Goal: Information Seeking & Learning: Get advice/opinions

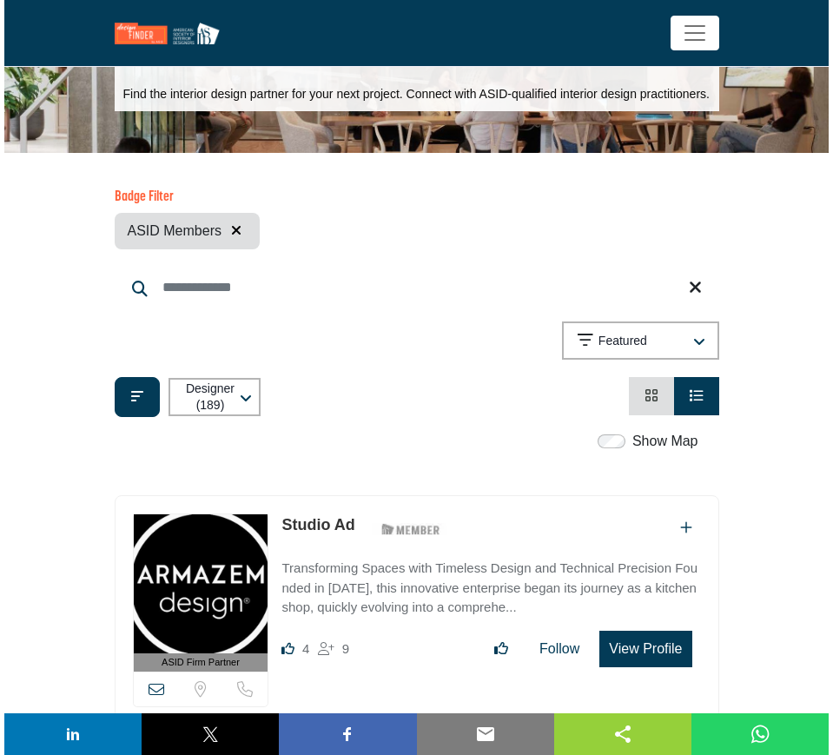
scroll to position [109, 0]
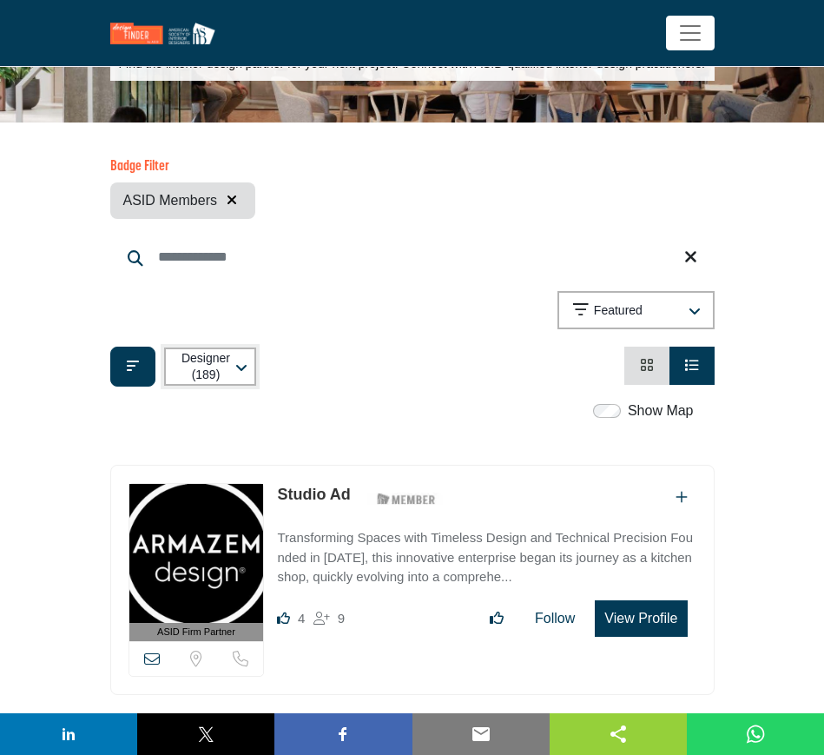
click at [240, 366] on icon "button" at bounding box center [241, 368] width 12 height 14
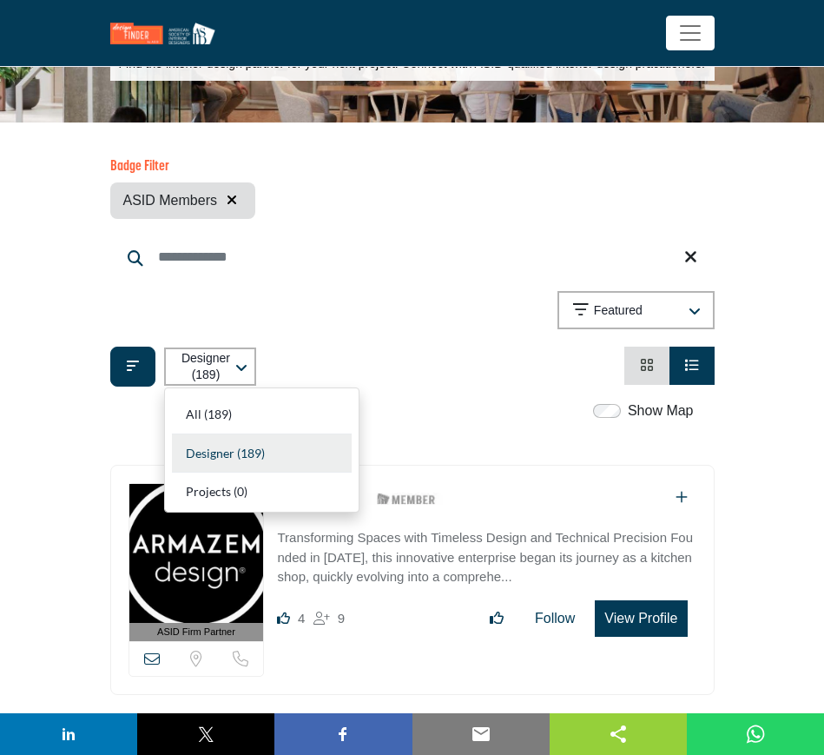
click at [399, 274] on input "Search Keyword" at bounding box center [412, 257] width 604 height 42
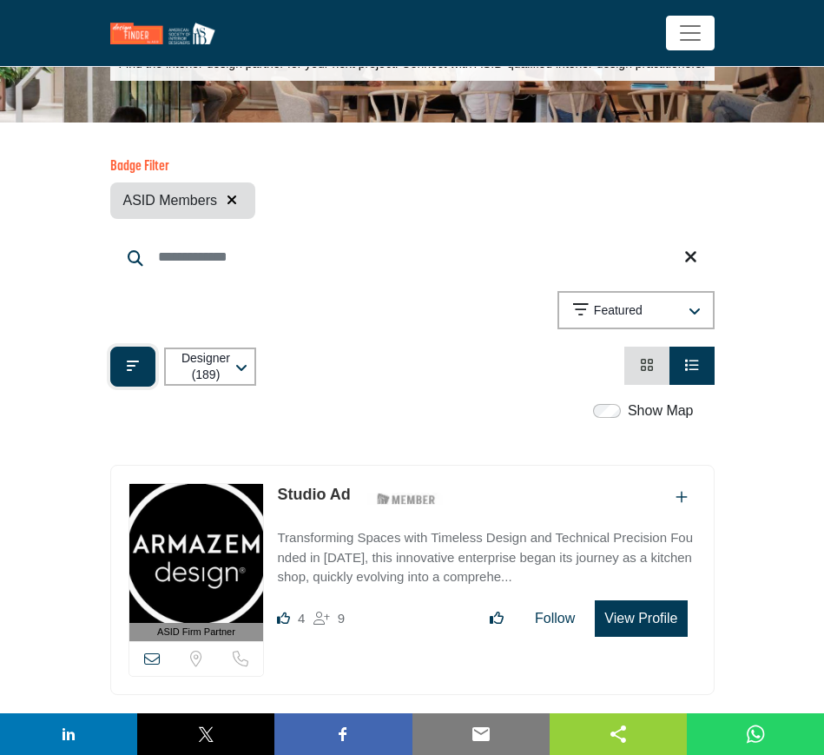
click at [127, 359] on icon "Filter categories" at bounding box center [133, 366] width 12 height 14
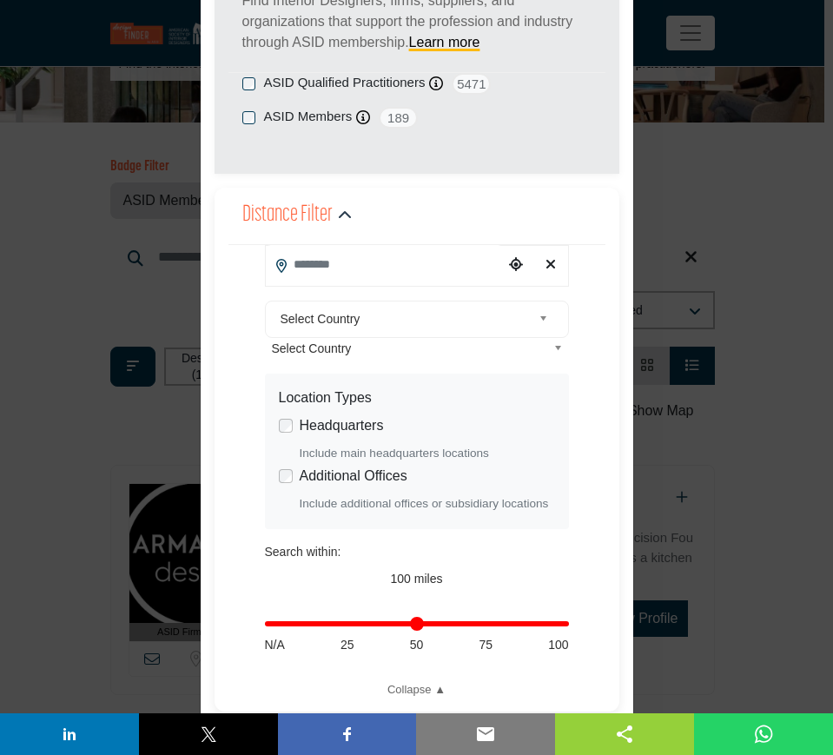
scroll to position [217, 0]
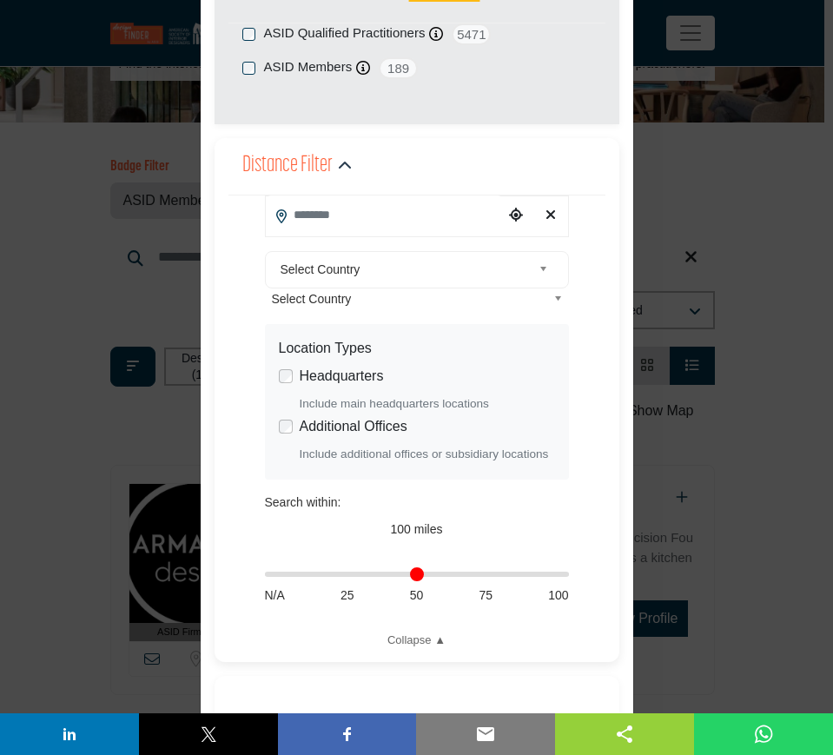
drag, startPoint x: 558, startPoint y: 578, endPoint x: 262, endPoint y: 578, distance: 295.3
type input "*"
click at [265, 576] on input "Distance in miles" at bounding box center [417, 573] width 304 height 3
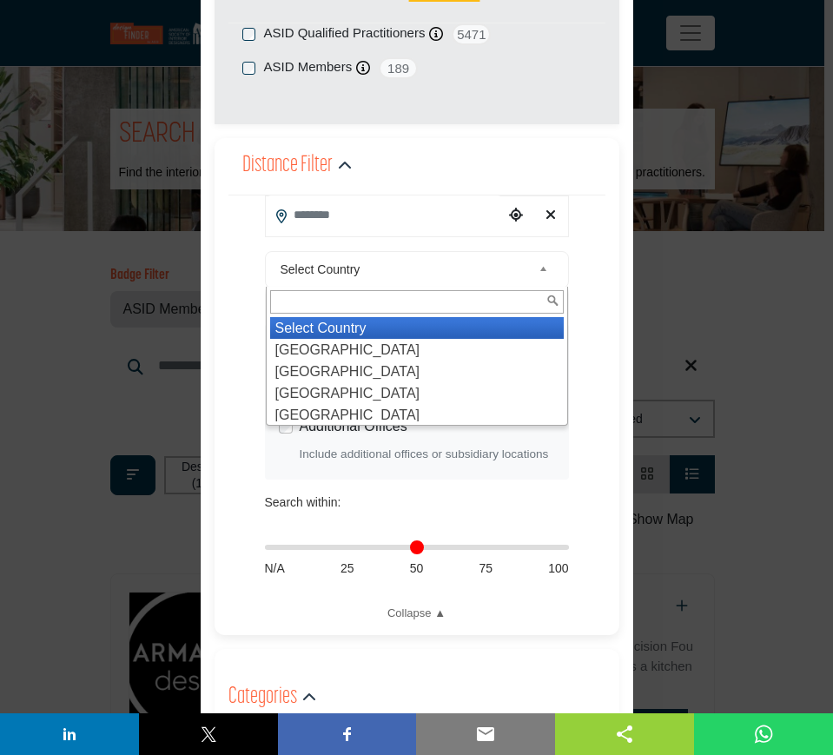
click at [439, 267] on span "Select Country" at bounding box center [406, 269] width 251 height 21
click at [344, 345] on li "United States" at bounding box center [417, 350] width 294 height 22
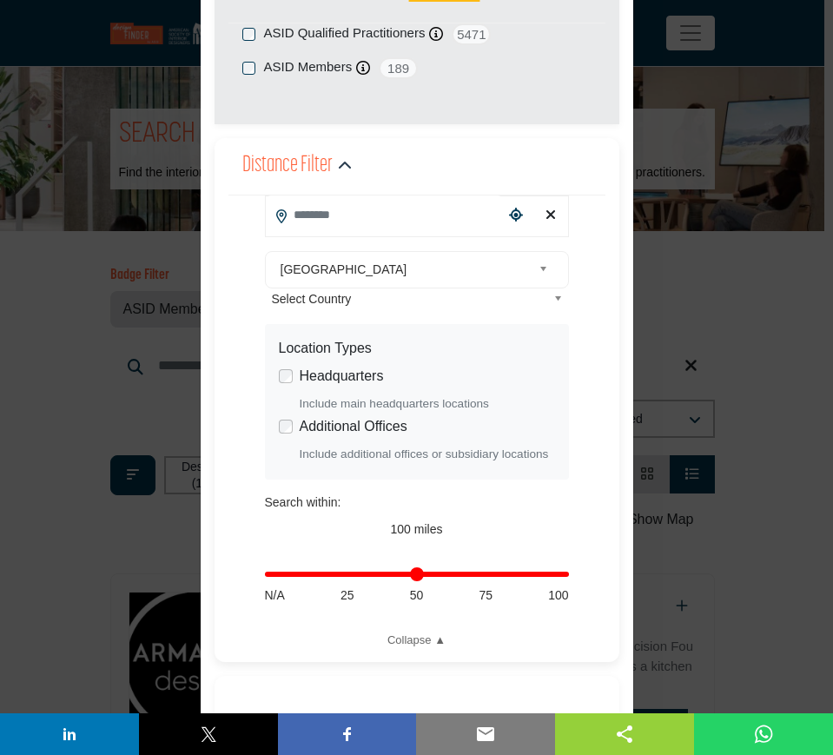
click at [332, 350] on div "Location Types" at bounding box center [417, 348] width 276 height 21
drag, startPoint x: 558, startPoint y: 574, endPoint x: 259, endPoint y: 563, distance: 299.0
type input "*"
click at [265, 572] on input "Distance in miles" at bounding box center [417, 573] width 304 height 3
click at [221, 438] on div "**********" at bounding box center [417, 400] width 405 height 524
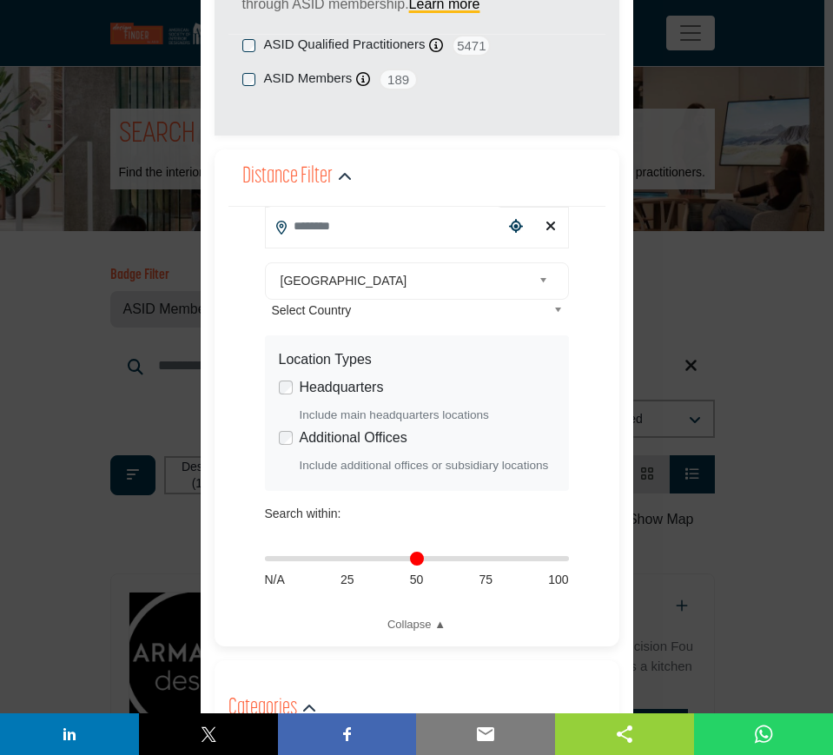
scroll to position [217, 0]
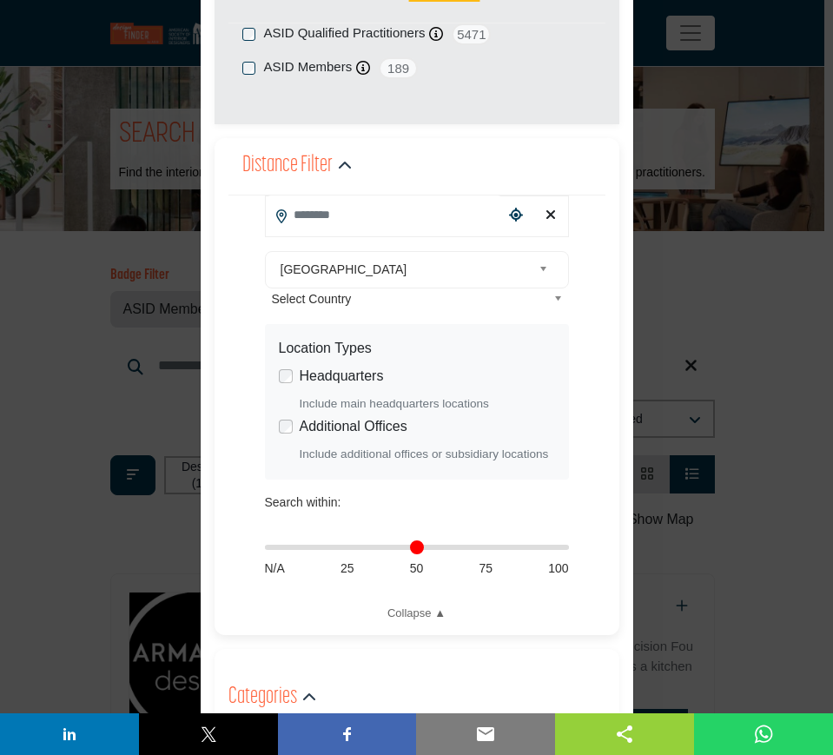
type input "**********"
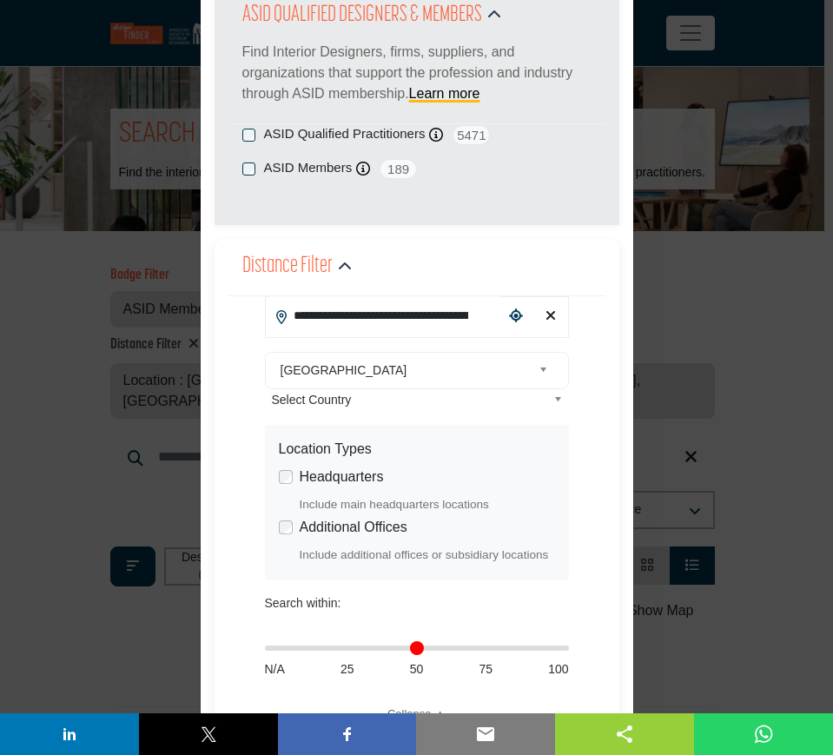
scroll to position [68, 0]
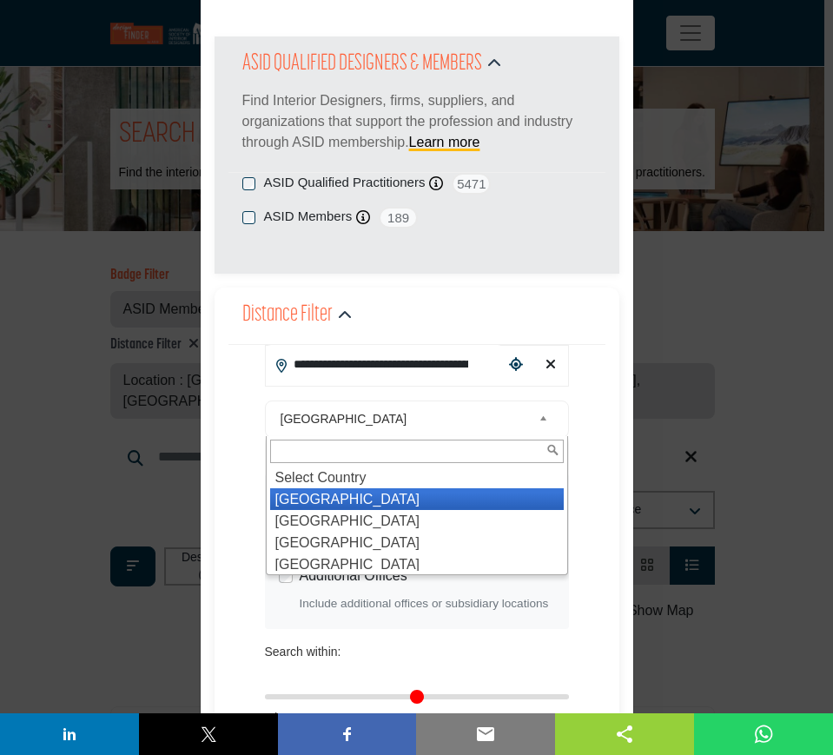
click at [532, 418] on link "United States" at bounding box center [414, 419] width 281 height 22
click at [545, 365] on icon "Clear search location" at bounding box center [550, 364] width 10 height 14
click at [546, 361] on icon "Clear search location" at bounding box center [550, 364] width 10 height 14
click at [596, 393] on div "**********" at bounding box center [416, 565] width 377 height 440
type input "***"
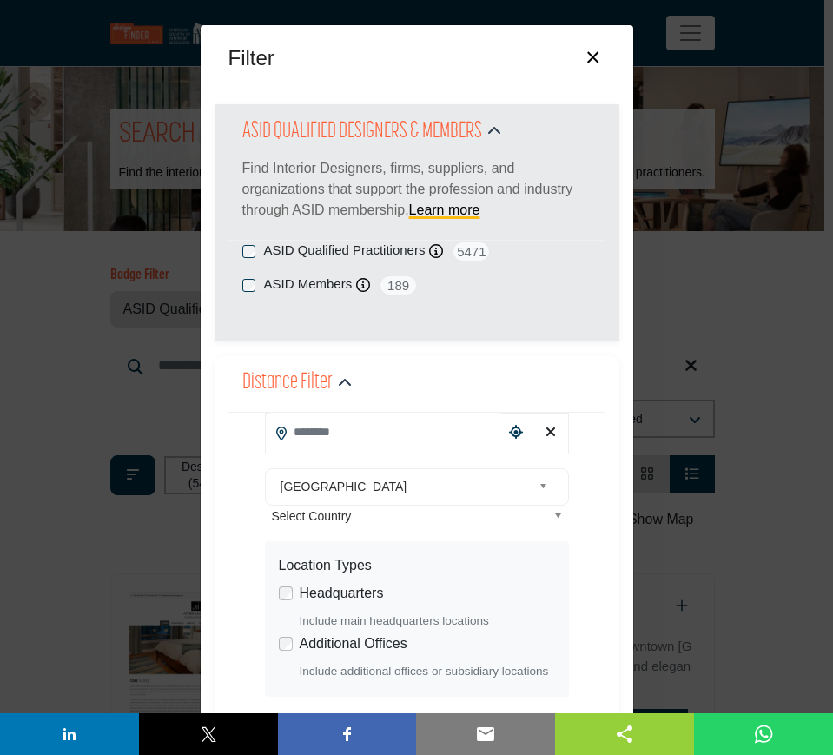
click at [587, 55] on button "×" at bounding box center [592, 55] width 25 height 33
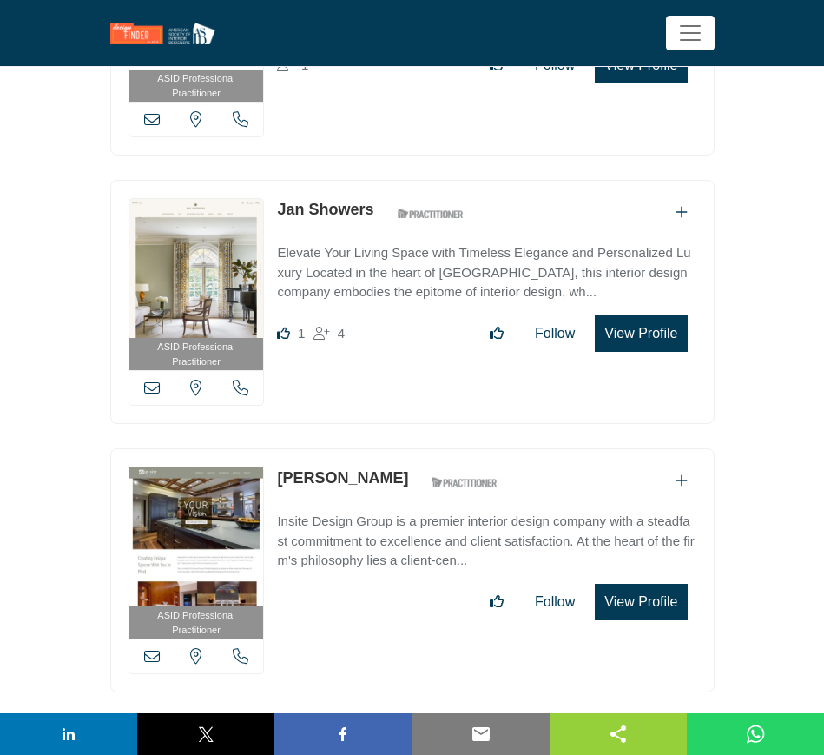
scroll to position [2063, 0]
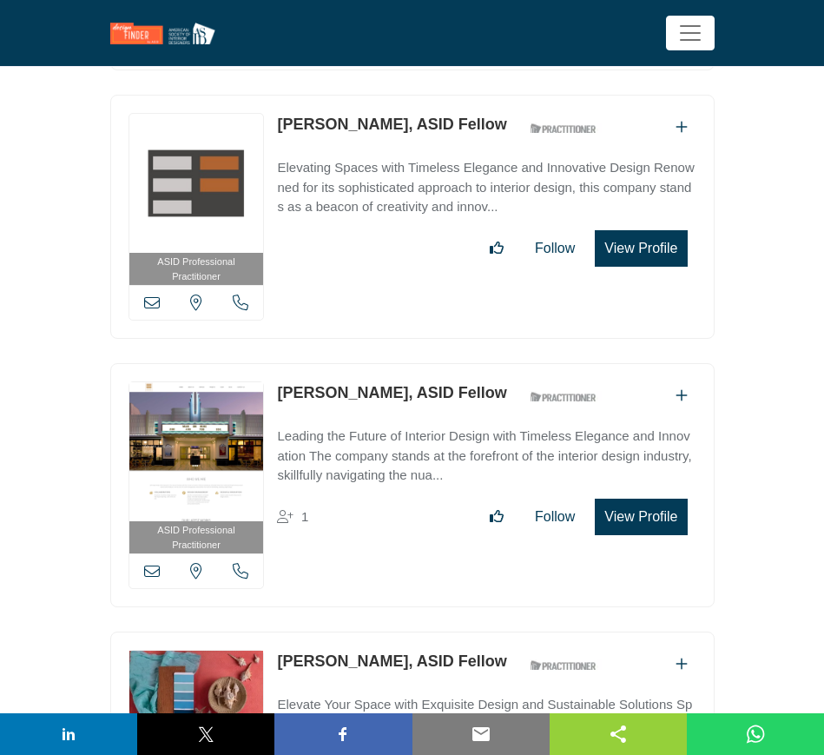
scroll to position [30204, 0]
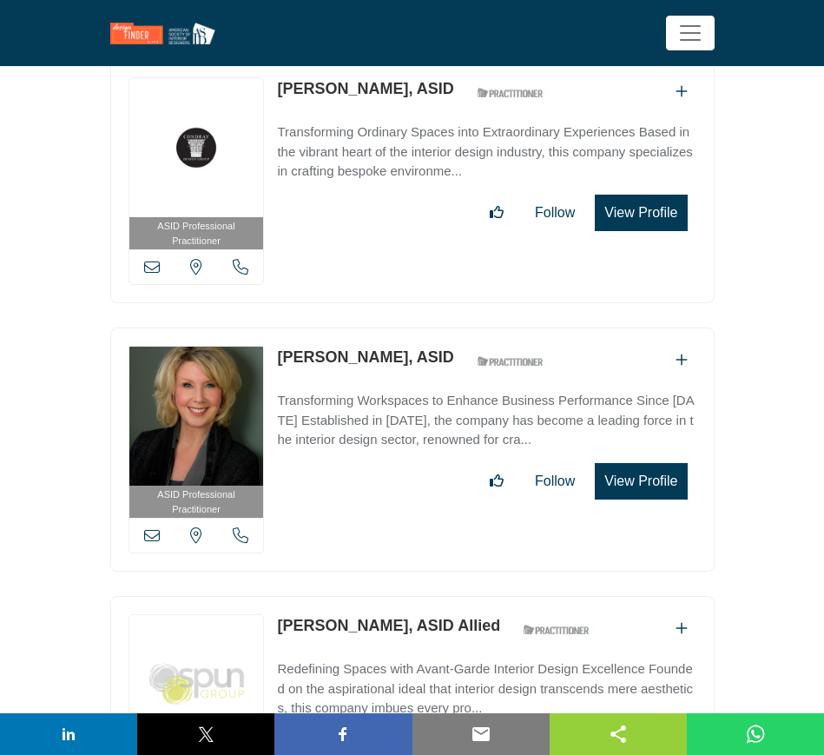
scroll to position [46922, 0]
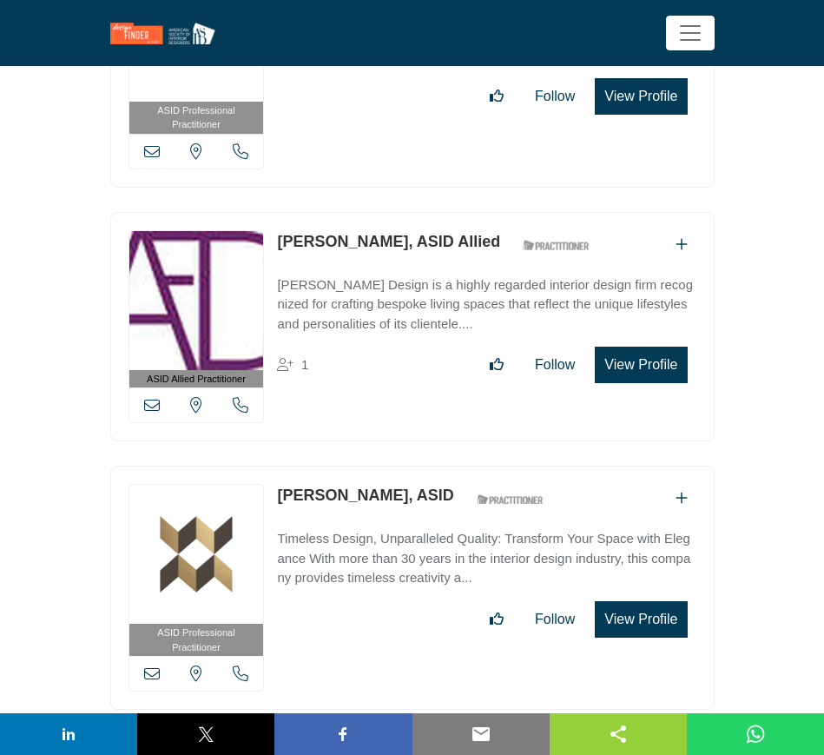
scroll to position [49310, 0]
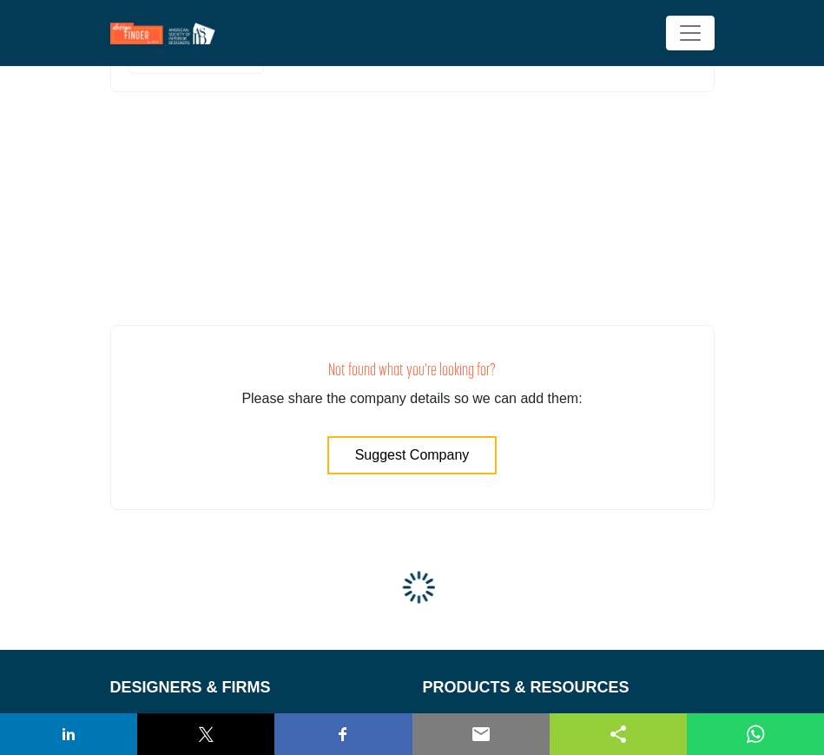
scroll to position [62902, 0]
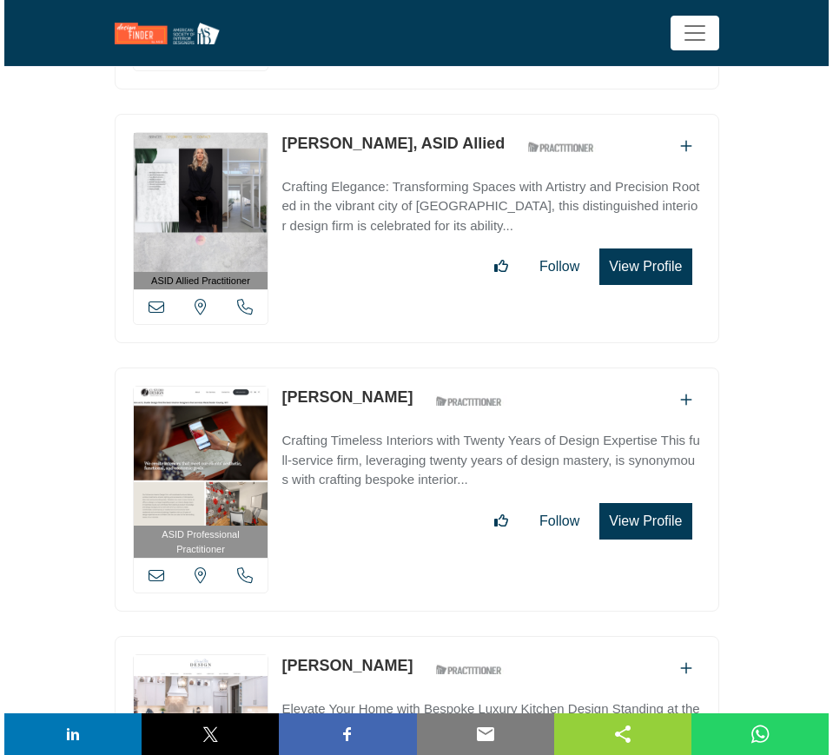
scroll to position [0, 0]
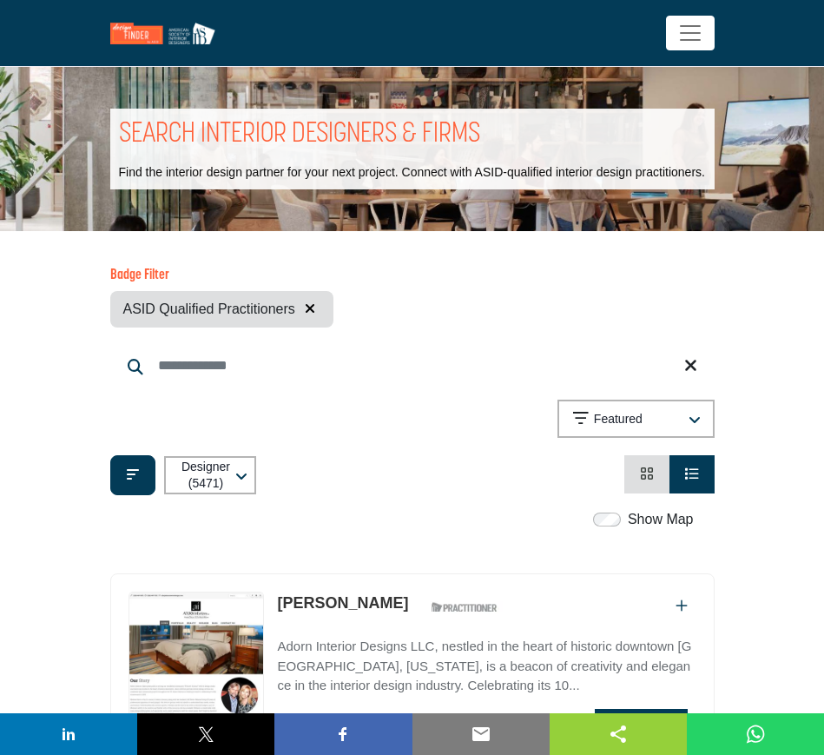
click at [312, 307] on icon "button" at bounding box center [310, 308] width 10 height 14
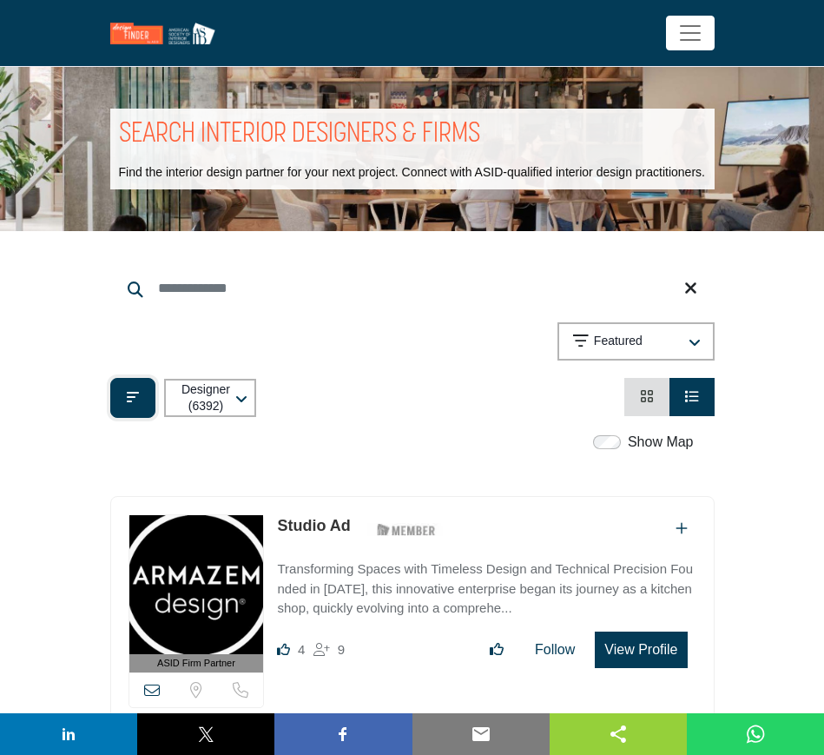
click at [119, 395] on button "Filter categories" at bounding box center [132, 398] width 45 height 40
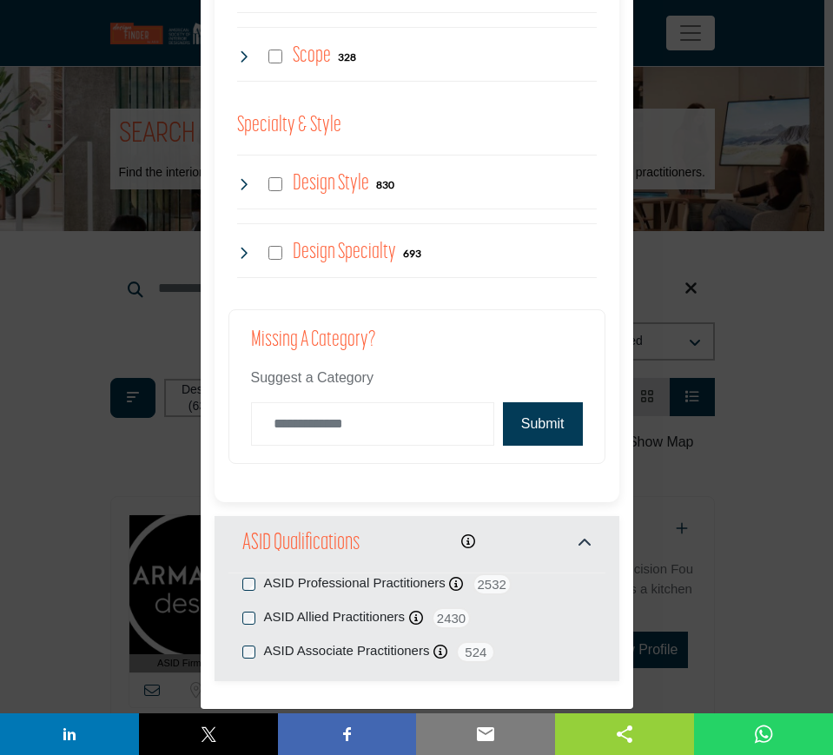
scroll to position [1876, 0]
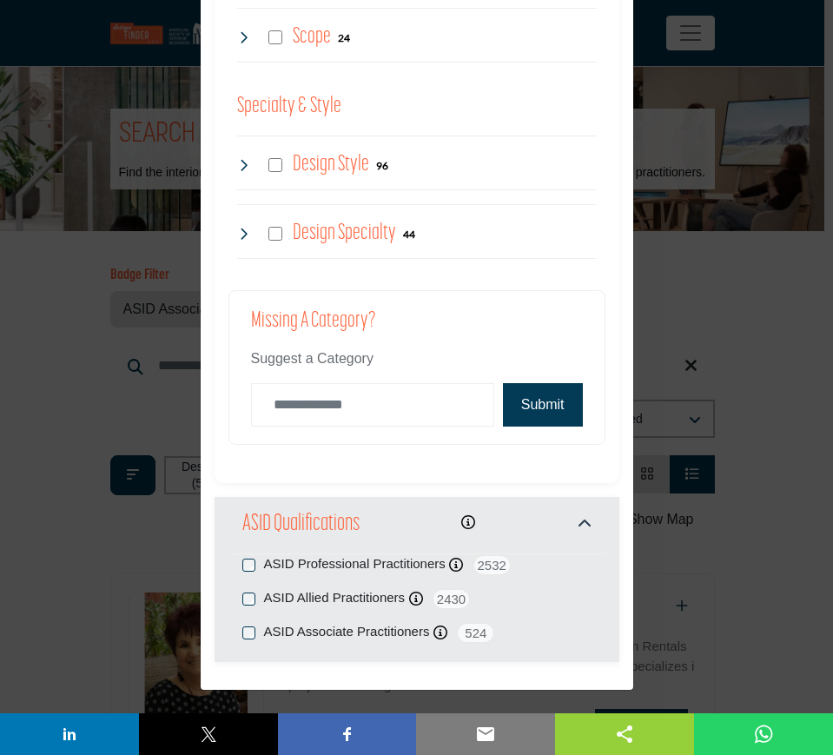
click at [769, 539] on div "Filter × ASID QUALIFIED DESIGNERS & MEMBERS Find Interior Designers, firms, sup…" at bounding box center [416, 377] width 833 height 755
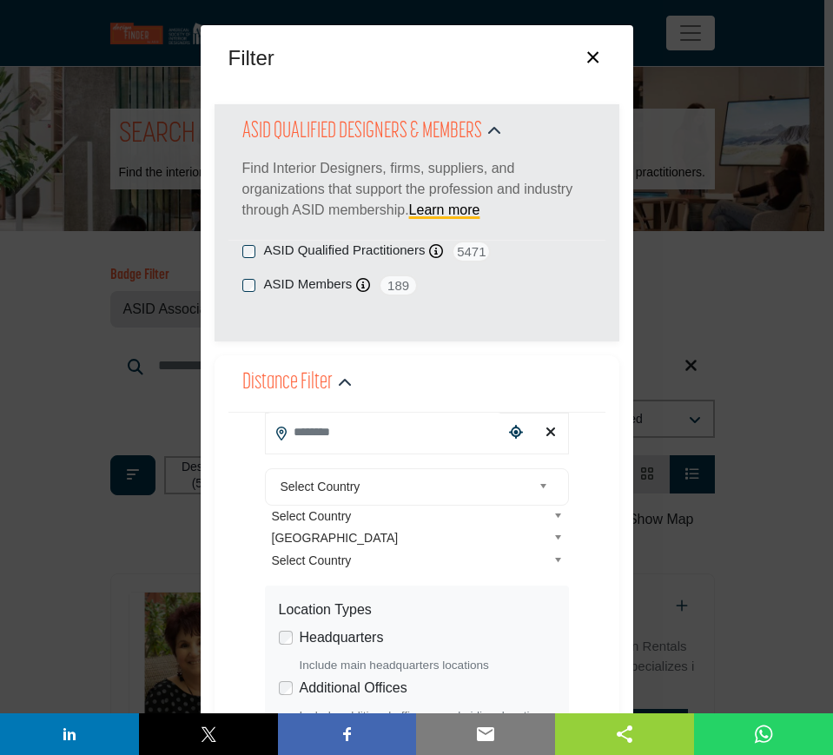
click at [587, 56] on button "×" at bounding box center [592, 55] width 25 height 33
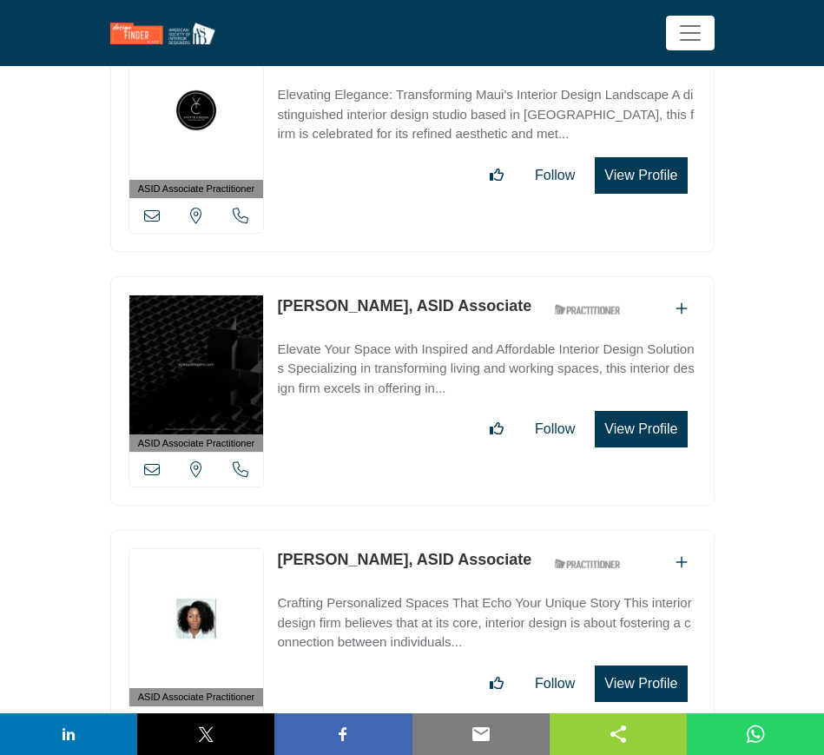
scroll to position [1628, 0]
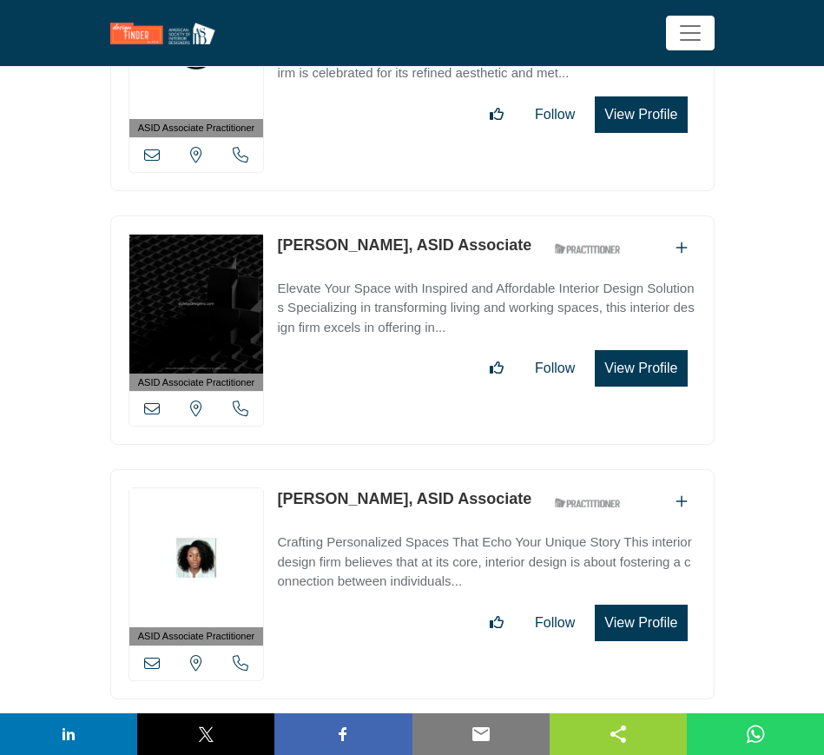
drag, startPoint x: 275, startPoint y: 490, endPoint x: 386, endPoint y: 489, distance: 111.2
click at [386, 489] on div "ASID Associate Practitioner ASID Associate Practitioners have a degree in any m…" at bounding box center [412, 584] width 604 height 230
copy link "Denedra Finley"
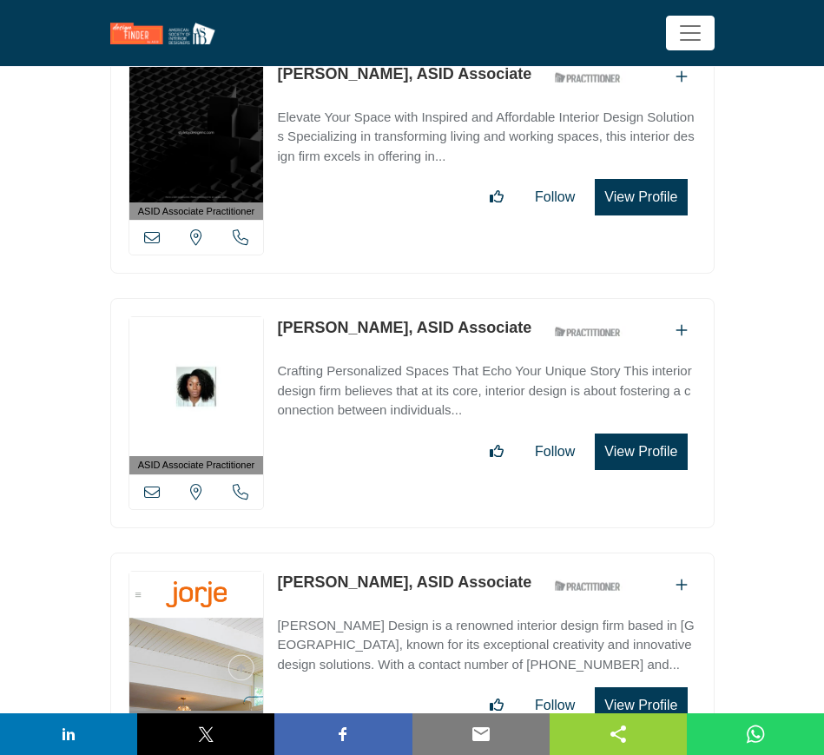
scroll to position [1845, 0]
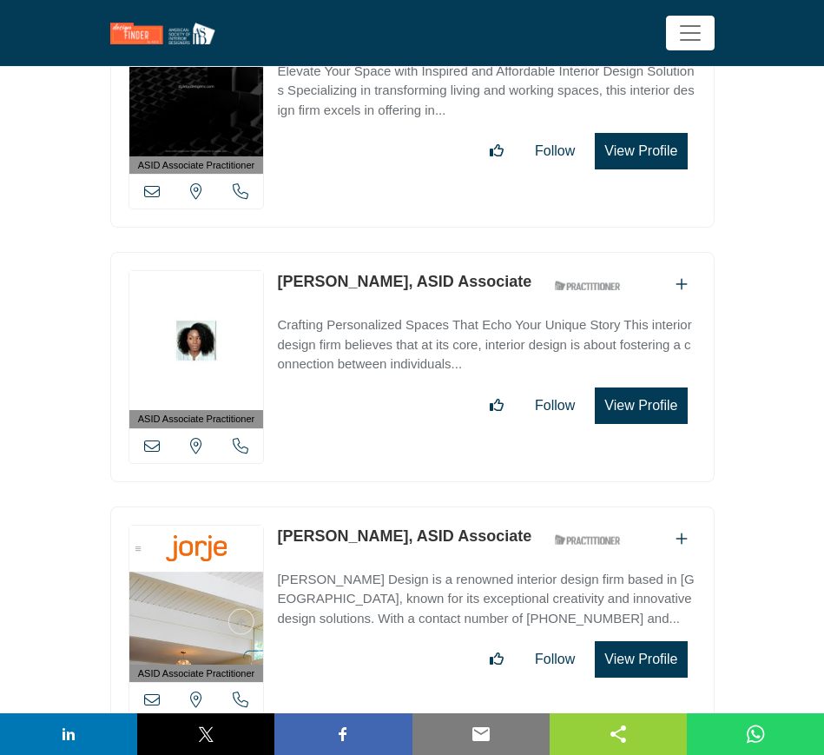
drag, startPoint x: 273, startPoint y: 525, endPoint x: 396, endPoint y: 527, distance: 123.3
click at [396, 527] on div "ASID Associate Practitioner ASID Associate Practitioners have a degree in any m…" at bounding box center [412, 621] width 604 height 230
copy link "Jordana Joseph"
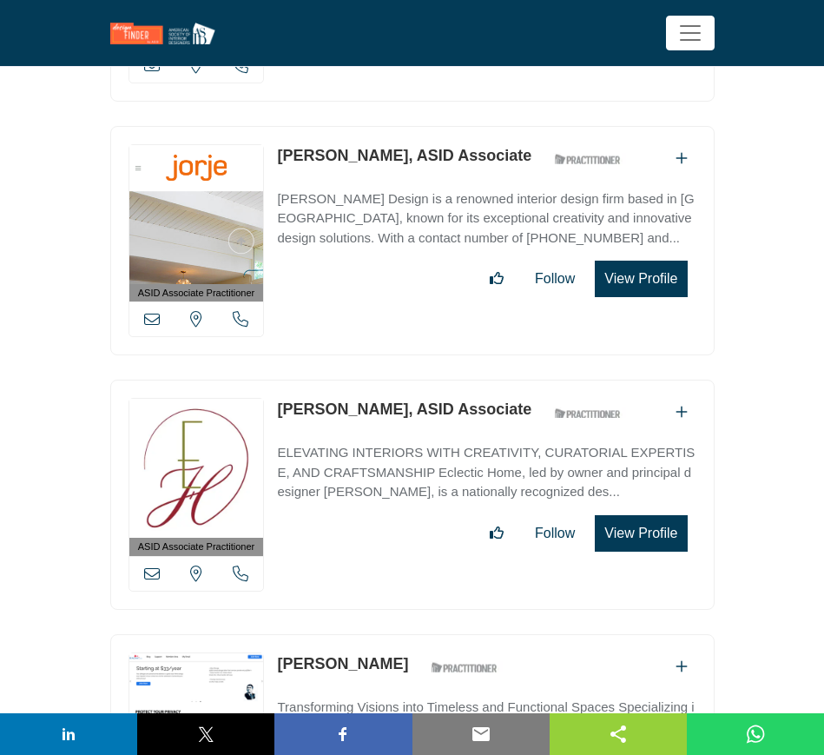
scroll to position [2280, 0]
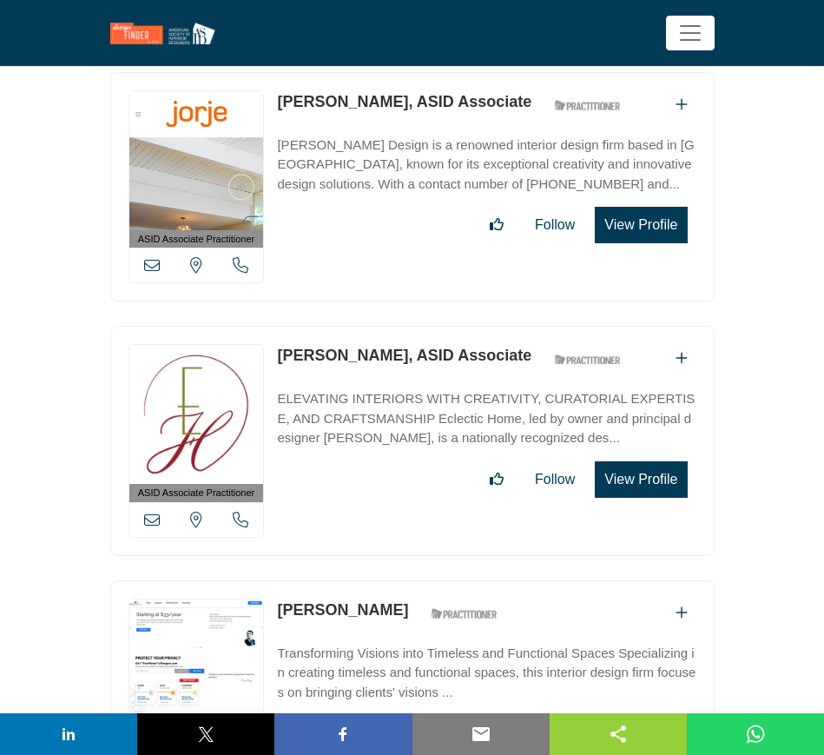
drag, startPoint x: 274, startPoint y: 347, endPoint x: 382, endPoint y: 350, distance: 108.6
click at [382, 350] on div "ASID Associate Practitioner ASID Associate Practitioners have a degree in any m…" at bounding box center [412, 441] width 604 height 230
copy link "Penny Francis"
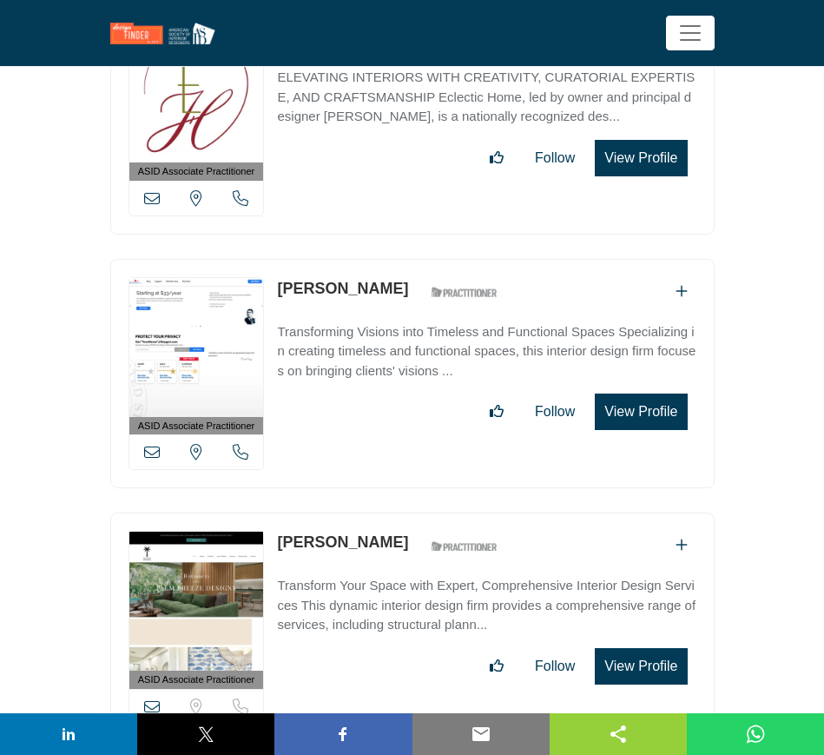
scroll to position [2605, 0]
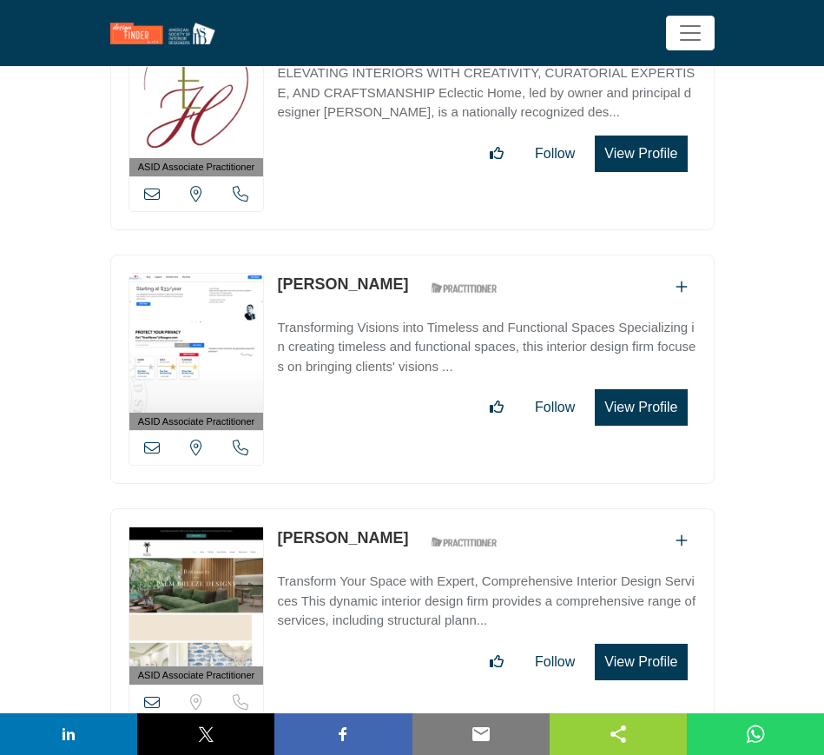
drag, startPoint x: 272, startPoint y: 274, endPoint x: 399, endPoint y: 274, distance: 126.8
click at [399, 274] on div "ASID Associate Practitioner ASID Associate Practitioners have a degree in any m…" at bounding box center [412, 369] width 604 height 230
copy link "[PERSON_NAME]"
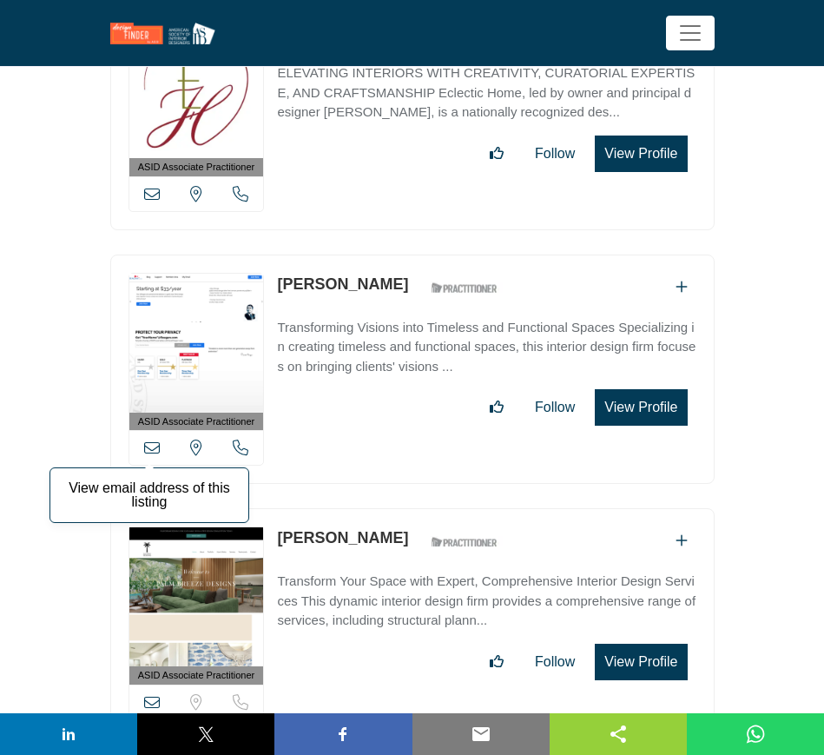
click at [154, 439] on icon at bounding box center [152, 447] width 16 height 16
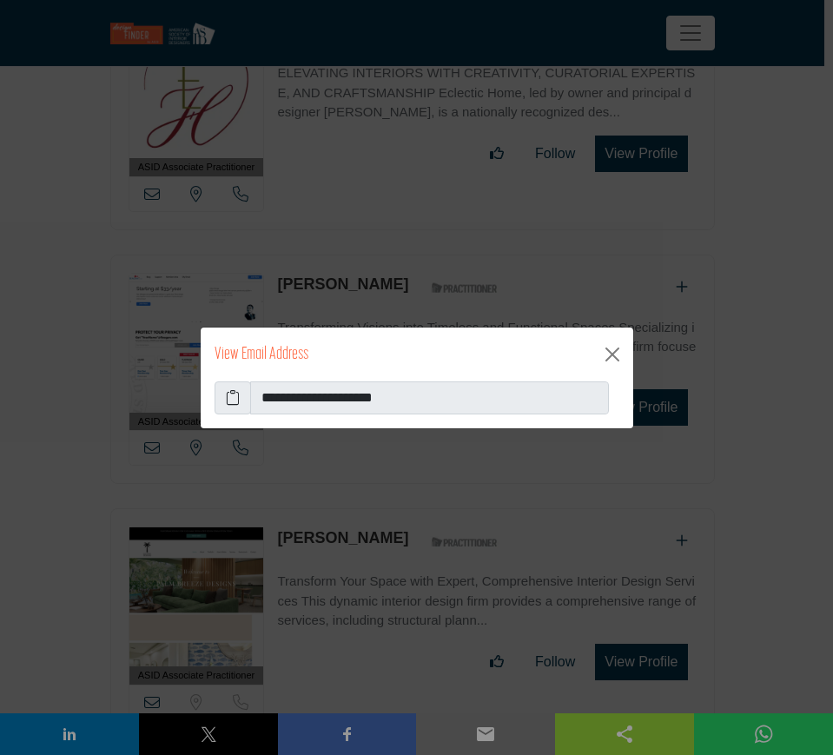
click at [231, 398] on icon at bounding box center [233, 397] width 14 height 21
click at [610, 353] on button "Close" at bounding box center [612, 354] width 28 height 28
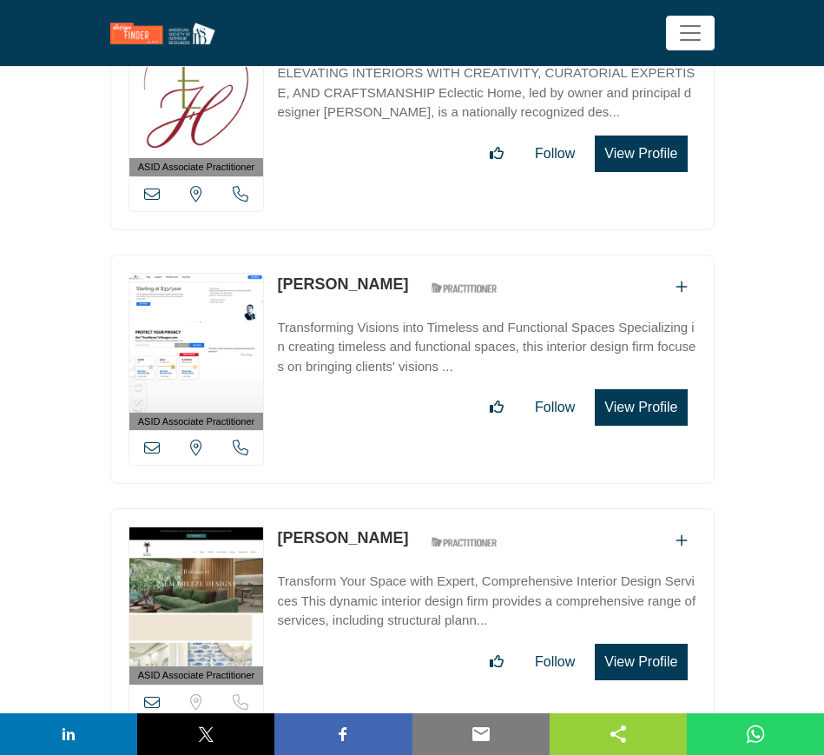
drag, startPoint x: 272, startPoint y: 526, endPoint x: 380, endPoint y: 525, distance: 108.6
click at [380, 525] on div "ASID Associate Practitioner ASID Associate Practitioners have a degree in any m…" at bounding box center [412, 623] width 604 height 230
copy link "[PERSON_NAME]"
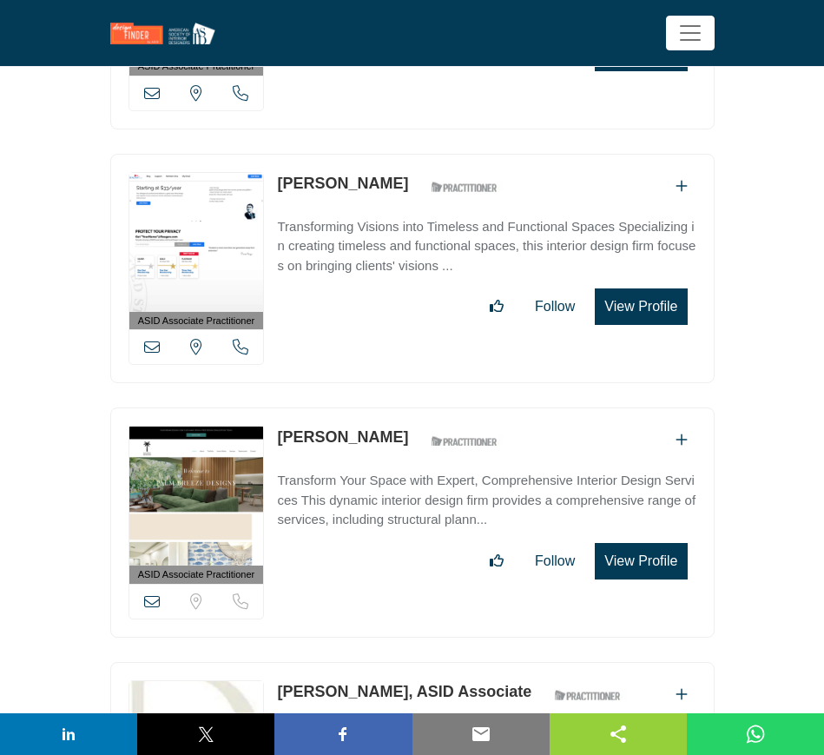
scroll to position [2714, 0]
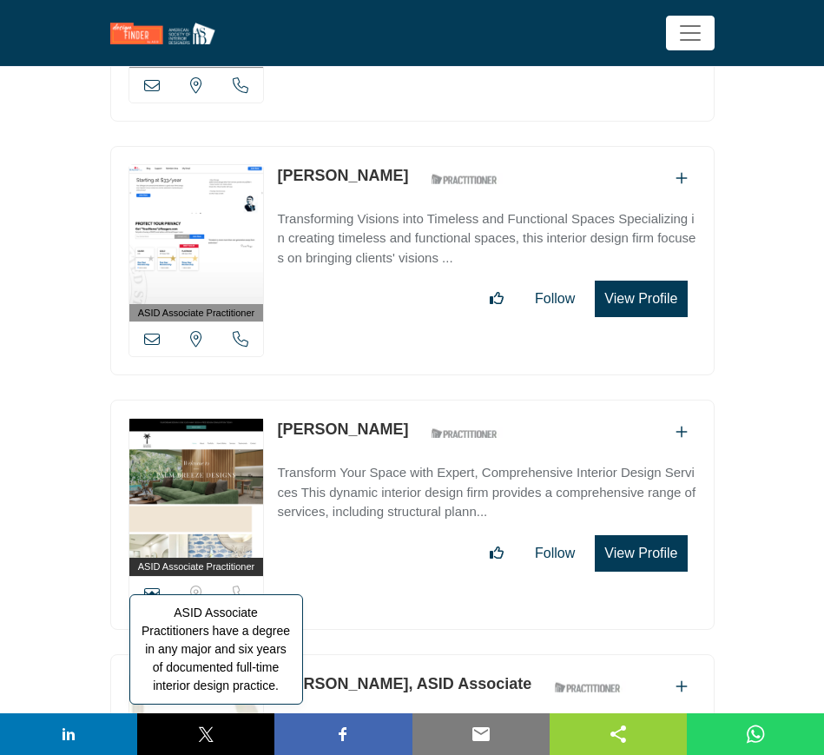
click at [151, 594] on span "ASID Associate Practitioners have a degree in any major and six years of docume…" at bounding box center [216, 649] width 174 height 110
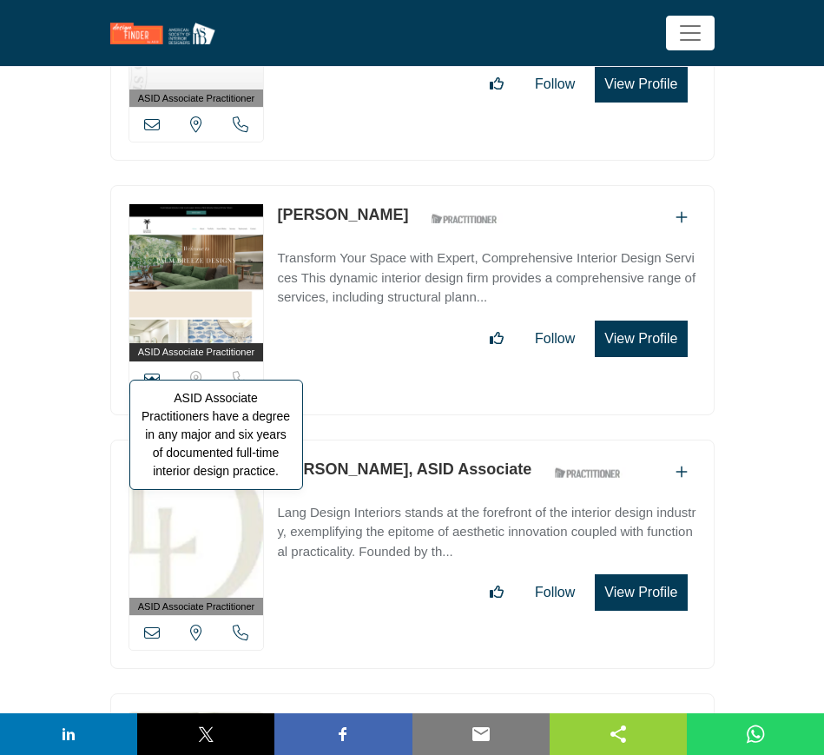
scroll to position [2931, 0]
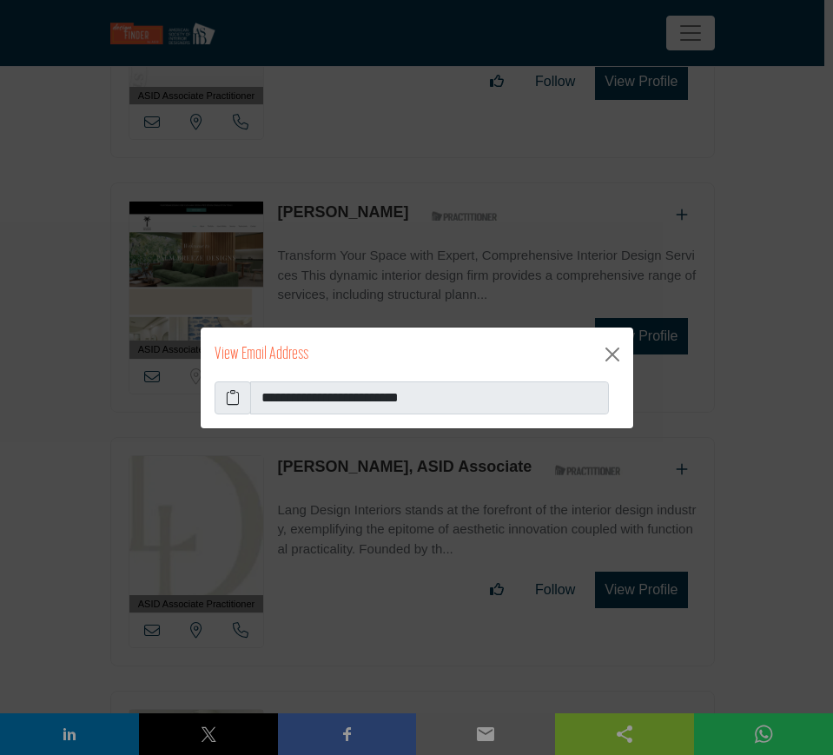
click at [231, 387] on icon at bounding box center [233, 397] width 14 height 21
click at [611, 350] on button "Close" at bounding box center [612, 354] width 28 height 28
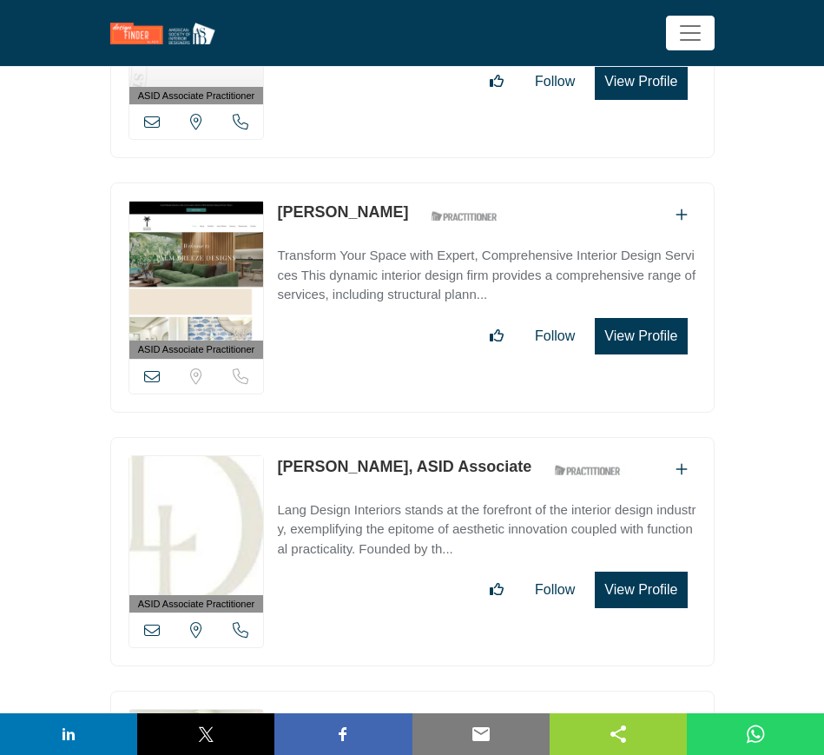
drag, startPoint x: 271, startPoint y: 458, endPoint x: 400, endPoint y: 459, distance: 129.4
click at [400, 459] on div "ASID Associate Practitioner ASID Associate Practitioners have a degree in any m…" at bounding box center [412, 552] width 604 height 230
copy link "Paige Leackfeldt"
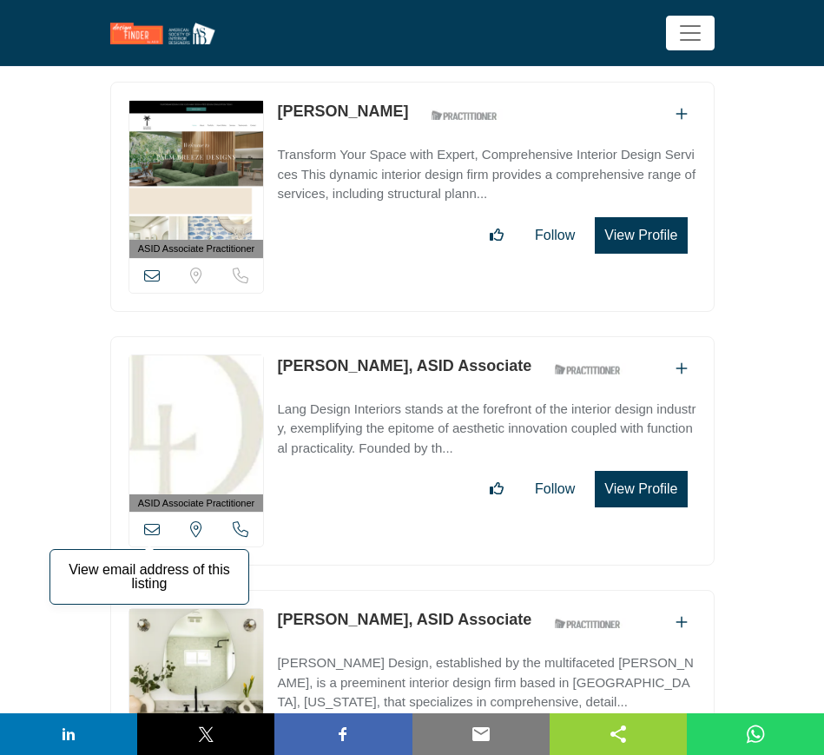
scroll to position [3040, 0]
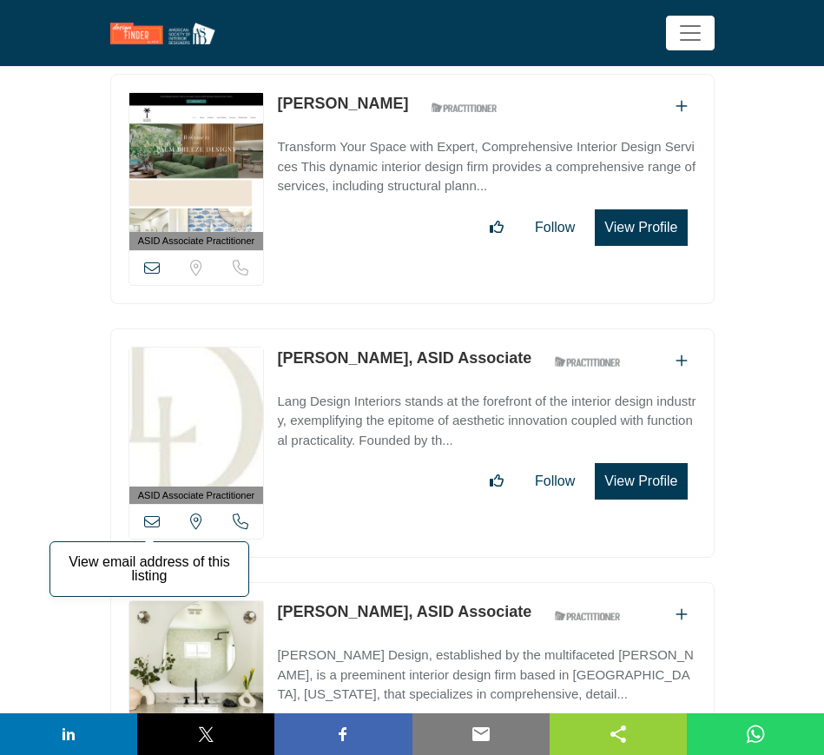
click at [151, 513] on icon at bounding box center [152, 521] width 16 height 16
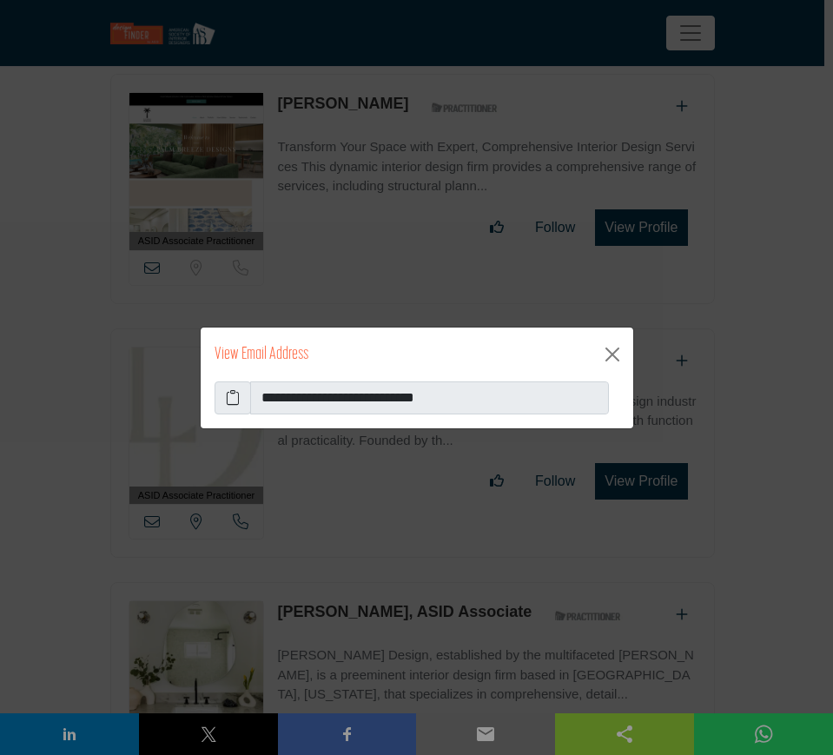
click at [228, 393] on icon at bounding box center [233, 397] width 14 height 21
click at [614, 353] on button "Close" at bounding box center [612, 354] width 28 height 28
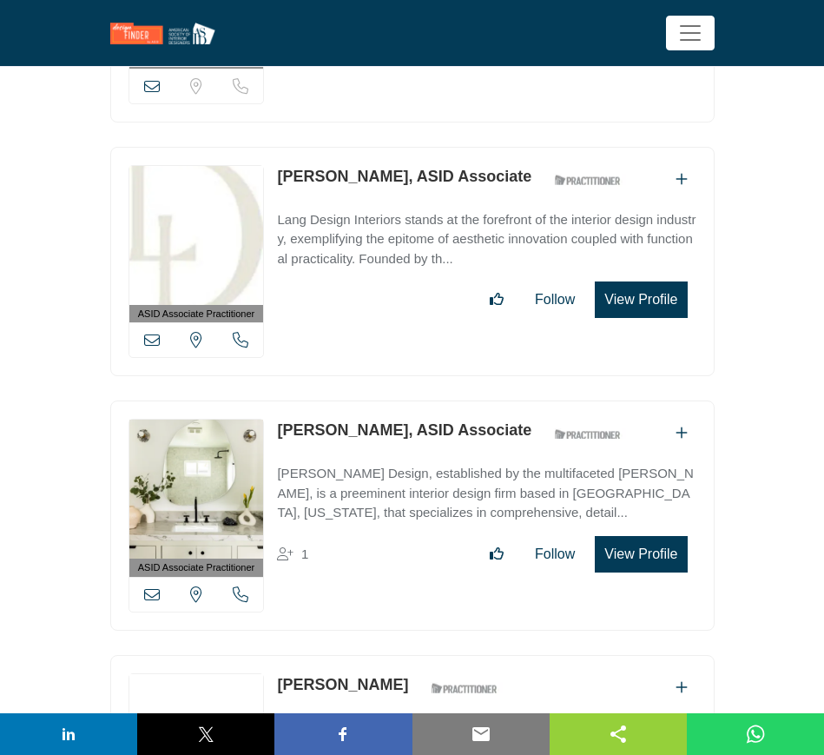
scroll to position [3257, 0]
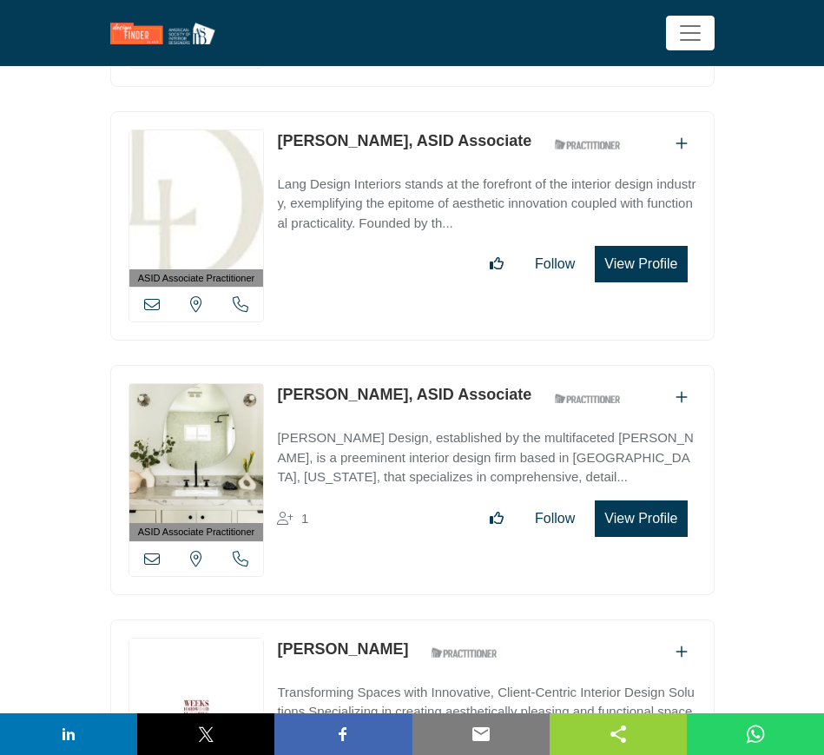
drag, startPoint x: 268, startPoint y: 383, endPoint x: 399, endPoint y: 383, distance: 131.1
click at [399, 383] on div "ASID Associate Practitioner ASID Associate Practitioners have a degree in any m…" at bounding box center [412, 480] width 604 height 230
copy div "View email address of this listing View the location of this listing Call Numbe…"
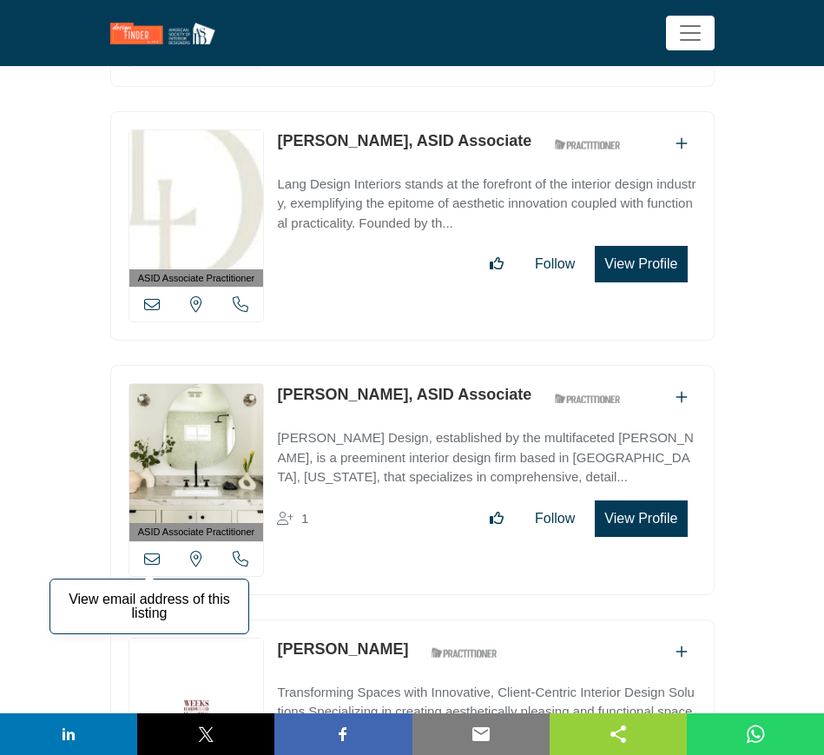
click at [154, 551] on icon at bounding box center [152, 559] width 16 height 16
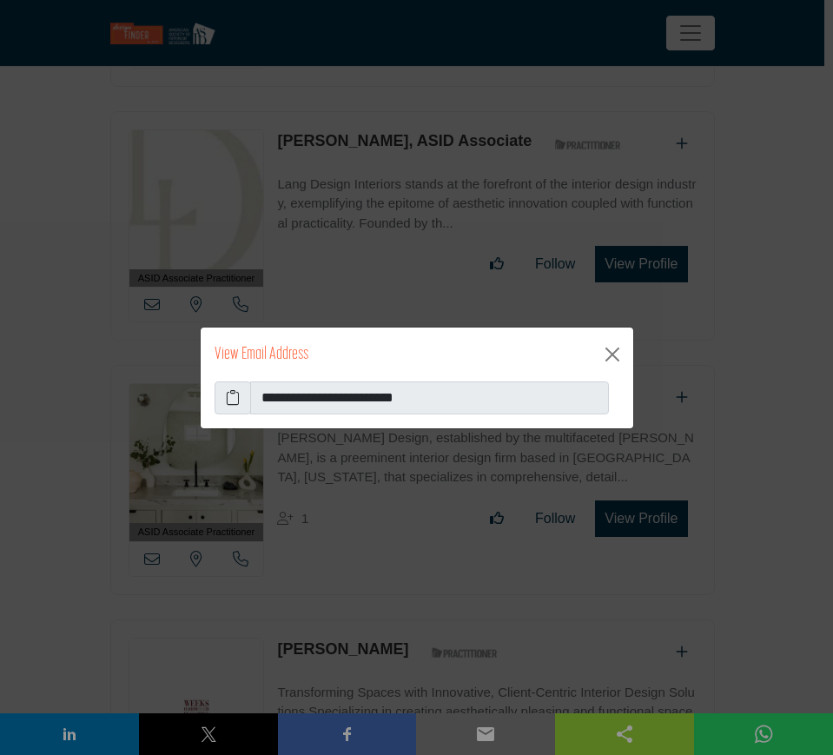
click at [234, 398] on icon at bounding box center [233, 397] width 14 height 21
click at [612, 353] on button "Close" at bounding box center [612, 354] width 28 height 28
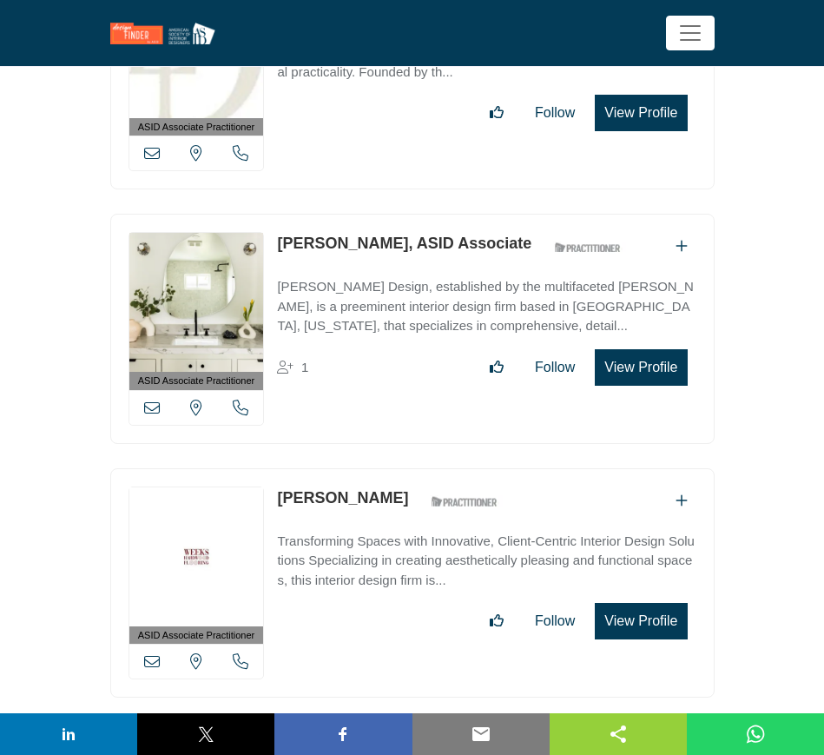
scroll to position [3474, 0]
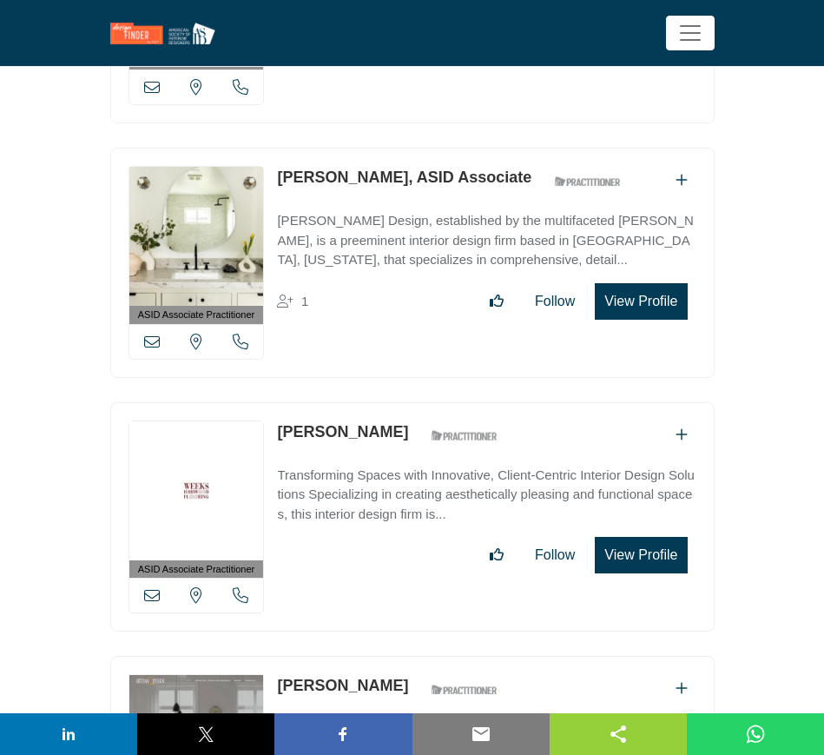
drag, startPoint x: 273, startPoint y: 420, endPoint x: 377, endPoint y: 417, distance: 104.3
click at [377, 417] on div "ASID Associate Practitioner ASID Associate Practitioners have a degree in any m…" at bounding box center [412, 517] width 604 height 230
copy link "[PERSON_NAME]"
drag, startPoint x: 151, startPoint y: 584, endPoint x: 160, endPoint y: 578, distance: 10.6
click at [151, 587] on icon at bounding box center [152, 595] width 16 height 16
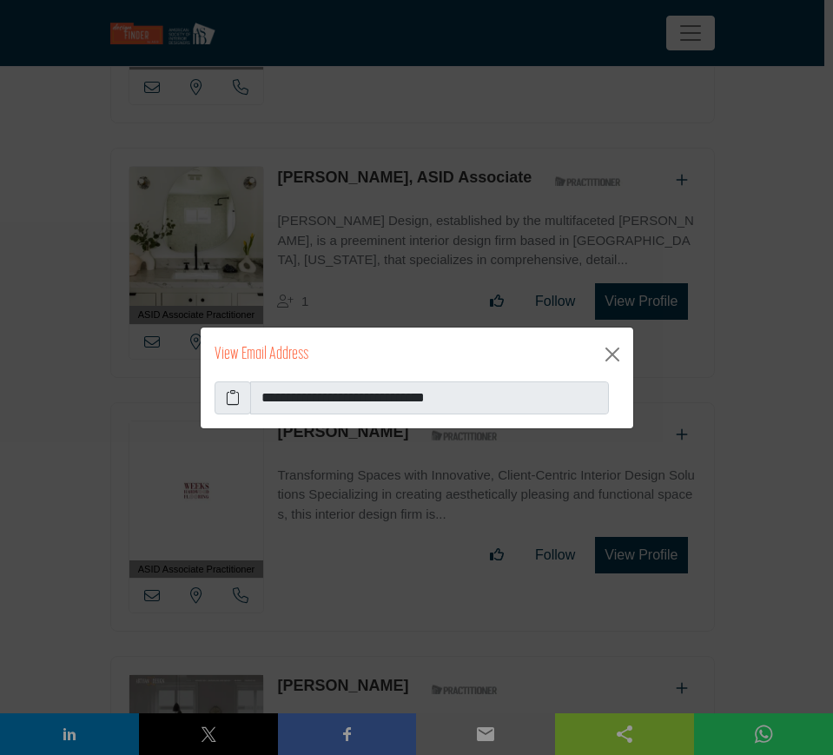
click at [231, 398] on icon at bounding box center [233, 397] width 14 height 21
click at [614, 354] on button "Close" at bounding box center [612, 354] width 28 height 28
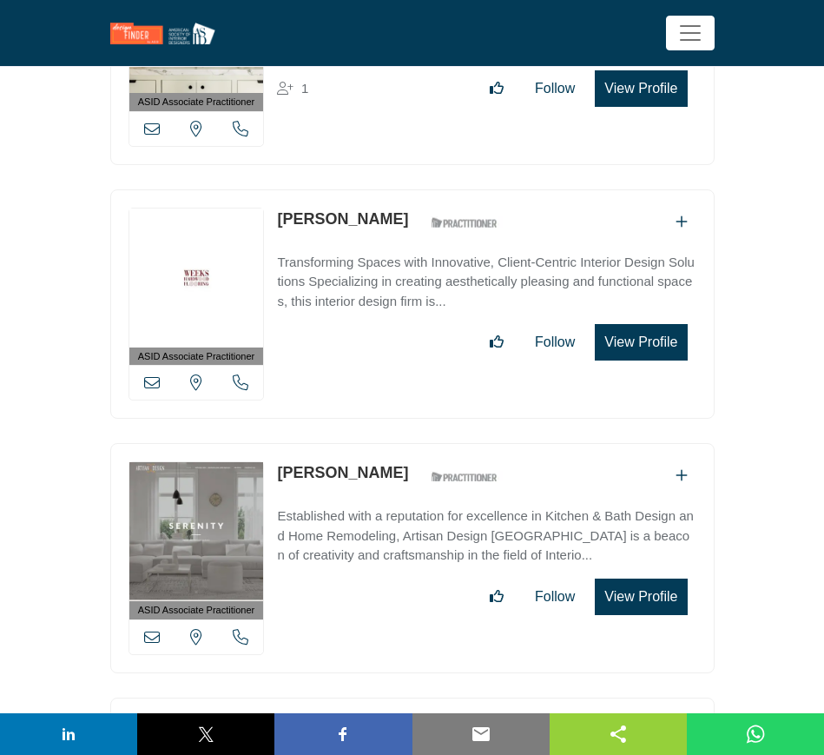
scroll to position [3691, 0]
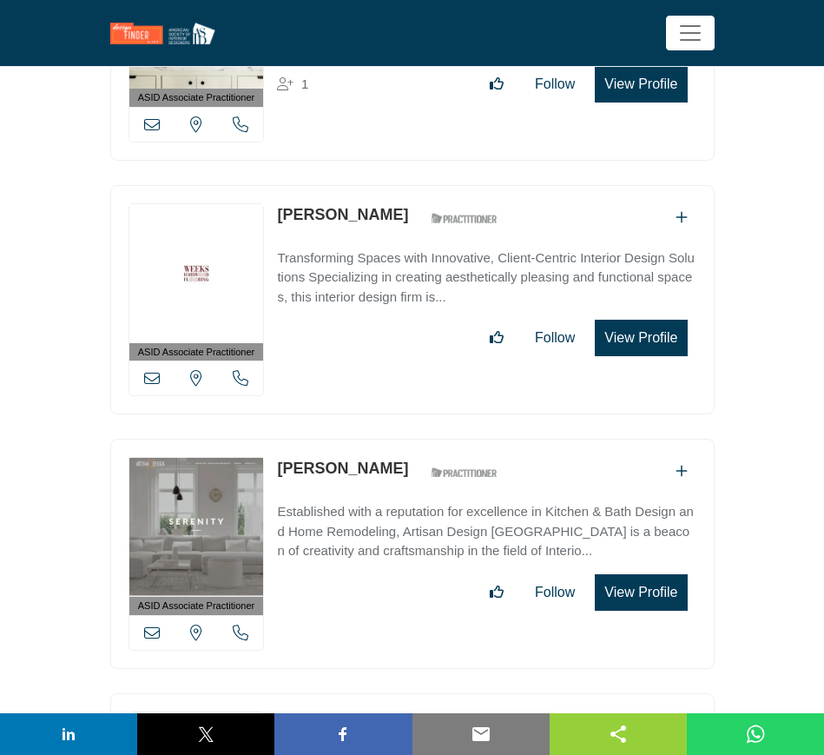
drag, startPoint x: 267, startPoint y: 453, endPoint x: 420, endPoint y: 455, distance: 152.9
click at [420, 455] on div "ASID Associate Practitioner ASID Associate Practitioners have a degree in any m…" at bounding box center [412, 554] width 604 height 230
copy div "View email address of this listing View the location of this listing Call Numbe…"
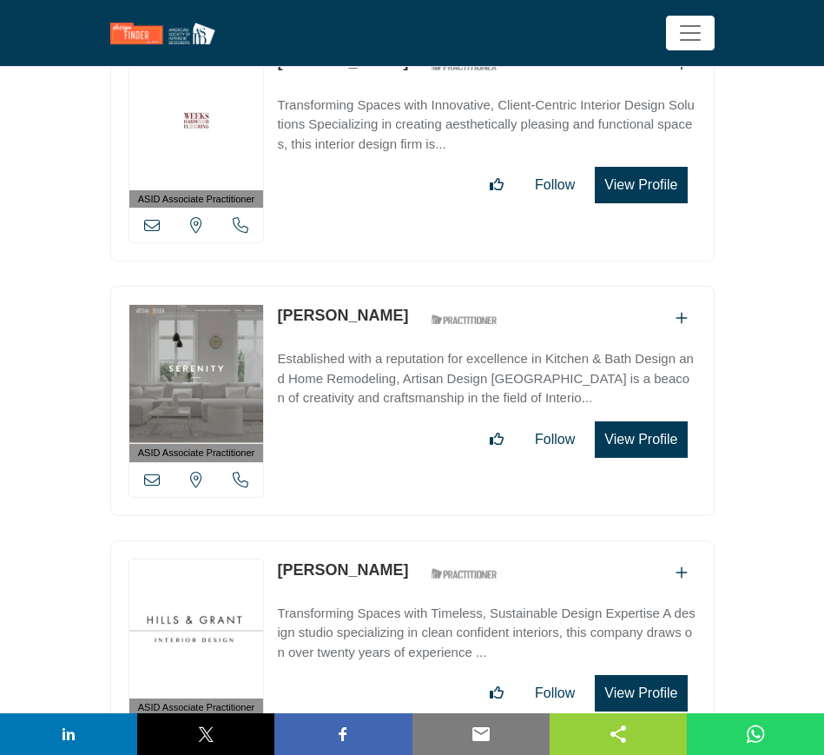
scroll to position [3908, 0]
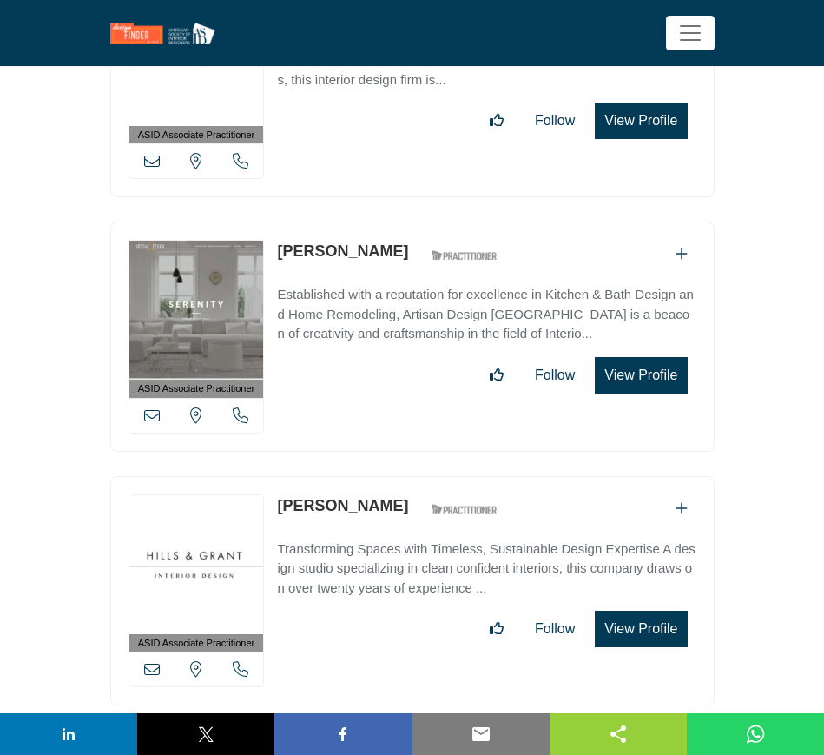
click at [153, 407] on icon at bounding box center [152, 415] width 16 height 16
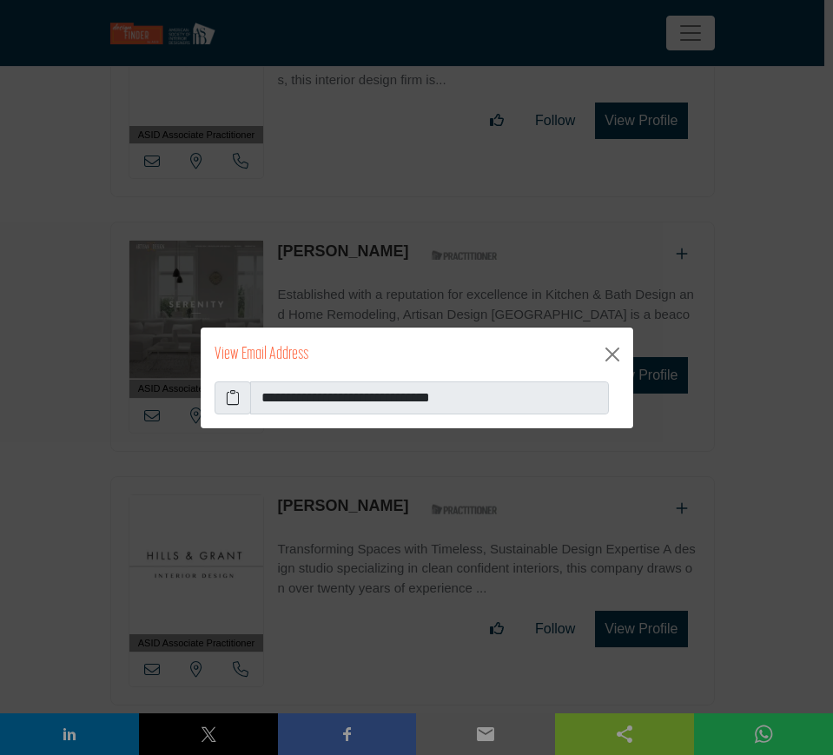
click at [233, 397] on icon at bounding box center [233, 397] width 14 height 21
click at [615, 352] on button "Close" at bounding box center [612, 354] width 28 height 28
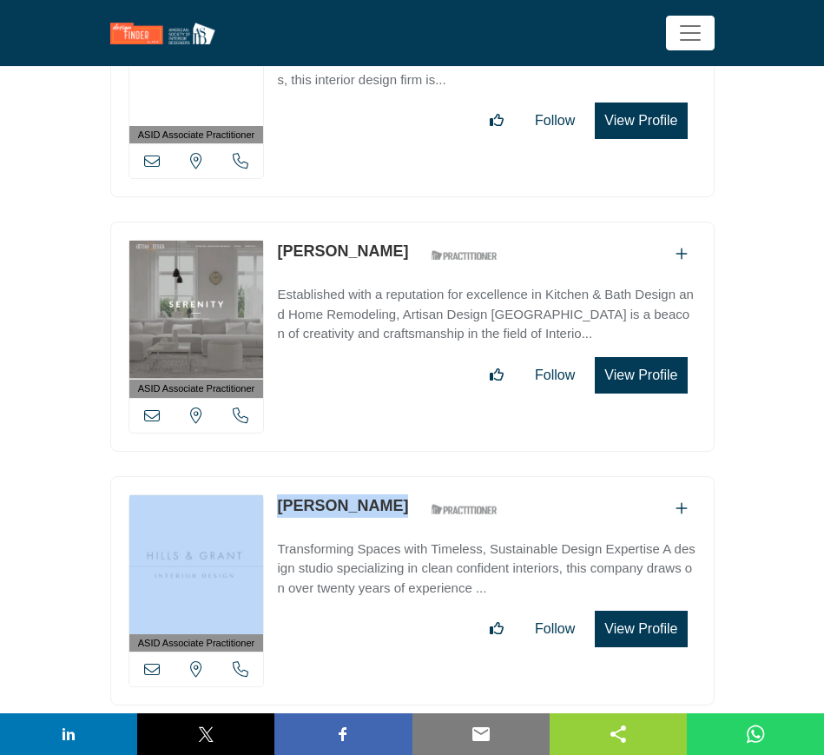
drag, startPoint x: 270, startPoint y: 494, endPoint x: 359, endPoint y: 492, distance: 88.6
click at [359, 492] on div "ASID Associate Practitioner ASID Associate Practitioners have a degree in any m…" at bounding box center [412, 591] width 604 height 230
copy div "View email address of this listing View the location of this listing Call Numbe…"
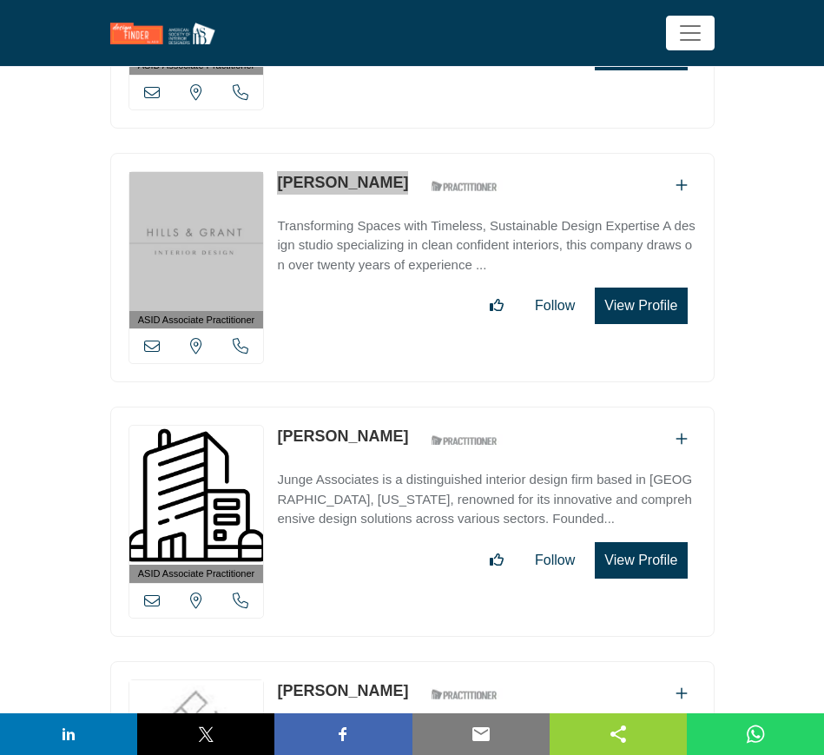
scroll to position [4234, 0]
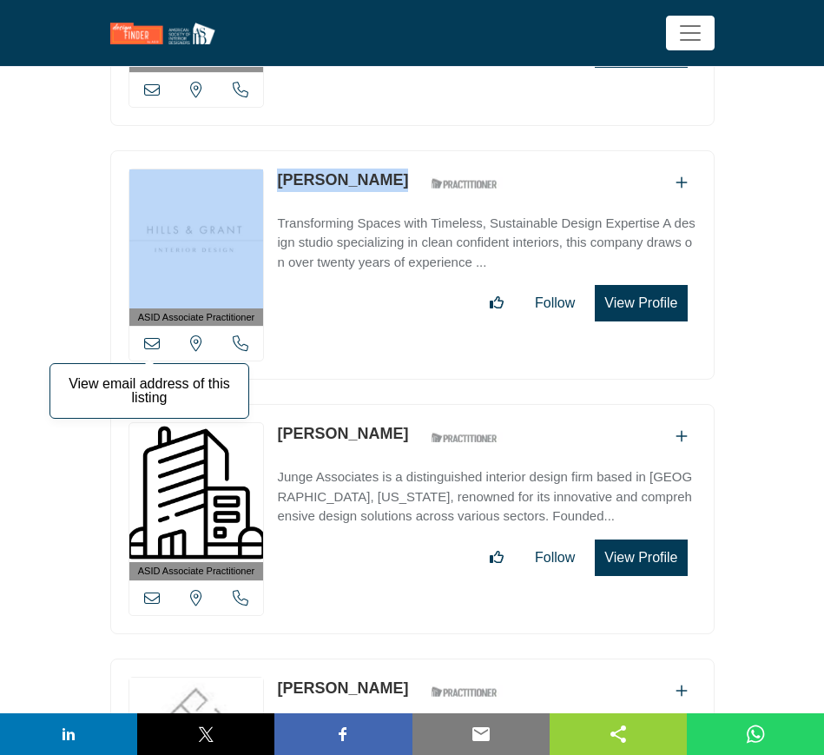
click at [154, 335] on icon at bounding box center [152, 343] width 16 height 16
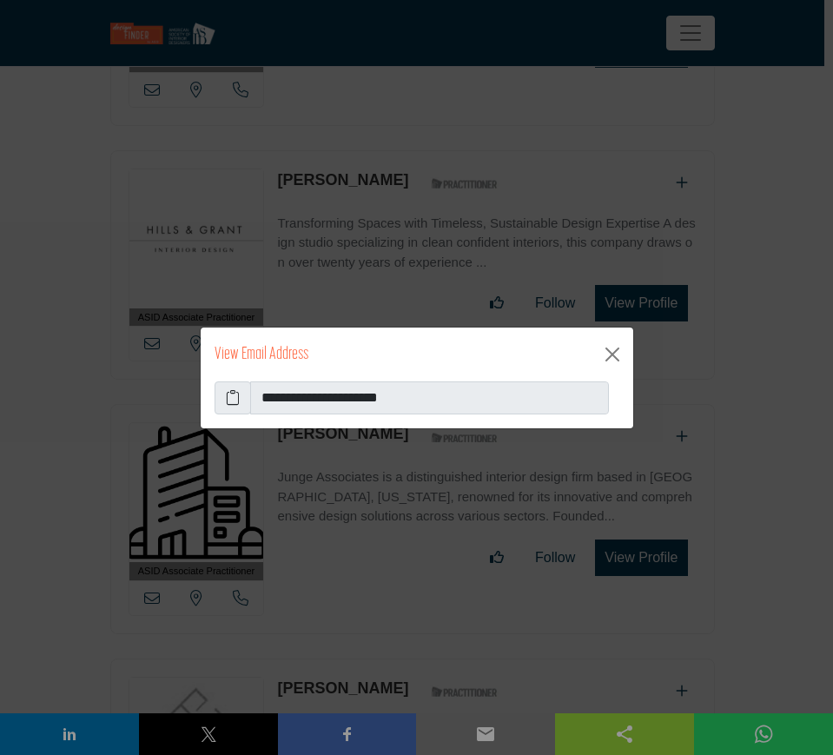
click at [229, 395] on icon at bounding box center [233, 397] width 14 height 21
drag, startPoint x: 613, startPoint y: 355, endPoint x: 537, endPoint y: 368, distance: 77.5
click at [612, 354] on button "Close" at bounding box center [612, 354] width 28 height 28
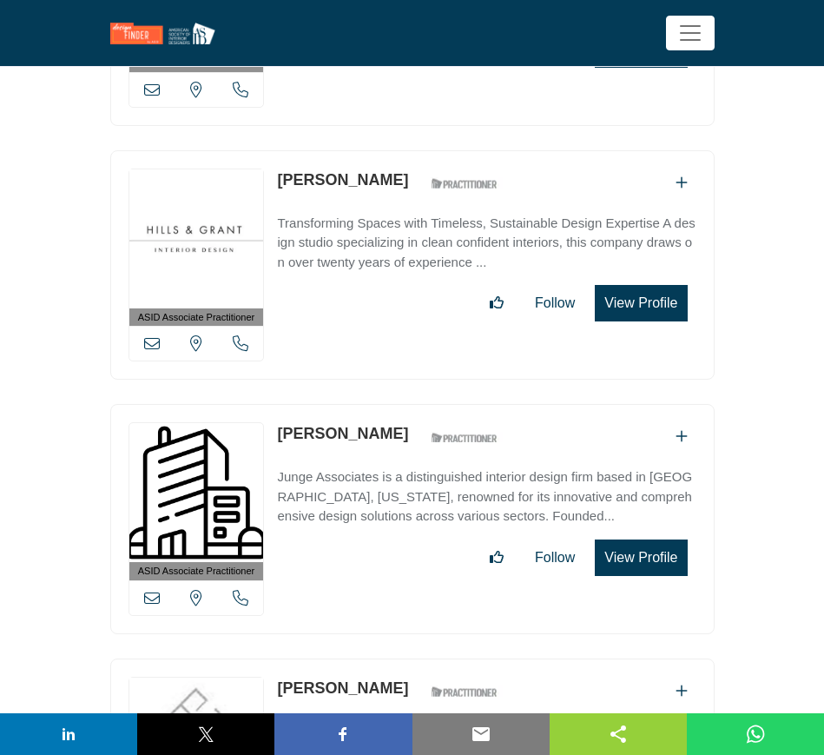
drag, startPoint x: 272, startPoint y: 416, endPoint x: 380, endPoint y: 416, distance: 107.7
click at [380, 416] on div "ASID Associate Practitioner ASID Associate Practitioners have a degree in any m…" at bounding box center [412, 519] width 604 height 230
copy link "[PERSON_NAME]"
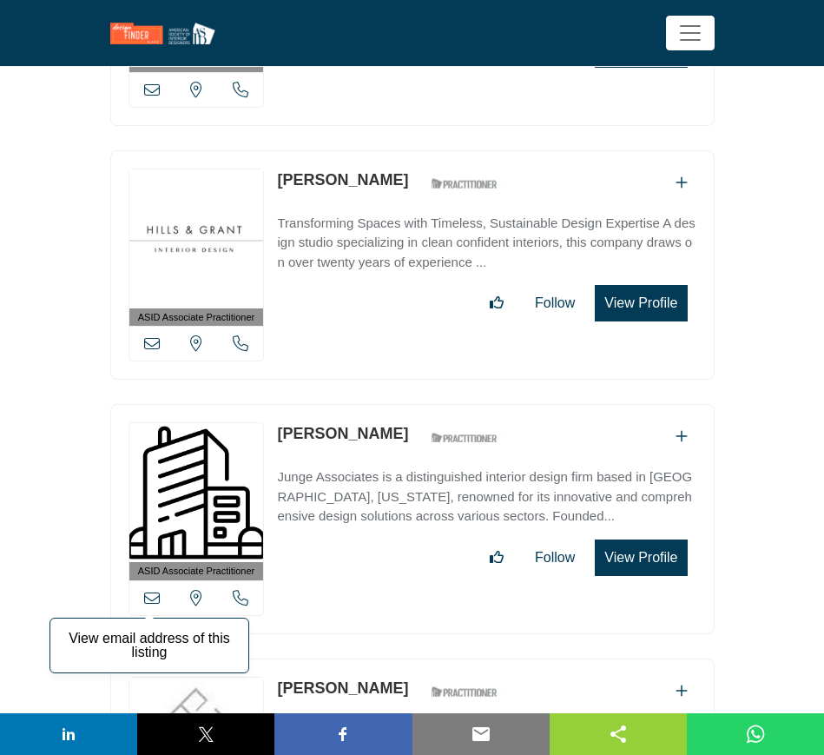
click at [152, 590] on icon at bounding box center [152, 598] width 16 height 16
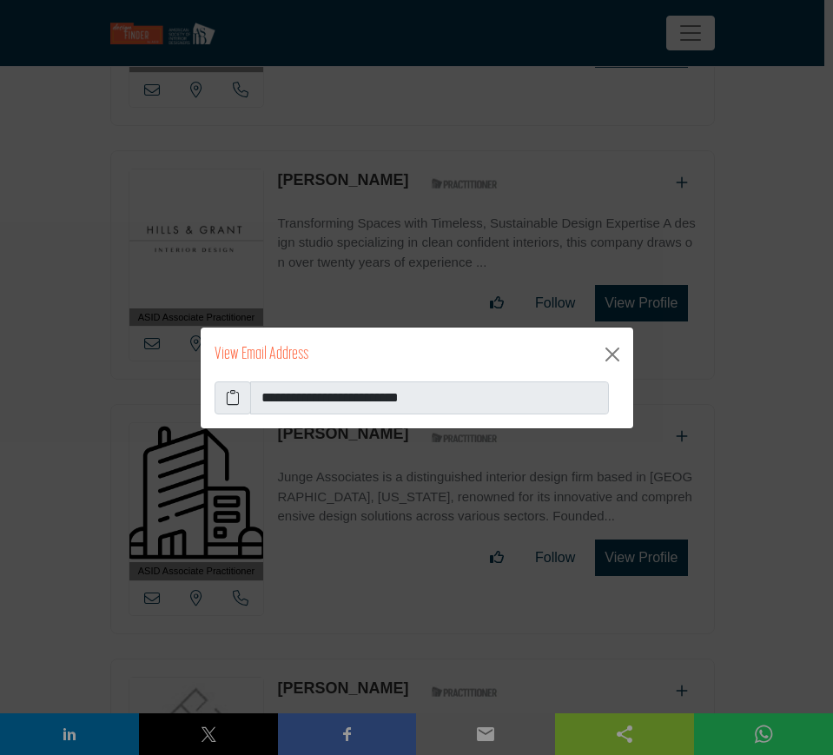
click at [227, 393] on icon at bounding box center [233, 397] width 14 height 21
drag, startPoint x: 611, startPoint y: 347, endPoint x: 602, endPoint y: 353, distance: 10.1
click at [611, 348] on button "Close" at bounding box center [612, 354] width 28 height 28
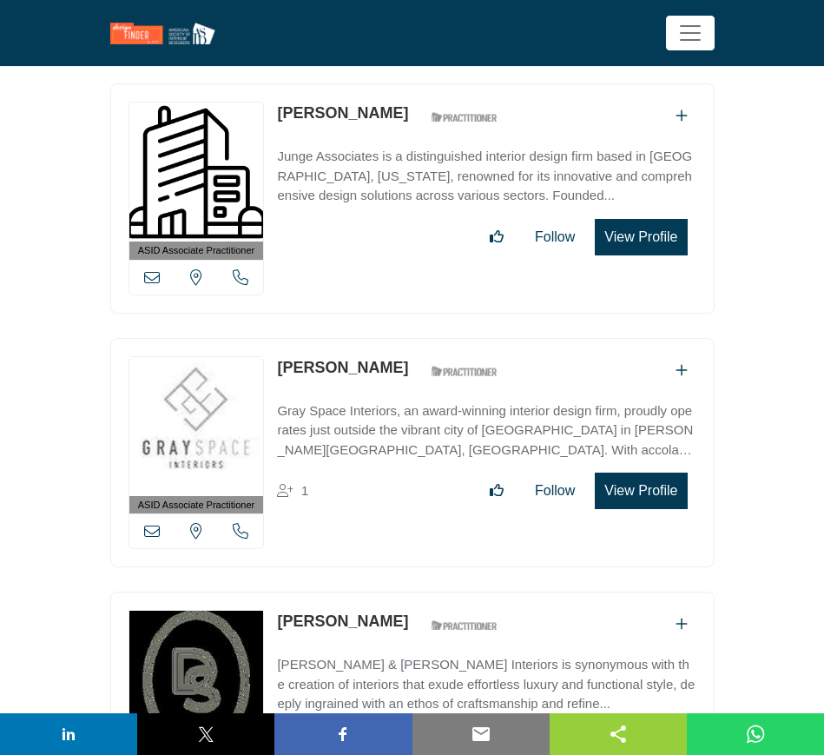
scroll to position [4559, 0]
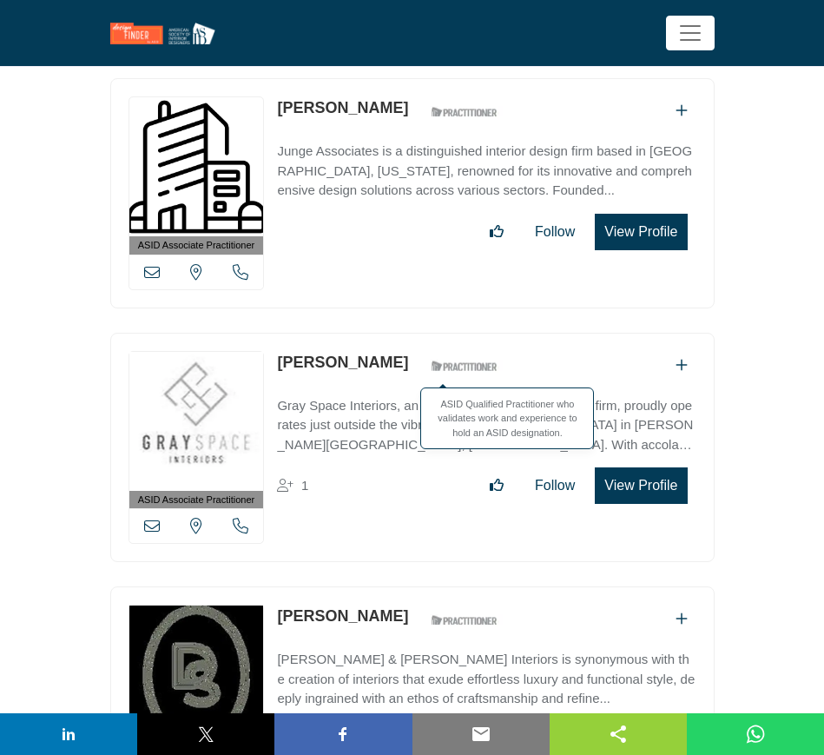
drag, startPoint x: 273, startPoint y: 341, endPoint x: 403, endPoint y: 351, distance: 130.6
click at [403, 351] on div "ASID Associate Practitioner ASID Associate Practitioners have a degree in any m…" at bounding box center [412, 448] width 604 height 230
copy div "[PERSON_NAME]"
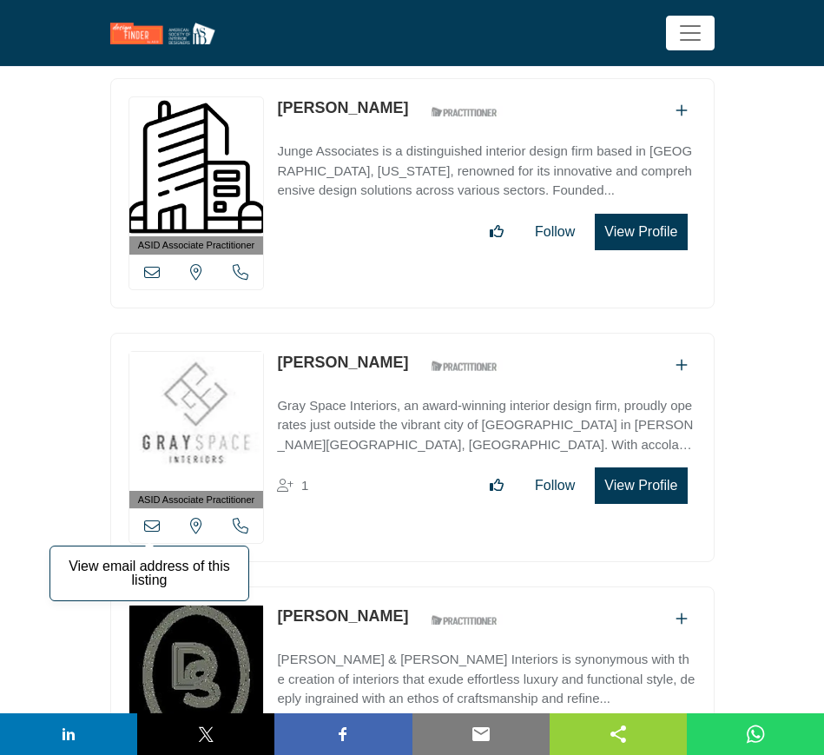
click at [154, 518] on icon at bounding box center [152, 526] width 16 height 16
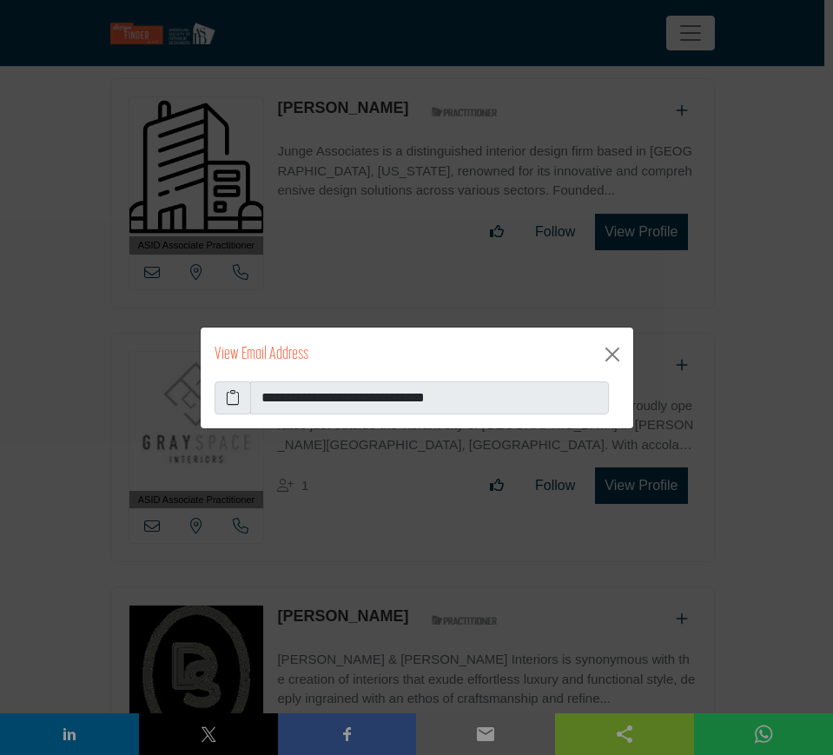
click at [234, 397] on icon at bounding box center [233, 397] width 14 height 21
click at [612, 354] on button "Close" at bounding box center [612, 354] width 28 height 28
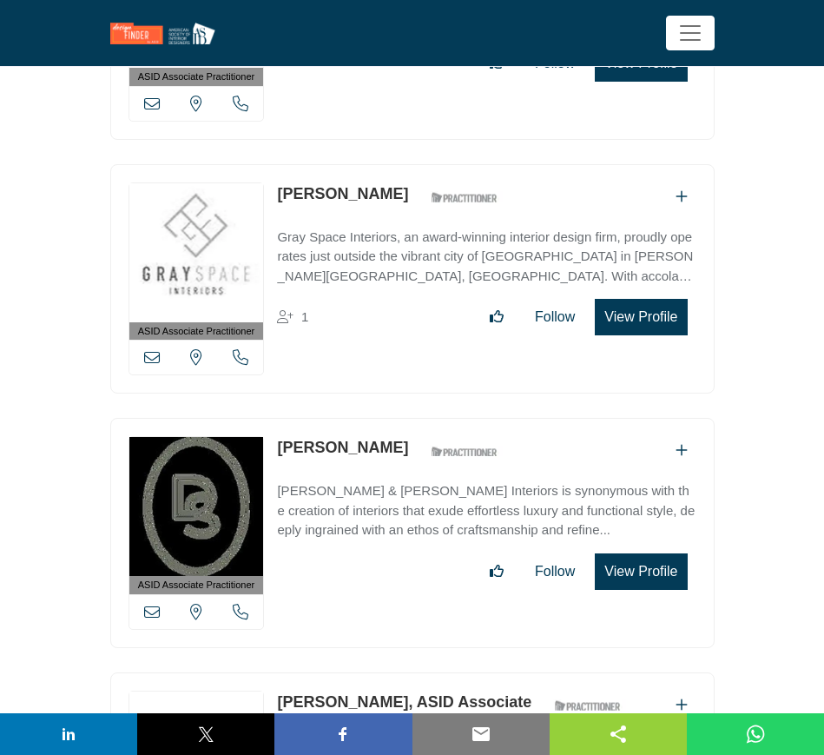
scroll to position [4776, 0]
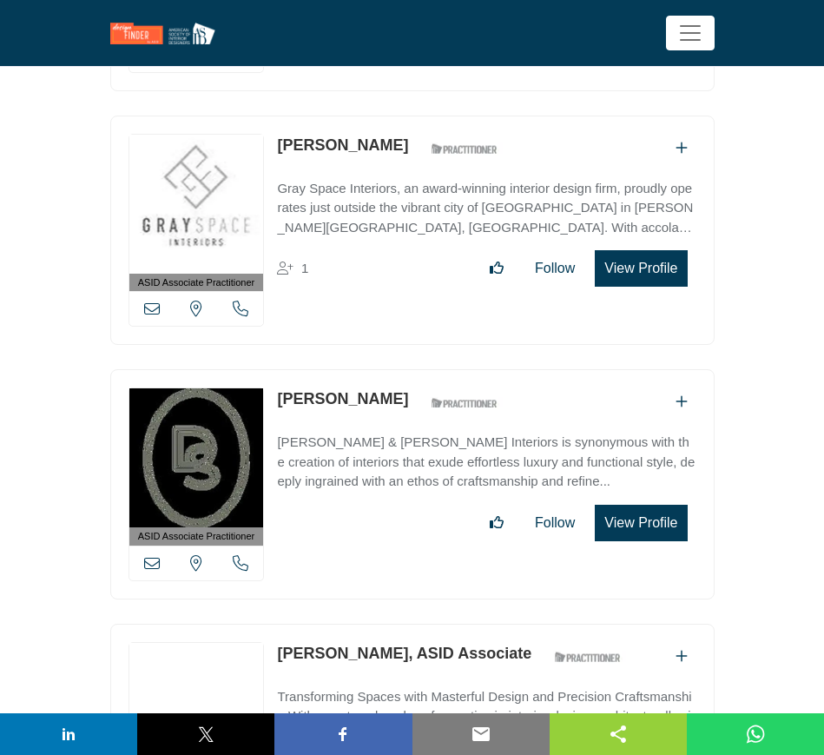
drag, startPoint x: 276, startPoint y: 386, endPoint x: 399, endPoint y: 384, distance: 123.3
click at [399, 384] on div "ASID Associate Practitioner ASID Associate Practitioners have a degree in any m…" at bounding box center [412, 484] width 604 height 230
copy link "[PERSON_NAME]"
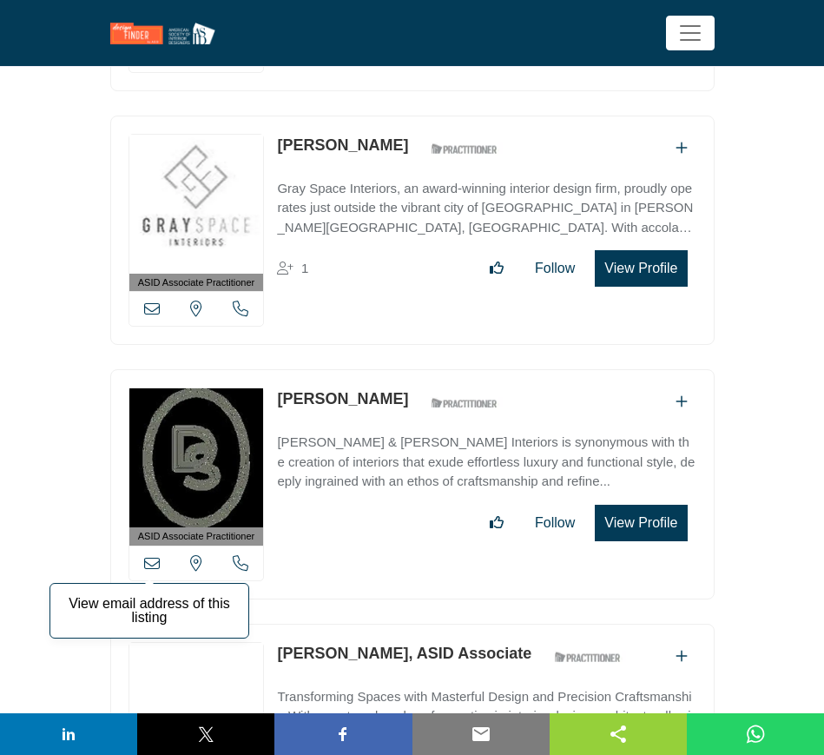
click at [156, 555] on icon at bounding box center [152, 563] width 16 height 16
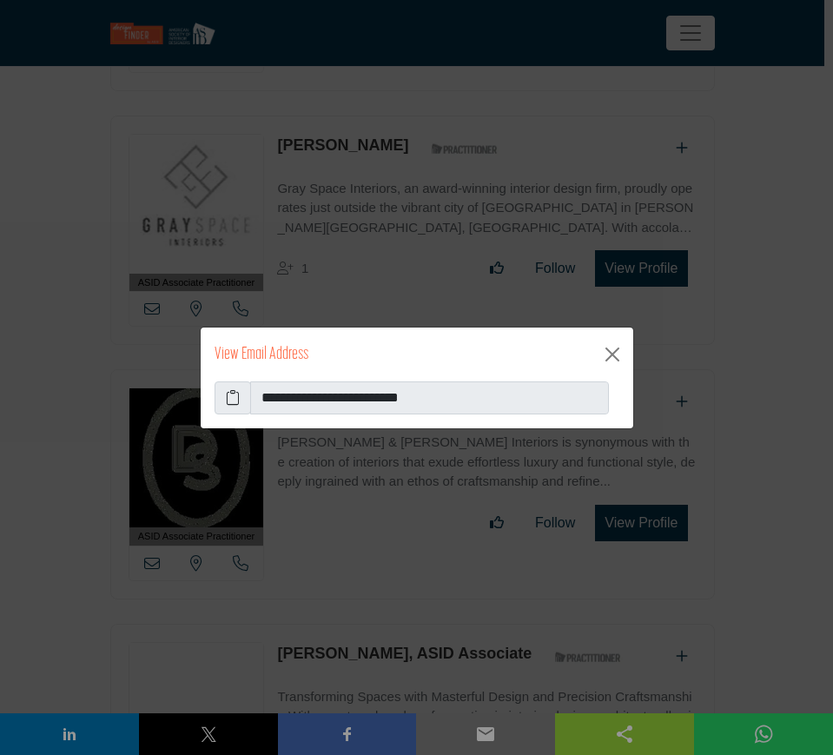
click at [229, 393] on icon at bounding box center [233, 397] width 14 height 21
click at [612, 353] on button "Close" at bounding box center [612, 354] width 28 height 28
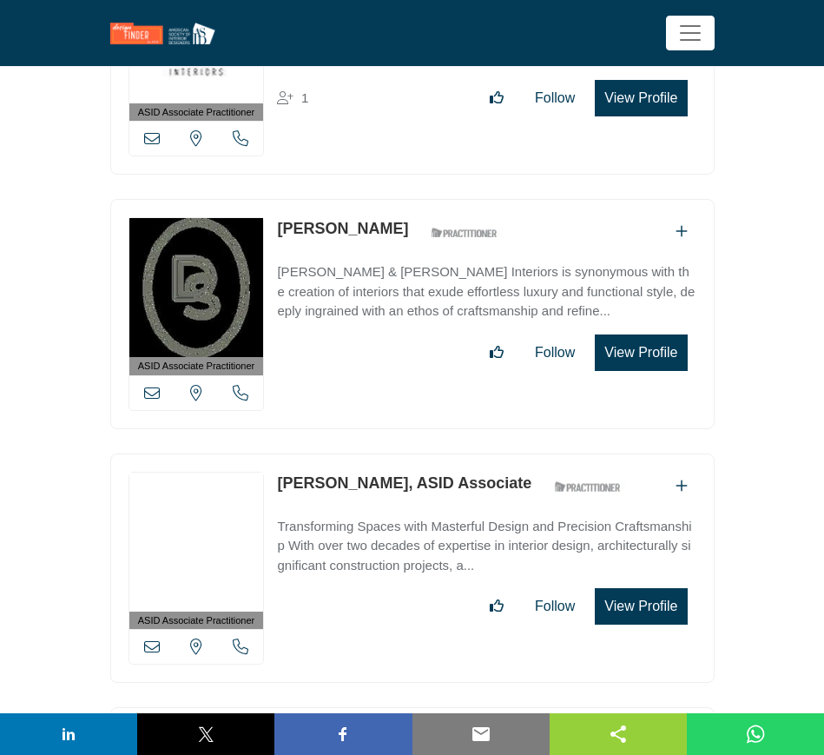
scroll to position [4994, 0]
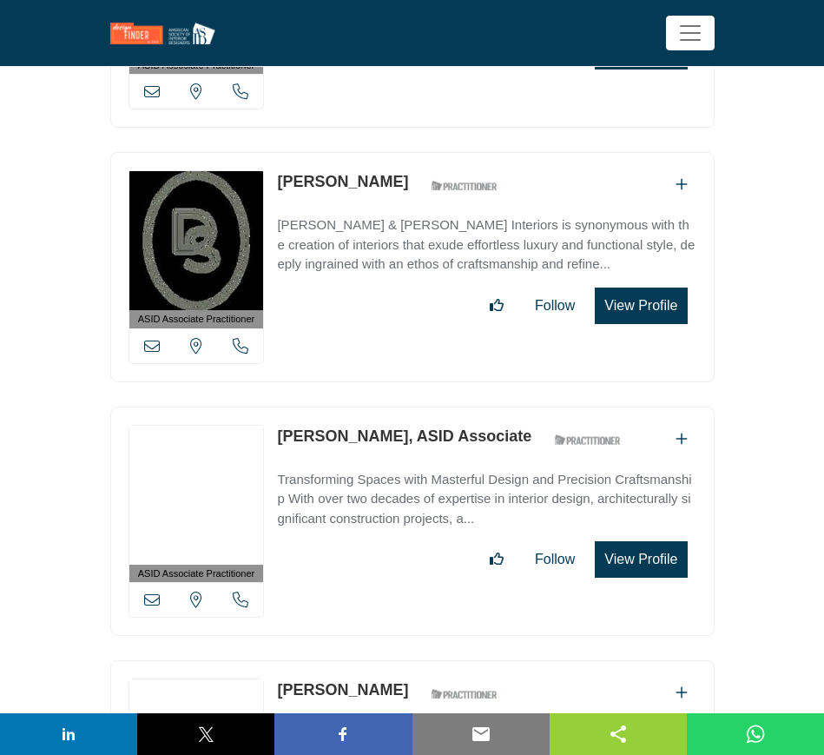
drag, startPoint x: 271, startPoint y: 417, endPoint x: 383, endPoint y: 423, distance: 112.2
click at [383, 423] on div "ASID Associate Practitioner ASID Associate Practitioners have a degree in any m…" at bounding box center [412, 521] width 604 height 230
copy link "Damon Savoia"
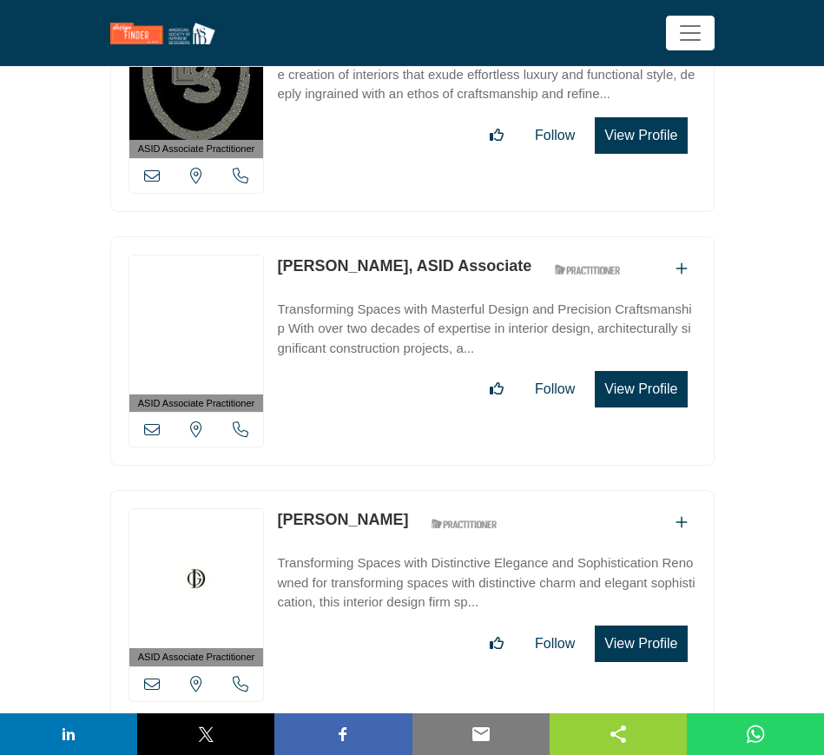
scroll to position [5211, 0]
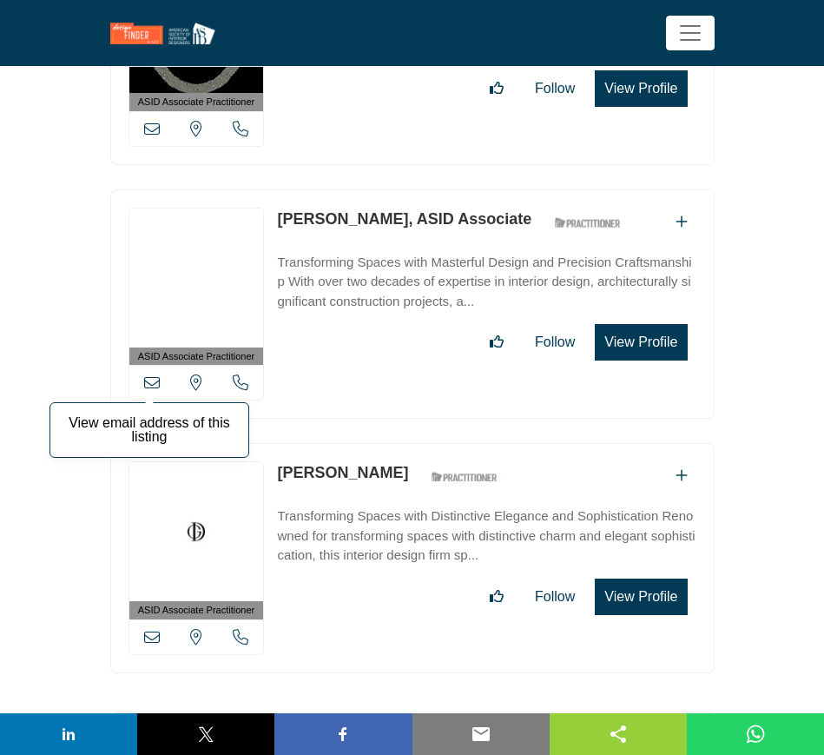
click at [150, 374] on icon at bounding box center [152, 382] width 16 height 16
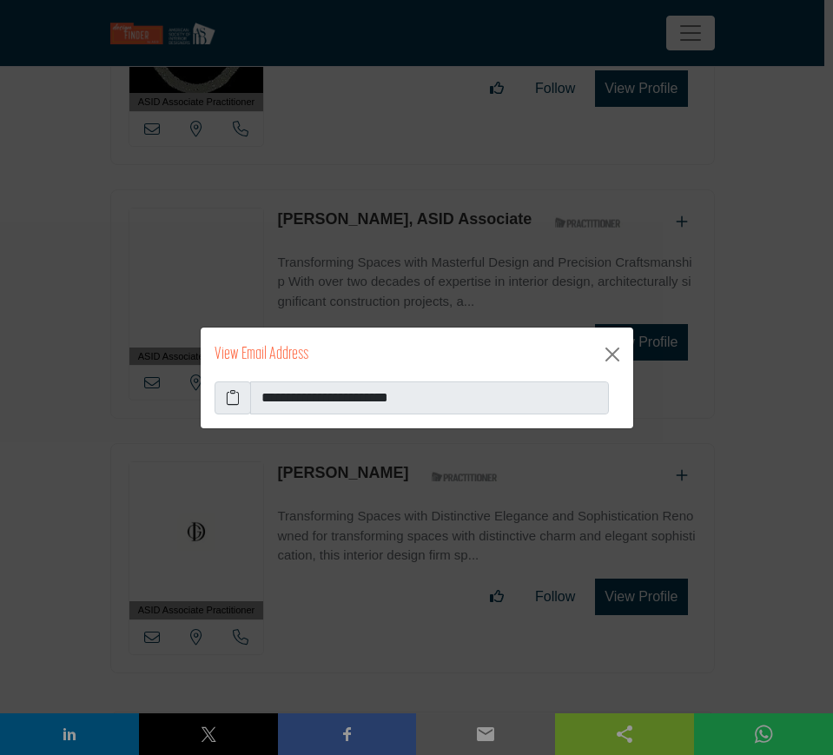
click at [236, 399] on icon at bounding box center [233, 397] width 14 height 21
click at [612, 357] on button "Close" at bounding box center [612, 354] width 28 height 28
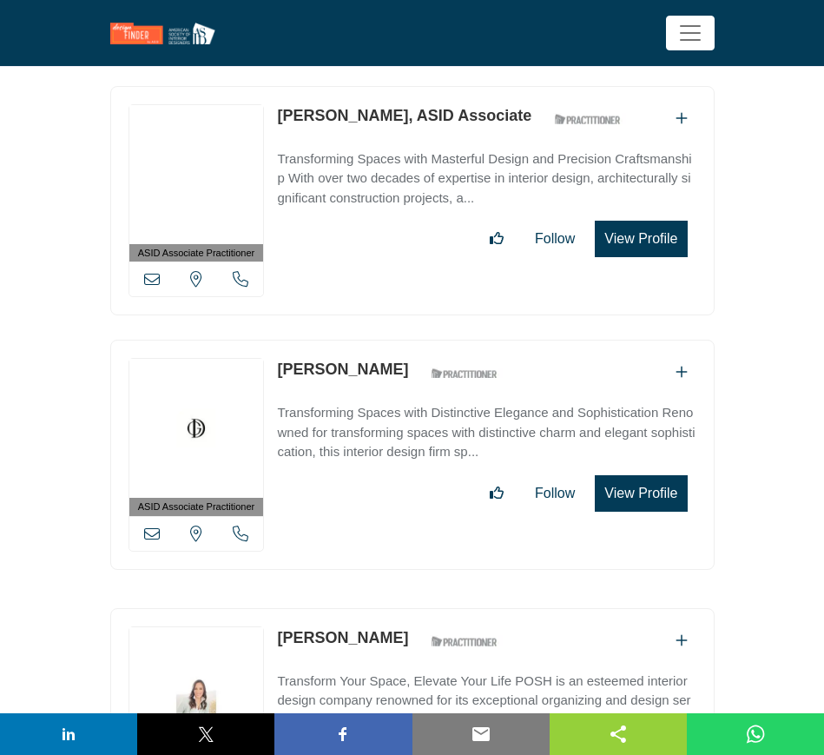
scroll to position [5319, 0]
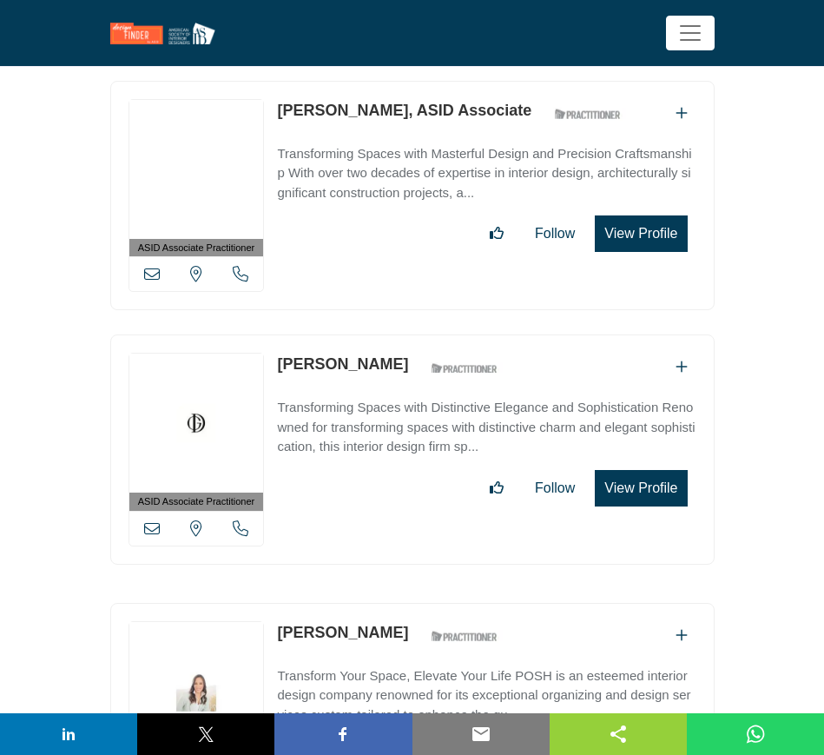
drag, startPoint x: 271, startPoint y: 347, endPoint x: 382, endPoint y: 348, distance: 111.2
click at [382, 348] on div "ASID Associate Practitioner ASID Associate Practitioners have a degree in any m…" at bounding box center [412, 449] width 604 height 230
copy div "[PERSON_NAME]"
click at [155, 520] on icon at bounding box center [152, 528] width 16 height 16
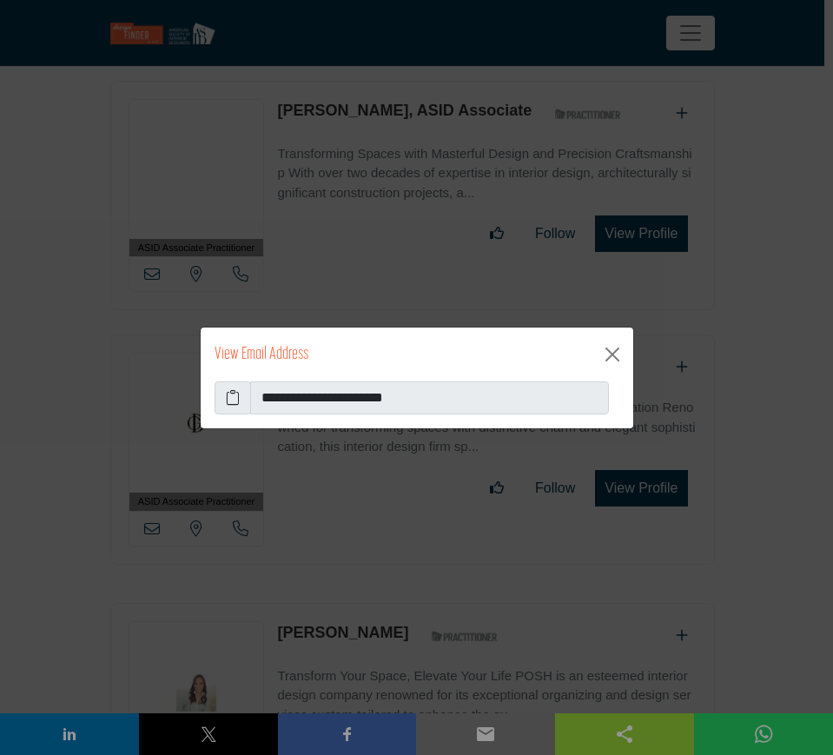
click at [238, 397] on icon at bounding box center [233, 397] width 14 height 21
click at [613, 350] on button "Close" at bounding box center [612, 354] width 28 height 28
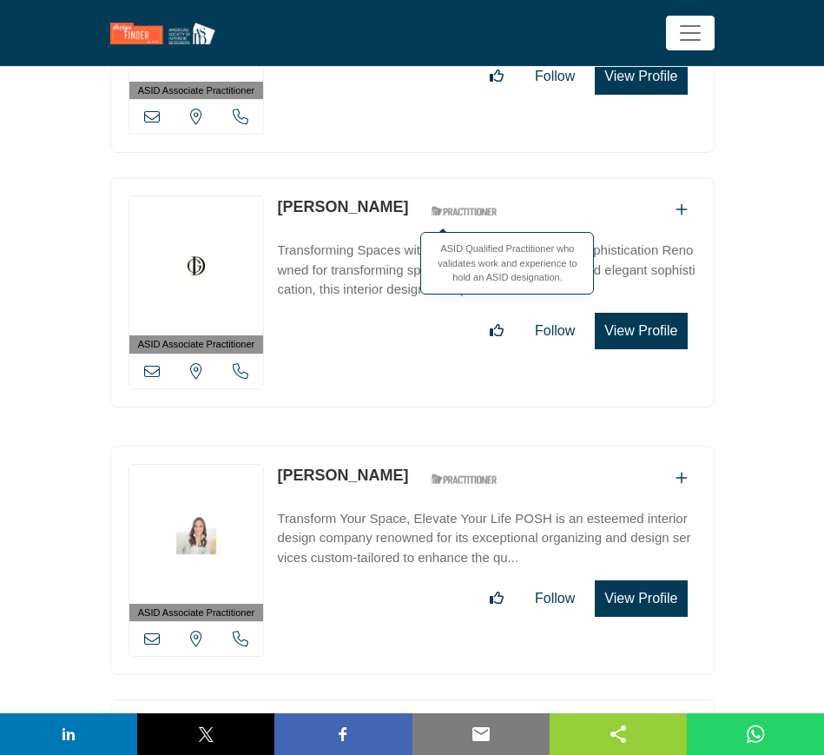
scroll to position [5536, 0]
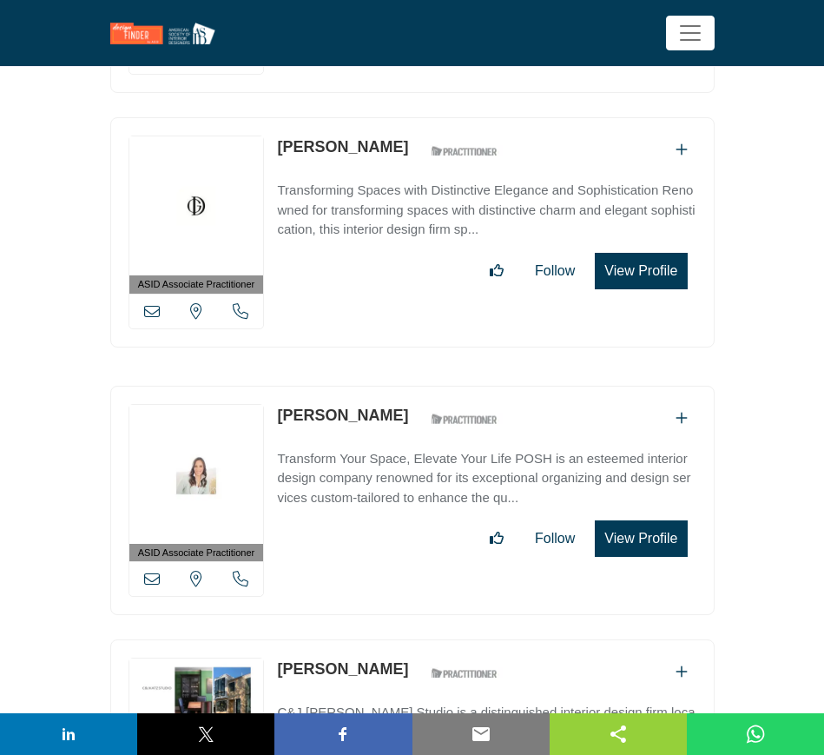
drag, startPoint x: 388, startPoint y: 397, endPoint x: 274, endPoint y: 397, distance: 113.8
click at [274, 397] on div "ASID Associate Practitioner ASID Associate Practitioners have a degree in any m…" at bounding box center [412, 501] width 604 height 230
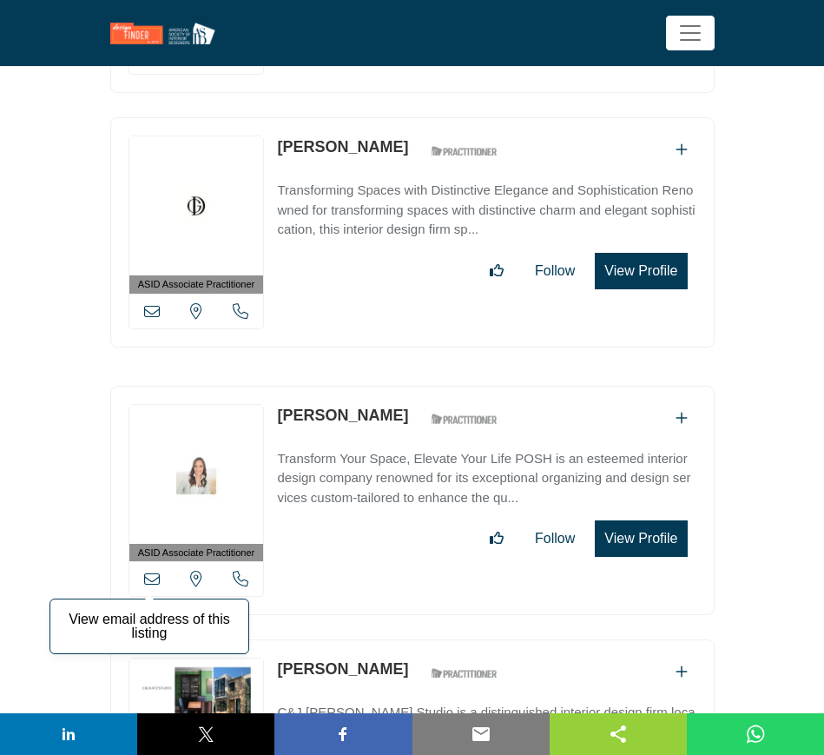
click at [149, 571] on icon at bounding box center [152, 579] width 16 height 16
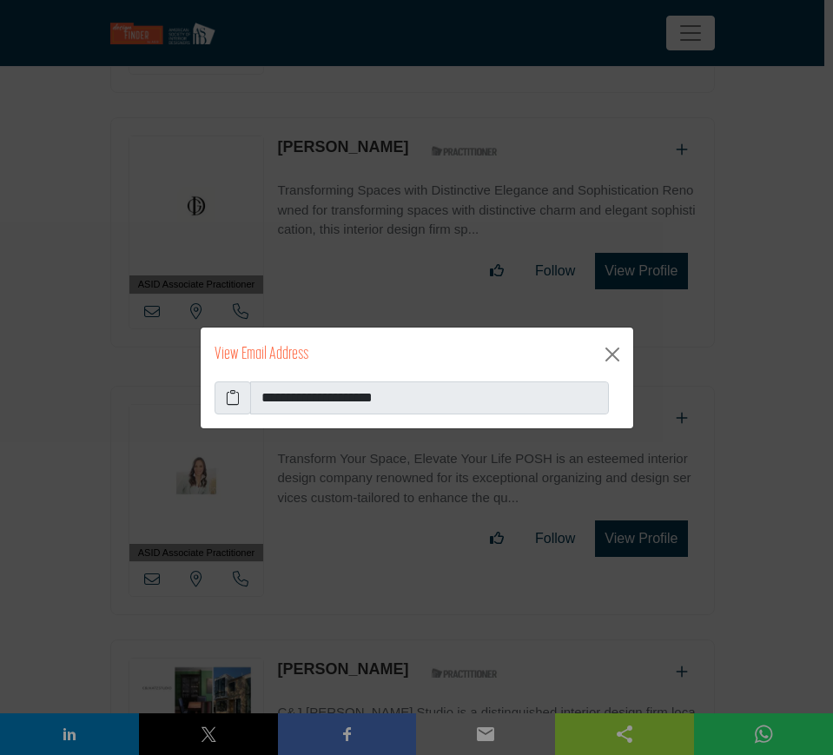
click at [231, 396] on icon at bounding box center [233, 397] width 14 height 21
click at [614, 357] on button "Close" at bounding box center [612, 354] width 28 height 28
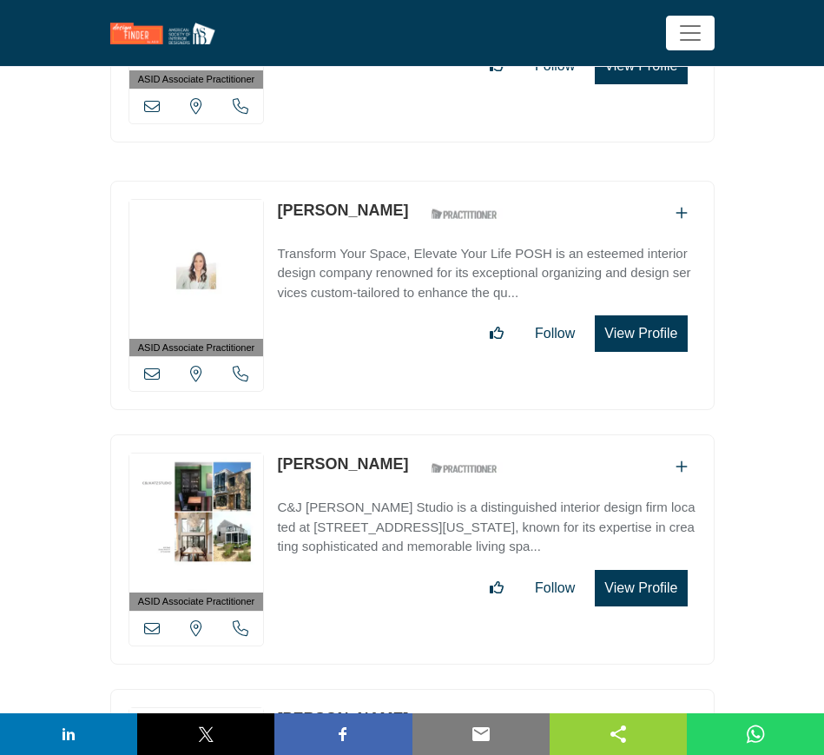
scroll to position [5753, 0]
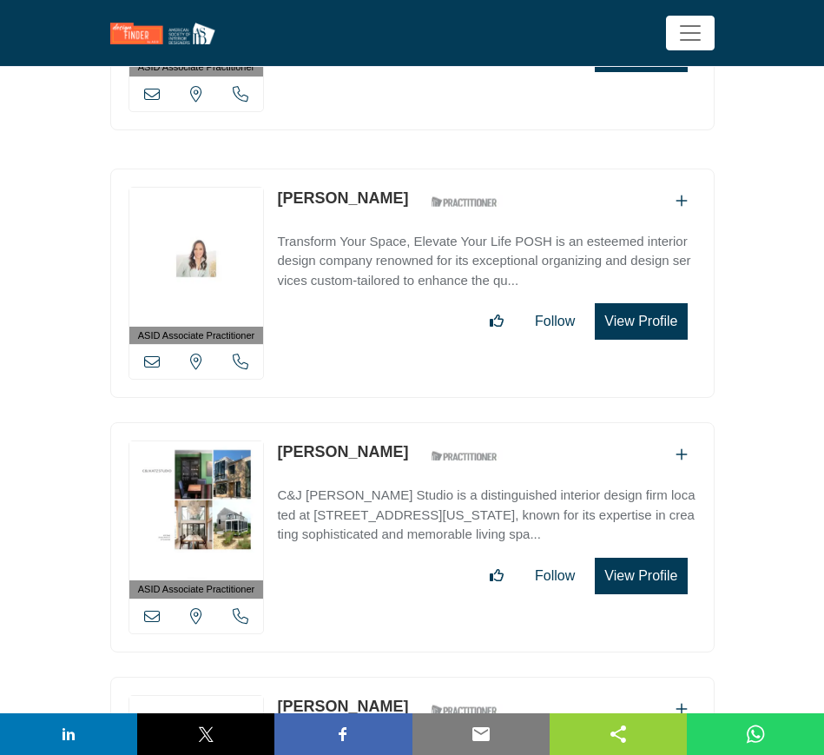
drag, startPoint x: 268, startPoint y: 431, endPoint x: 393, endPoint y: 432, distance: 125.1
click at [393, 432] on div "ASID Associate Practitioner ASID Associate Practitioners have a degree in any m…" at bounding box center [412, 537] width 604 height 230
click at [148, 608] on icon at bounding box center [152, 616] width 16 height 16
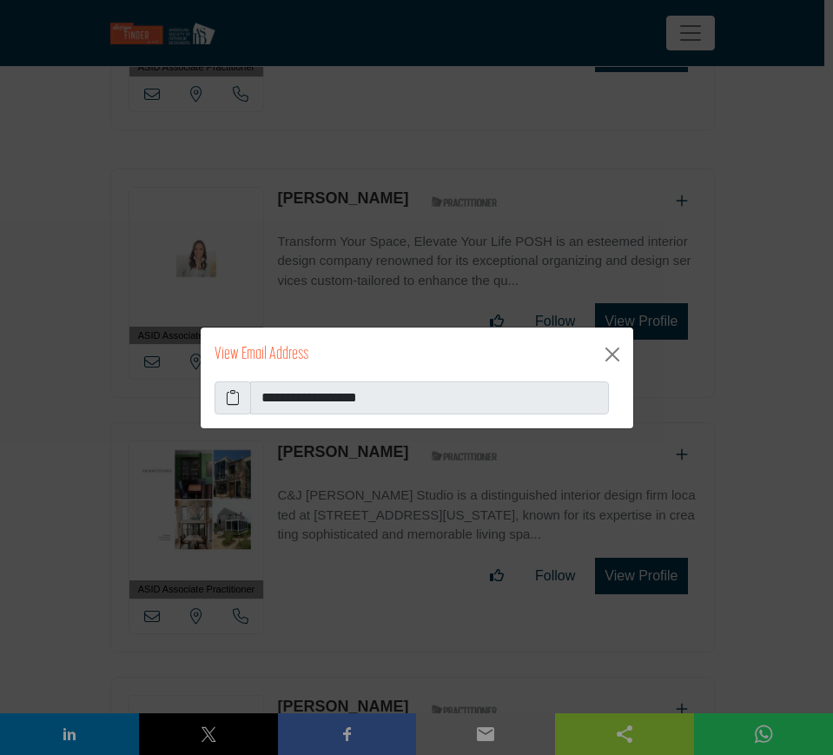
click at [234, 394] on icon at bounding box center [233, 397] width 14 height 21
click at [608, 350] on button "Close" at bounding box center [612, 354] width 28 height 28
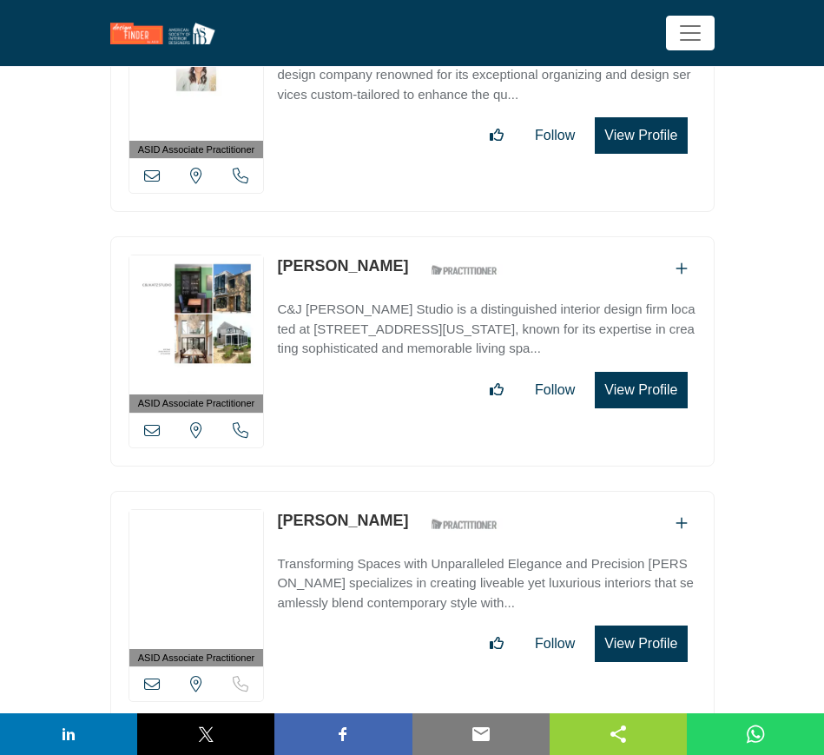
scroll to position [5970, 0]
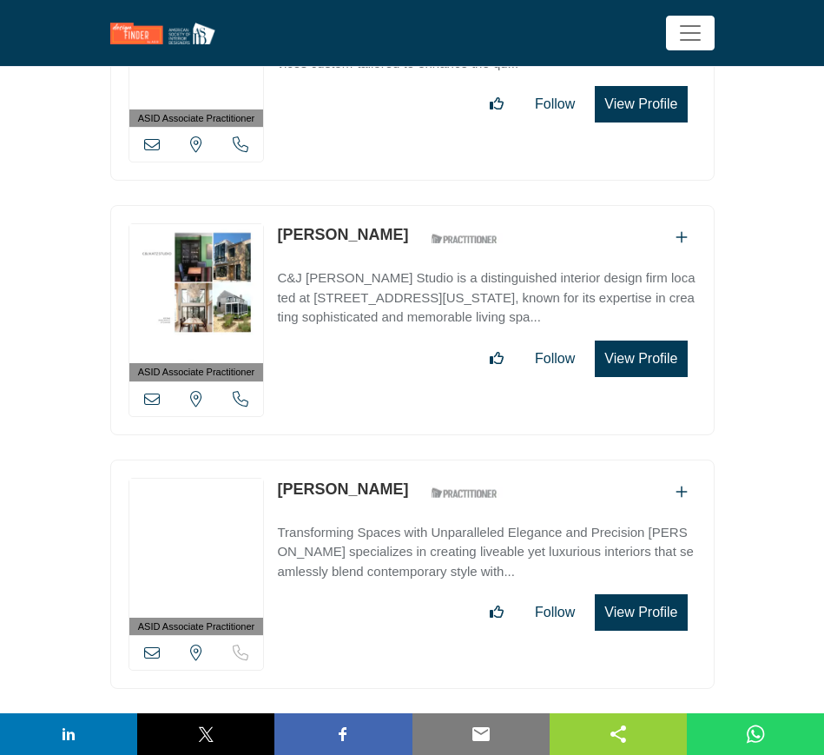
drag, startPoint x: 275, startPoint y: 468, endPoint x: 384, endPoint y: 468, distance: 108.6
click at [384, 468] on div "ASID Associate Practitioner ASID Associate Practitioners have a degree in any m…" at bounding box center [412, 574] width 604 height 230
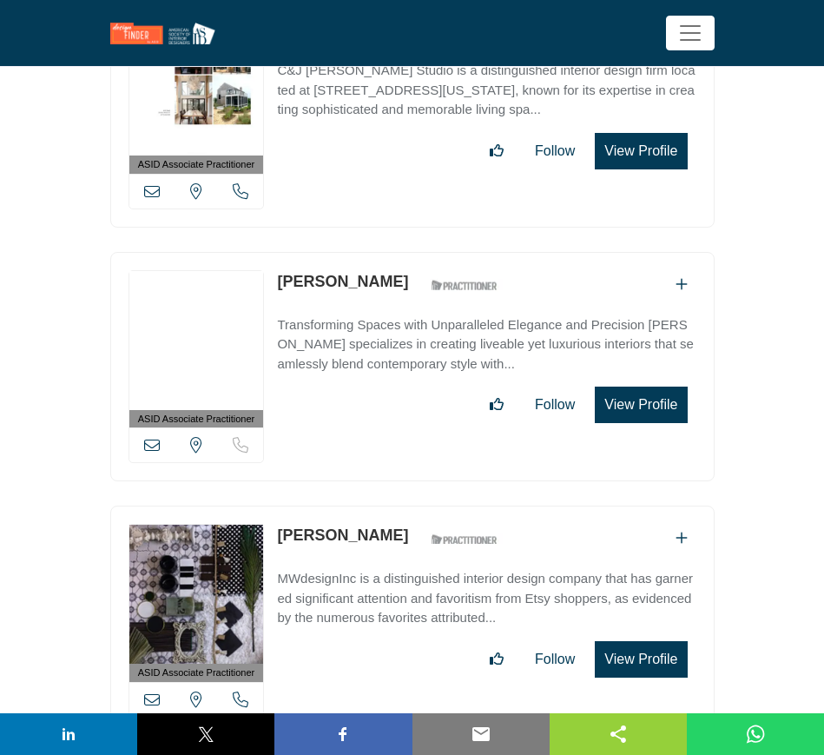
scroll to position [6188, 0]
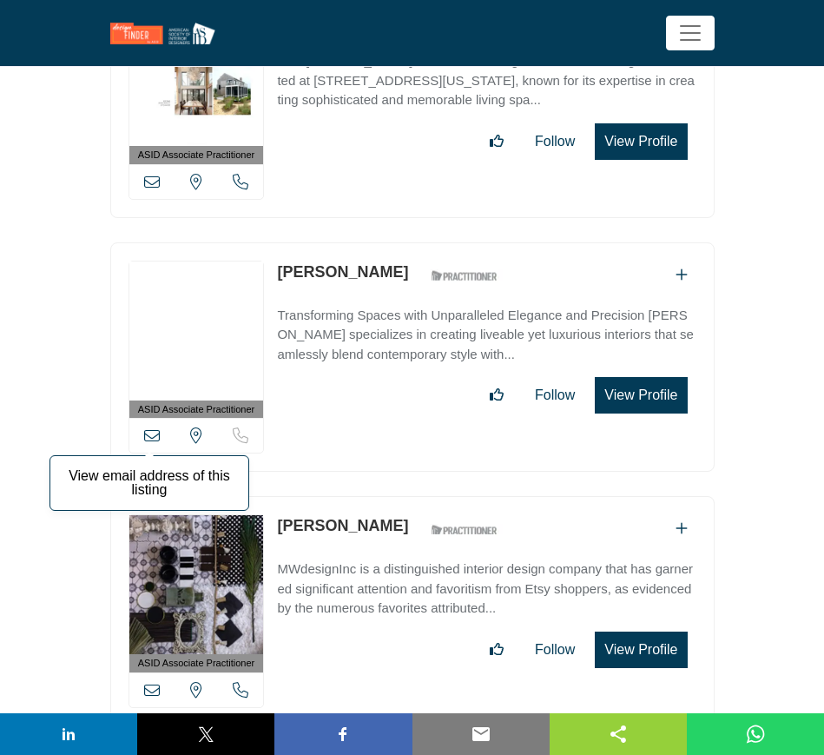
click at [154, 427] on icon at bounding box center [152, 435] width 16 height 16
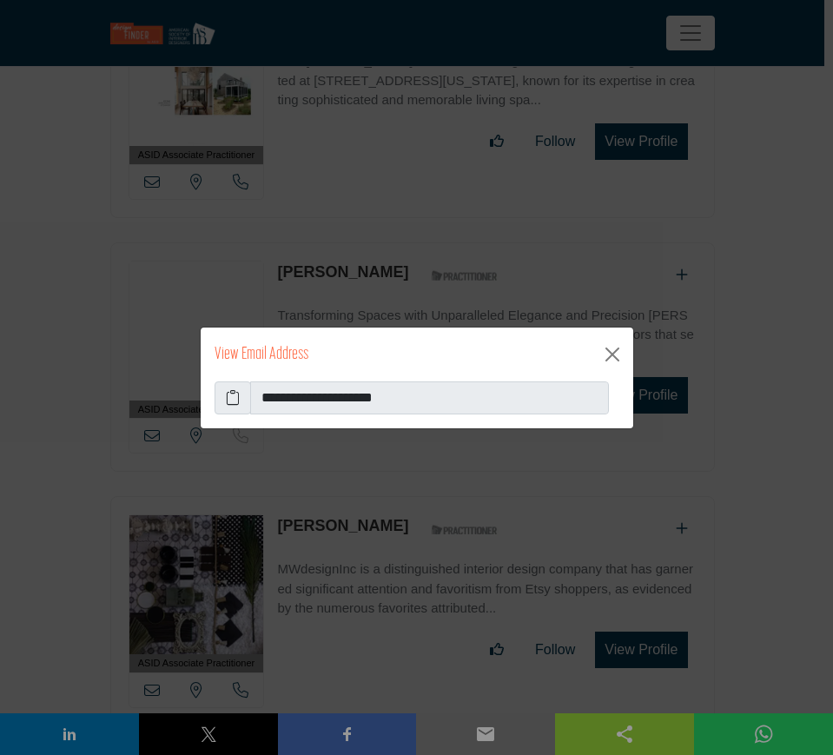
click at [234, 398] on icon at bounding box center [233, 397] width 14 height 21
click at [614, 355] on button "Close" at bounding box center [612, 354] width 28 height 28
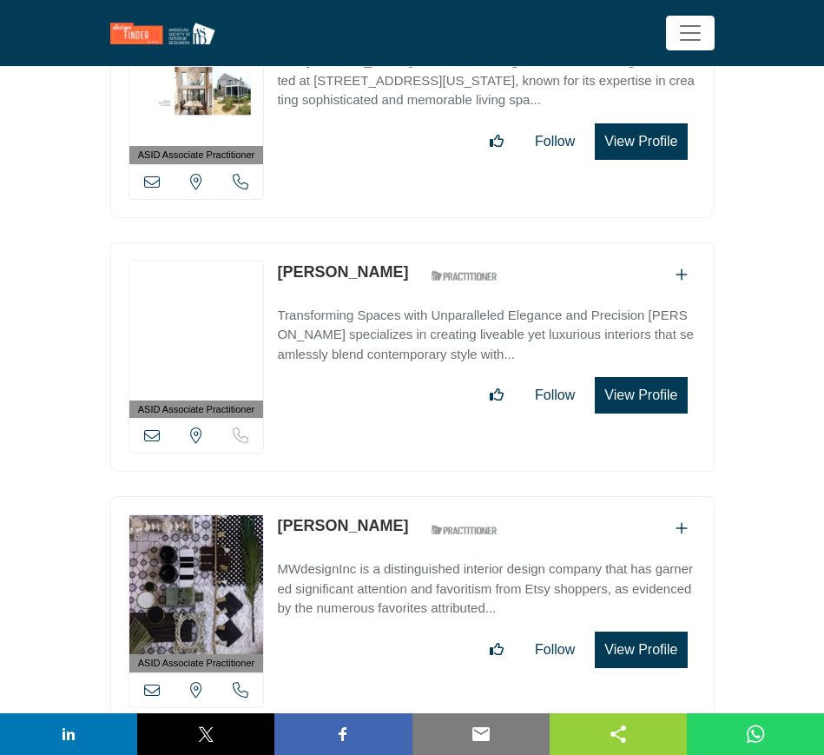
drag, startPoint x: 272, startPoint y: 505, endPoint x: 368, endPoint y: 505, distance: 96.4
click at [368, 505] on div "ASID Associate Practitioner ASID Associate Practitioners have a degree in any m…" at bounding box center [412, 611] width 604 height 230
click at [151, 682] on icon at bounding box center [152, 690] width 16 height 16
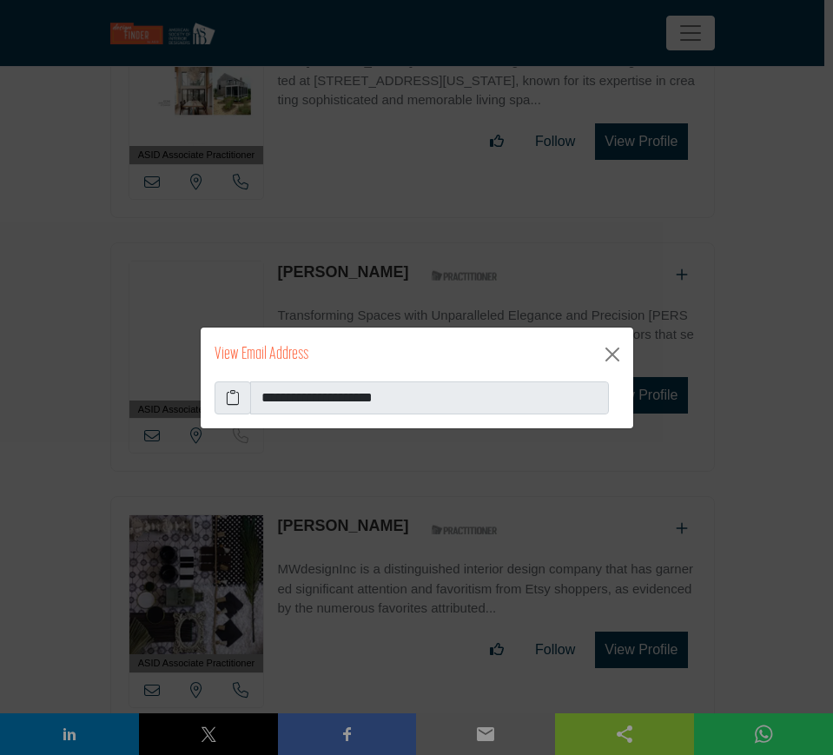
click at [234, 394] on icon at bounding box center [233, 397] width 14 height 21
drag, startPoint x: 608, startPoint y: 352, endPoint x: 590, endPoint y: 357, distance: 19.0
click at [608, 352] on button "Close" at bounding box center [612, 354] width 28 height 28
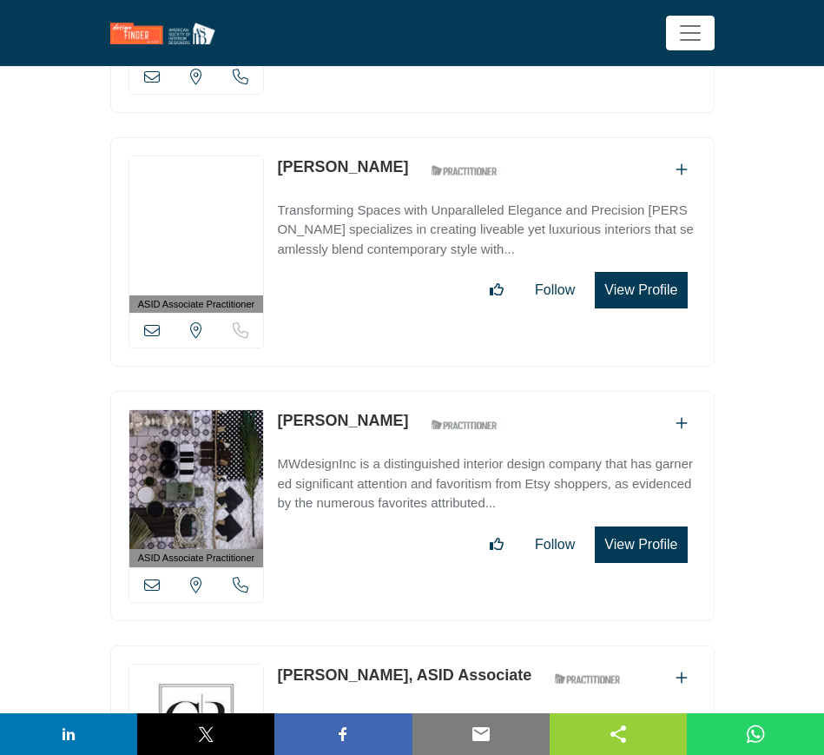
scroll to position [6513, 0]
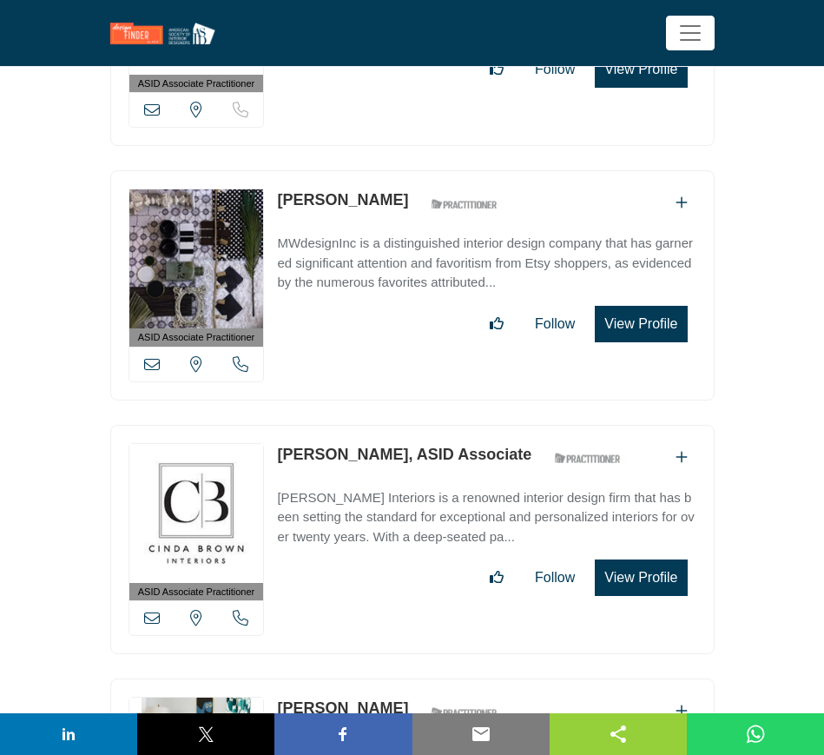
drag, startPoint x: 272, startPoint y: 429, endPoint x: 499, endPoint y: 429, distance: 227.5
click at [499, 429] on div "ASID Associate Practitioner ASID Associate Practitioners have a degree in any m…" at bounding box center [412, 540] width 604 height 230
click at [365, 478] on link "[PERSON_NAME] Interiors is a renowned interior design firm that has been settin…" at bounding box center [486, 512] width 419 height 69
click at [269, 428] on div "ASID Associate Practitioner ASID Associate Practitioners have a degree in any m…" at bounding box center [412, 540] width 604 height 230
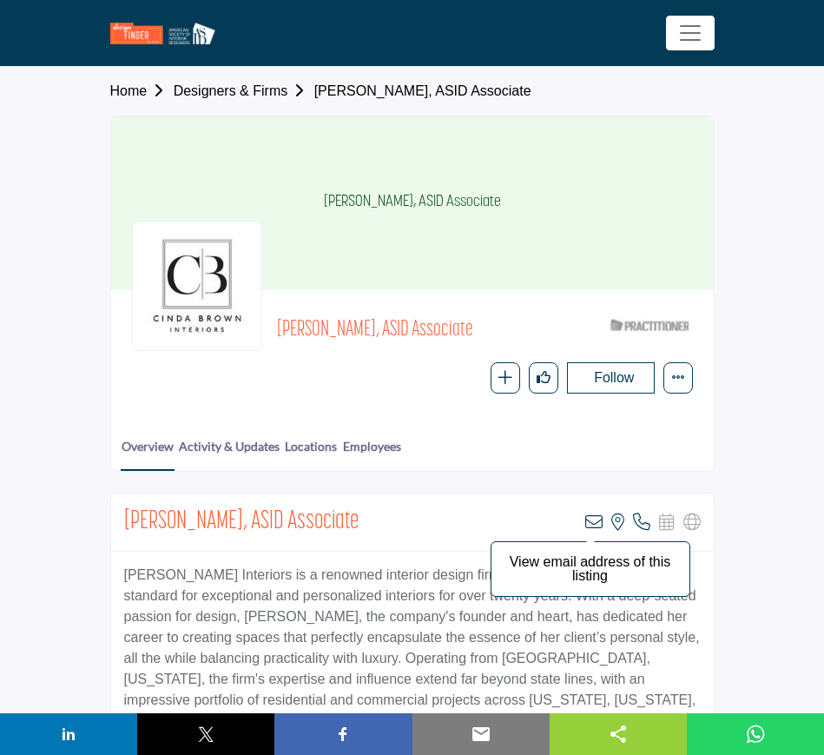
click at [593, 520] on icon at bounding box center [593, 521] width 17 height 17
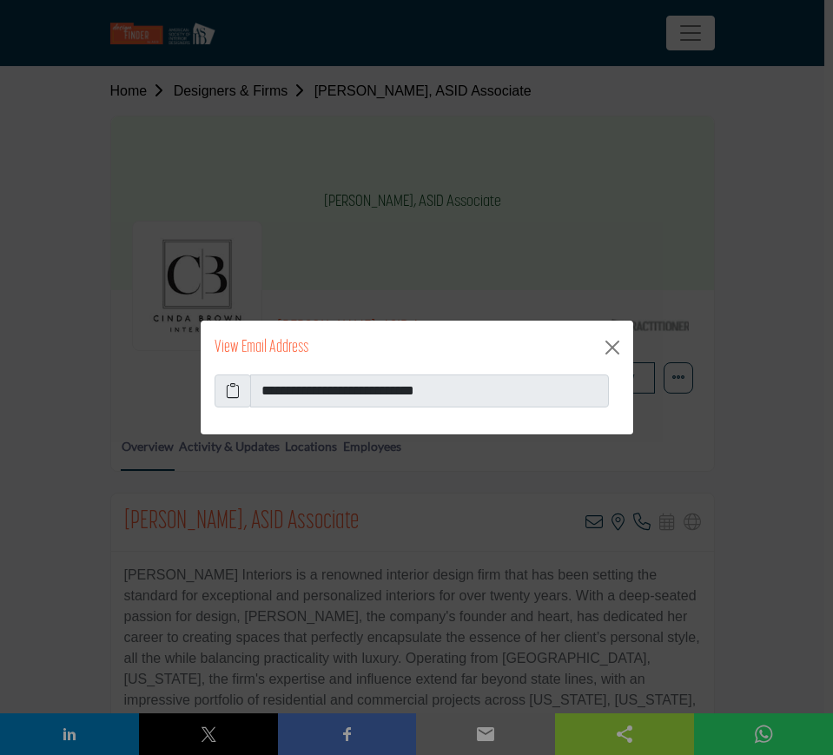
click at [226, 389] on icon at bounding box center [233, 390] width 14 height 21
drag, startPoint x: 611, startPoint y: 347, endPoint x: 441, endPoint y: 285, distance: 180.2
click at [611, 347] on button "Close" at bounding box center [612, 347] width 28 height 28
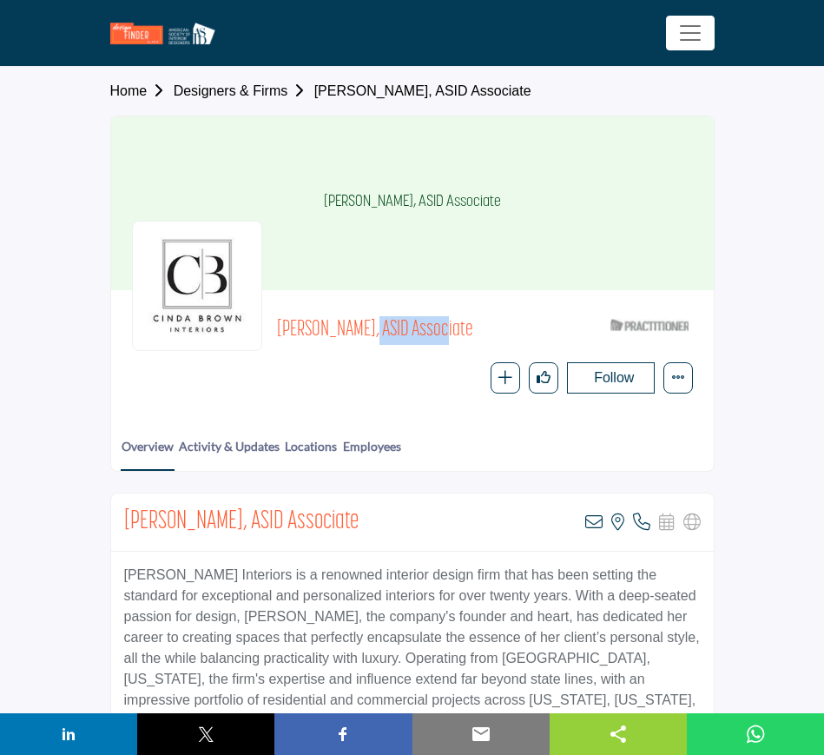
drag, startPoint x: 272, startPoint y: 330, endPoint x: 352, endPoint y: 322, distance: 80.3
click at [352, 322] on div "Cinda Brown, ASID Associate ASID Qualified Practitioner who validates work and …" at bounding box center [412, 352] width 561 height 83
copy span "Cinda Brown"
click at [235, 90] on link "Designers & Firms" at bounding box center [244, 90] width 141 height 15
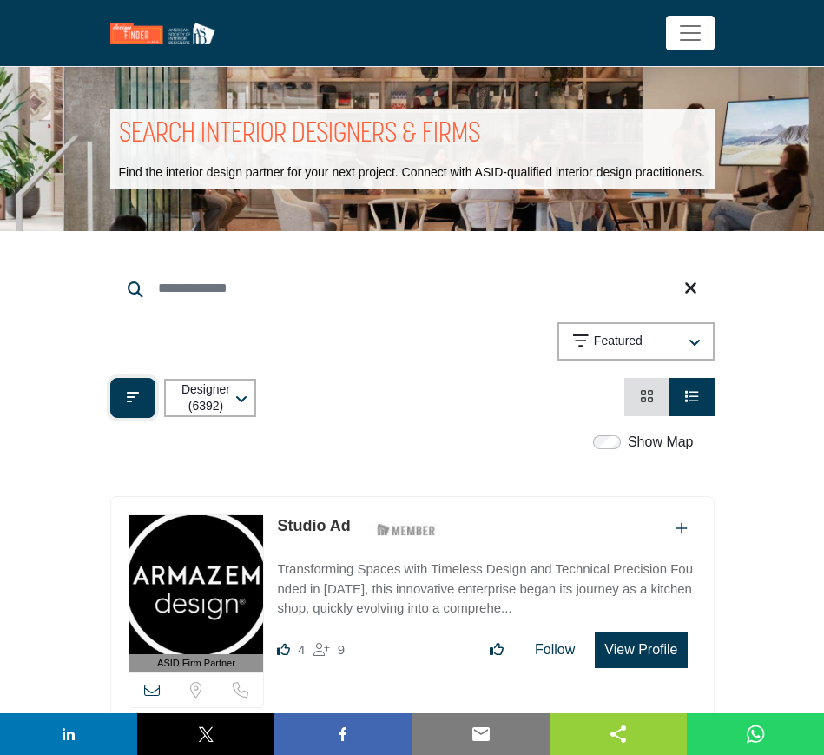
click at [135, 401] on icon "Filter categories" at bounding box center [133, 397] width 12 height 14
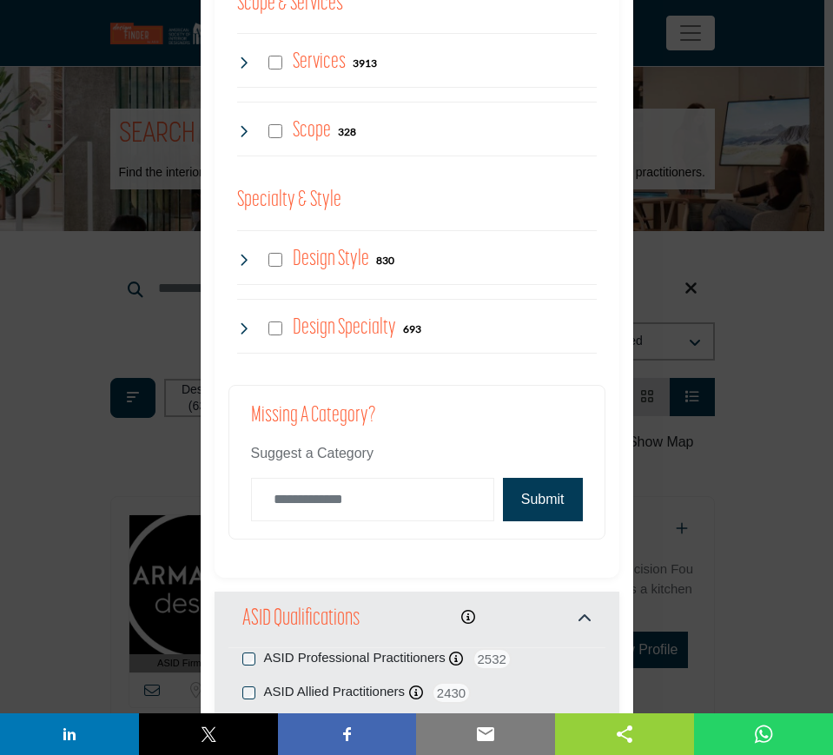
scroll to position [1832, 0]
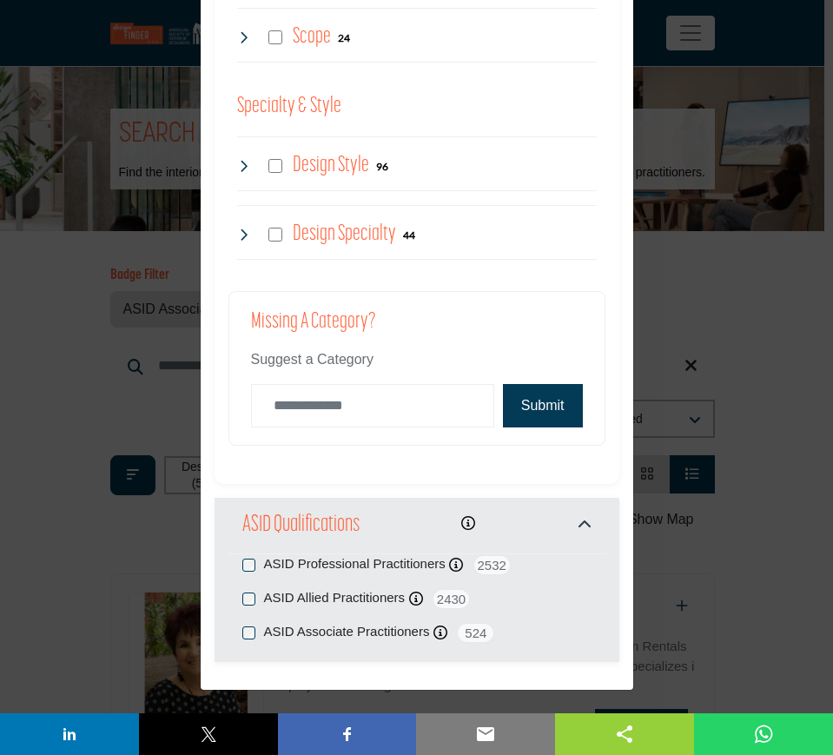
click at [759, 318] on div "Filter × ASID QUALIFIED DESIGNERS & MEMBERS Find Interior Designers, firms, sup…" at bounding box center [416, 377] width 833 height 755
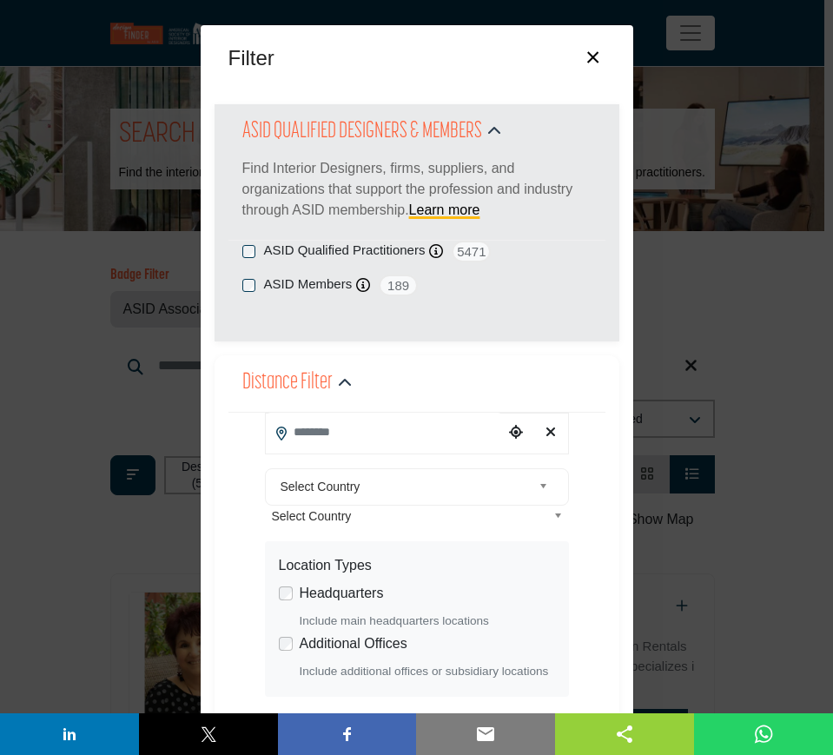
click at [584, 59] on button "×" at bounding box center [592, 55] width 25 height 33
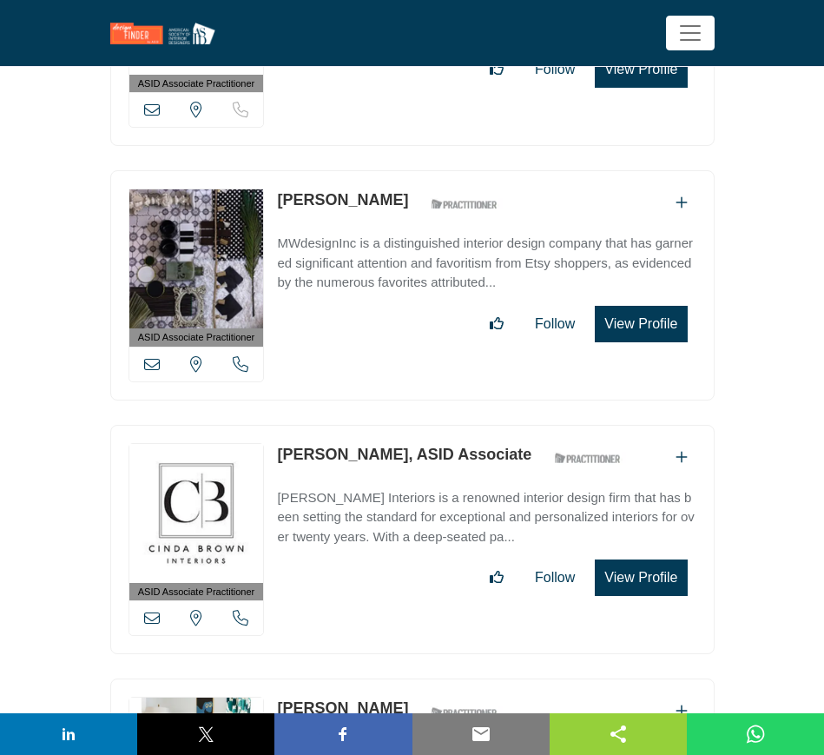
scroll to position [6839, 0]
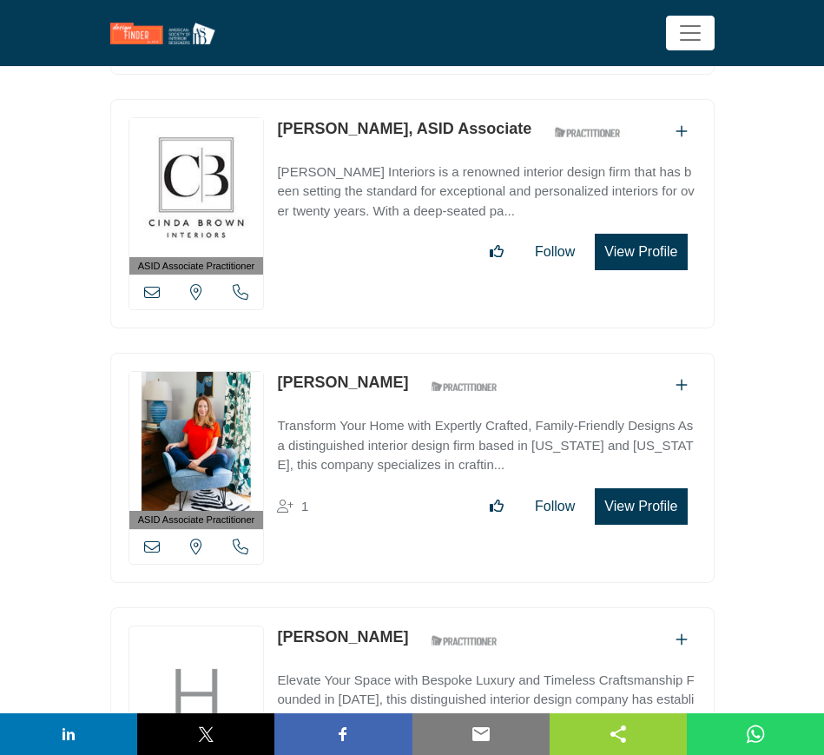
drag, startPoint x: 273, startPoint y: 358, endPoint x: 354, endPoint y: 358, distance: 81.6
click at [354, 358] on div "ASID Associate Practitioner ASID Associate Practitioners have a degree in any m…" at bounding box center [412, 468] width 604 height 230
copy link "[PERSON_NAME]"
click at [149, 538] on icon at bounding box center [152, 546] width 16 height 16
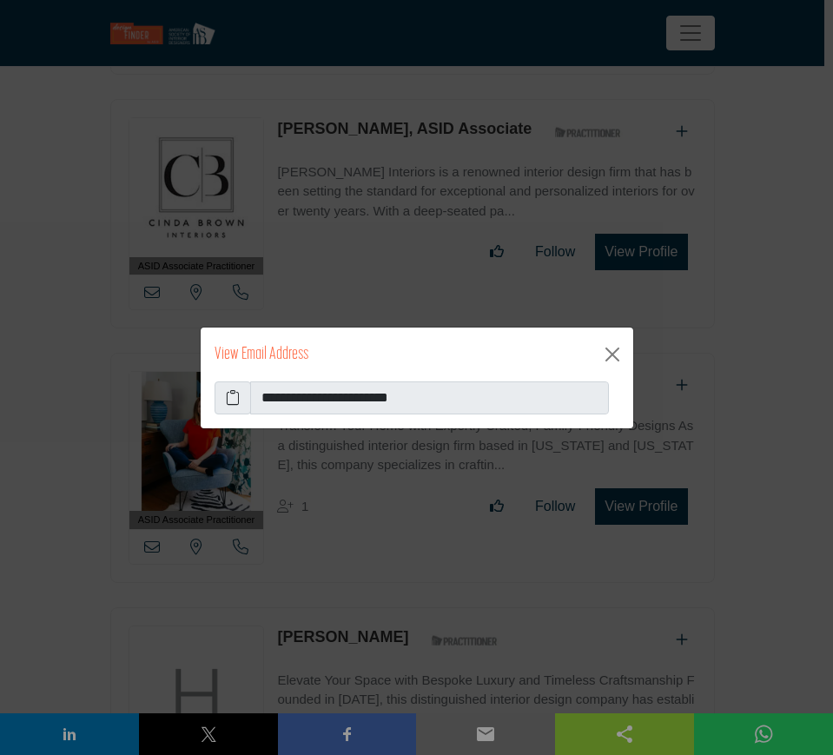
click at [230, 397] on icon at bounding box center [233, 397] width 14 height 21
click at [613, 359] on button "Close" at bounding box center [612, 354] width 28 height 28
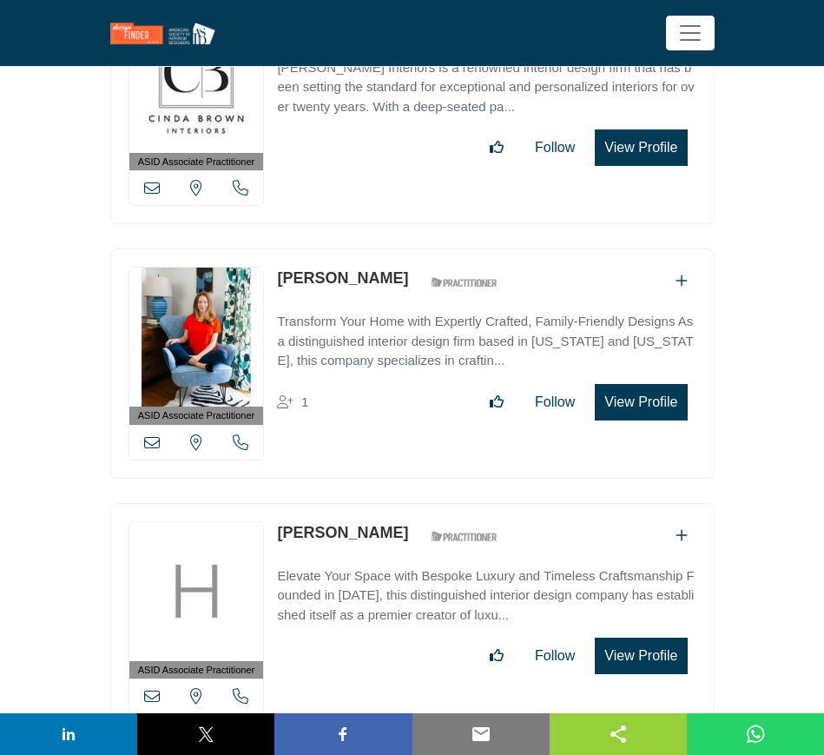
scroll to position [7165, 0]
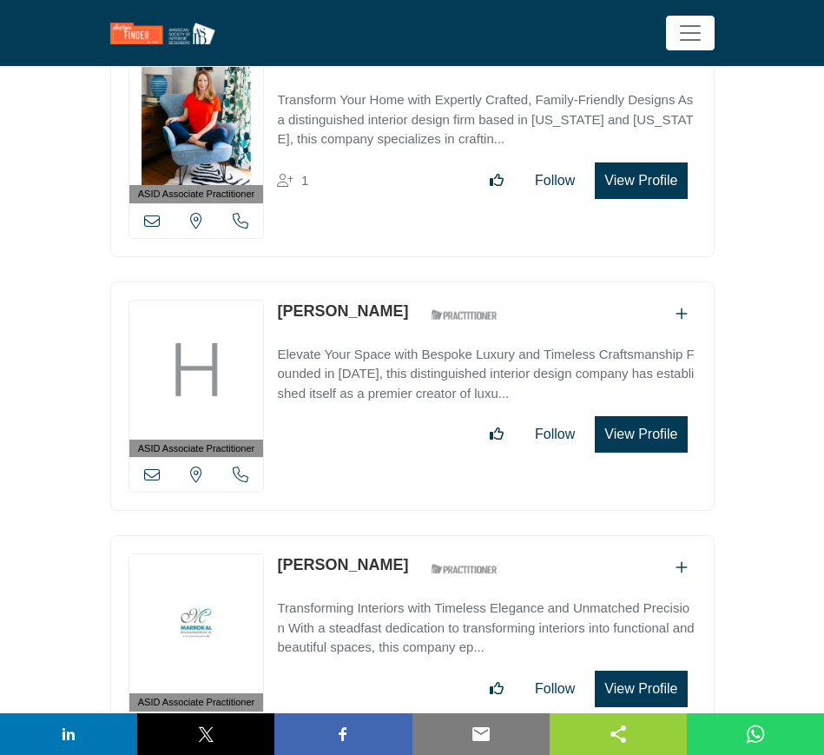
drag, startPoint x: 274, startPoint y: 287, endPoint x: 438, endPoint y: 287, distance: 164.1
click at [438, 287] on div "ASID Associate Practitioner ASID Associate Practitioners have a degree in any m…" at bounding box center [412, 396] width 604 height 230
copy link "[PERSON_NAME]"
click at [150, 466] on icon at bounding box center [152, 474] width 16 height 16
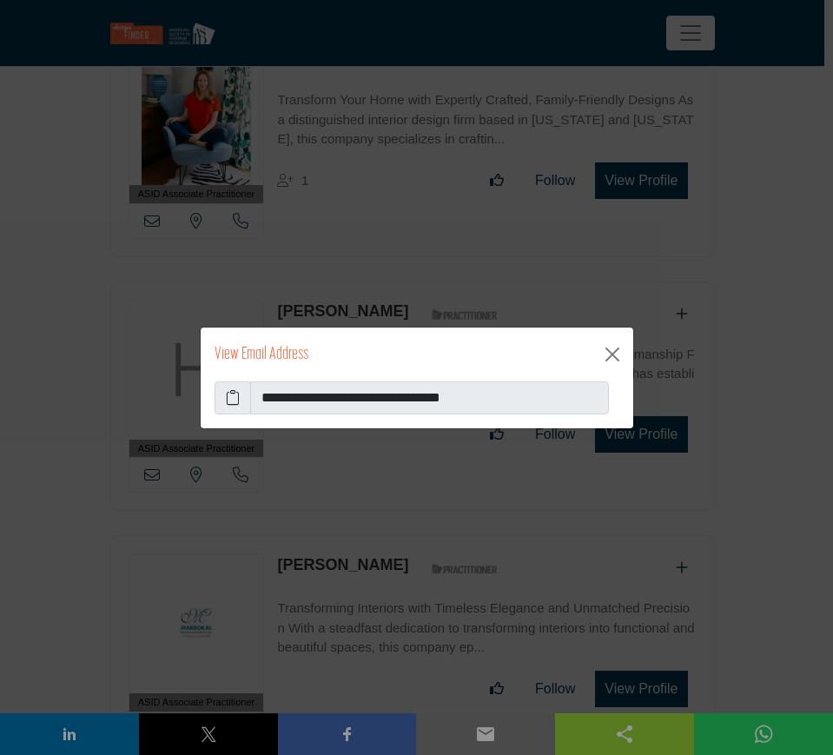
click at [228, 400] on icon at bounding box center [233, 397] width 14 height 21
click at [614, 355] on button "Close" at bounding box center [612, 354] width 28 height 28
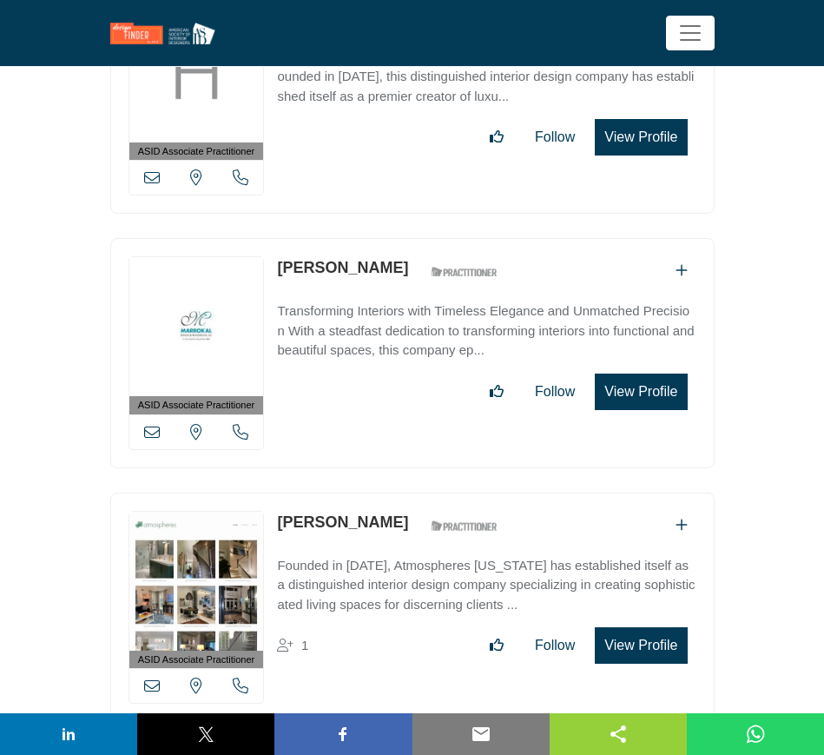
scroll to position [7490, 0]
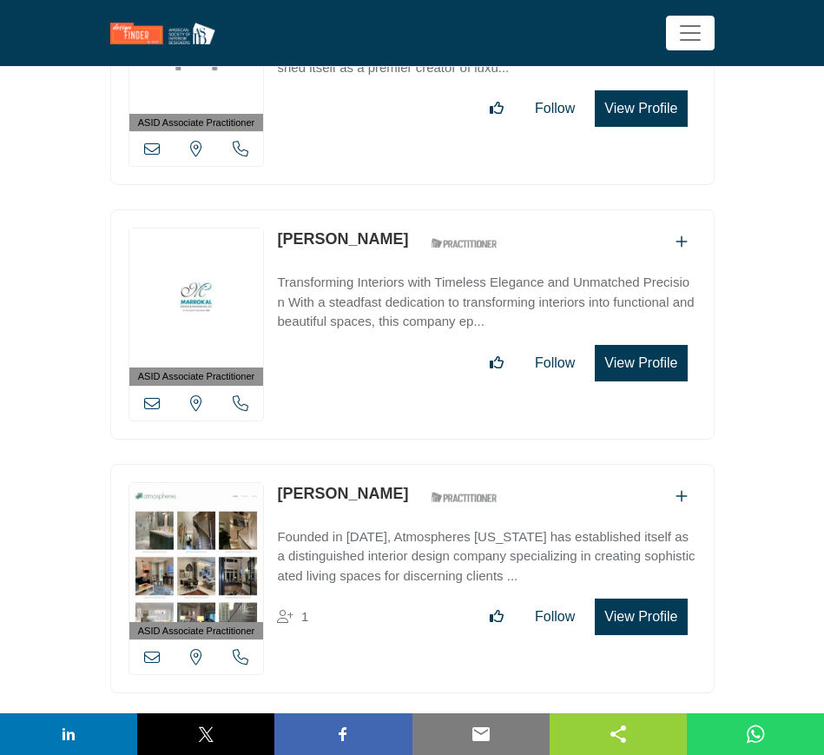
drag, startPoint x: 269, startPoint y: 216, endPoint x: 413, endPoint y: 218, distance: 143.3
click at [413, 218] on div "ASID Associate Practitioner ASID Associate Practitioners have a degree in any m…" at bounding box center [412, 324] width 604 height 230
copy div "View email address of this listing View the location of this listing Call Numbe…"
click at [150, 395] on icon at bounding box center [152, 403] width 16 height 16
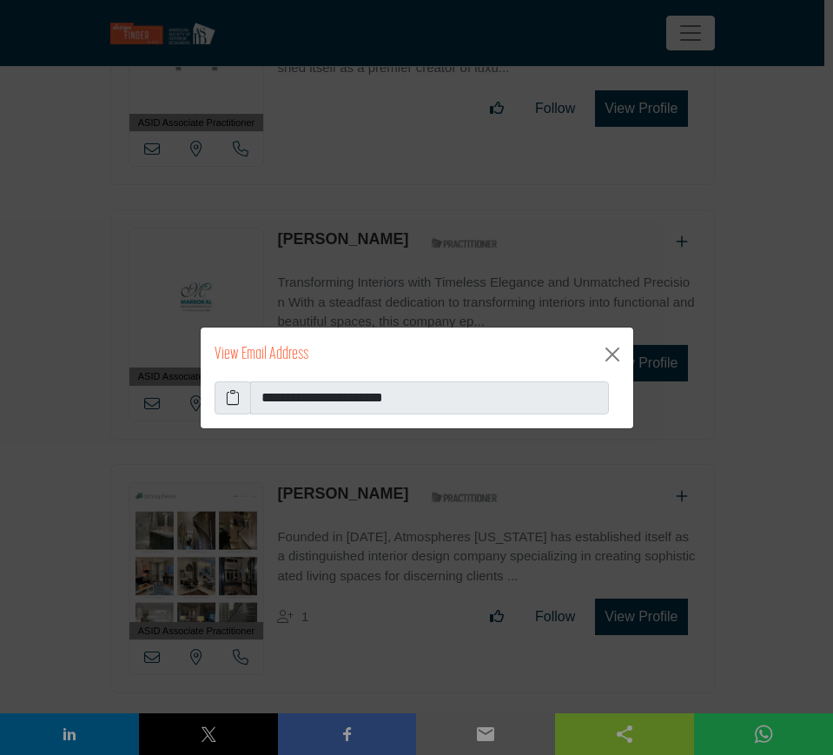
click at [228, 399] on icon at bounding box center [233, 397] width 14 height 21
click at [607, 350] on button "Close" at bounding box center [612, 354] width 28 height 28
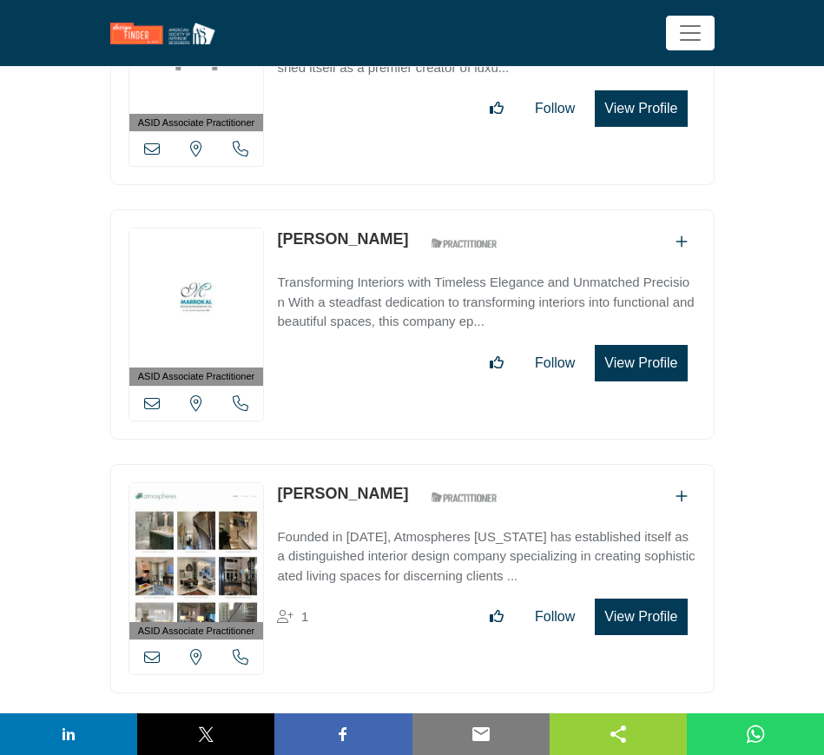
drag, startPoint x: 274, startPoint y: 471, endPoint x: 377, endPoint y: 470, distance: 103.3
click at [377, 470] on div "ASID Associate Practitioner ASID Associate Practitioners have a degree in any m…" at bounding box center [412, 579] width 604 height 230
copy div "[PERSON_NAME]"
click at [149, 649] on icon at bounding box center [152, 657] width 16 height 16
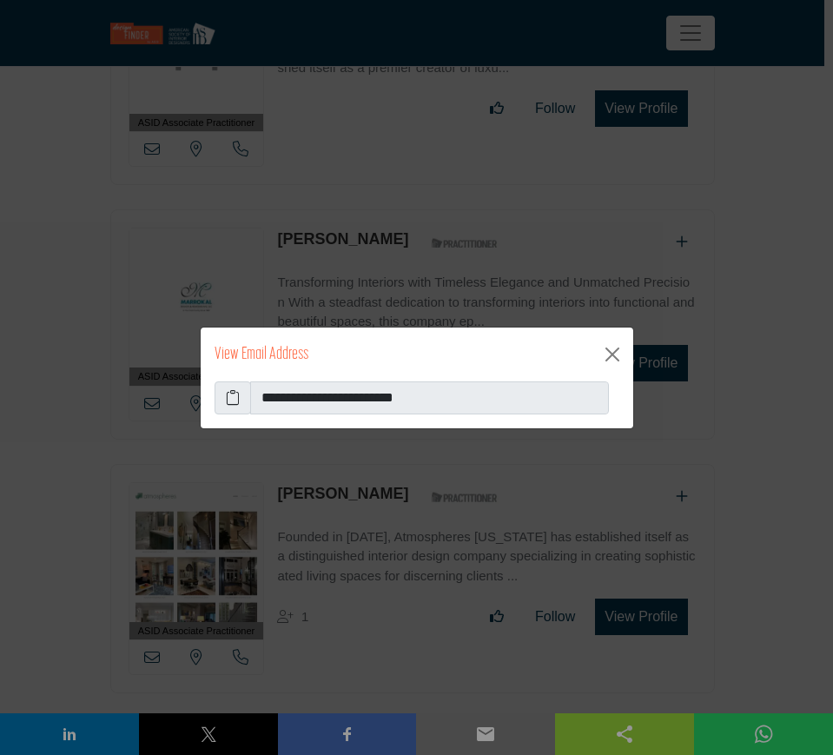
click at [229, 399] on icon at bounding box center [233, 397] width 14 height 21
click at [610, 353] on button "Close" at bounding box center [612, 354] width 28 height 28
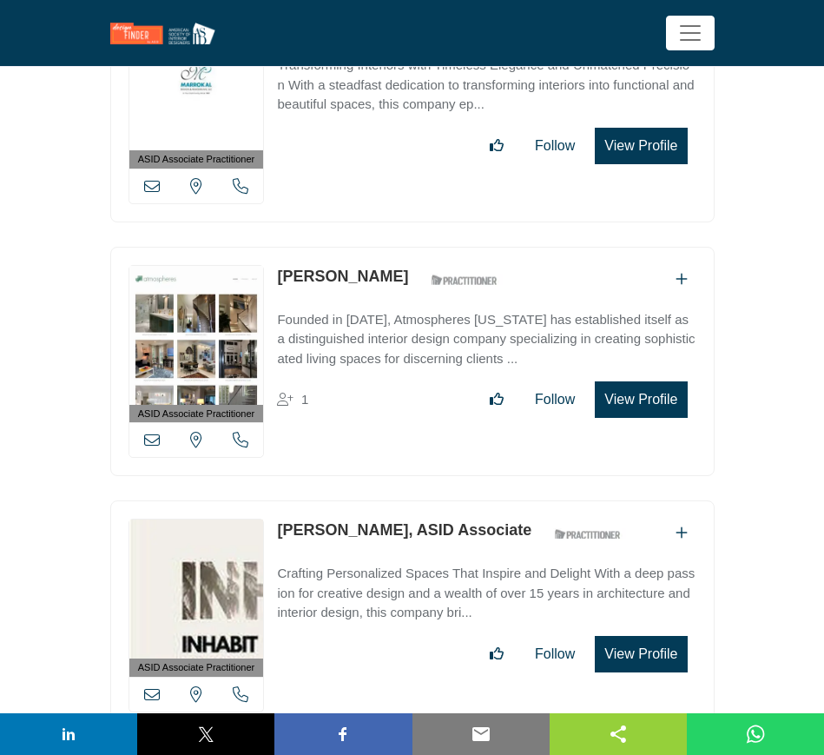
scroll to position [7816, 0]
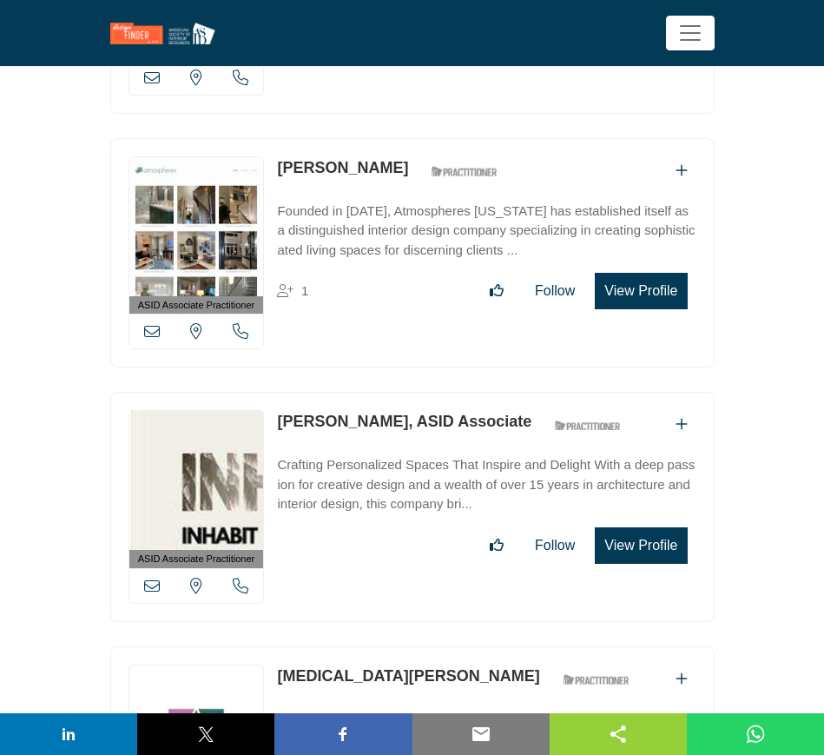
drag, startPoint x: 273, startPoint y: 390, endPoint x: 399, endPoint y: 403, distance: 127.5
click at [399, 403] on div "ASID Associate Practitioner ASID Associate Practitioners have a degree in any m…" at bounding box center [412, 507] width 604 height 230
copy link "[PERSON_NAME]"
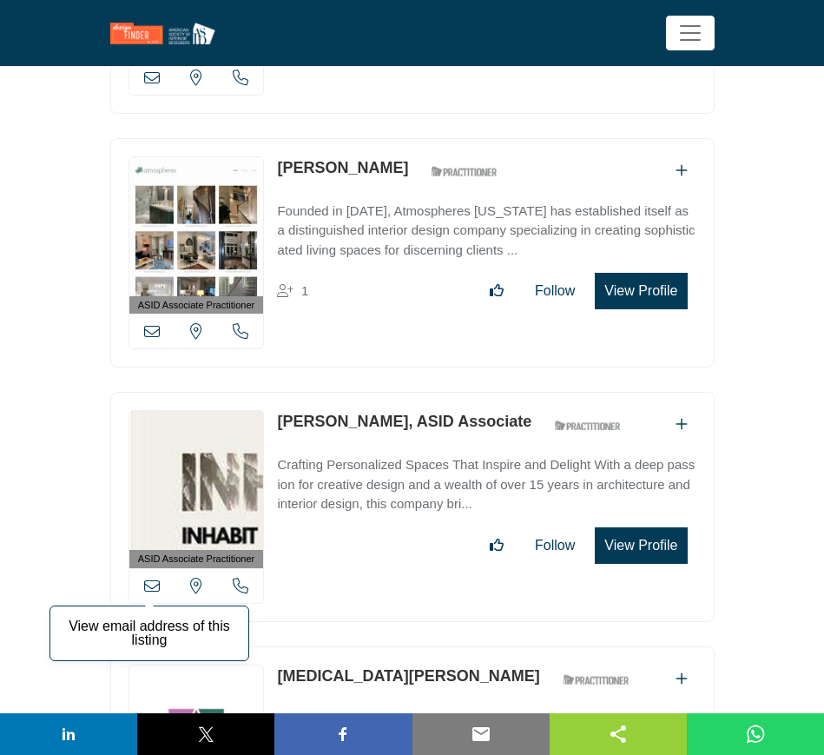
click at [154, 578] on icon at bounding box center [152, 586] width 16 height 16
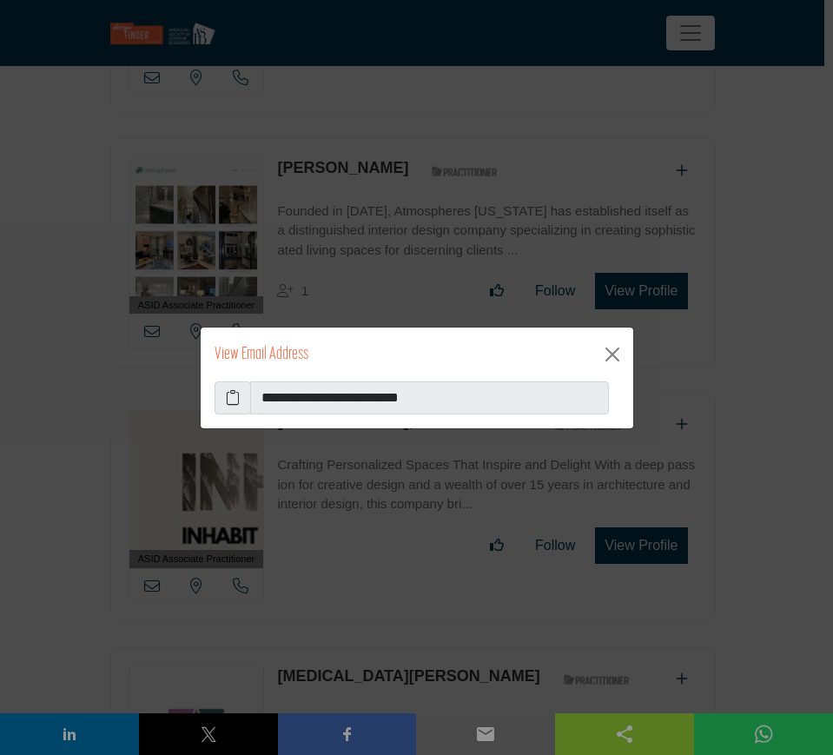
click at [237, 394] on icon at bounding box center [233, 397] width 14 height 21
click at [616, 354] on button "Close" at bounding box center [612, 354] width 28 height 28
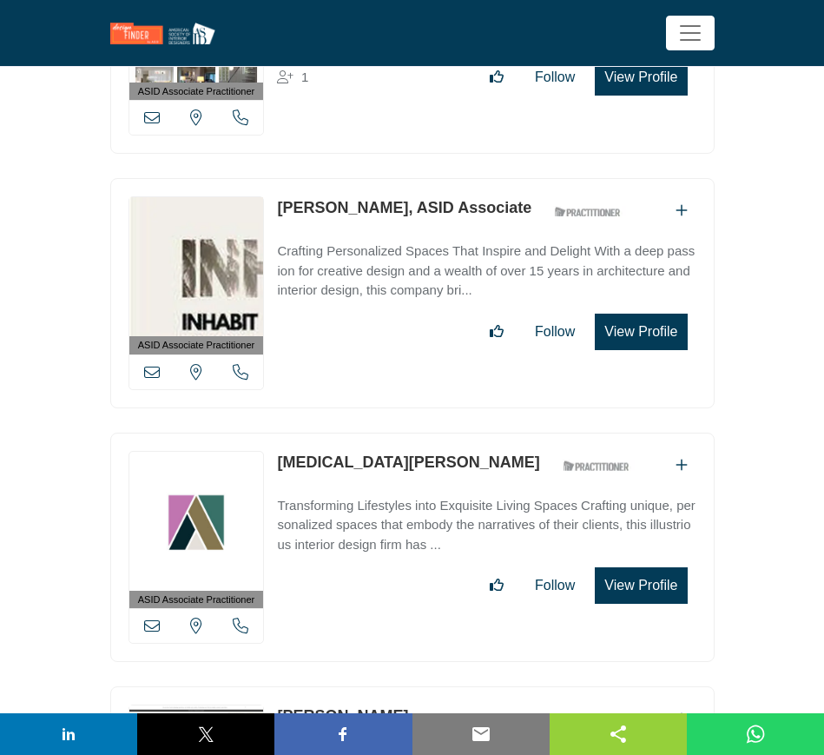
scroll to position [8033, 0]
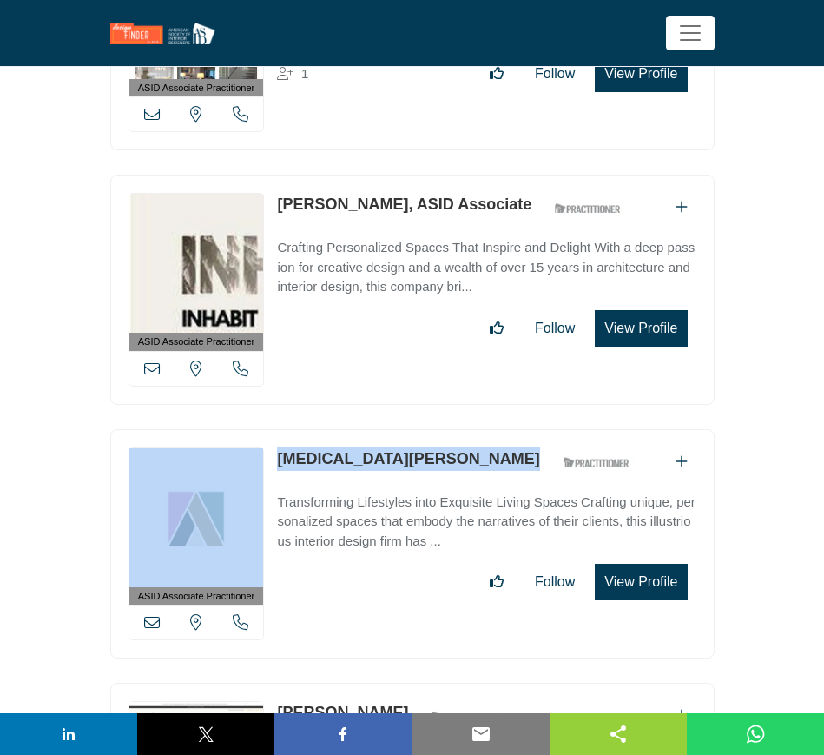
drag, startPoint x: 270, startPoint y: 430, endPoint x: 416, endPoint y: 432, distance: 145.9
click at [416, 432] on div "ASID Associate Practitioner ASID Associate Practitioners have a degree in any m…" at bounding box center [412, 544] width 604 height 230
copy div "View email address of this listing View the location of this listing Call Numbe…"
drag, startPoint x: 149, startPoint y: 592, endPoint x: 185, endPoint y: 603, distance: 37.9
click at [149, 614] on icon at bounding box center [152, 622] width 16 height 16
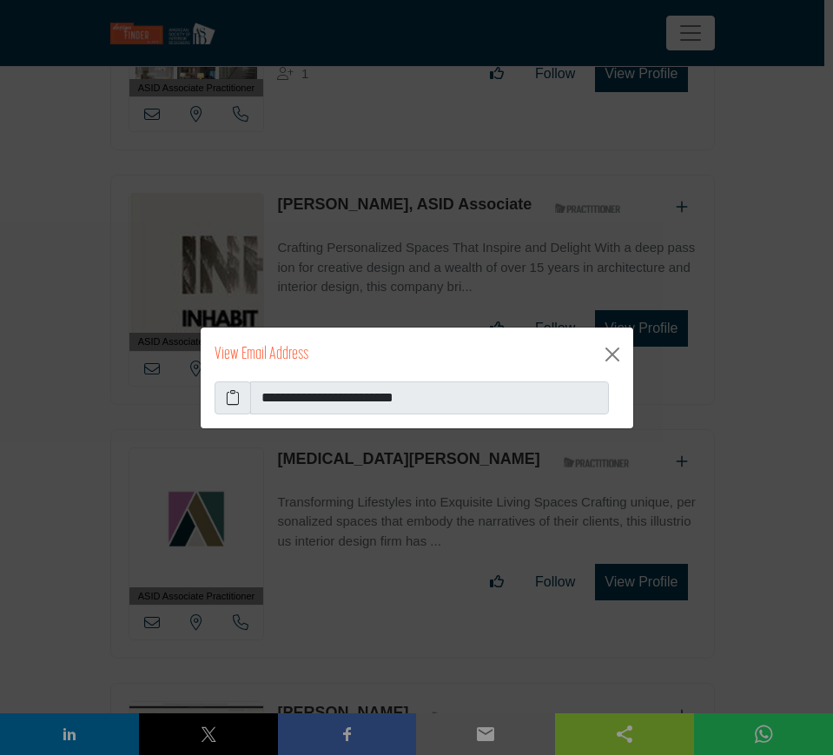
click at [226, 393] on icon at bounding box center [233, 397] width 14 height 21
drag, startPoint x: 615, startPoint y: 353, endPoint x: 530, endPoint y: 410, distance: 102.1
click at [615, 353] on button "Close" at bounding box center [612, 354] width 28 height 28
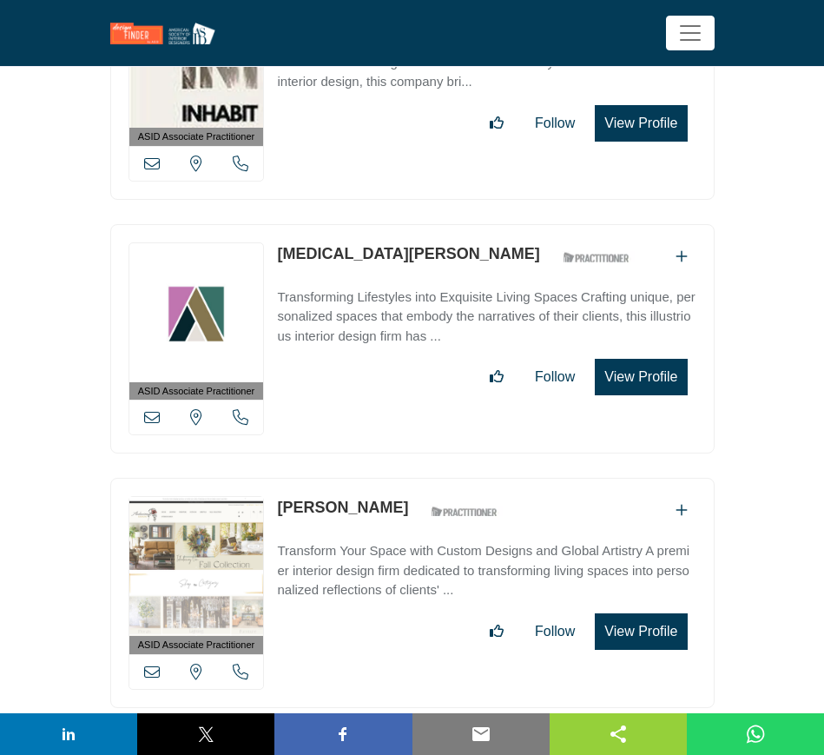
scroll to position [8250, 0]
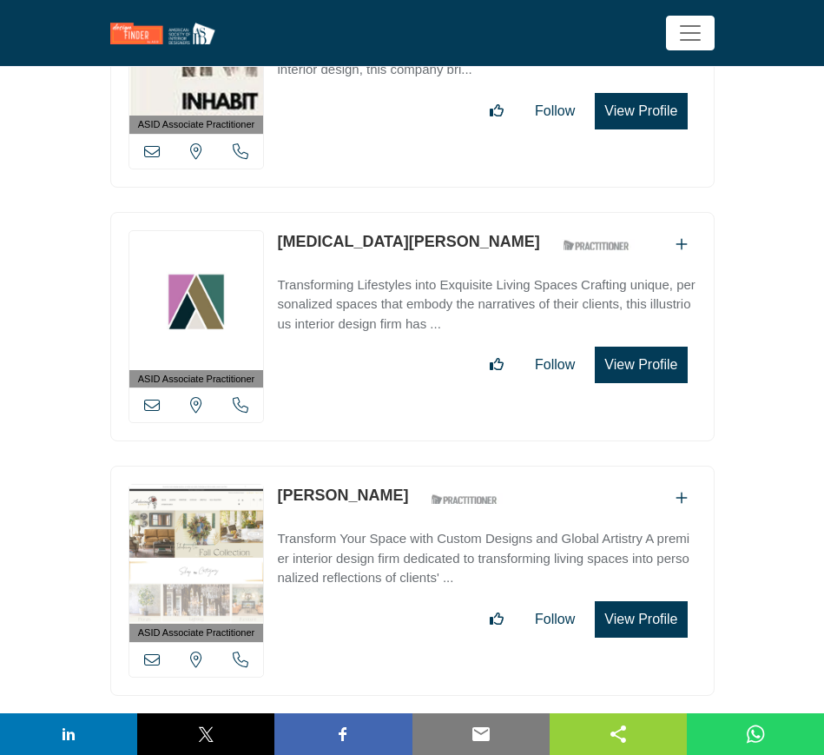
copy link "[PERSON_NAME]"
drag, startPoint x: 273, startPoint y: 466, endPoint x: 432, endPoint y: 468, distance: 158.9
click at [432, 468] on div "ASID Associate Practitioner ASID Associate Practitioners have a degree in any m…" at bounding box center [412, 580] width 604 height 230
copy div "[PERSON_NAME]"
click at [153, 651] on icon at bounding box center [152, 659] width 16 height 16
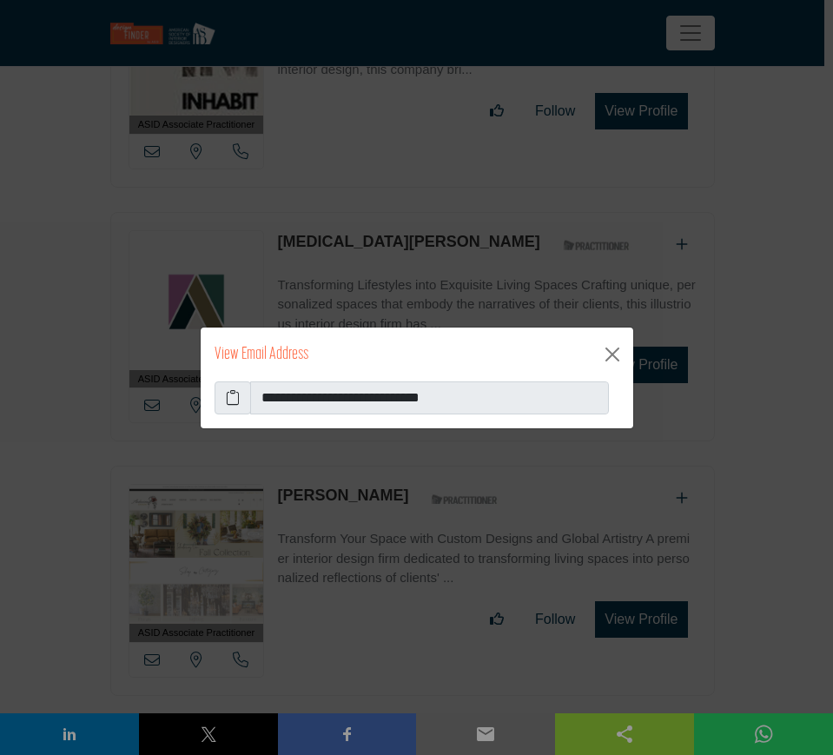
click at [228, 394] on icon at bounding box center [233, 397] width 14 height 21
click at [233, 397] on icon at bounding box center [233, 397] width 14 height 21
drag, startPoint x: 613, startPoint y: 354, endPoint x: 553, endPoint y: 379, distance: 64.7
click at [612, 355] on button "Close" at bounding box center [612, 354] width 28 height 28
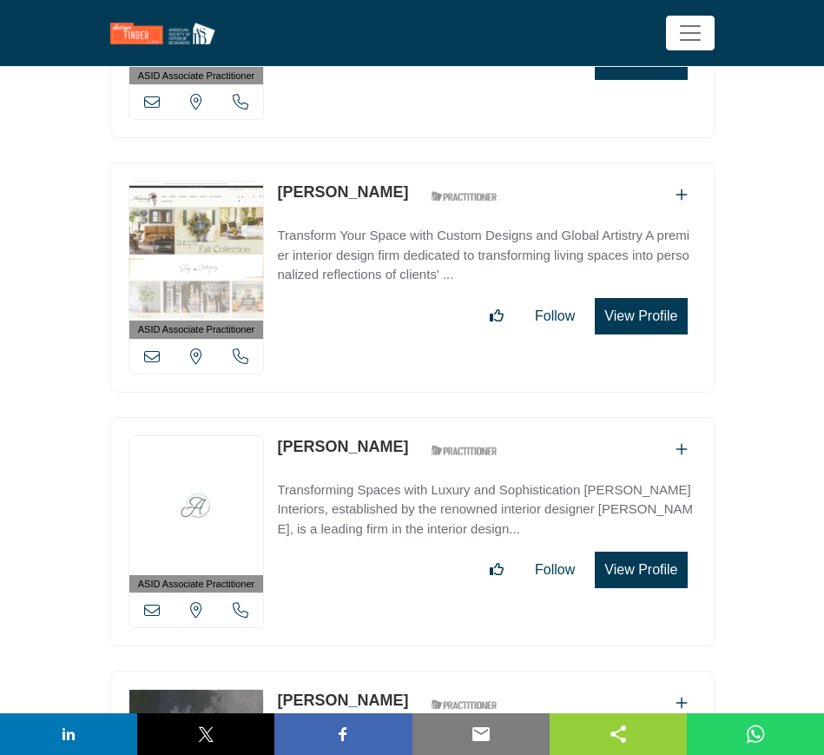
scroll to position [8576, 0]
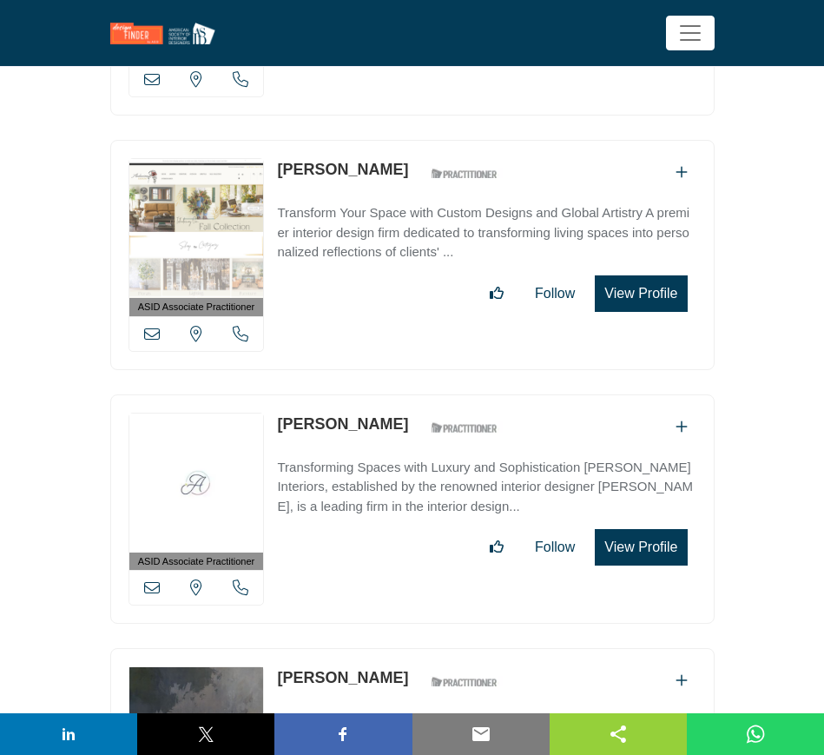
drag, startPoint x: 266, startPoint y: 390, endPoint x: 396, endPoint y: 390, distance: 130.3
click at [396, 394] on div "ASID Associate Practitioner ASID Associate Practitioners have a degree in any m…" at bounding box center [412, 509] width 604 height 230
copy div "View email address of this listing View the location of this listing Call Numbe…"
drag, startPoint x: 270, startPoint y: 392, endPoint x: 393, endPoint y: 397, distance: 122.6
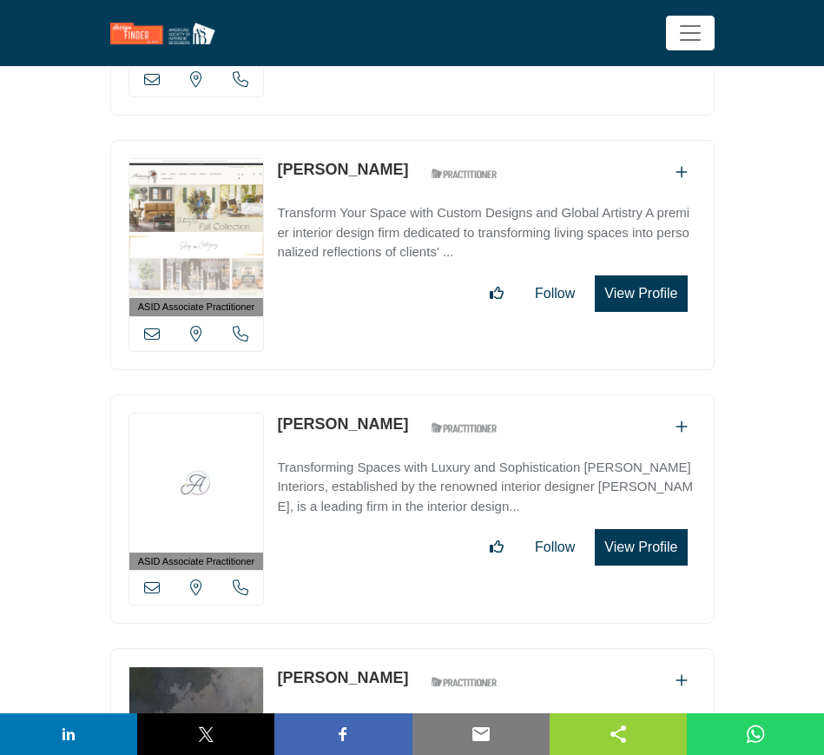
click at [393, 397] on div "ASID Associate Practitioner ASID Associate Practitioners have a degree in any m…" at bounding box center [412, 509] width 604 height 230
copy div "View email address of this listing View the location of this listing Call Numbe…"
drag, startPoint x: 51, startPoint y: 398, endPoint x: 236, endPoint y: 407, distance: 185.2
drag, startPoint x: 270, startPoint y: 390, endPoint x: 397, endPoint y: 389, distance: 126.8
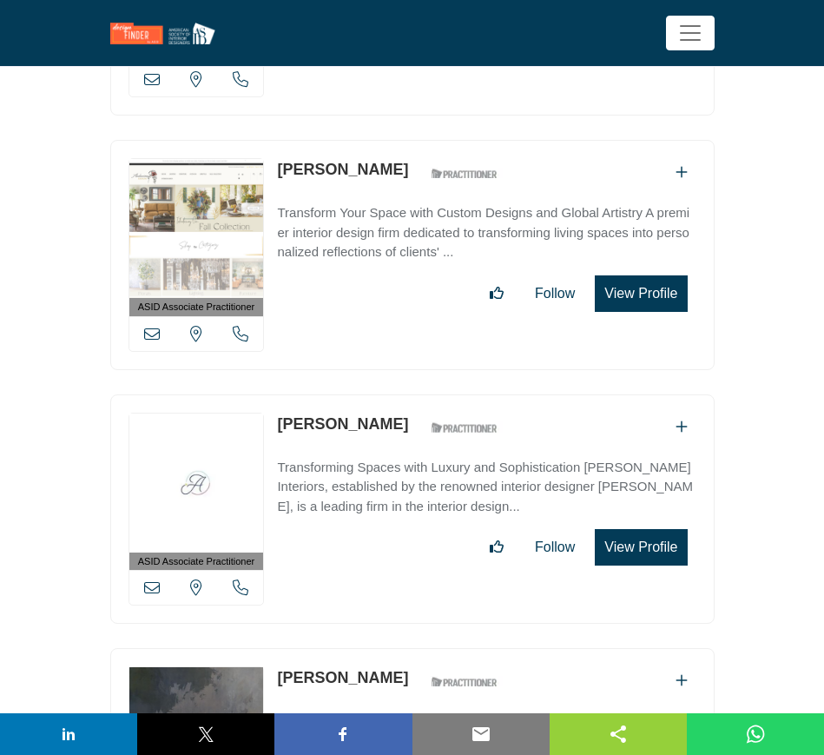
click at [397, 394] on div "ASID Associate Practitioner ASID Associate Practitioners have a degree in any m…" at bounding box center [412, 509] width 604 height 230
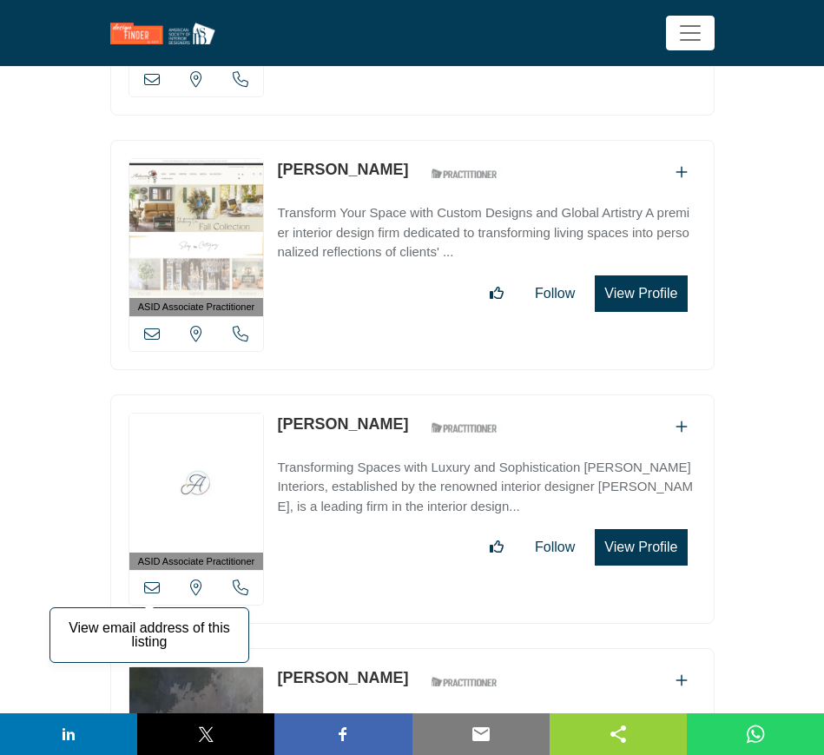
click at [156, 579] on icon at bounding box center [152, 587] width 16 height 16
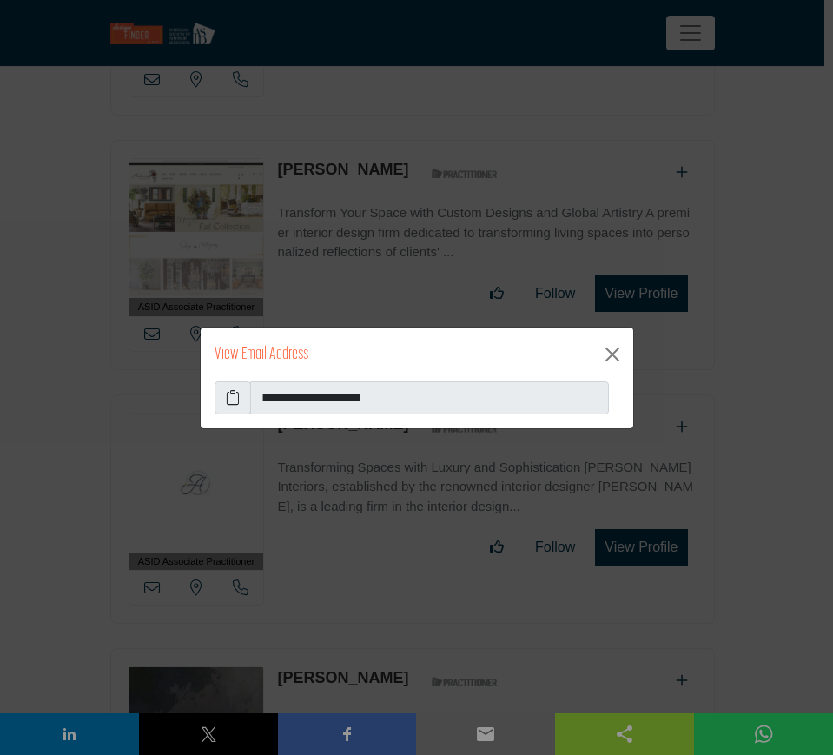
click at [228, 399] on icon at bounding box center [233, 397] width 14 height 21
click at [610, 353] on button "Close" at bounding box center [612, 354] width 28 height 28
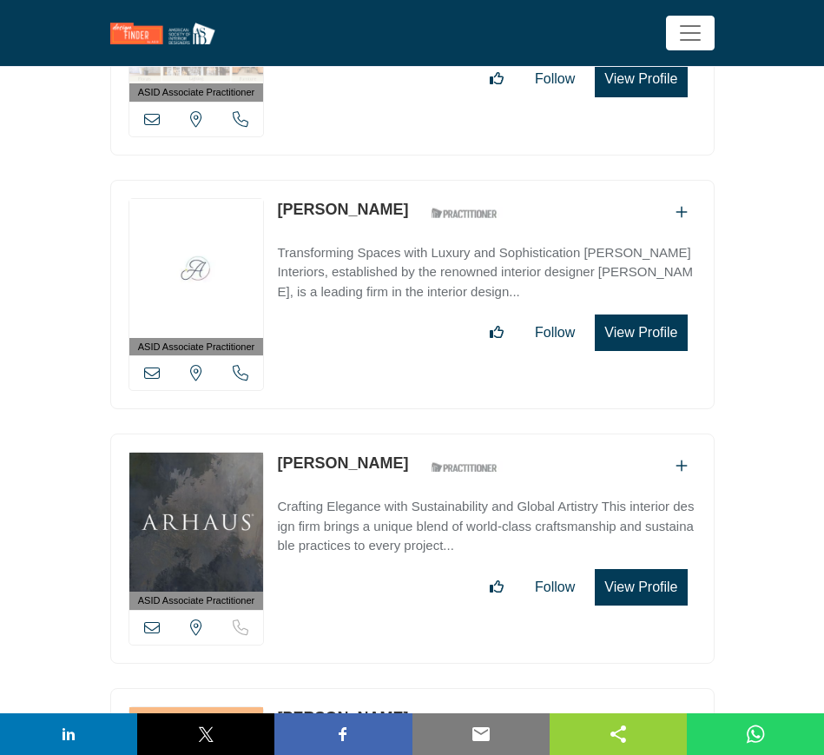
scroll to position [8793, 0]
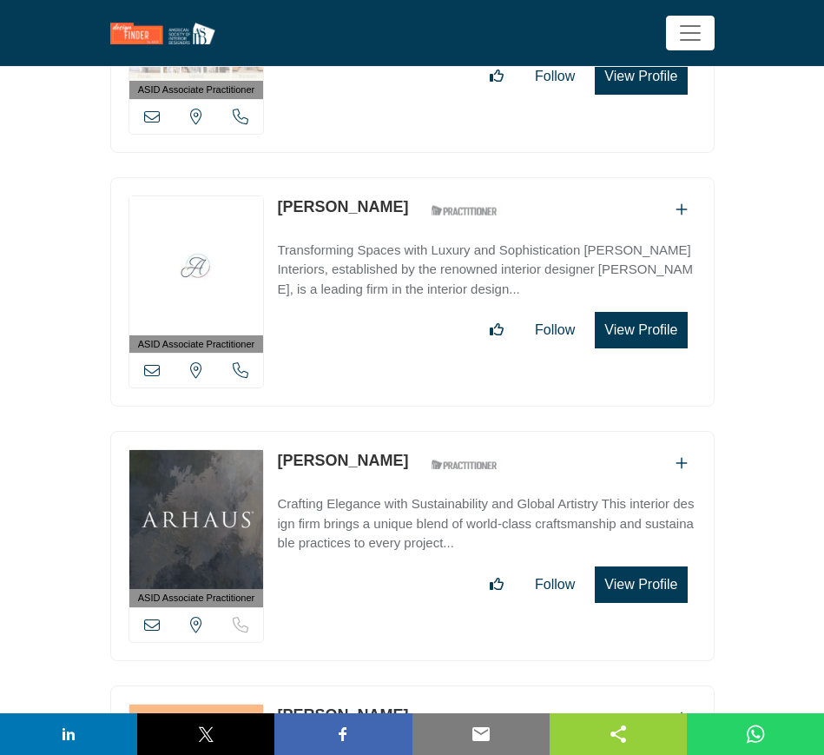
drag, startPoint x: 273, startPoint y: 428, endPoint x: 382, endPoint y: 429, distance: 109.4
click at [382, 431] on div "ASID Associate Practitioner ASID Associate Practitioners have a degree in any m…" at bounding box center [412, 546] width 604 height 230
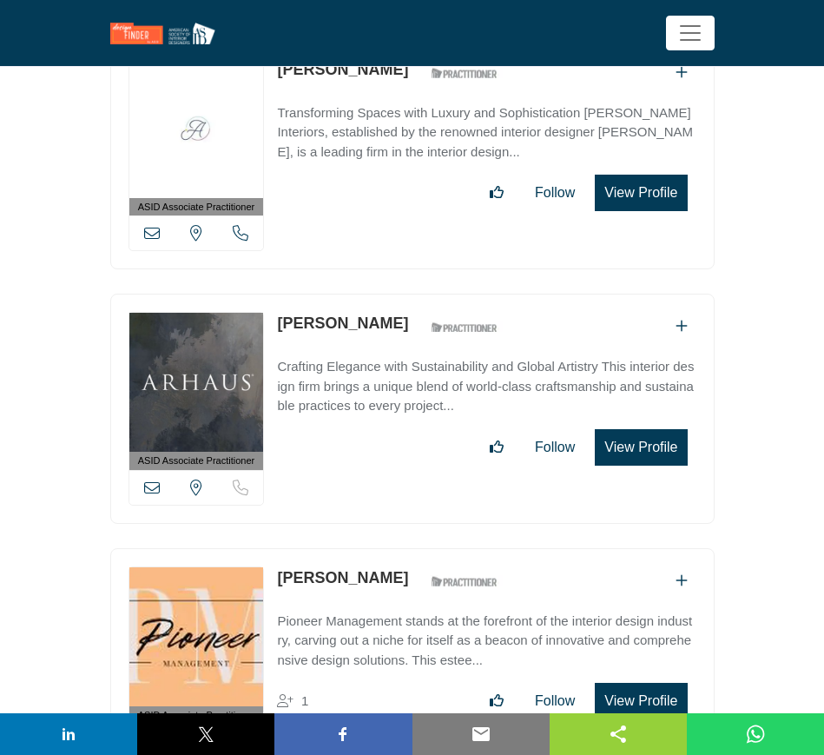
scroll to position [9010, 0]
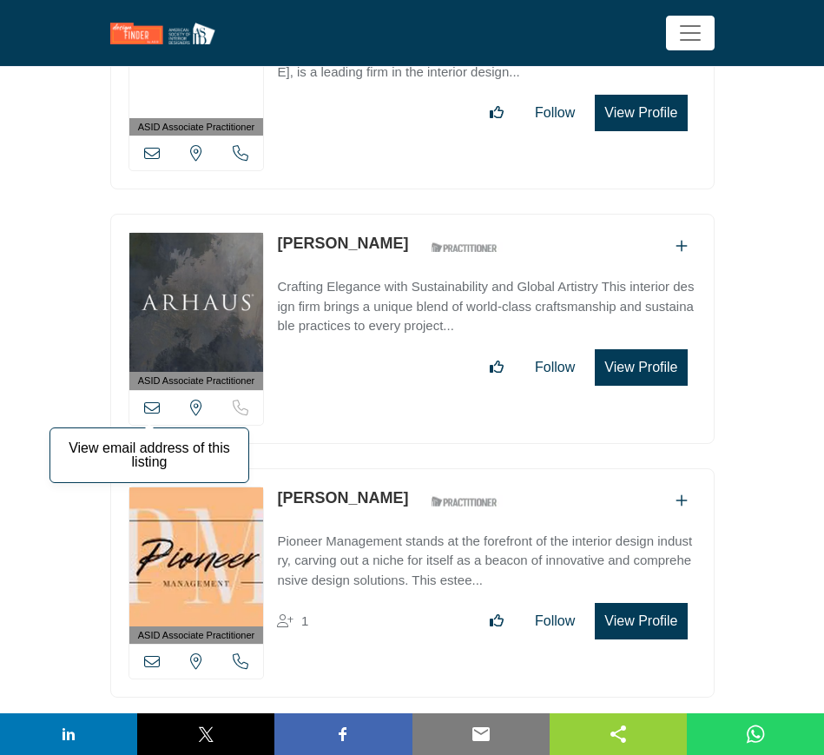
click at [149, 399] on icon at bounding box center [152, 407] width 16 height 16
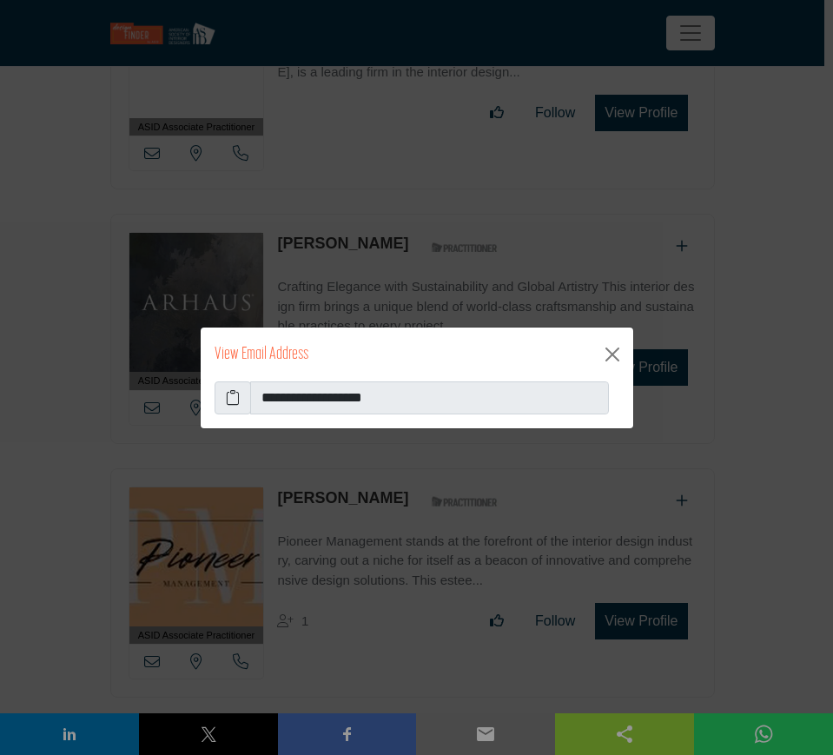
click at [228, 399] on icon at bounding box center [233, 397] width 14 height 21
click at [611, 353] on button "Close" at bounding box center [612, 354] width 28 height 28
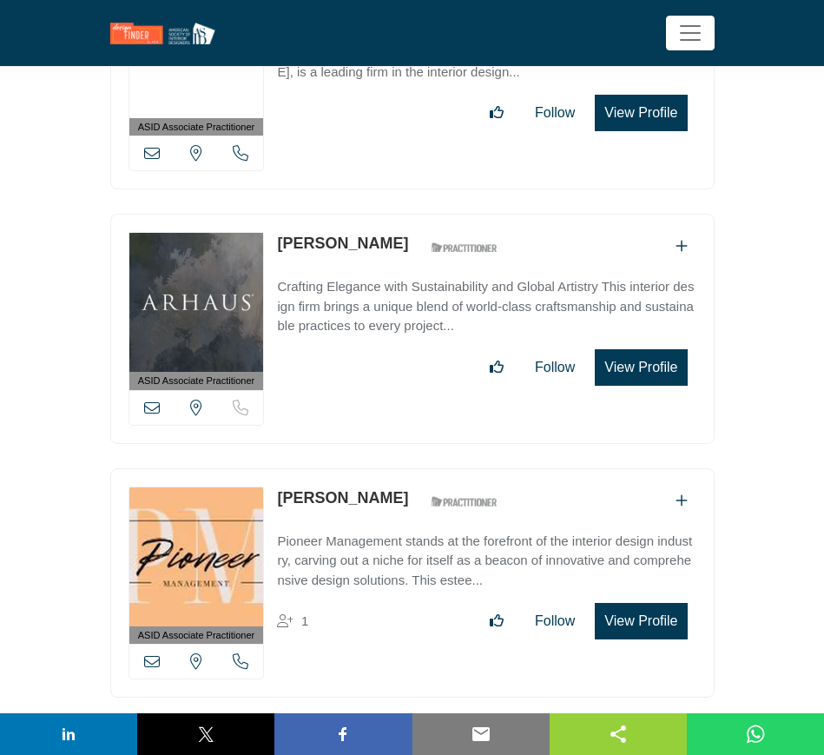
drag, startPoint x: 274, startPoint y: 463, endPoint x: 410, endPoint y: 475, distance: 136.0
click at [410, 475] on div "ASID Associate Practitioner ASID Associate Practitioners have a degree in any m…" at bounding box center [412, 583] width 604 height 230
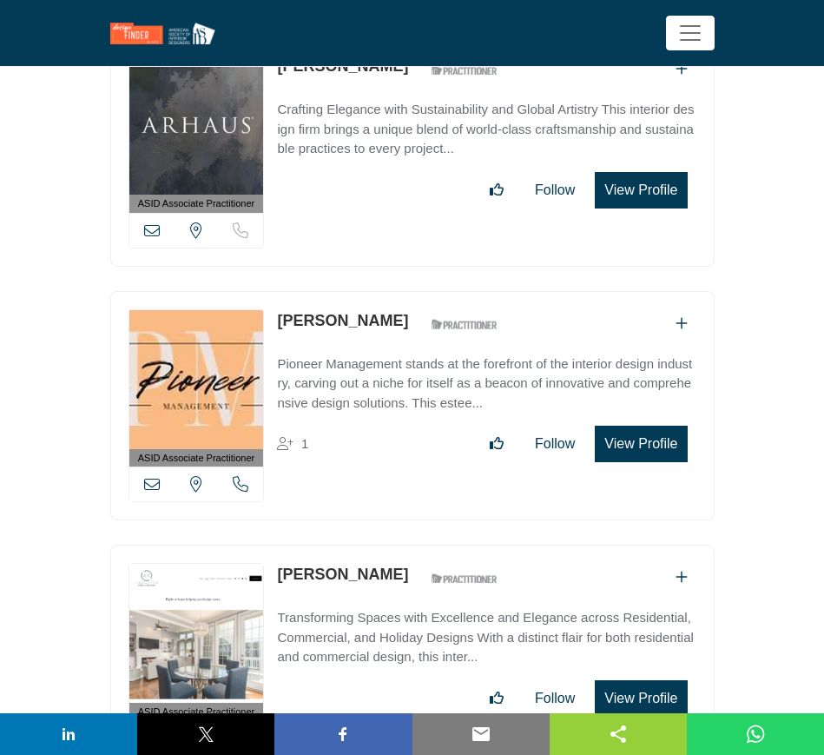
scroll to position [9227, 0]
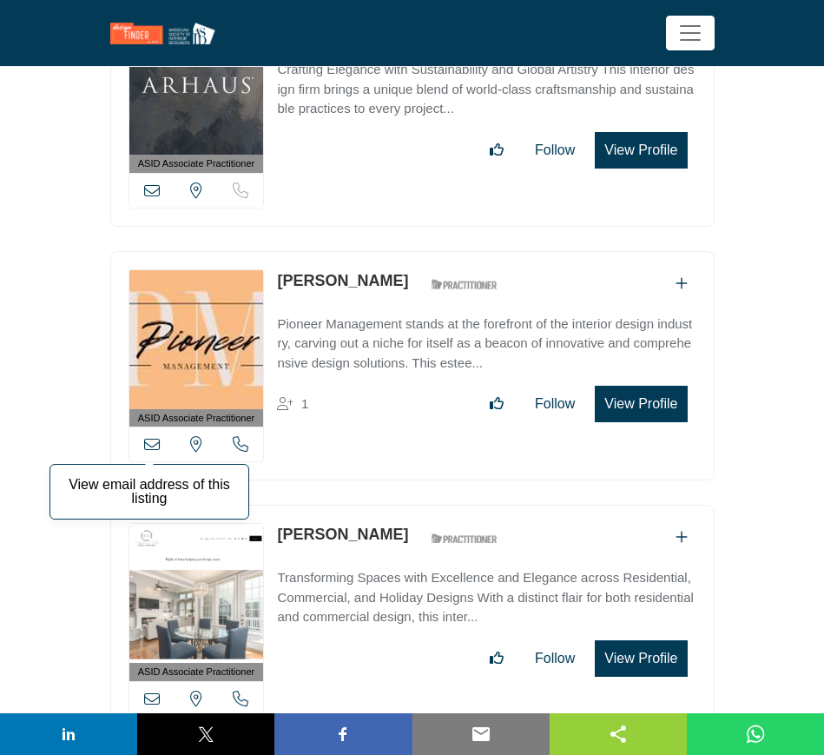
click at [150, 436] on icon at bounding box center [152, 444] width 16 height 16
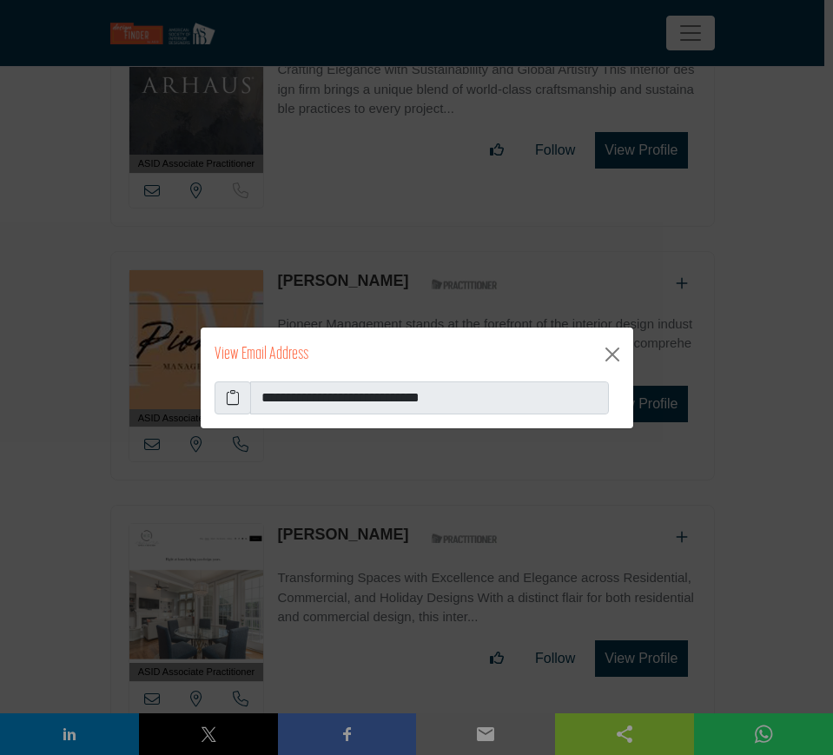
click at [228, 402] on icon at bounding box center [233, 397] width 14 height 21
drag, startPoint x: 611, startPoint y: 360, endPoint x: 591, endPoint y: 366, distance: 20.3
click at [611, 360] on button "Close" at bounding box center [612, 354] width 28 height 28
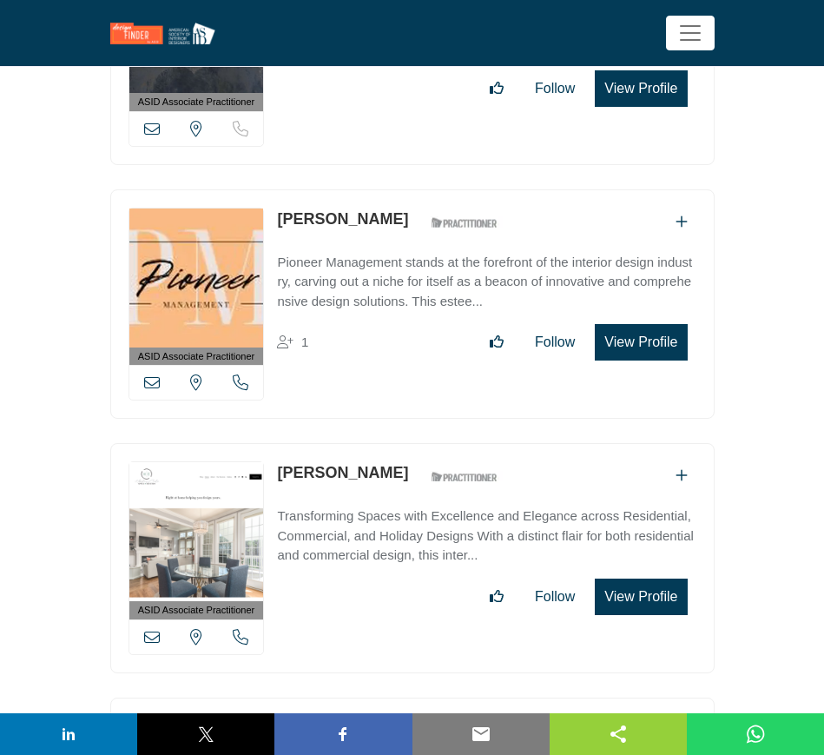
scroll to position [9336, 0]
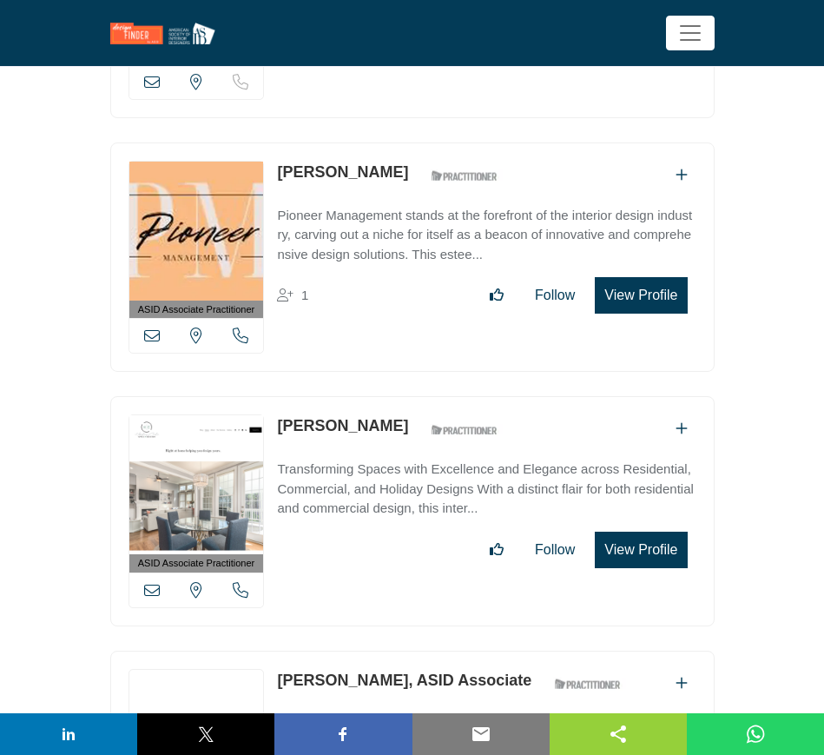
drag, startPoint x: 274, startPoint y: 392, endPoint x: 368, endPoint y: 398, distance: 94.0
click at [368, 398] on div "ASID Associate Practitioner ASID Associate Practitioners have a degree in any m…" at bounding box center [412, 511] width 604 height 230
drag, startPoint x: 150, startPoint y: 558, endPoint x: 297, endPoint y: 564, distance: 146.9
click at [151, 582] on icon at bounding box center [152, 590] width 16 height 16
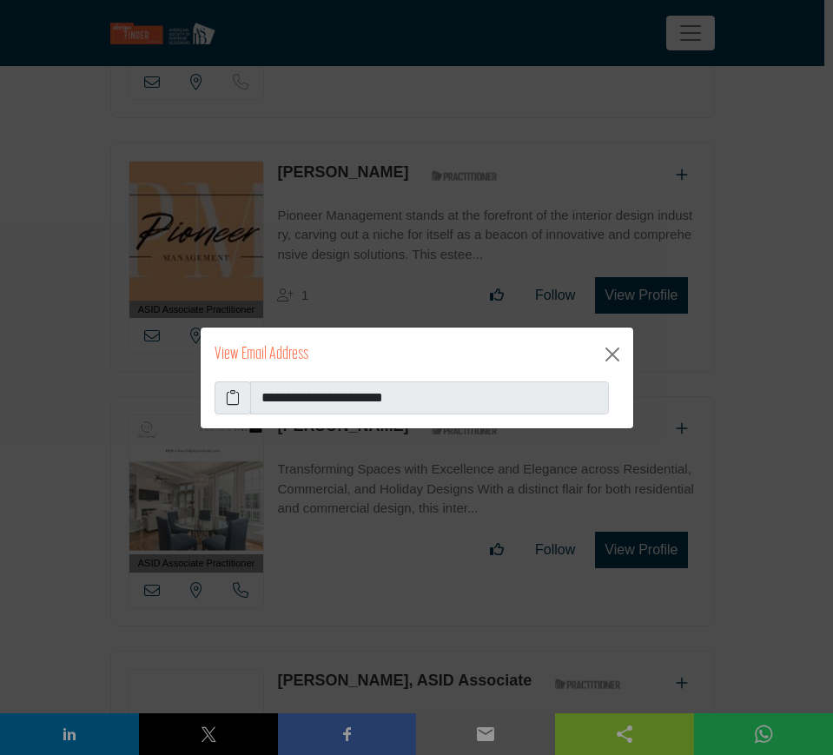
click at [234, 399] on icon at bounding box center [233, 397] width 14 height 21
drag, startPoint x: 614, startPoint y: 355, endPoint x: 600, endPoint y: 370, distance: 20.3
click at [612, 355] on button "Close" at bounding box center [612, 354] width 28 height 28
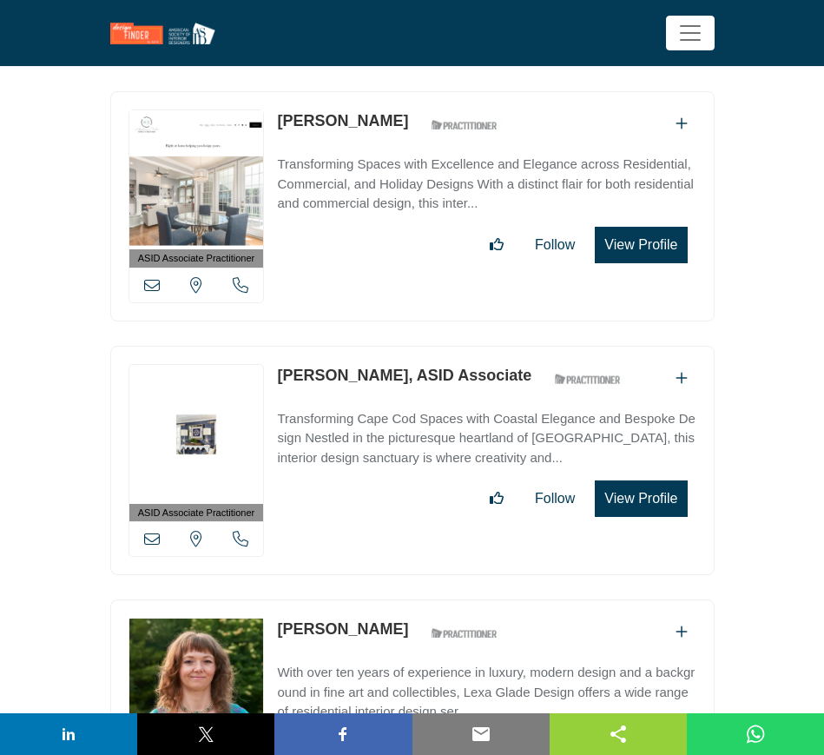
scroll to position [9661, 0]
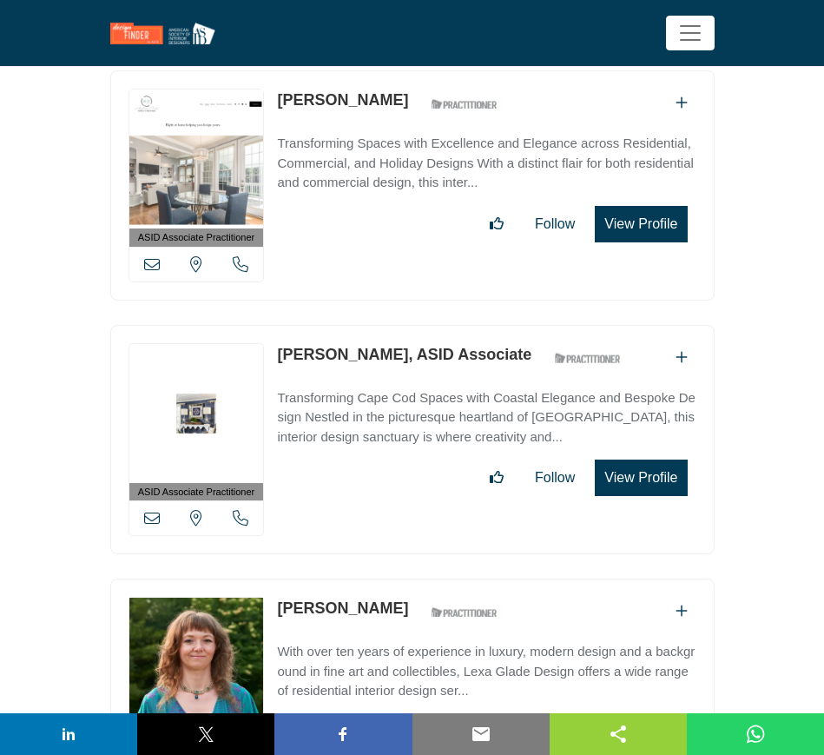
drag, startPoint x: 273, startPoint y: 320, endPoint x: 386, endPoint y: 323, distance: 113.0
click at [386, 325] on div "ASID Associate Practitioner ASID Associate Practitioners have a degree in any m…" at bounding box center [412, 440] width 604 height 230
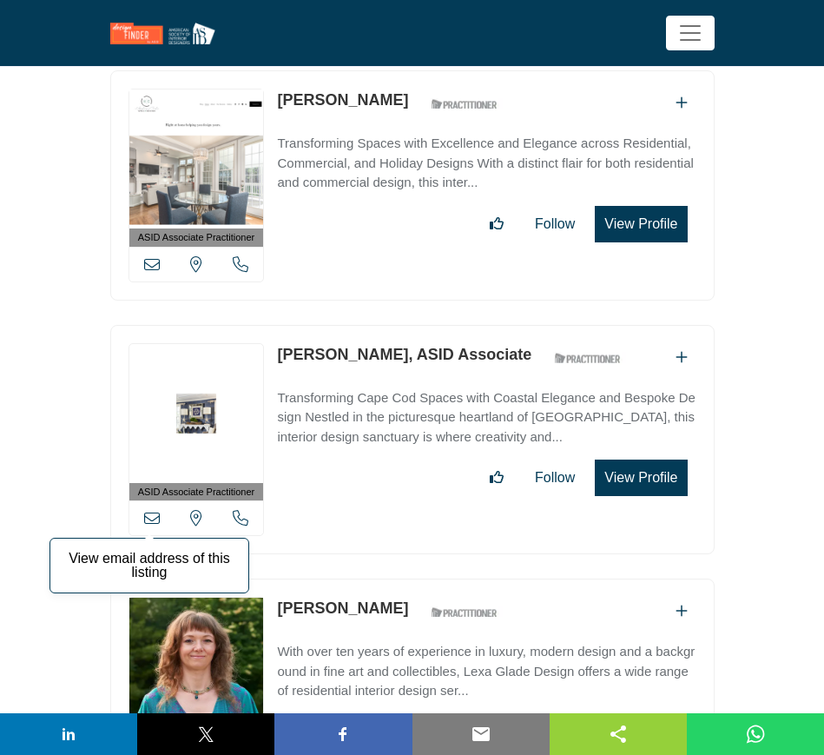
click at [150, 510] on icon at bounding box center [152, 518] width 16 height 16
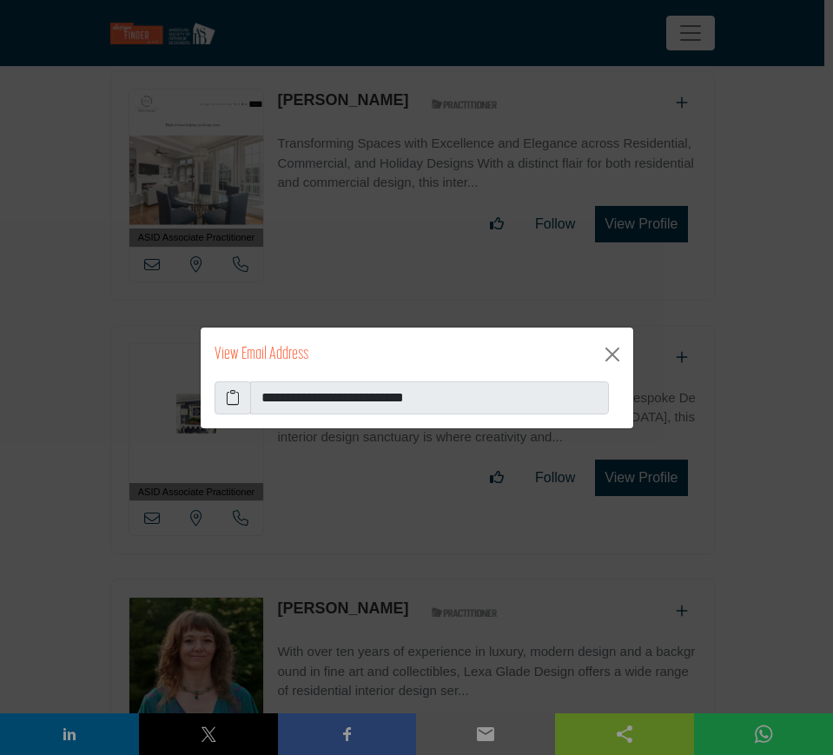
click at [229, 399] on icon at bounding box center [233, 397] width 14 height 21
drag, startPoint x: 615, startPoint y: 351, endPoint x: 635, endPoint y: 348, distance: 20.1
click at [615, 351] on button "Close" at bounding box center [612, 354] width 28 height 28
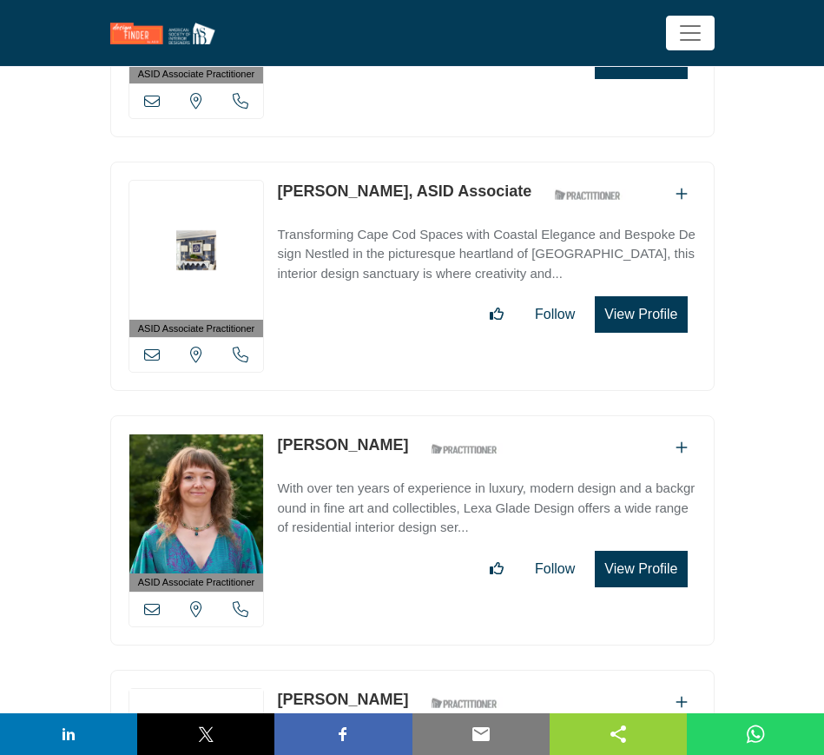
scroll to position [9878, 0]
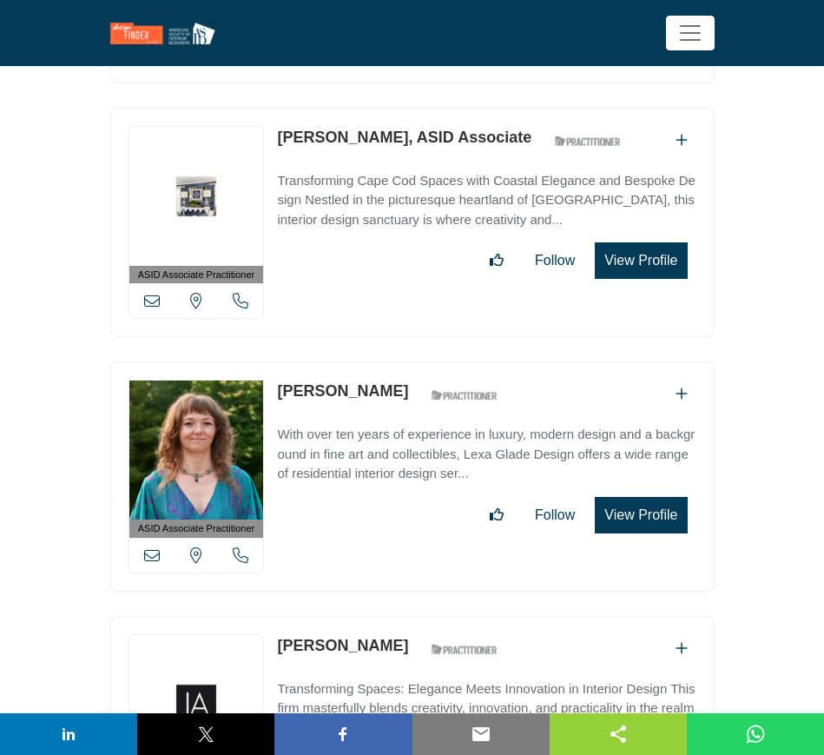
drag, startPoint x: 272, startPoint y: 360, endPoint x: 386, endPoint y: 360, distance: 114.6
click at [386, 361] on div "ASID Associate Practitioner ASID Associate Practitioners have a degree in any m…" at bounding box center [412, 476] width 604 height 230
click at [153, 547] on icon at bounding box center [152, 555] width 16 height 16
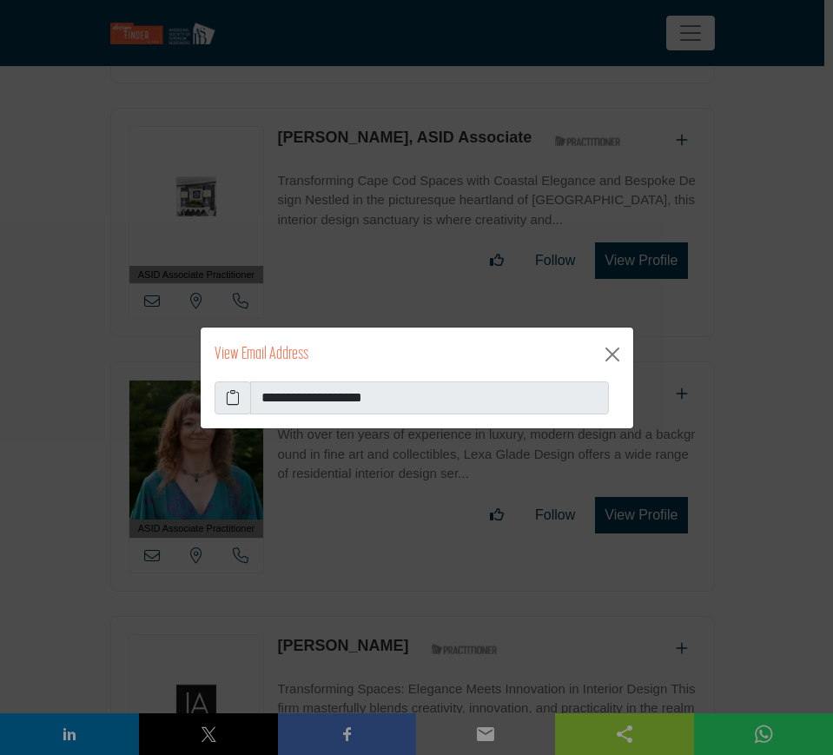
click at [234, 397] on icon at bounding box center [233, 397] width 14 height 21
click at [617, 353] on button "Close" at bounding box center [612, 354] width 28 height 28
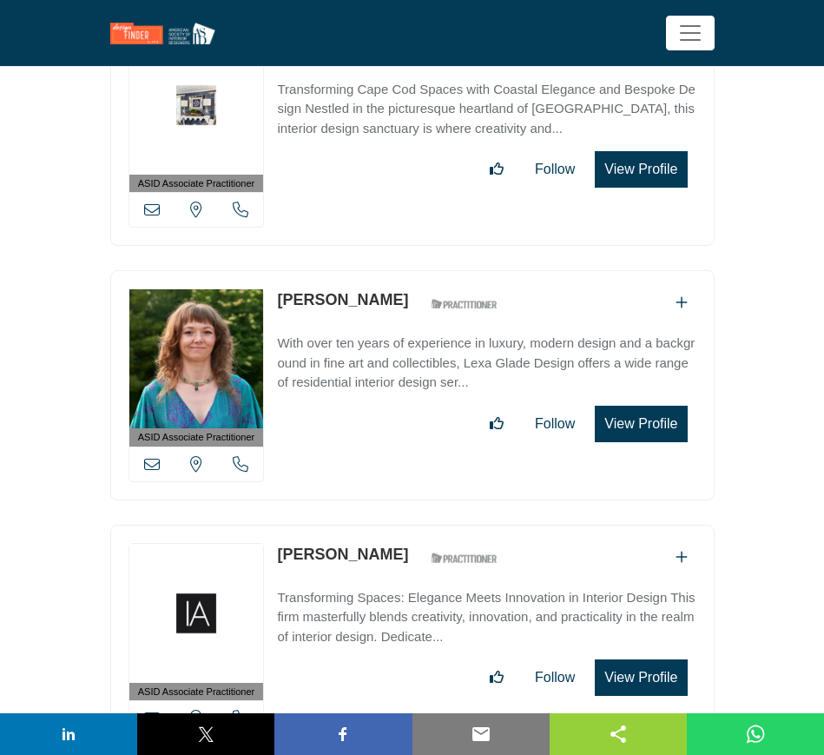
scroll to position [9987, 0]
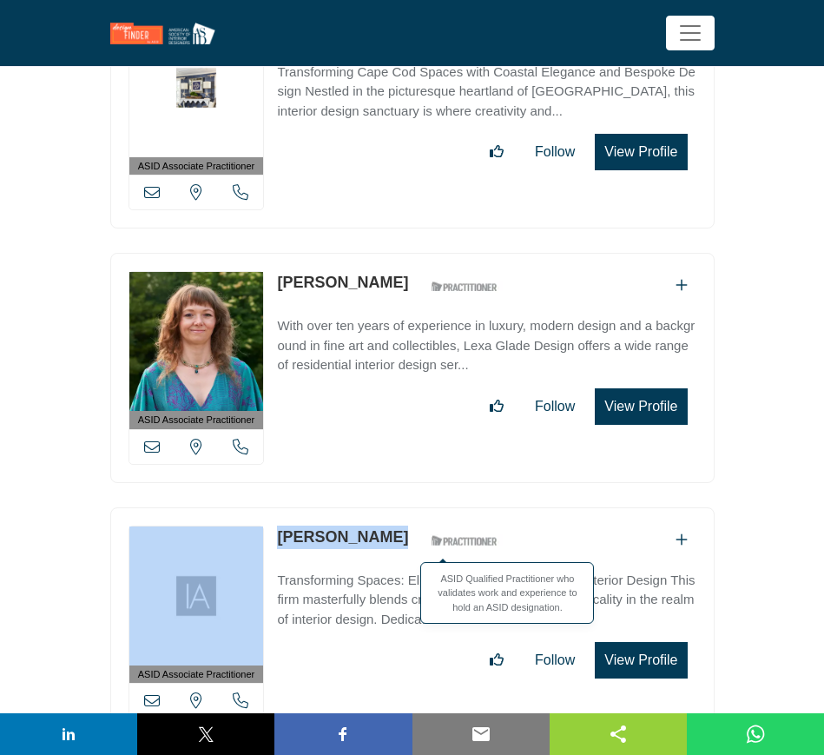
drag, startPoint x: 270, startPoint y: 504, endPoint x: 393, endPoint y: 505, distance: 123.3
click at [393, 507] on div "ASID Associate Practitioner ASID Associate Practitioners have a degree in any m…" at bounding box center [412, 622] width 604 height 230
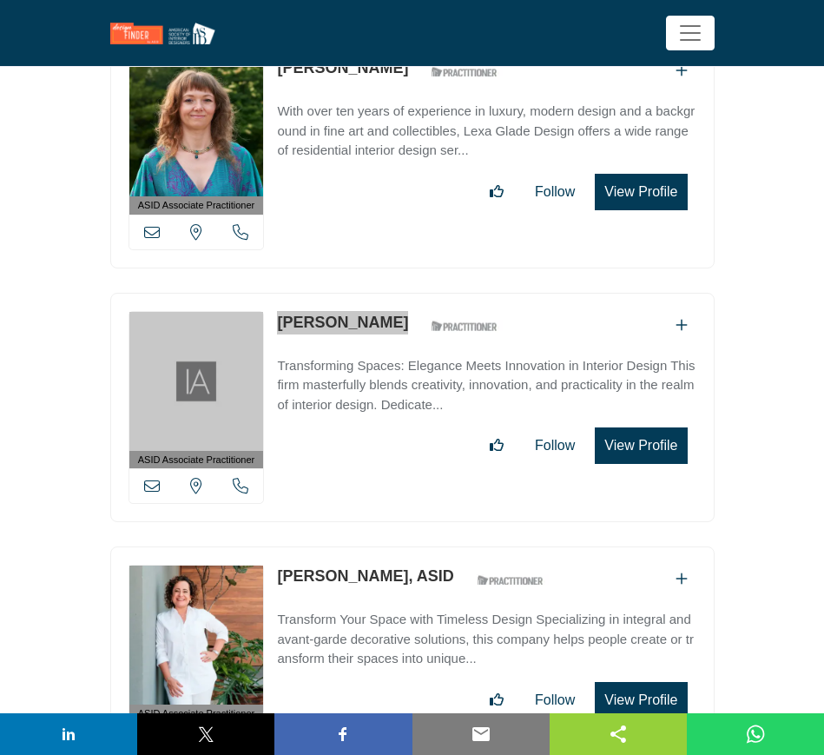
scroll to position [10204, 0]
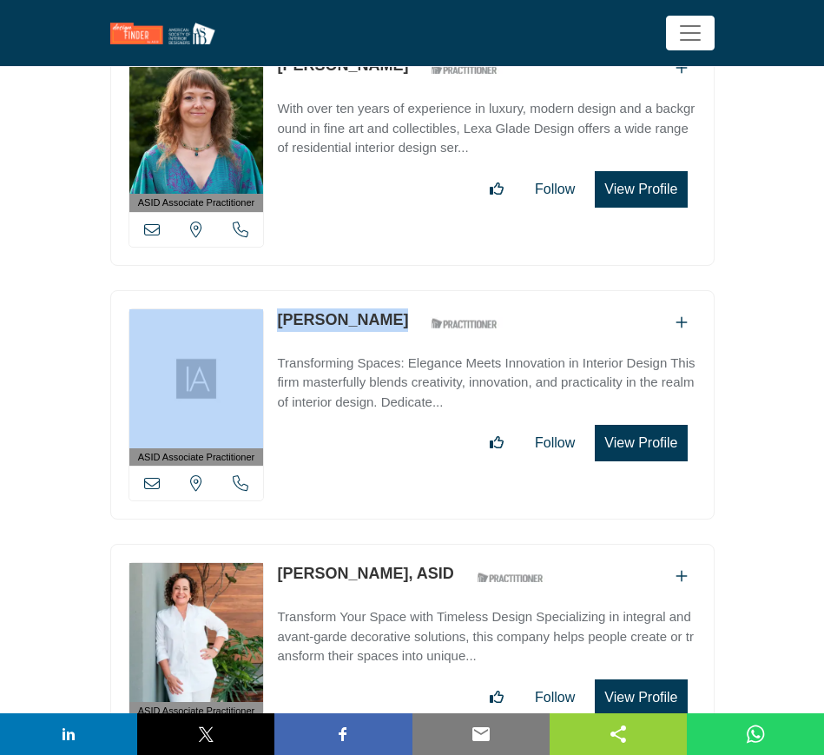
drag, startPoint x: 149, startPoint y: 445, endPoint x: 161, endPoint y: 445, distance: 12.2
click at [149, 475] on icon at bounding box center [152, 483] width 16 height 16
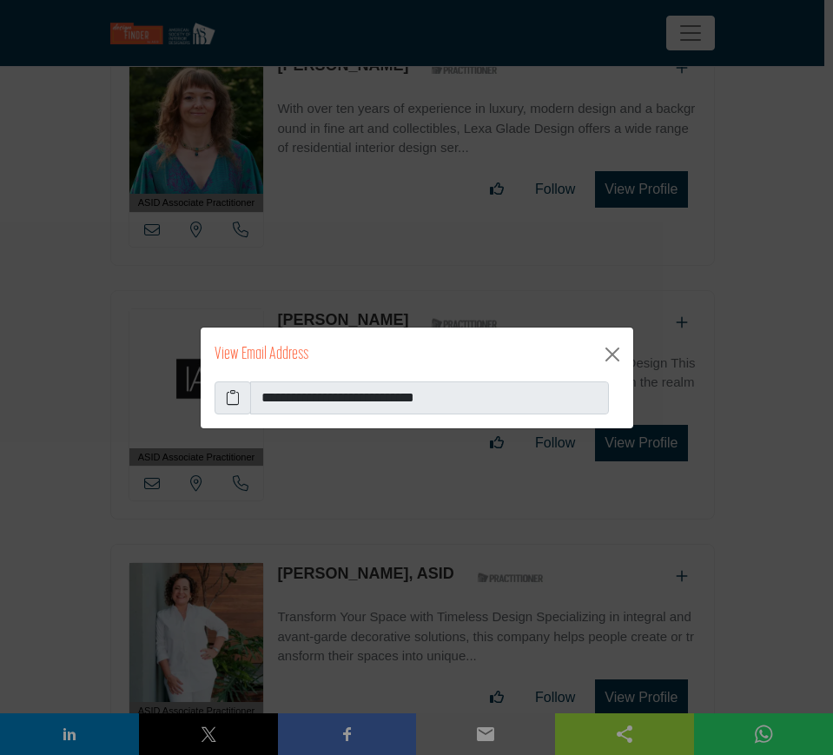
click at [234, 395] on icon at bounding box center [233, 397] width 14 height 21
click at [619, 356] on button "Close" at bounding box center [612, 354] width 28 height 28
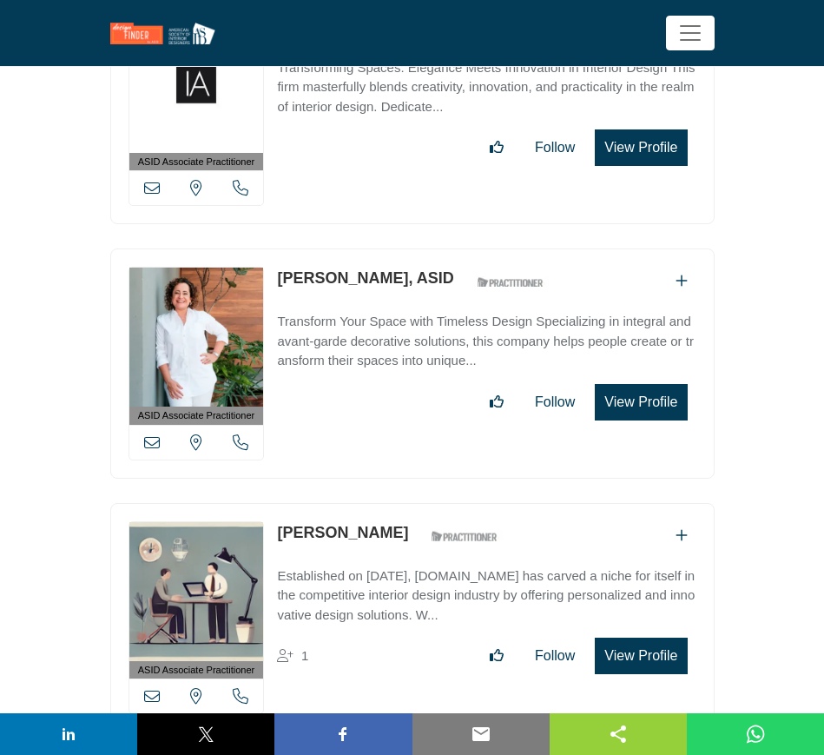
scroll to position [10530, 0]
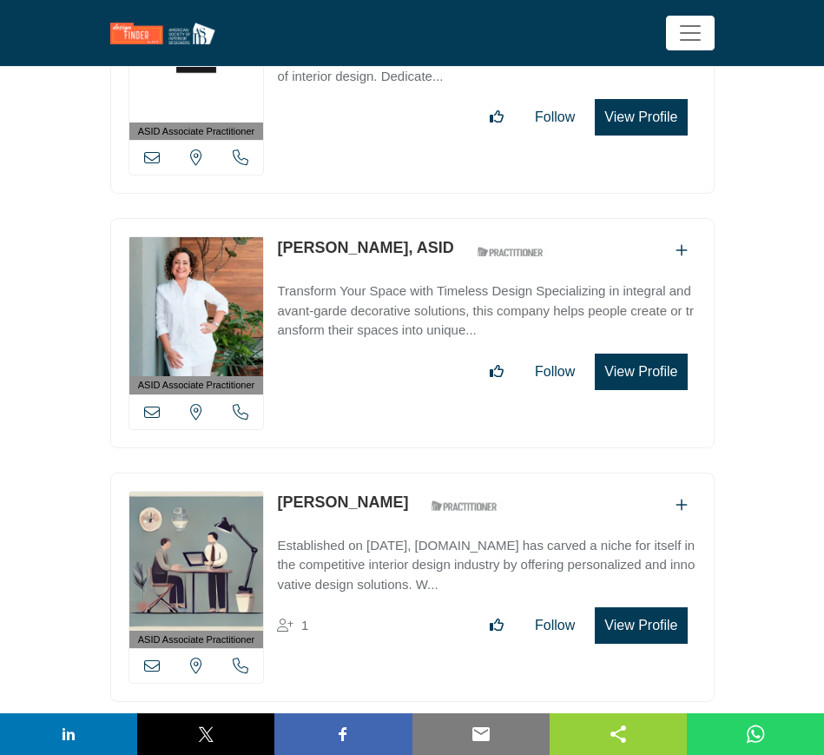
drag, startPoint x: 272, startPoint y: 215, endPoint x: 413, endPoint y: 221, distance: 140.8
click at [413, 221] on div "ASID Associate Practitioner ASID Associate Practitioners have a degree in any m…" at bounding box center [412, 333] width 604 height 230
click at [152, 404] on icon at bounding box center [152, 412] width 16 height 16
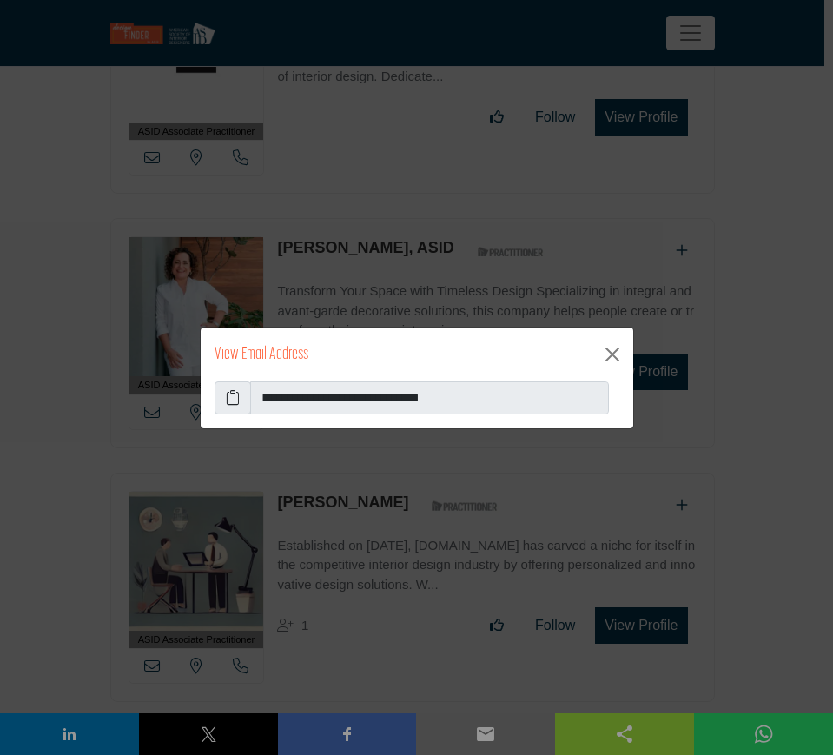
click at [232, 397] on icon at bounding box center [233, 397] width 14 height 21
drag, startPoint x: 612, startPoint y: 350, endPoint x: 588, endPoint y: 349, distance: 24.3
click at [611, 350] on button "Close" at bounding box center [612, 354] width 28 height 28
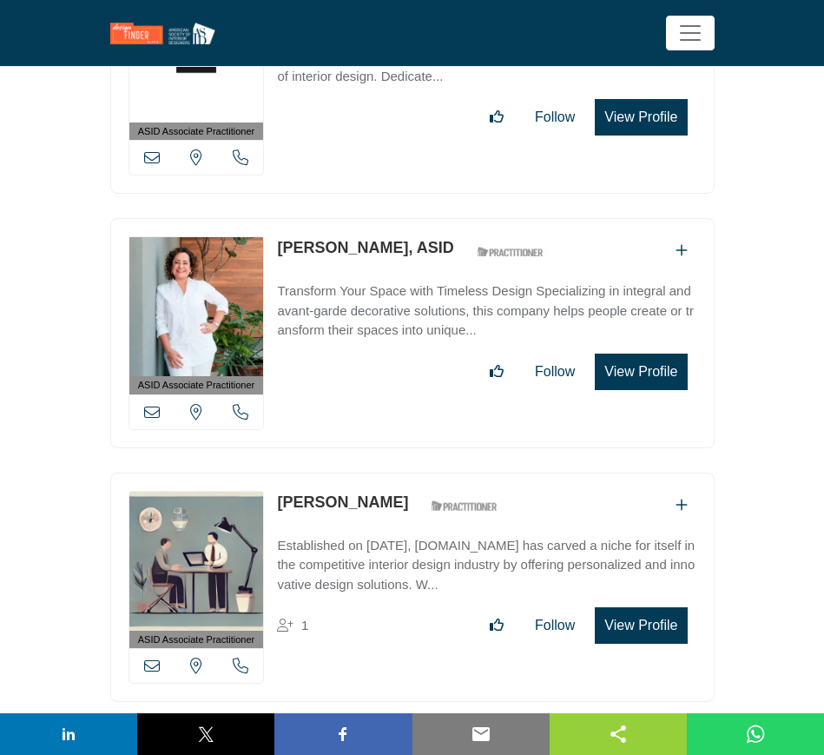
drag, startPoint x: 274, startPoint y: 465, endPoint x: 385, endPoint y: 465, distance: 110.3
click at [385, 472] on div "ASID Associate Practitioner ASID Associate Practitioners have a degree in any m…" at bounding box center [412, 587] width 604 height 230
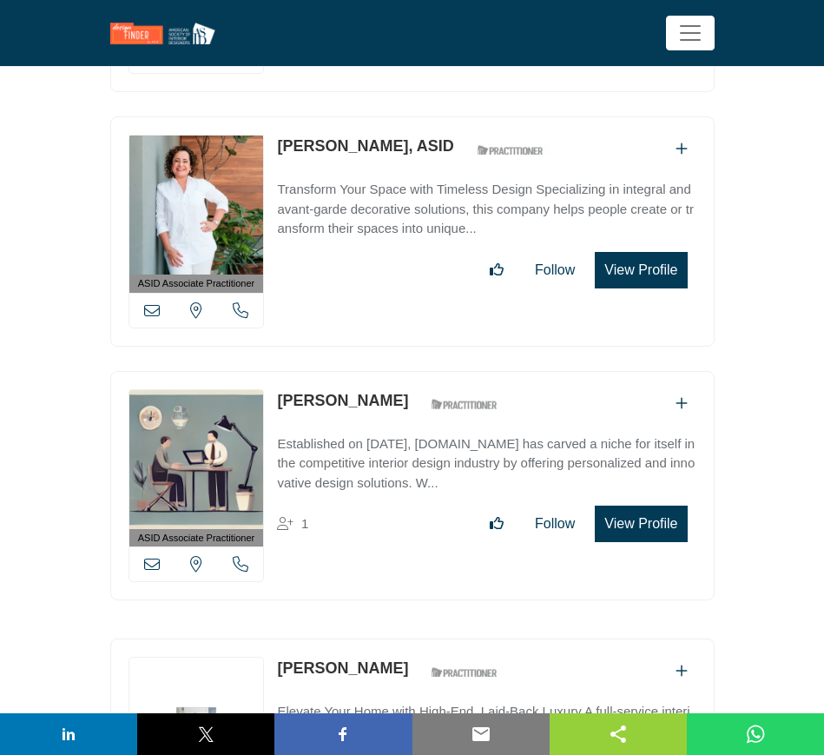
scroll to position [10747, 0]
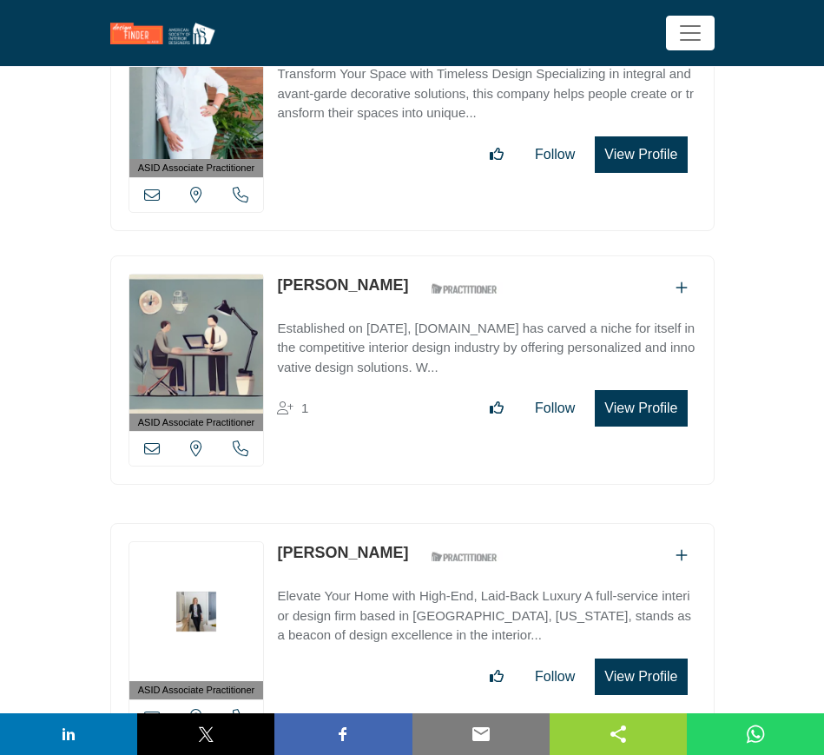
click at [148, 440] on icon at bounding box center [152, 448] width 16 height 16
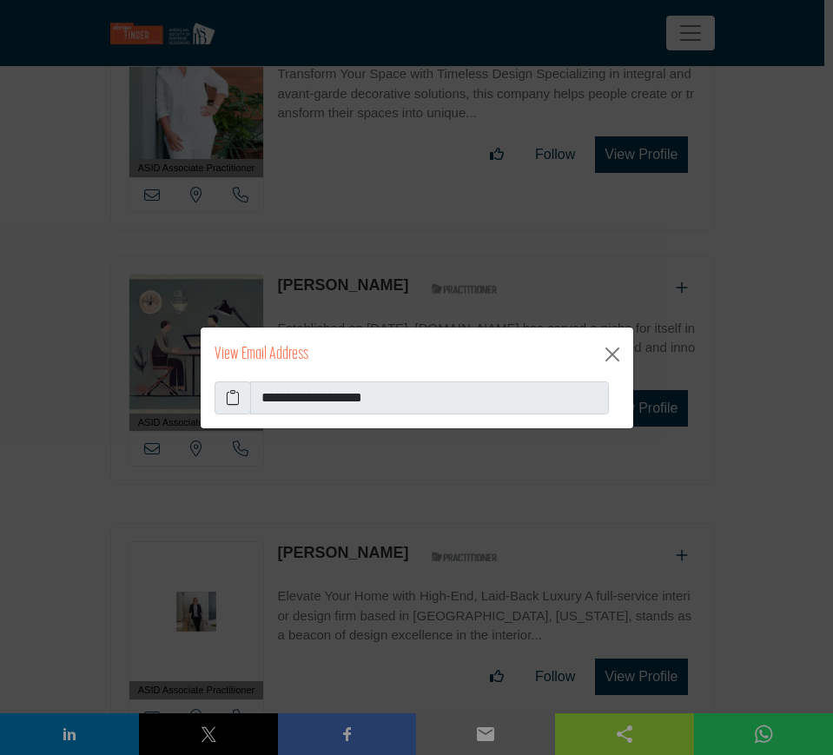
click at [228, 395] on icon at bounding box center [233, 397] width 14 height 21
click at [616, 358] on button "Close" at bounding box center [612, 354] width 28 height 28
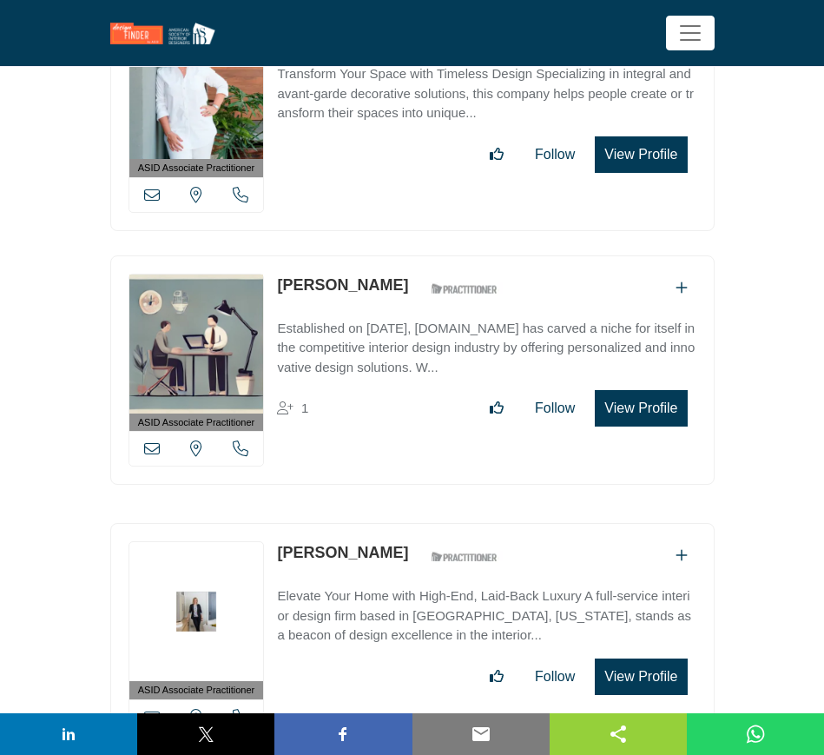
scroll to position [10855, 0]
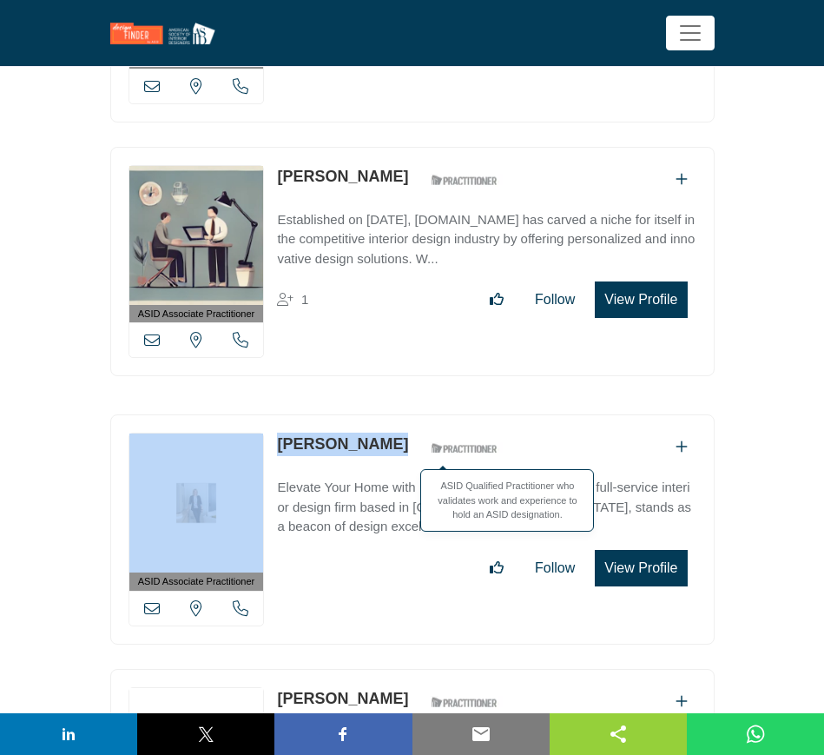
drag, startPoint x: 270, startPoint y: 404, endPoint x: 399, endPoint y: 413, distance: 128.9
click at [399, 414] on div "ASID Associate Practitioner ASID Associate Practitioners have a degree in any m…" at bounding box center [412, 529] width 604 height 230
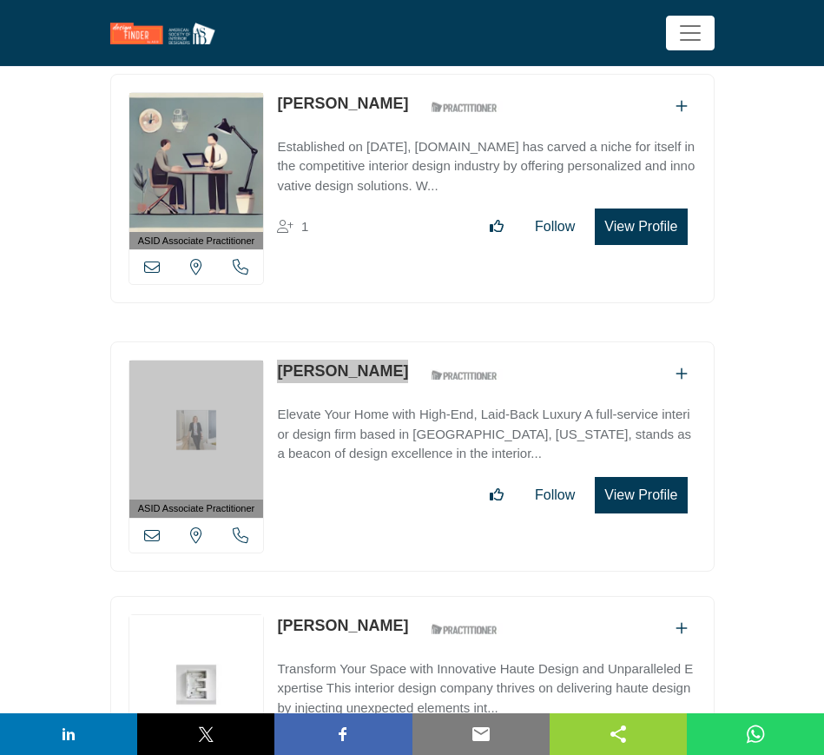
scroll to position [10964, 0]
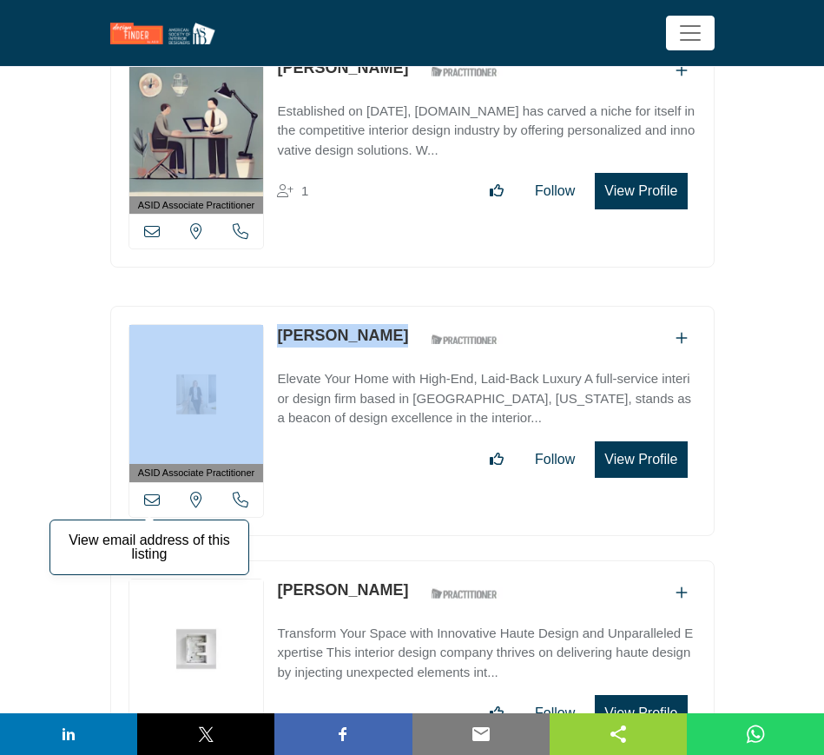
click at [155, 492] on icon at bounding box center [152, 500] width 16 height 16
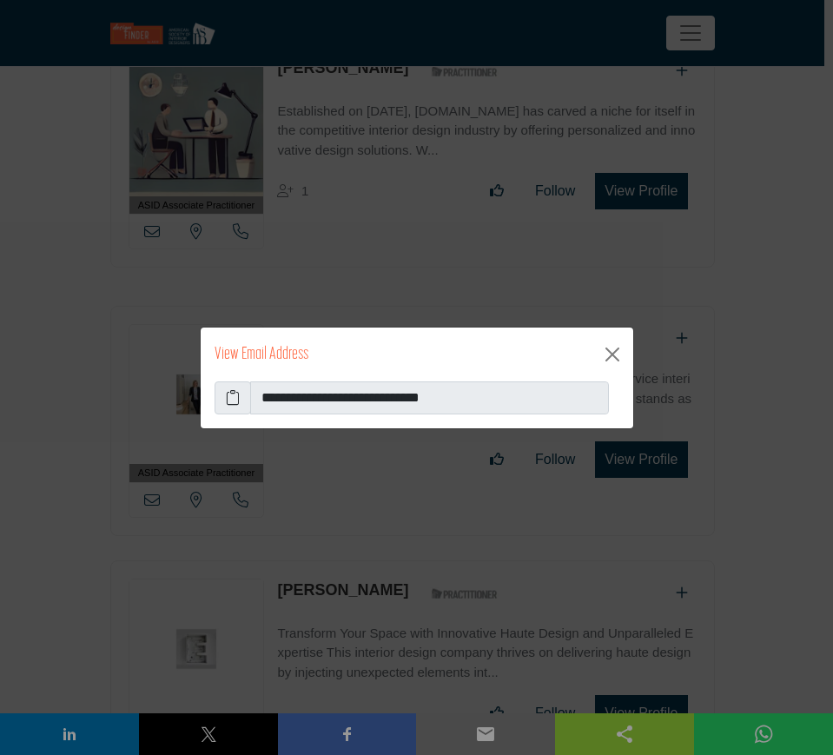
click at [229, 392] on icon at bounding box center [233, 397] width 14 height 21
click at [613, 354] on button "Close" at bounding box center [612, 354] width 28 height 28
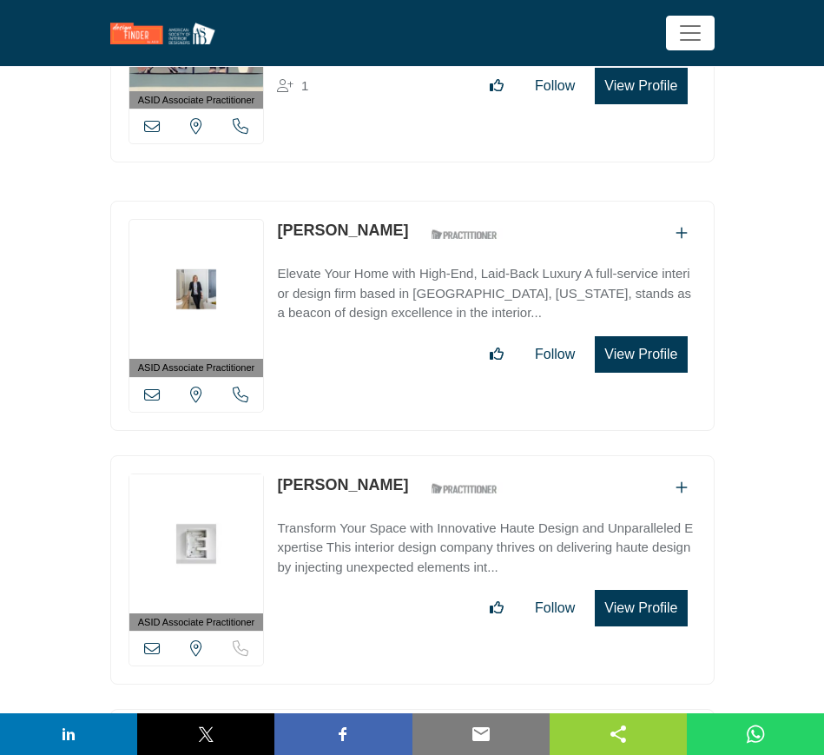
scroll to position [11181, 0]
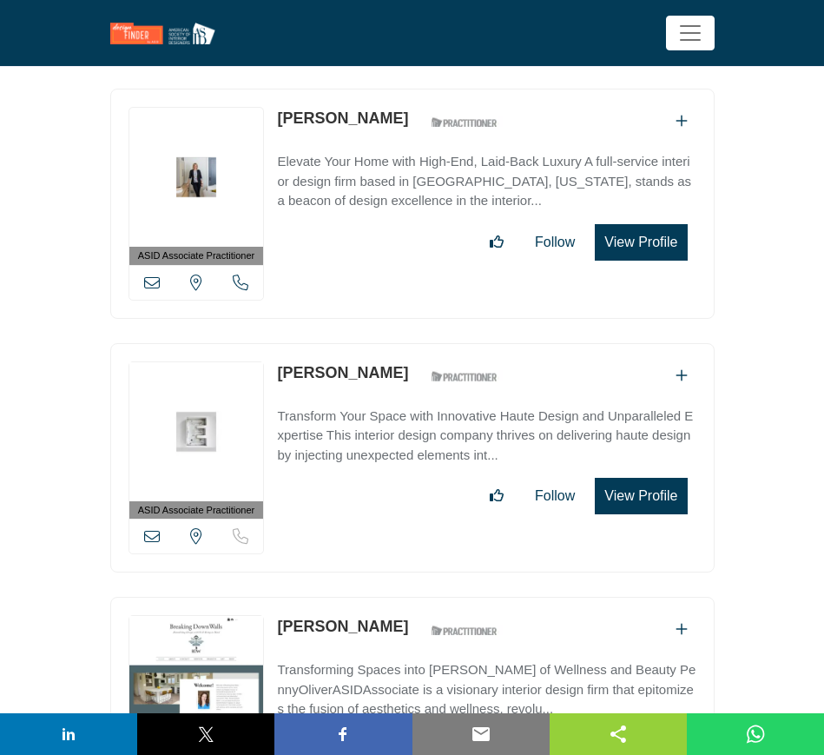
drag, startPoint x: 276, startPoint y: 334, endPoint x: 391, endPoint y: 333, distance: 114.6
click at [391, 343] on div "ASID Associate Practitioner ASID Associate Practitioners have a degree in any m…" at bounding box center [412, 458] width 604 height 230
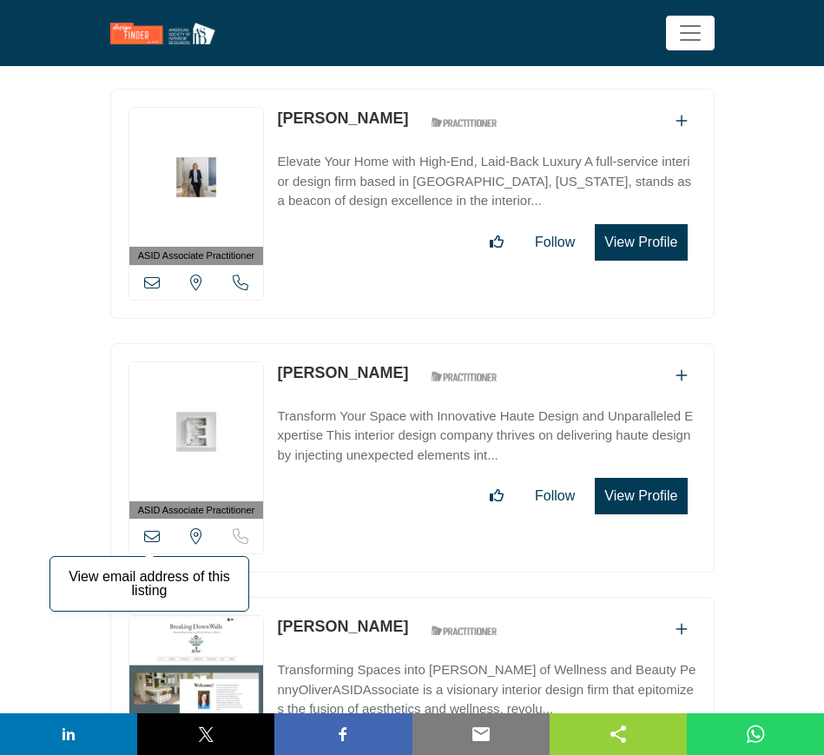
click at [154, 528] on icon at bounding box center [152, 536] width 16 height 16
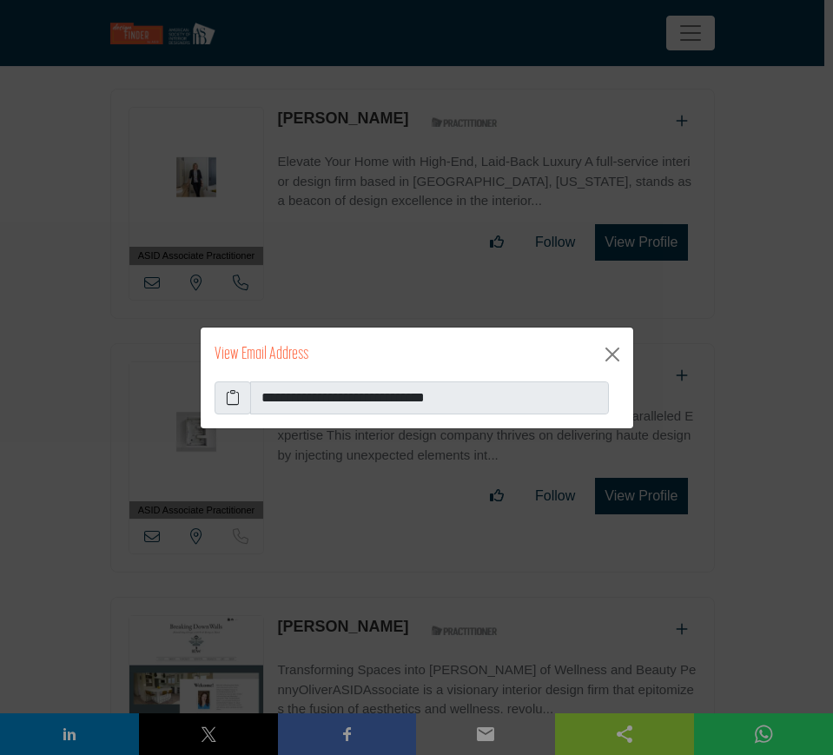
click at [234, 392] on icon at bounding box center [233, 397] width 14 height 21
click at [610, 352] on button "Close" at bounding box center [612, 354] width 28 height 28
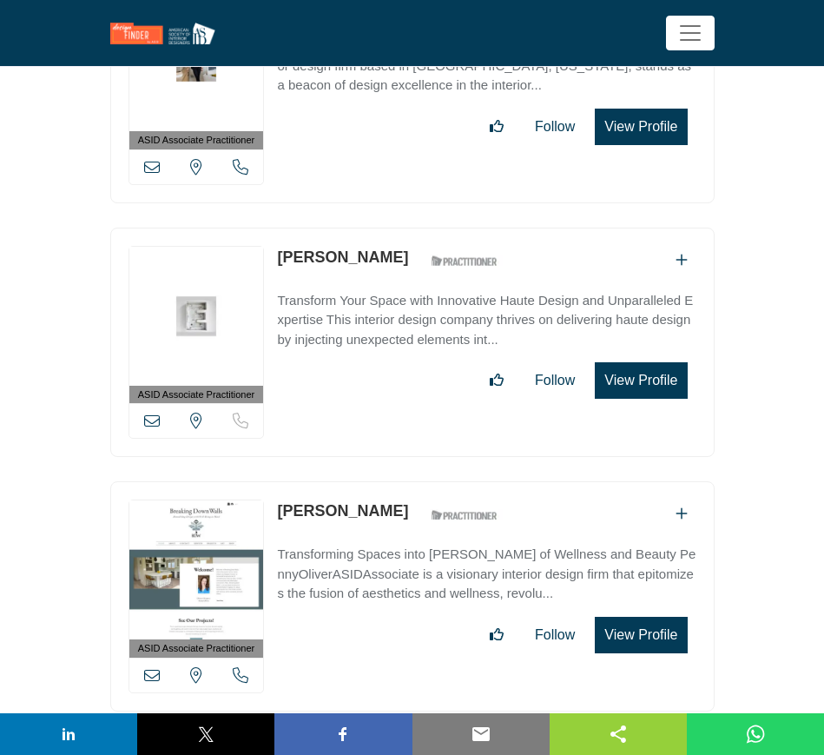
scroll to position [11398, 0]
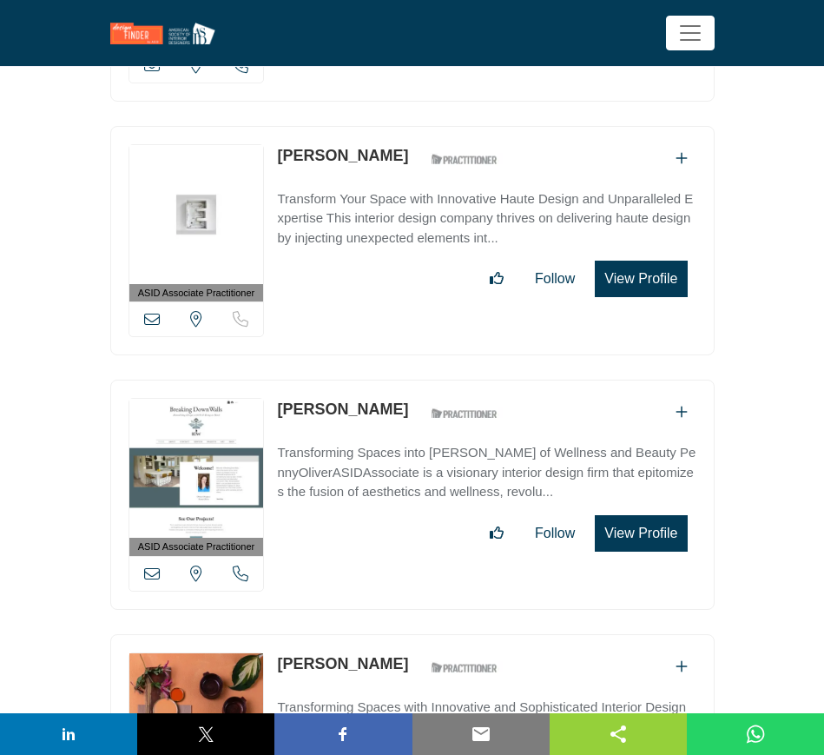
drag, startPoint x: 271, startPoint y: 365, endPoint x: 371, endPoint y: 365, distance: 99.9
click at [371, 380] on div "ASID Associate Practitioner ASID Associate Practitioners have a degree in any m…" at bounding box center [412, 495] width 604 height 230
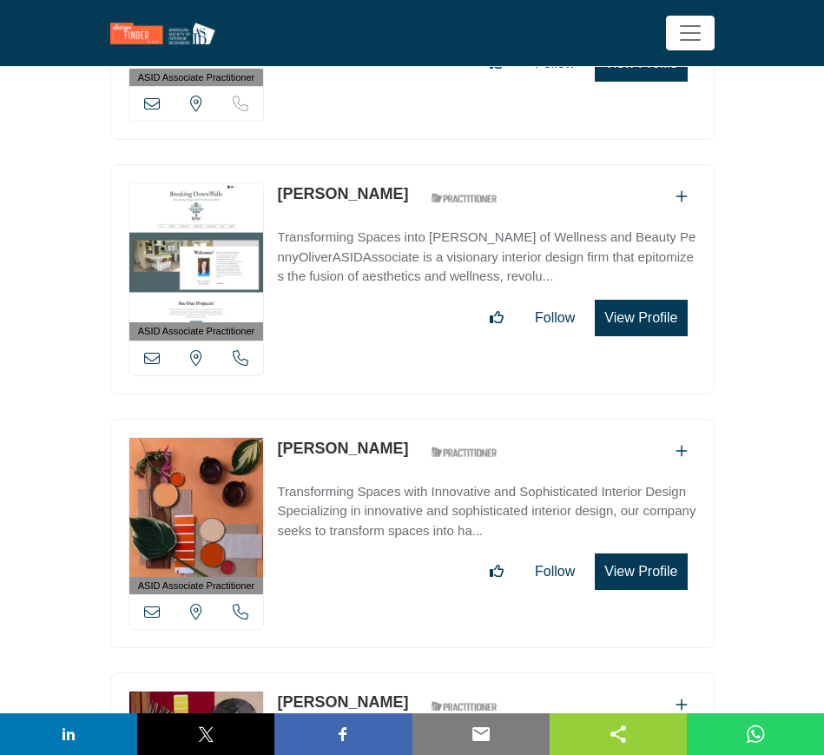
scroll to position [11615, 0]
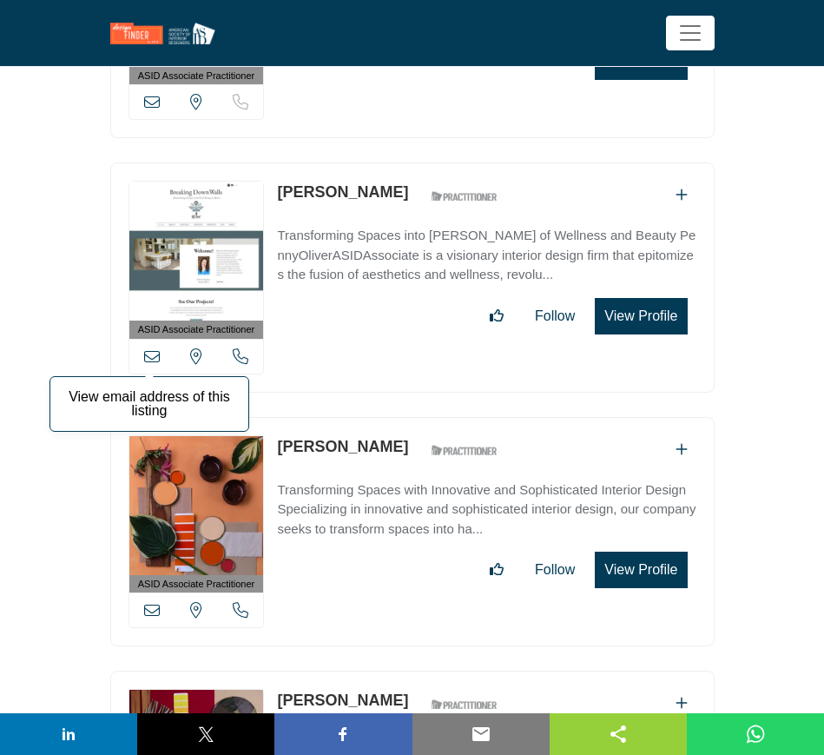
click at [149, 348] on icon at bounding box center [152, 356] width 16 height 16
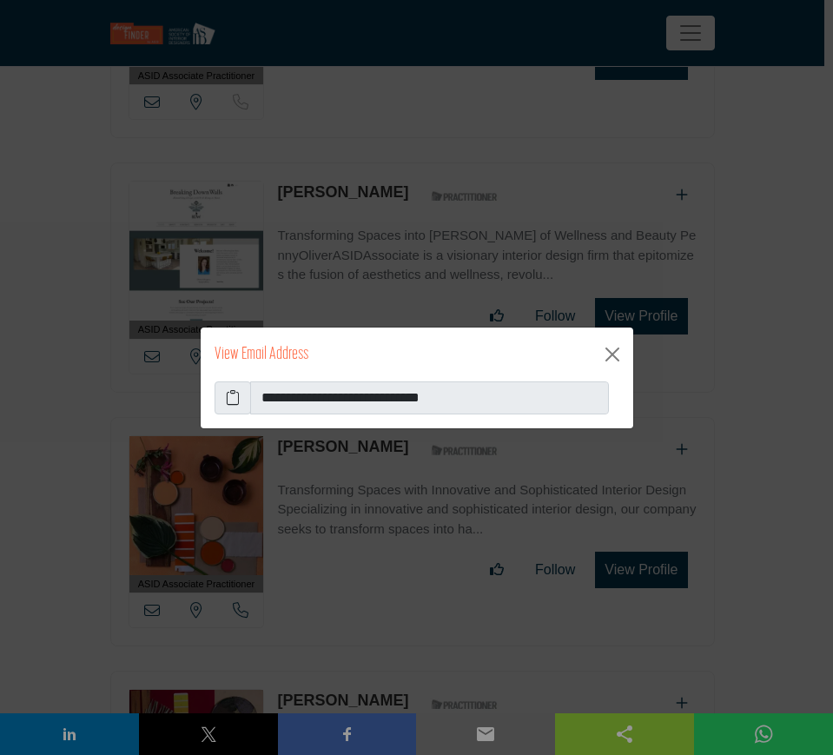
click at [234, 399] on icon at bounding box center [233, 397] width 14 height 21
click at [613, 349] on button "Close" at bounding box center [612, 354] width 28 height 28
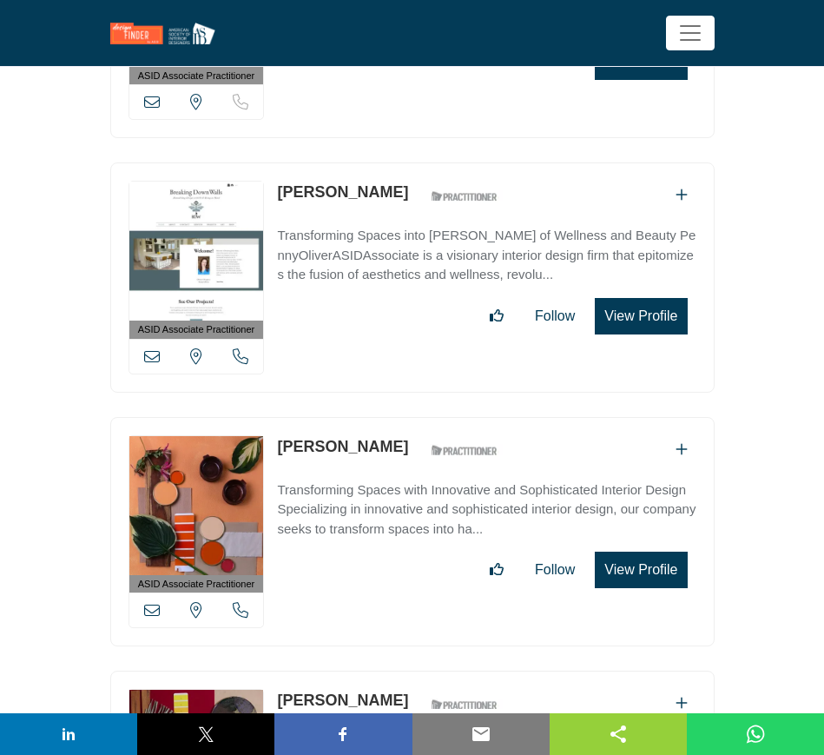
drag, startPoint x: 274, startPoint y: 406, endPoint x: 371, endPoint y: 406, distance: 97.3
click at [371, 417] on div "ASID Associate Practitioner ASID Associate Practitioners have a degree in any m…" at bounding box center [412, 532] width 604 height 230
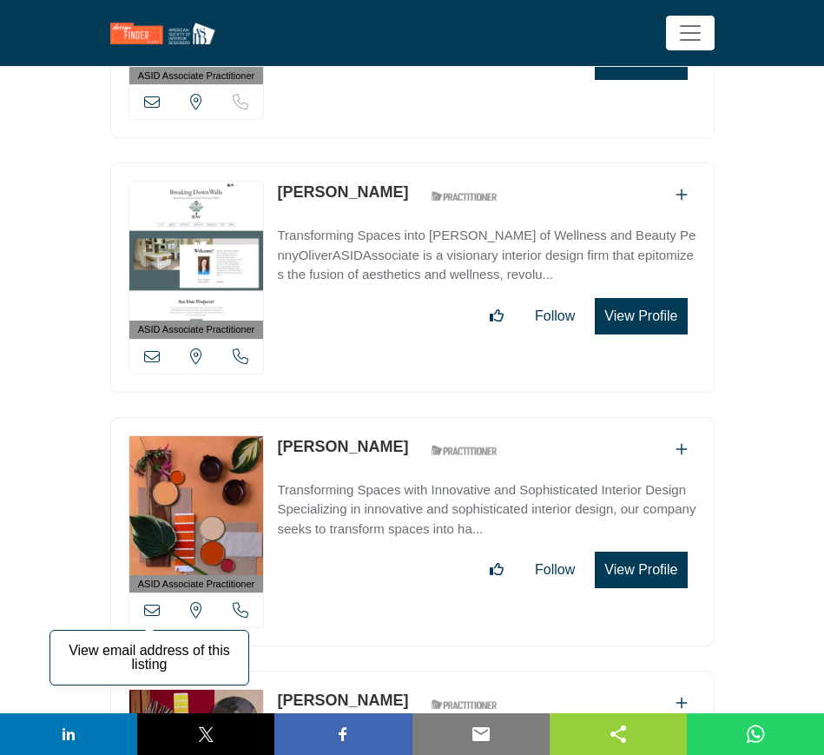
click at [147, 602] on icon at bounding box center [152, 610] width 16 height 16
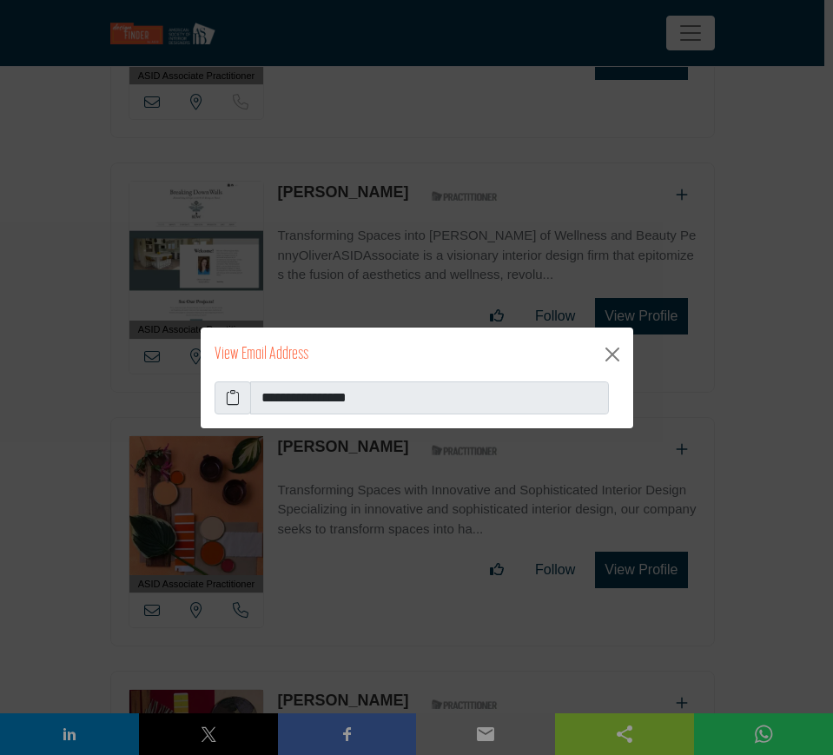
click at [231, 396] on icon at bounding box center [233, 397] width 14 height 21
drag, startPoint x: 612, startPoint y: 360, endPoint x: 597, endPoint y: 366, distance: 16.0
click at [612, 360] on button "Close" at bounding box center [612, 354] width 28 height 28
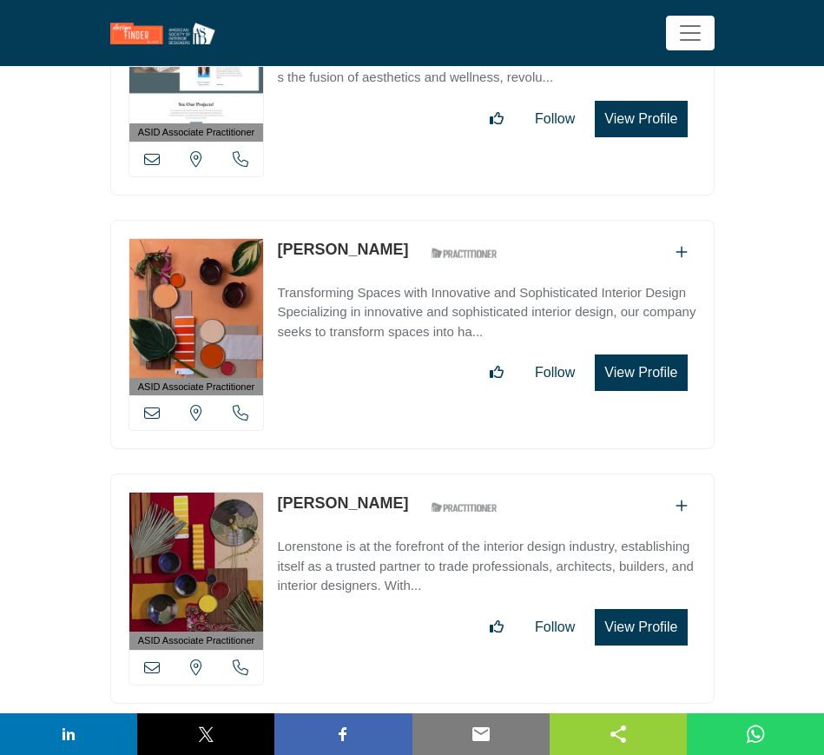
scroll to position [11832, 0]
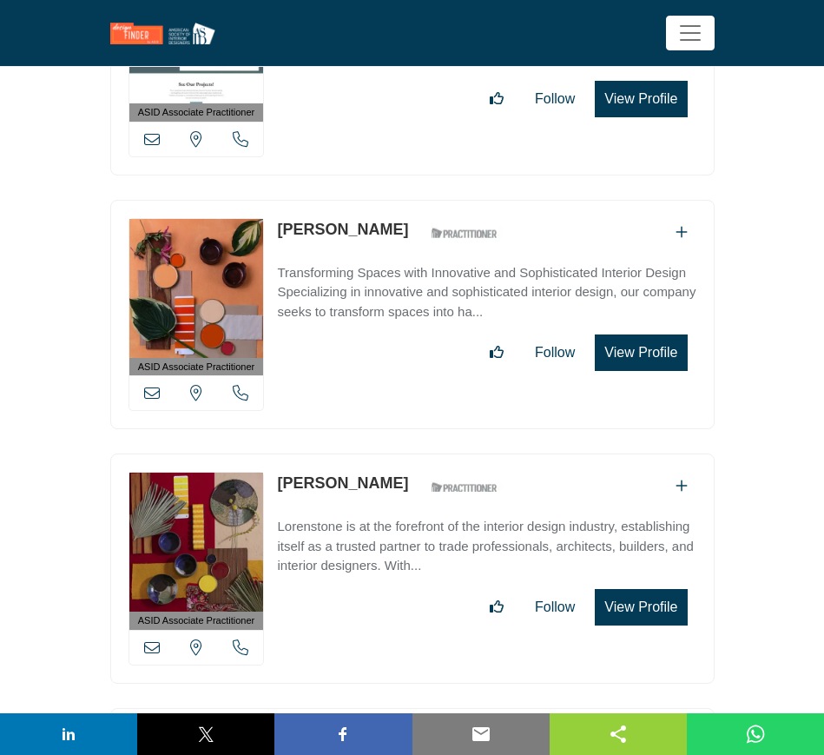
drag, startPoint x: 269, startPoint y: 442, endPoint x: 380, endPoint y: 442, distance: 111.2
click at [380, 453] on div "ASID Associate Practitioner ASID Associate Practitioners have a degree in any m…" at bounding box center [412, 568] width 604 height 230
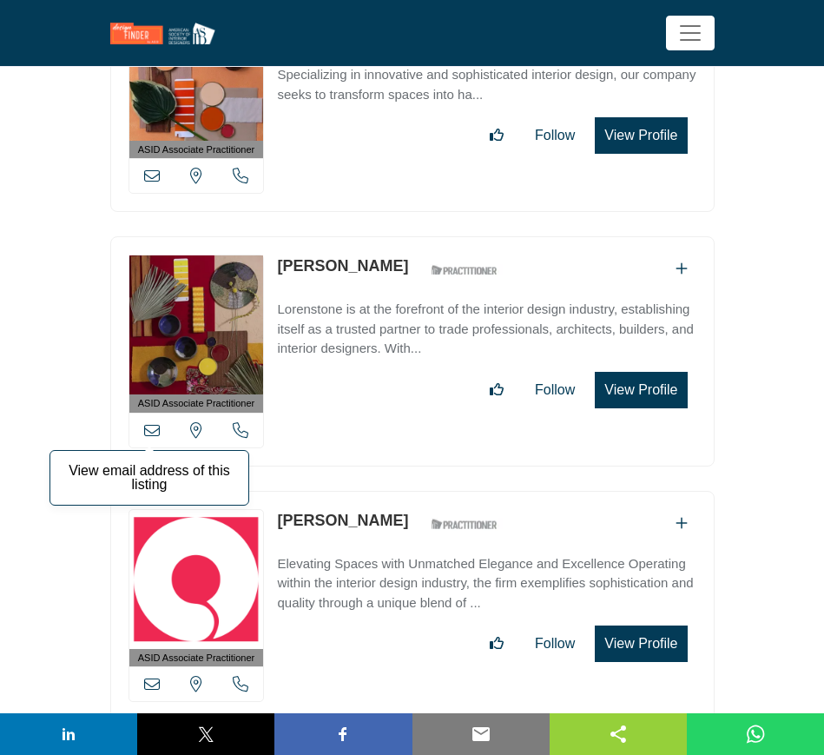
click at [149, 422] on icon at bounding box center [152, 430] width 16 height 16
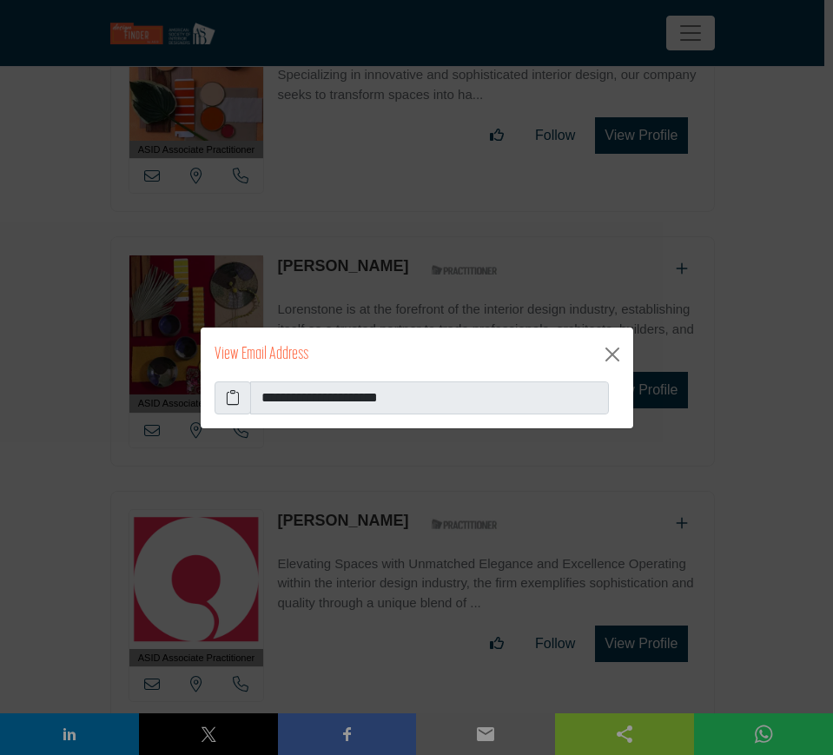
click at [228, 395] on icon at bounding box center [233, 397] width 14 height 21
drag, startPoint x: 609, startPoint y: 353, endPoint x: 518, endPoint y: 370, distance: 92.0
click at [609, 353] on button "Close" at bounding box center [612, 354] width 28 height 28
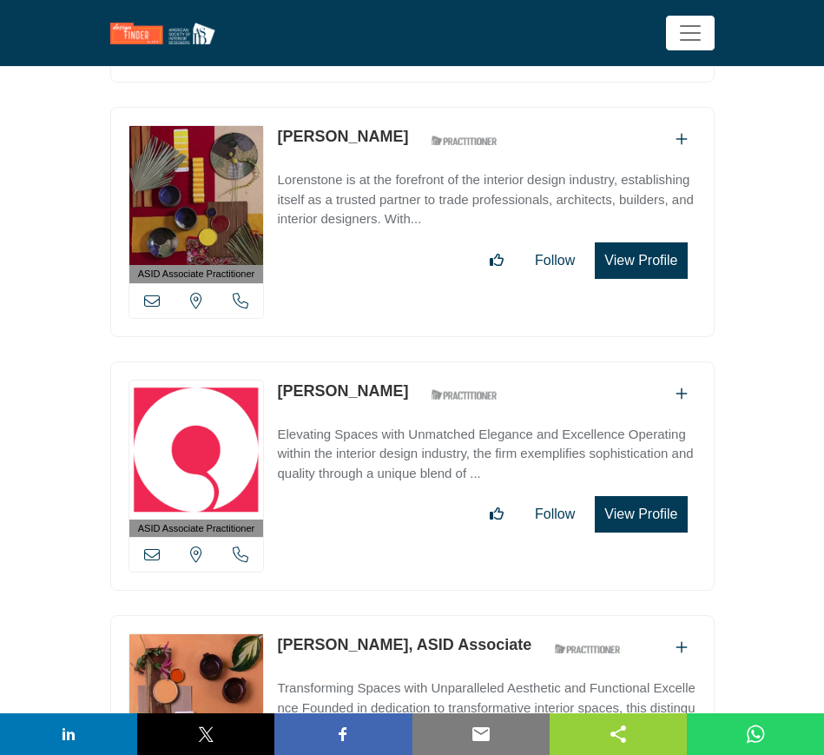
scroll to position [12267, 0]
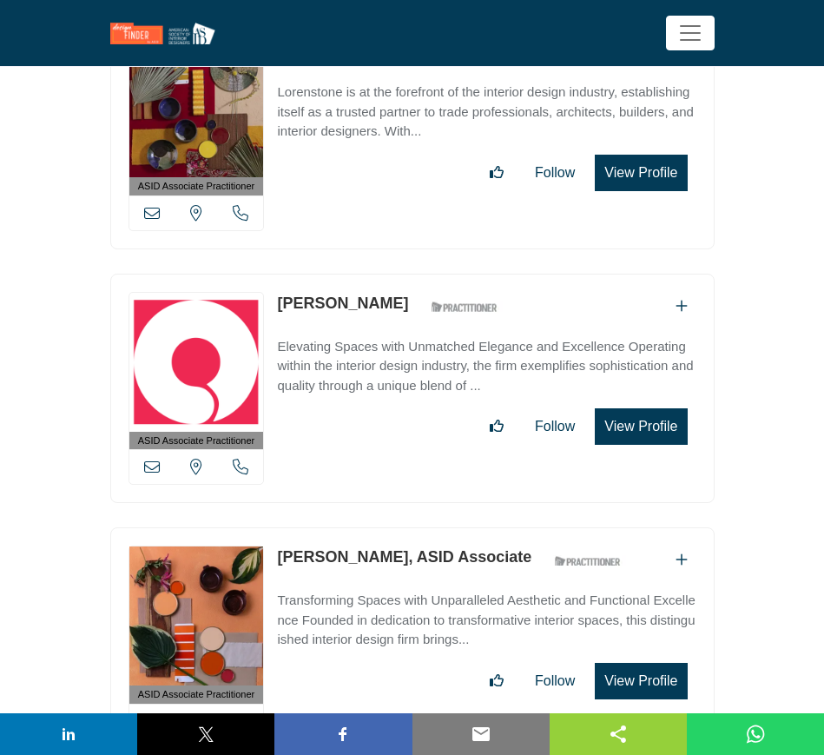
drag, startPoint x: 275, startPoint y: 261, endPoint x: 386, endPoint y: 273, distance: 111.7
click at [386, 274] on div "ASID Associate Practitioner ASID Associate Practitioners have a degree in any m…" at bounding box center [412, 389] width 604 height 230
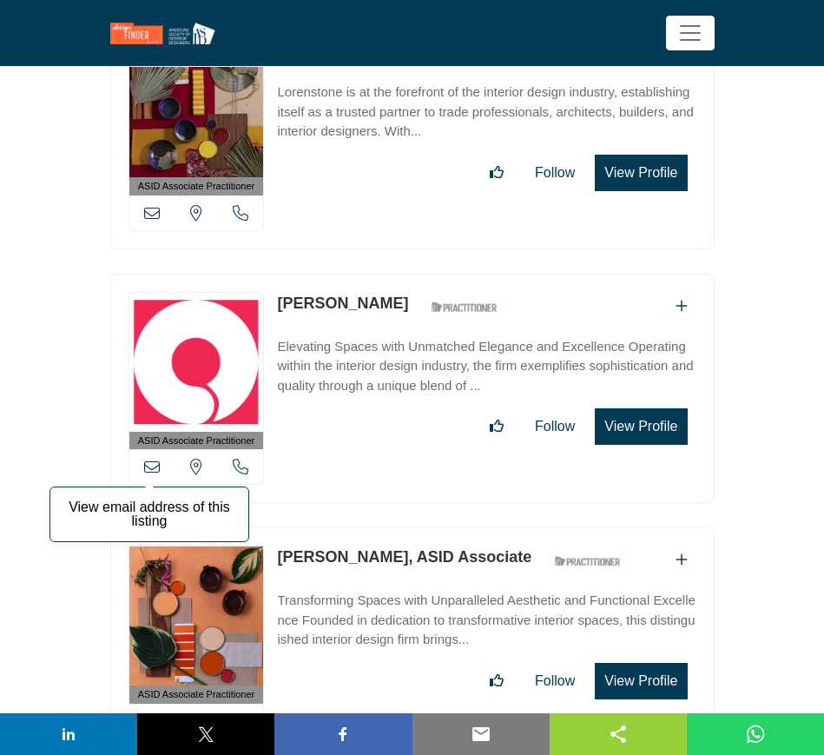
click at [146, 459] on icon at bounding box center [152, 467] width 16 height 16
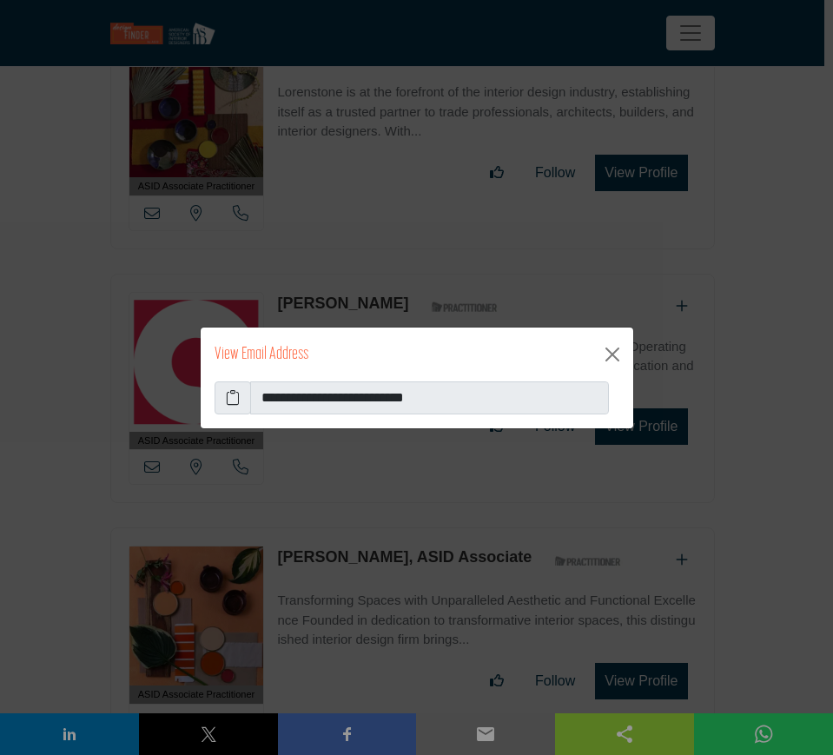
click at [235, 402] on icon at bounding box center [233, 397] width 14 height 21
drag, startPoint x: 610, startPoint y: 353, endPoint x: 585, endPoint y: 364, distance: 26.5
click at [610, 353] on button "Close" at bounding box center [612, 354] width 28 height 28
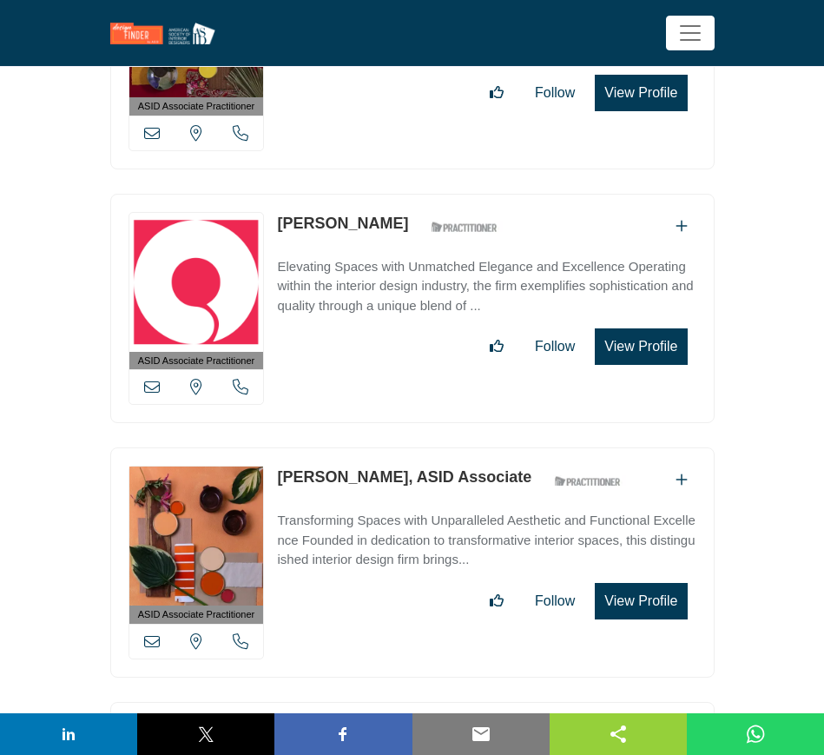
scroll to position [12484, 0]
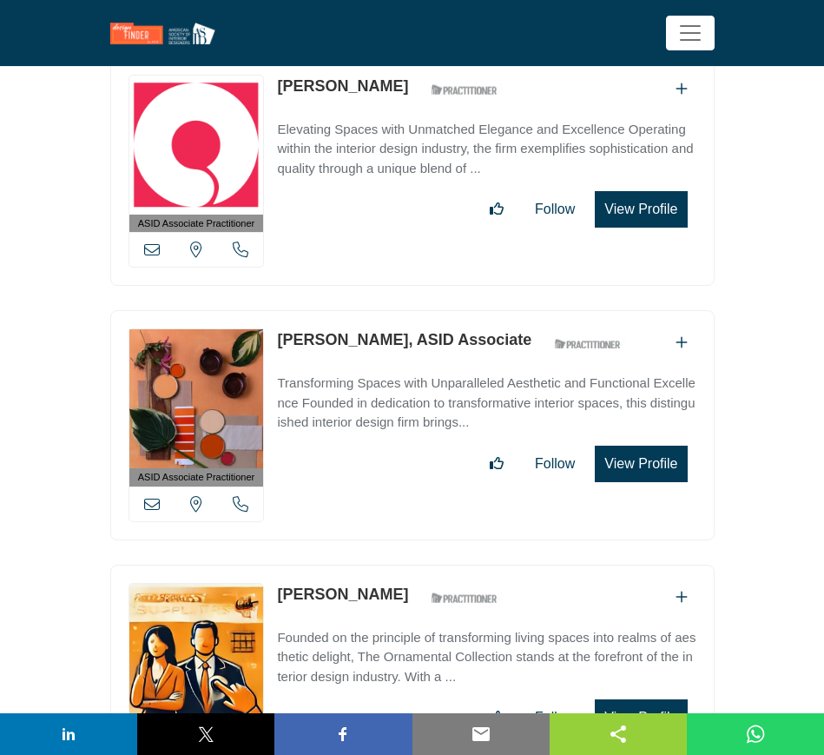
drag, startPoint x: 274, startPoint y: 294, endPoint x: 501, endPoint y: 298, distance: 226.7
click at [499, 310] on div "ASID Associate Practitioner ASID Associate Practitioners have a degree in any m…" at bounding box center [412, 425] width 604 height 230
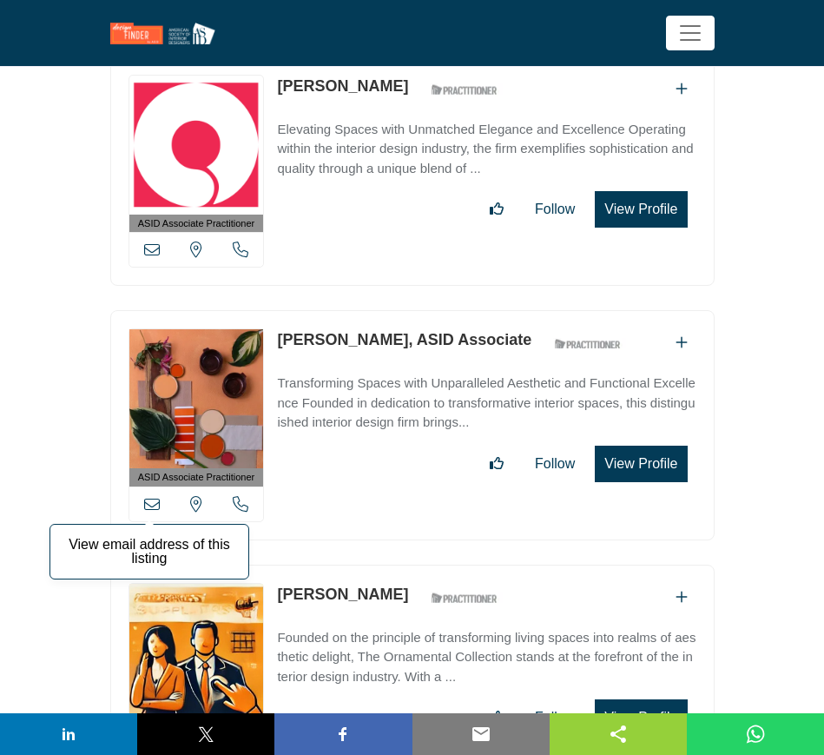
click at [153, 496] on icon at bounding box center [152, 504] width 16 height 16
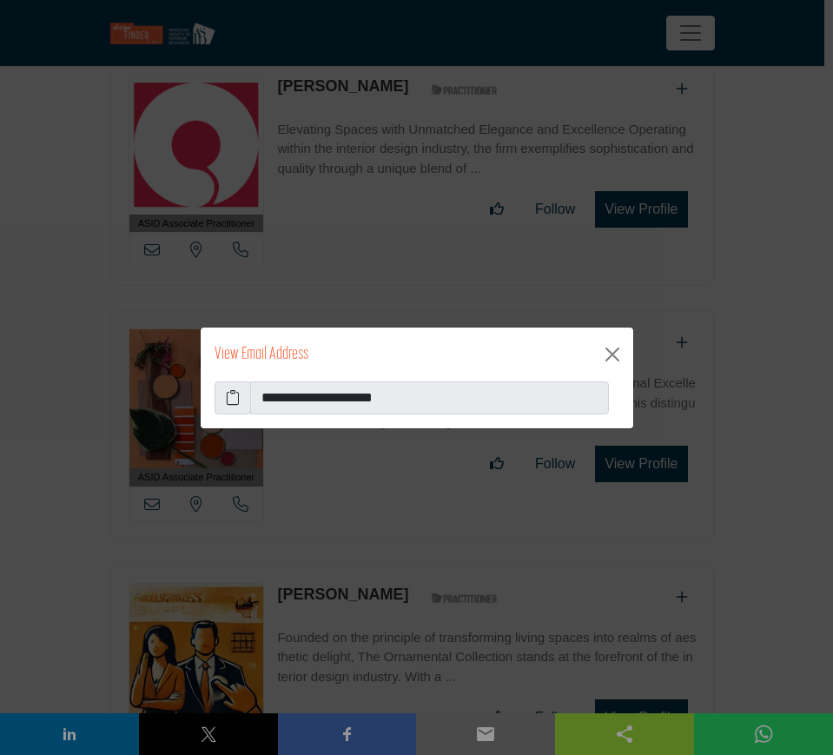
click at [234, 394] on icon at bounding box center [233, 397] width 14 height 21
drag, startPoint x: 615, startPoint y: 352, endPoint x: 553, endPoint y: 368, distance: 63.8
click at [615, 352] on button "Close" at bounding box center [612, 354] width 28 height 28
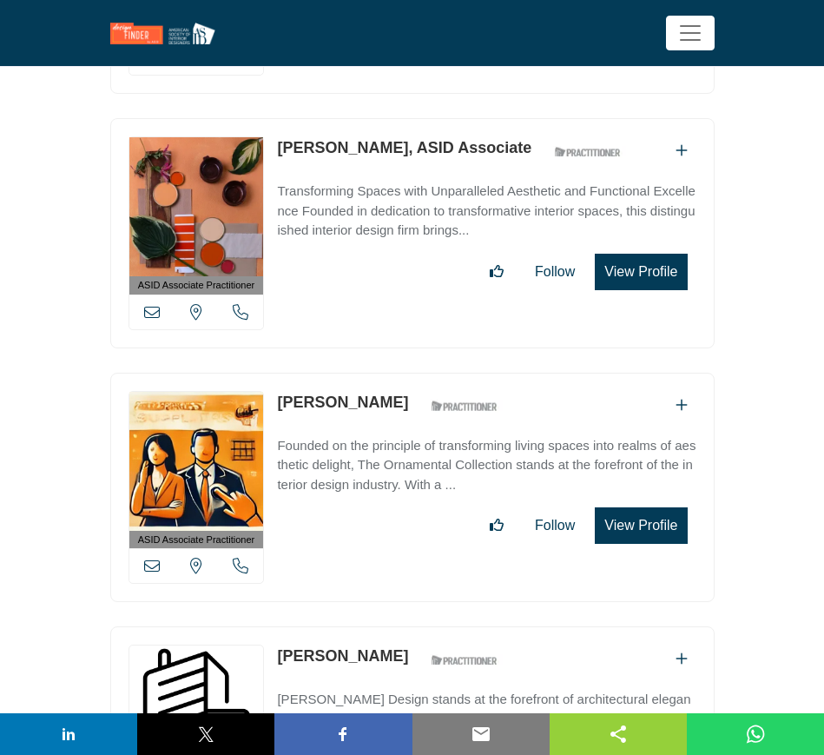
scroll to position [12701, 0]
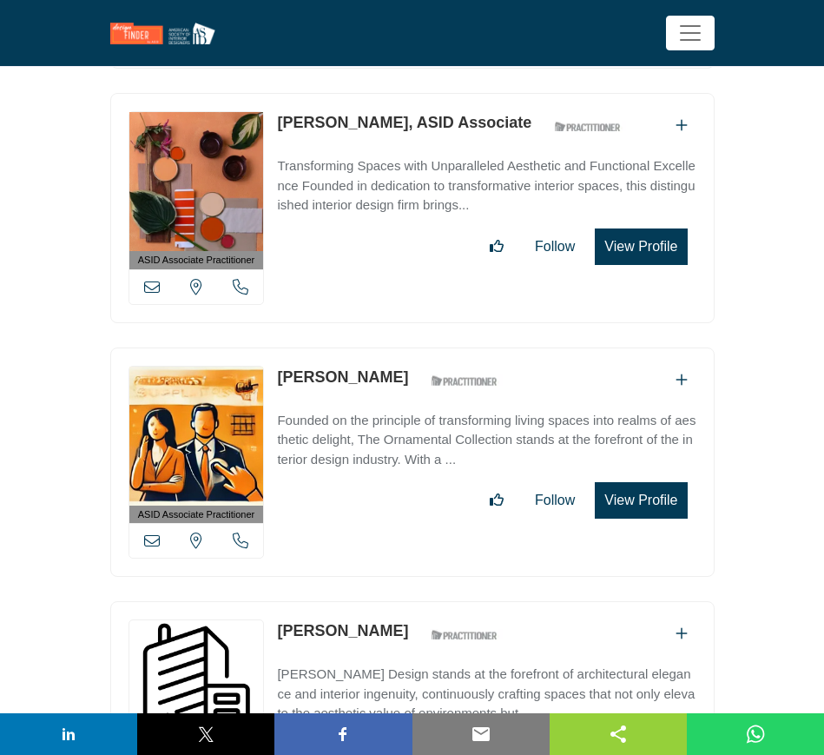
drag, startPoint x: 271, startPoint y: 335, endPoint x: 382, endPoint y: 339, distance: 111.2
click at [382, 347] on div "ASID Associate Practitioner ASID Associate Practitioners have a degree in any m…" at bounding box center [412, 462] width 604 height 230
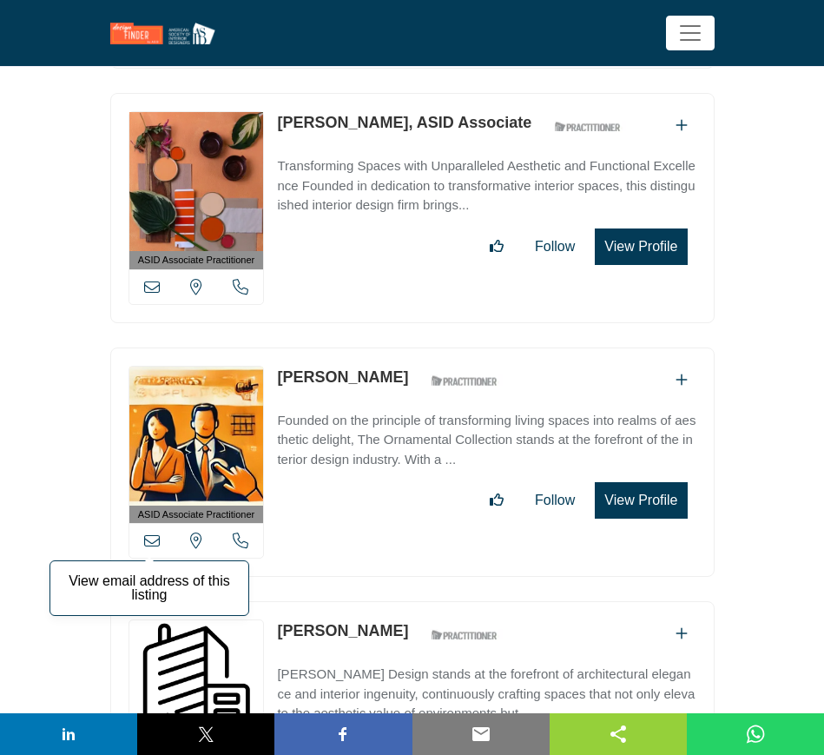
click at [153, 532] on icon at bounding box center [152, 540] width 16 height 16
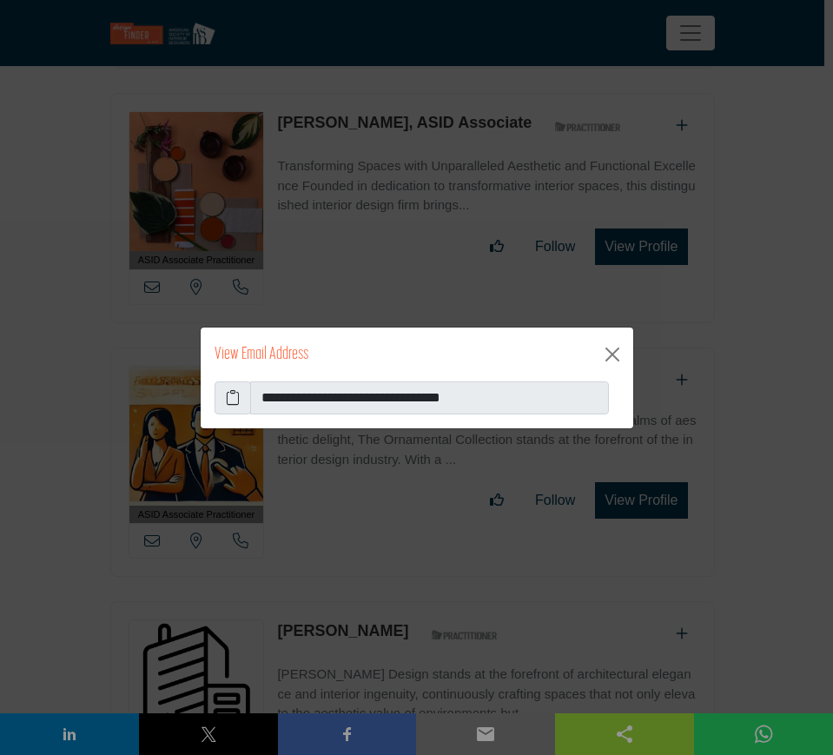
click at [222, 395] on span at bounding box center [233, 397] width 36 height 33
click at [234, 395] on icon at bounding box center [233, 397] width 14 height 21
click at [610, 352] on button "Close" at bounding box center [612, 354] width 28 height 28
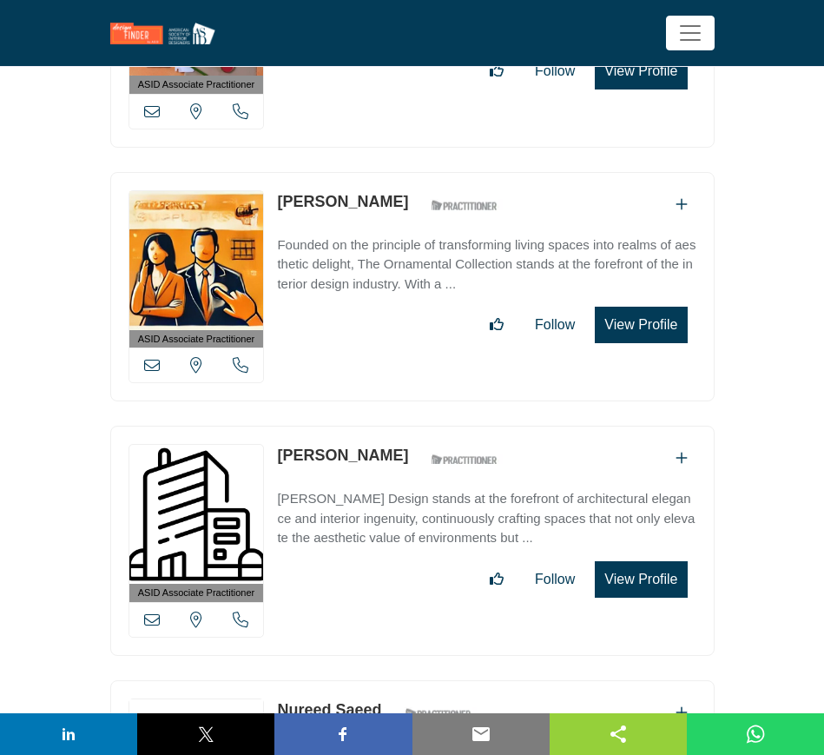
scroll to position [12918, 0]
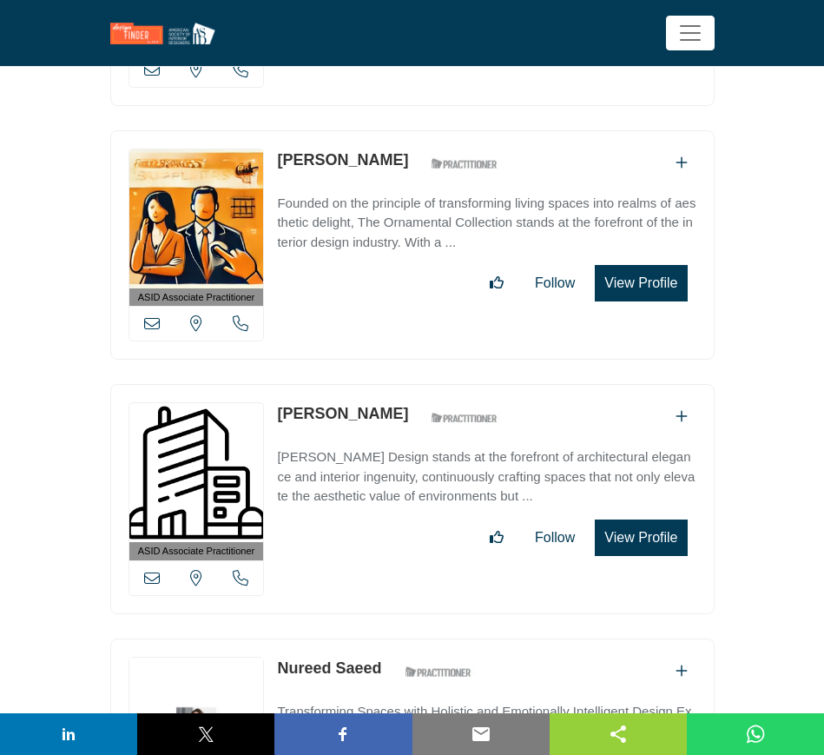
drag, startPoint x: 273, startPoint y: 368, endPoint x: 386, endPoint y: 376, distance: 113.2
click at [386, 384] on div "ASID Associate Practitioner ASID Associate Practitioners have a degree in any m…" at bounding box center [412, 499] width 604 height 230
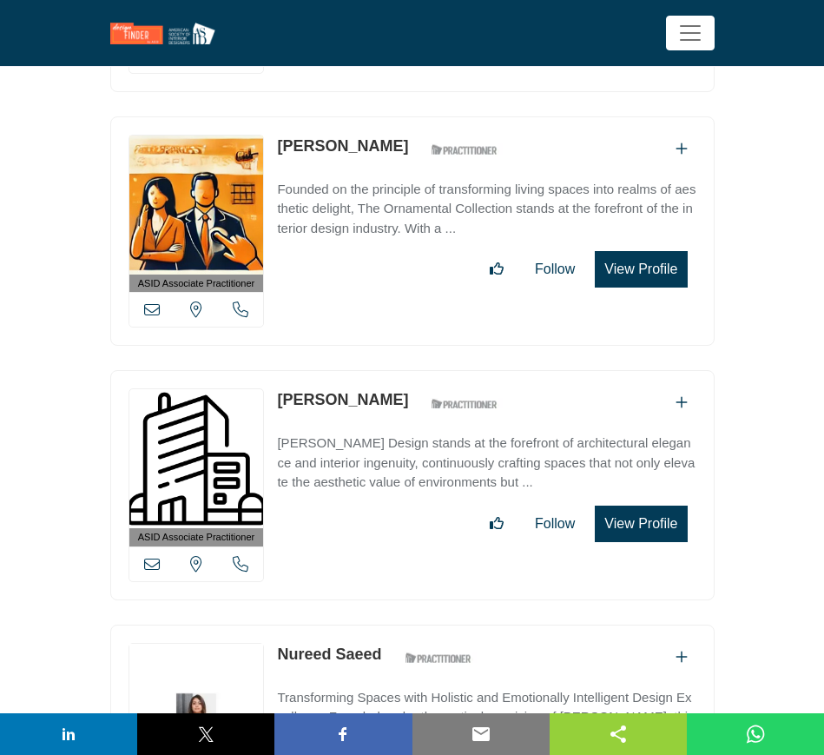
scroll to position [13135, 0]
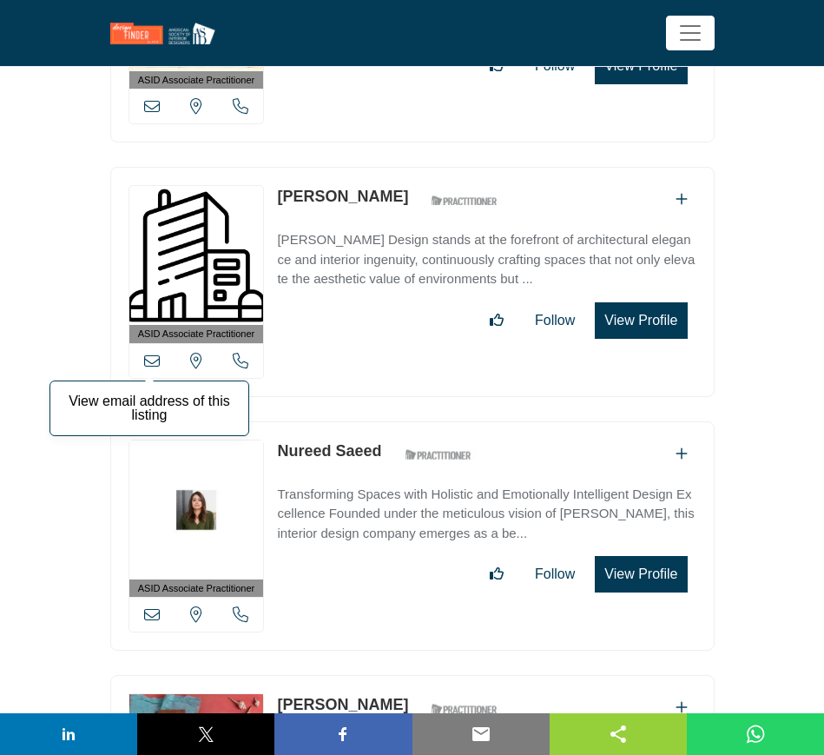
click at [151, 353] on icon at bounding box center [152, 361] width 16 height 16
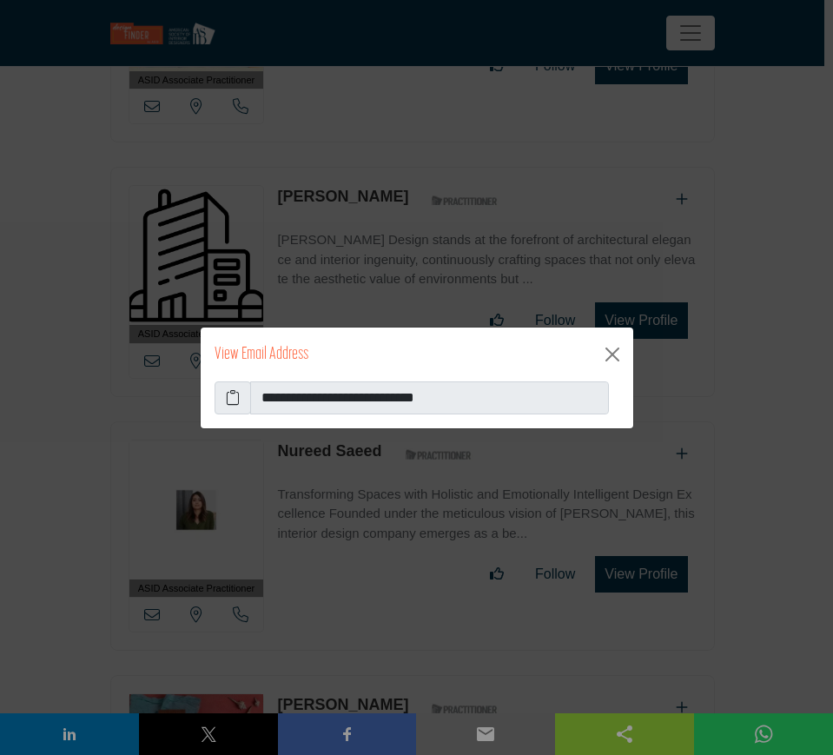
click at [235, 399] on icon at bounding box center [233, 397] width 14 height 21
drag, startPoint x: 614, startPoint y: 357, endPoint x: 593, endPoint y: 380, distance: 31.4
click at [614, 357] on button "Close" at bounding box center [612, 354] width 28 height 28
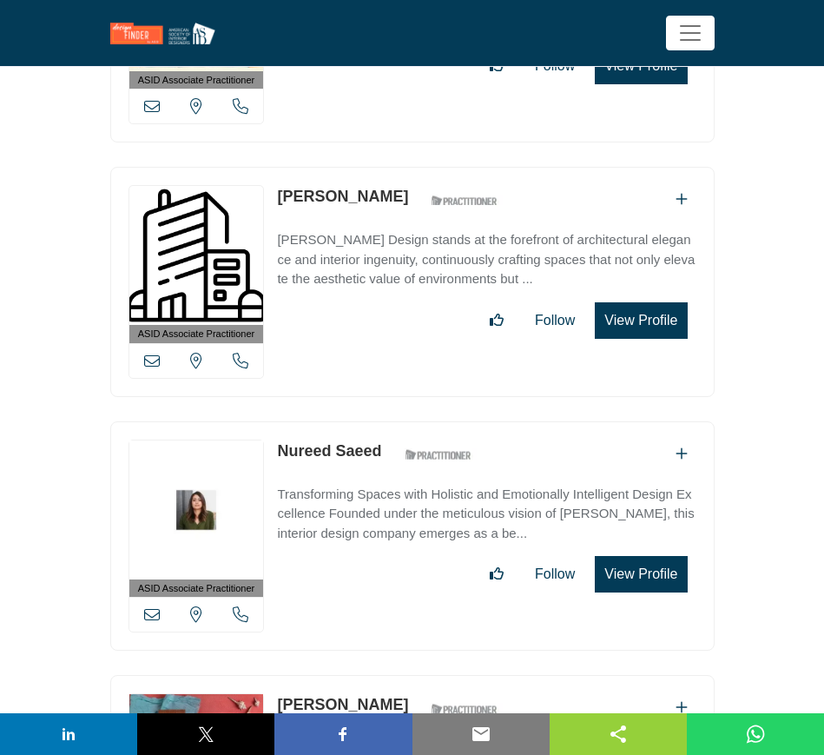
drag, startPoint x: 274, startPoint y: 399, endPoint x: 386, endPoint y: 402, distance: 112.1
click at [386, 421] on div "ASID Associate Practitioner ASID Associate Practitioners have a degree in any m…" at bounding box center [412, 536] width 604 height 230
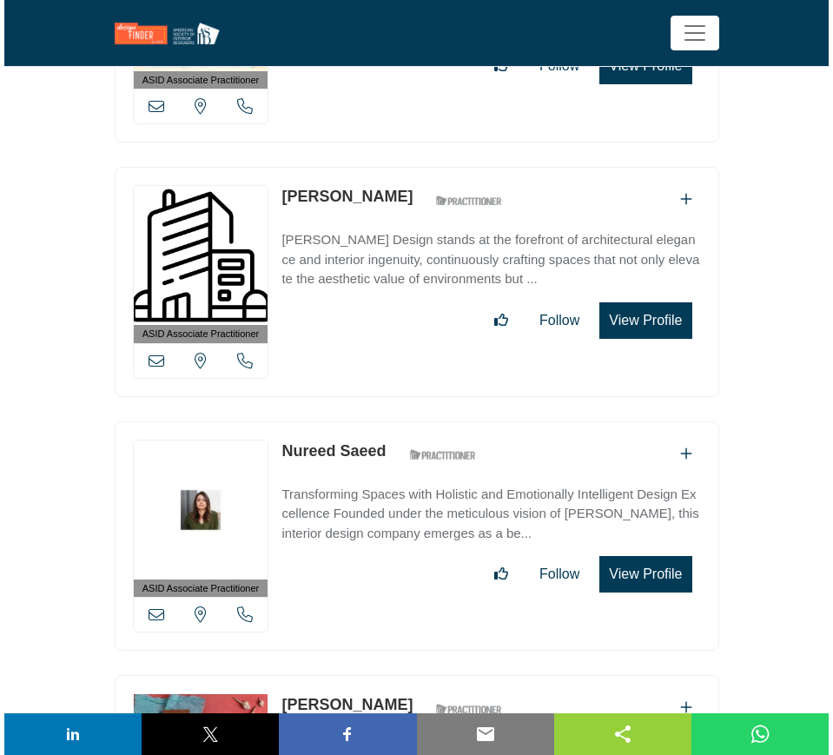
scroll to position [13244, 0]
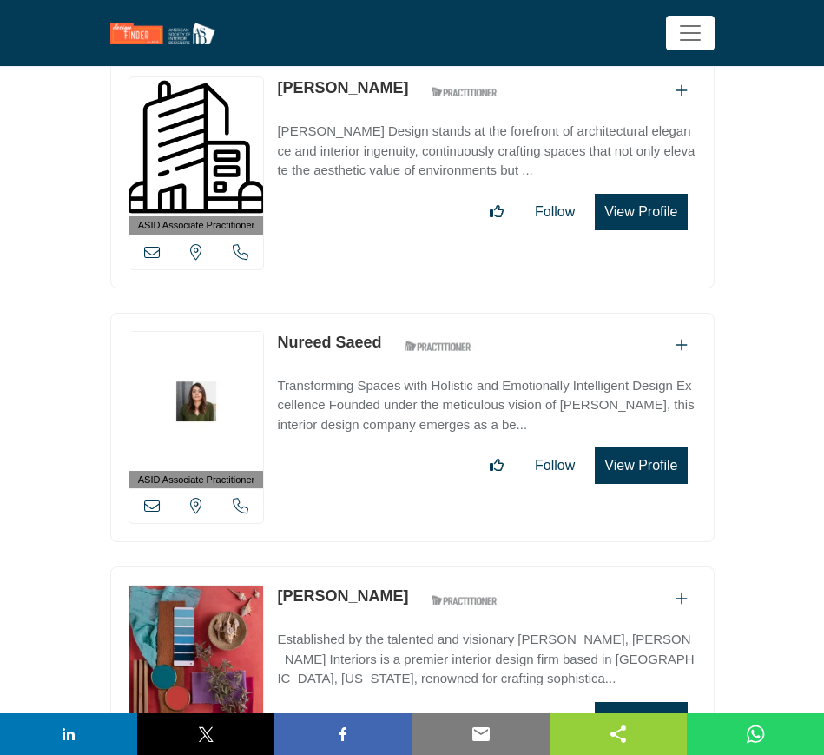
drag, startPoint x: 152, startPoint y: 460, endPoint x: 163, endPoint y: 464, distance: 11.8
click at [153, 498] on icon at bounding box center [152, 506] width 16 height 16
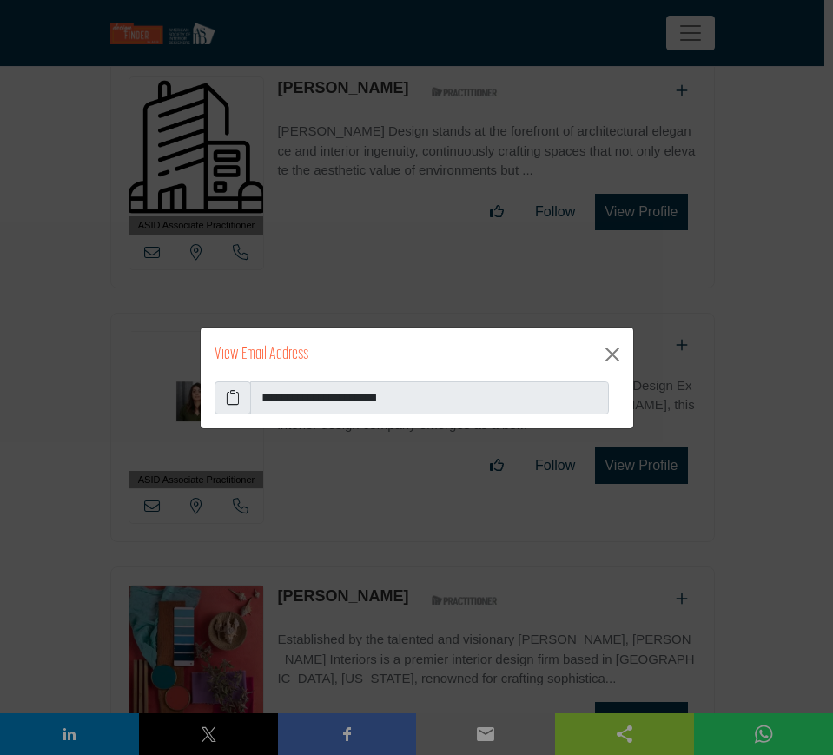
click at [228, 393] on icon at bounding box center [233, 397] width 14 height 21
click at [606, 352] on button "Close" at bounding box center [612, 354] width 28 height 28
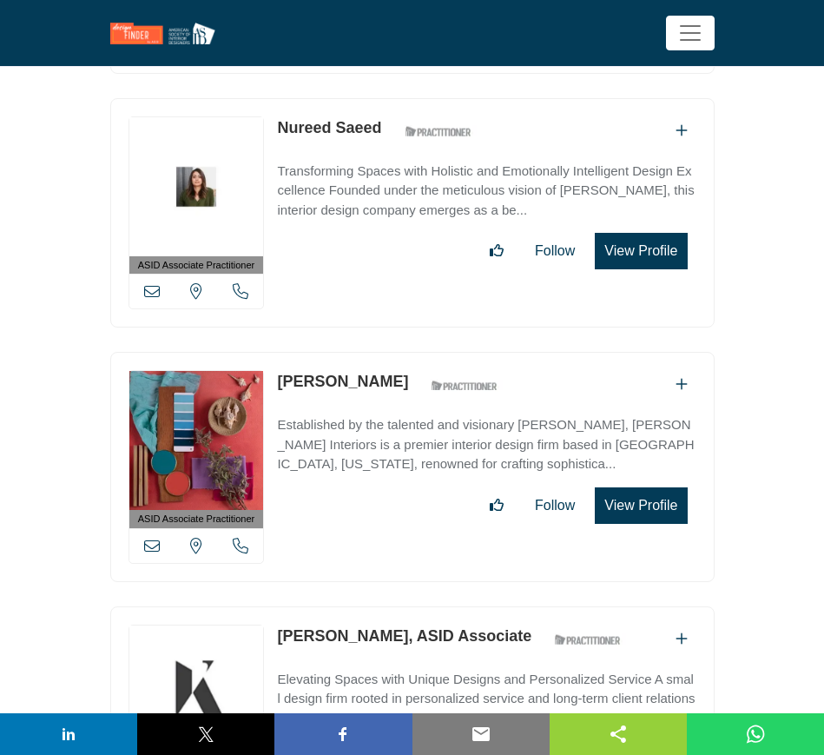
scroll to position [13461, 0]
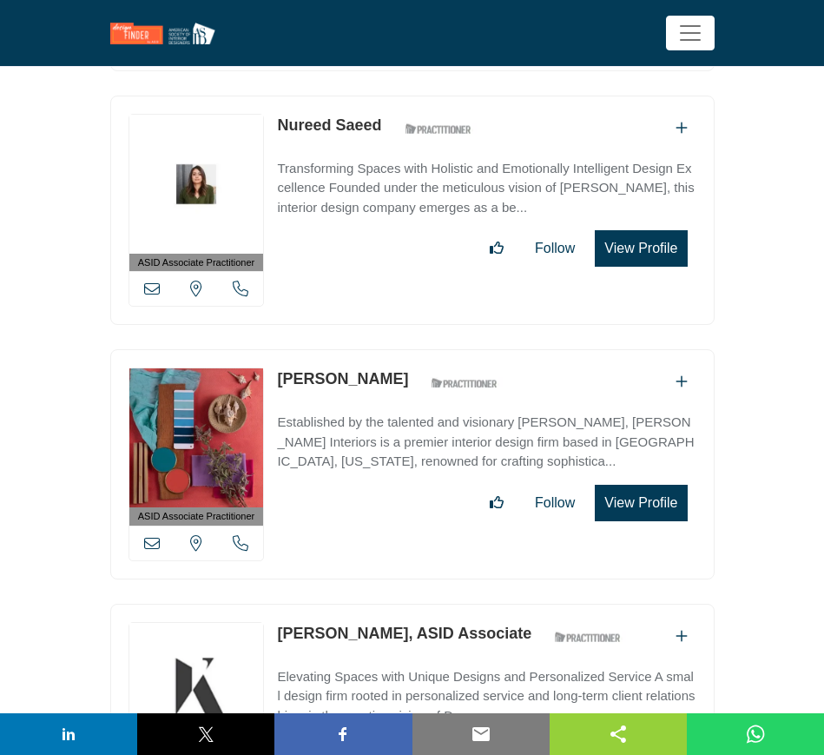
drag, startPoint x: 269, startPoint y: 333, endPoint x: 366, endPoint y: 334, distance: 96.4
click at [366, 349] on div "ASID Associate Practitioner ASID Associate Practitioners have a degree in any m…" at bounding box center [412, 464] width 604 height 230
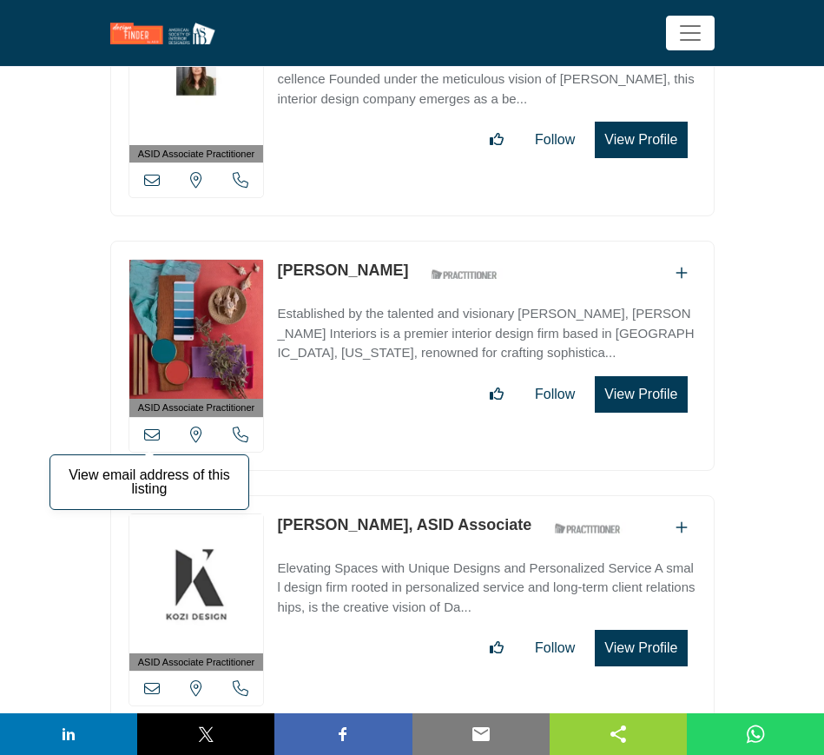
click at [148, 426] on icon at bounding box center [152, 434] width 16 height 16
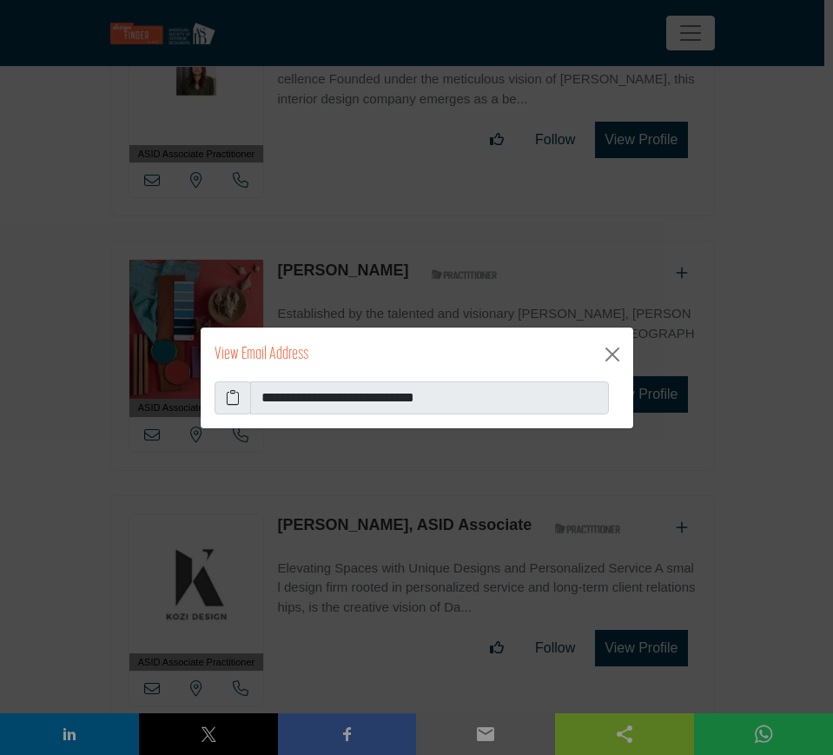
click at [236, 388] on icon at bounding box center [233, 397] width 14 height 21
drag, startPoint x: 613, startPoint y: 358, endPoint x: 594, endPoint y: 360, distance: 19.3
click at [612, 358] on button "Close" at bounding box center [612, 354] width 28 height 28
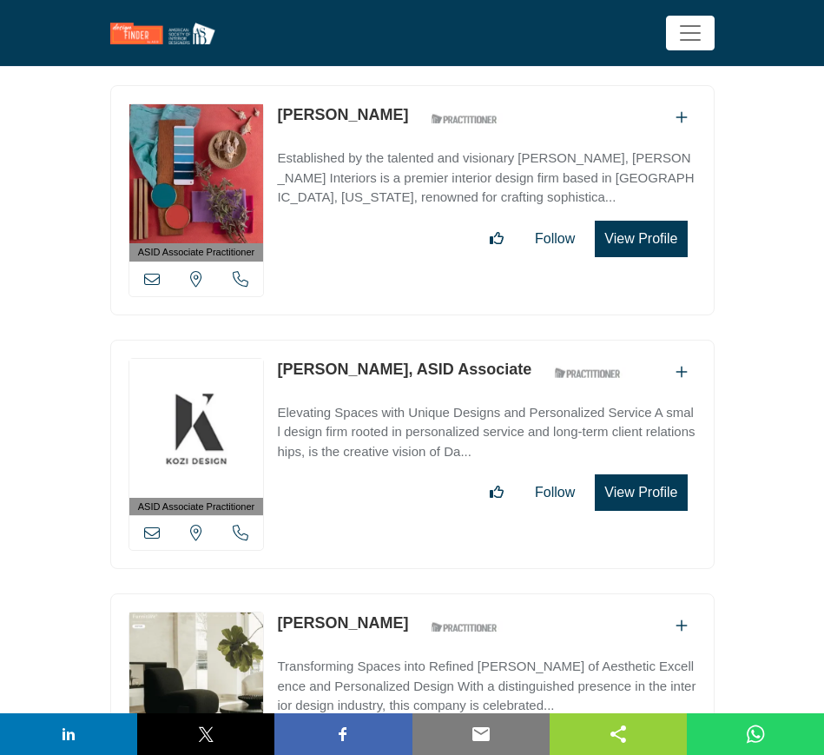
scroll to position [13786, 0]
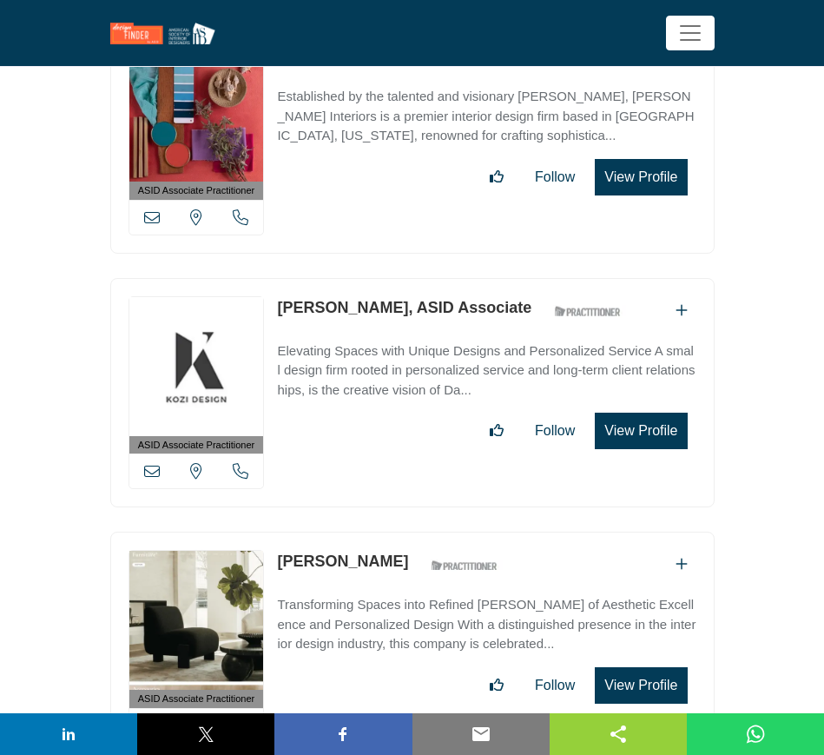
drag, startPoint x: 269, startPoint y: 259, endPoint x: 370, endPoint y: 260, distance: 100.7
click at [370, 278] on div "ASID Associate Practitioner ASID Associate Practitioners have a degree in any m…" at bounding box center [412, 393] width 604 height 230
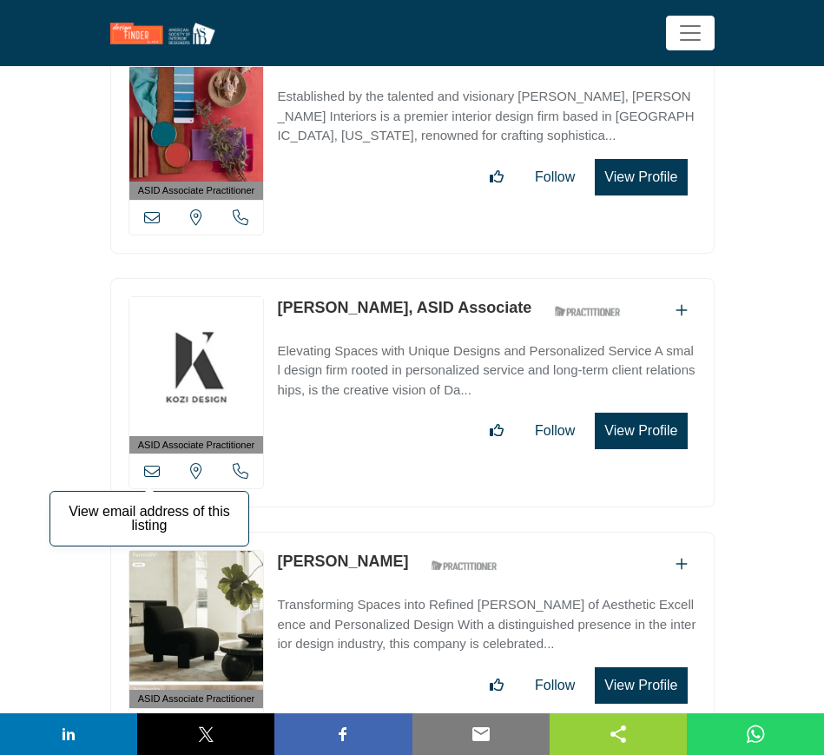
click at [150, 463] on icon at bounding box center [152, 471] width 16 height 16
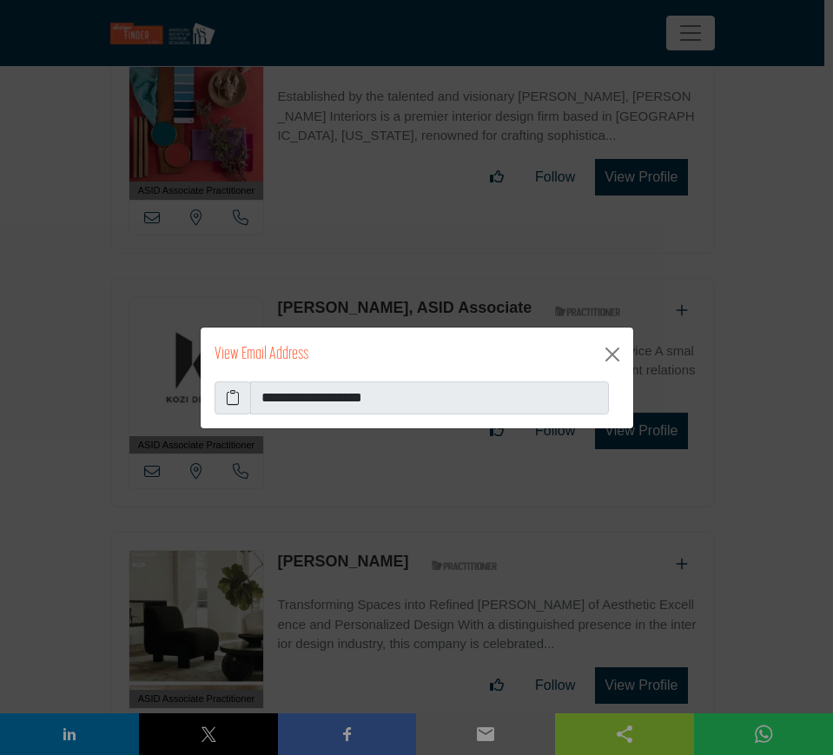
click at [232, 398] on icon at bounding box center [233, 397] width 14 height 21
click at [607, 353] on button "Close" at bounding box center [612, 354] width 28 height 28
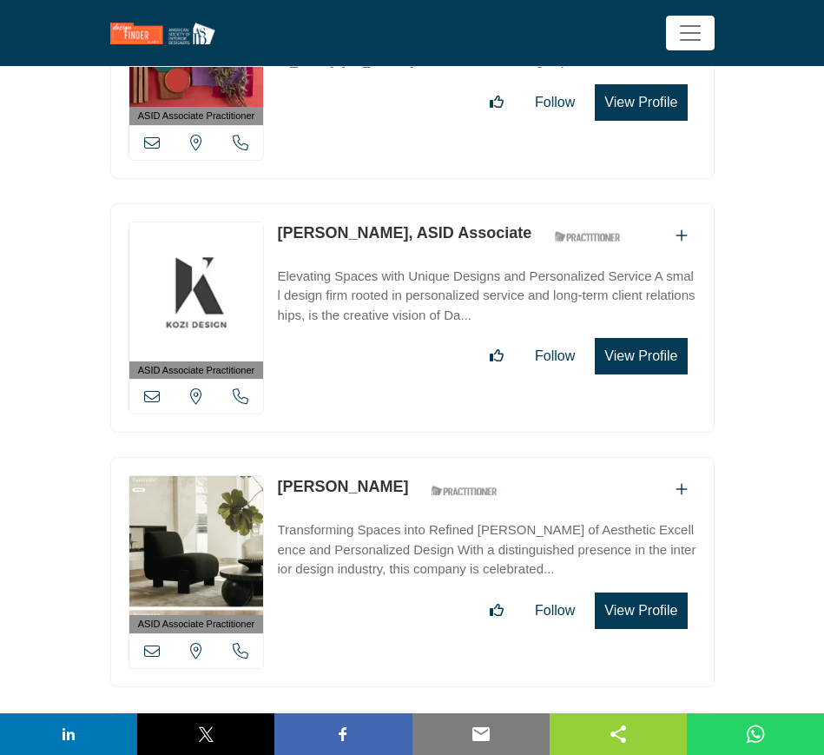
scroll to position [13895, 0]
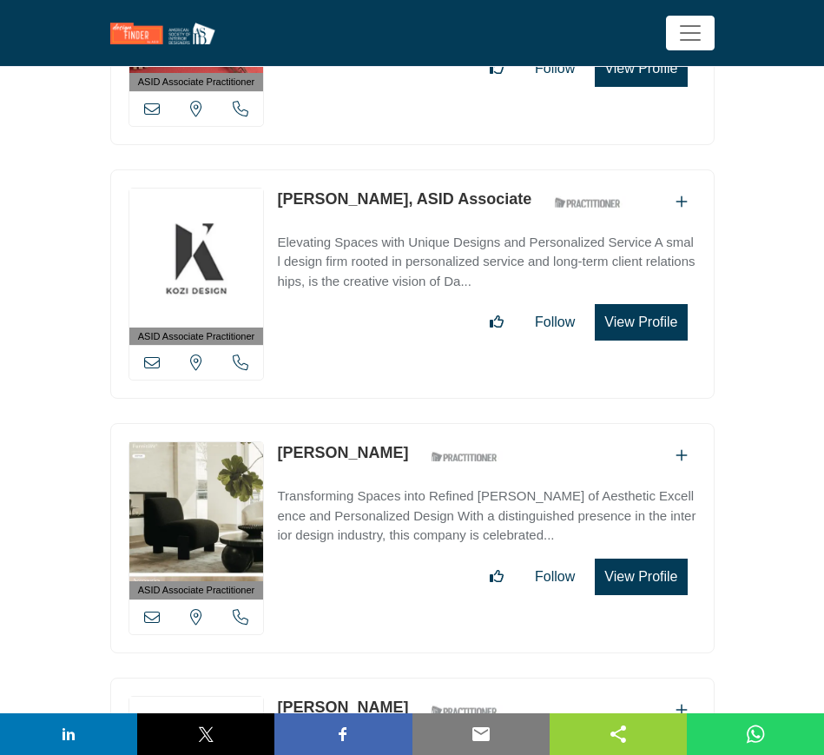
drag, startPoint x: 272, startPoint y: 402, endPoint x: 371, endPoint y: 403, distance: 99.0
click at [371, 423] on div "ASID Associate Practitioner ASID Associate Practitioners have a degree in any m…" at bounding box center [412, 538] width 604 height 230
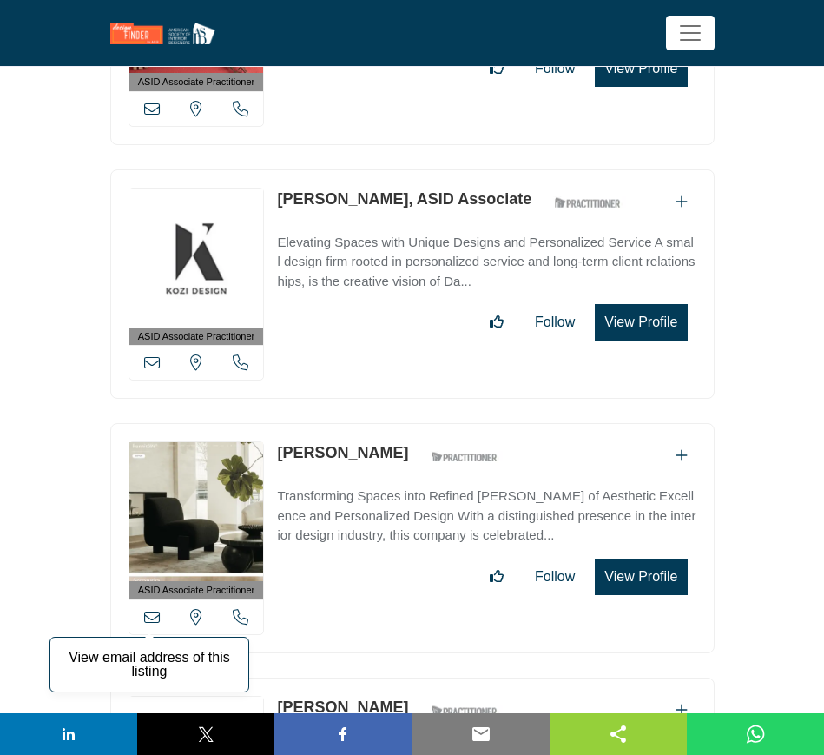
click at [149, 609] on icon at bounding box center [152, 617] width 16 height 16
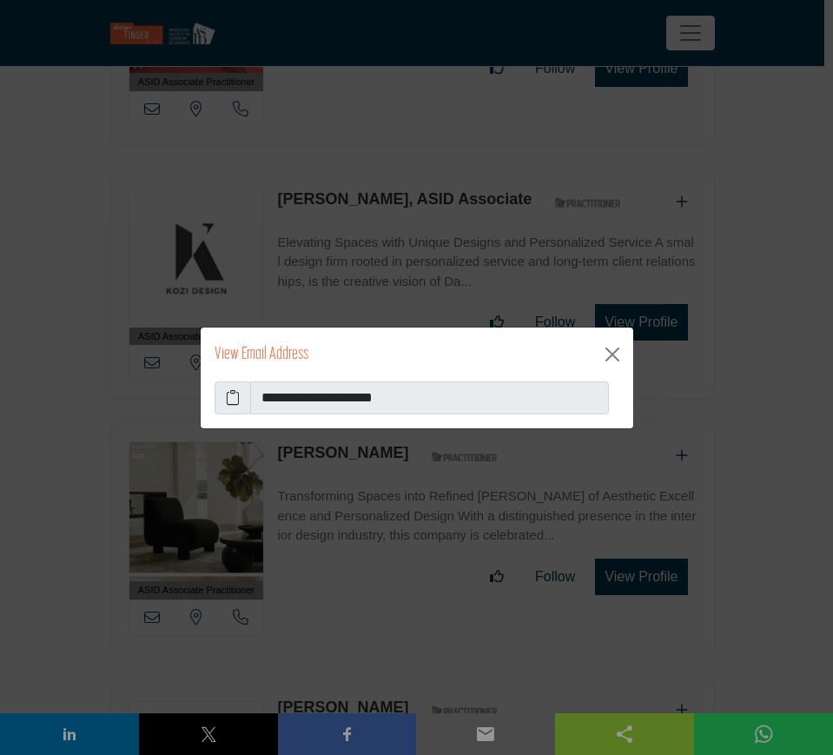
click at [234, 396] on icon at bounding box center [233, 397] width 14 height 21
click at [617, 353] on button "Close" at bounding box center [612, 354] width 28 height 28
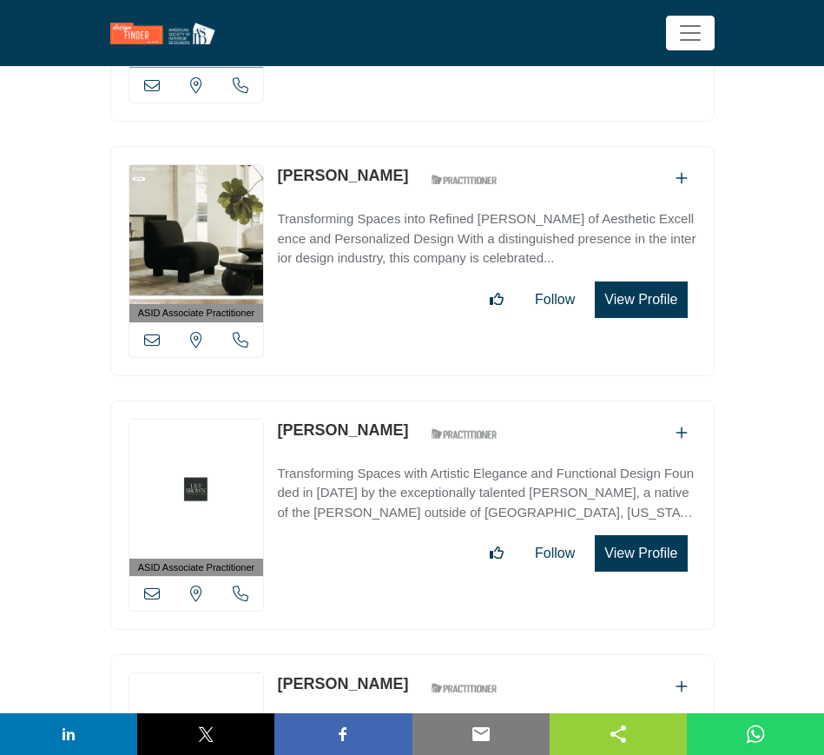
scroll to position [14221, 0]
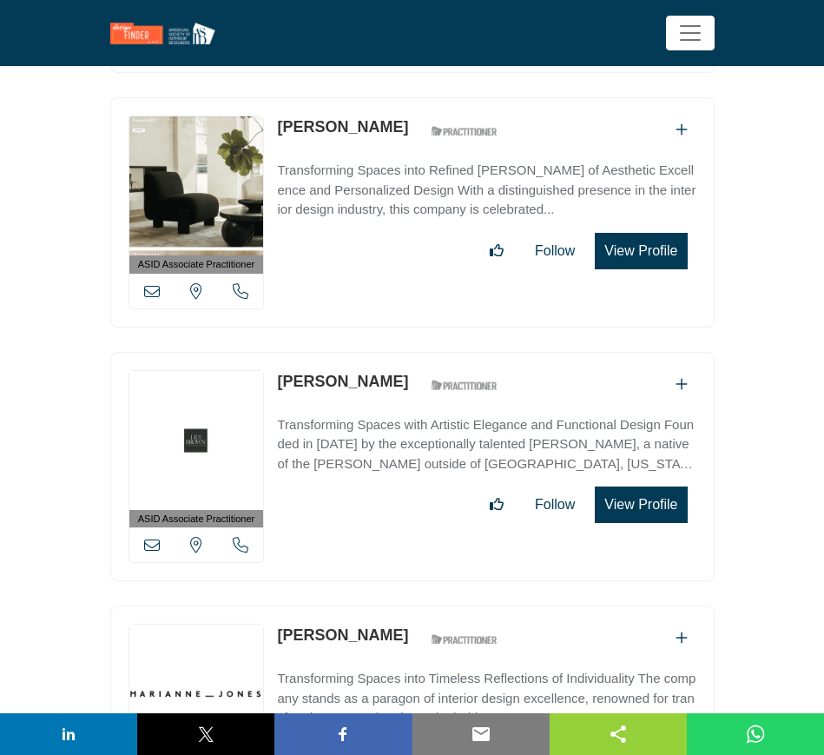
drag, startPoint x: 366, startPoint y: 331, endPoint x: 280, endPoint y: 332, distance: 86.0
click at [280, 370] on div "Lily Brown ASID Qualified Practitioner who validates work and experience to hol…" at bounding box center [392, 385] width 230 height 30
click at [155, 537] on icon at bounding box center [152, 545] width 16 height 16
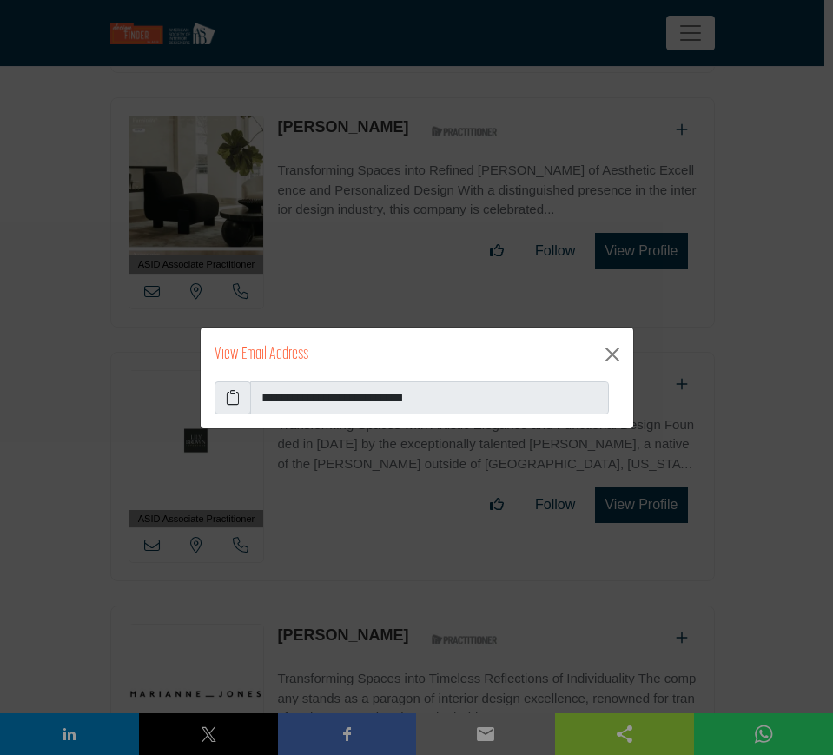
drag, startPoint x: 232, startPoint y: 401, endPoint x: 245, endPoint y: 398, distance: 13.5
click at [232, 400] on icon at bounding box center [233, 397] width 14 height 21
click at [612, 354] on button "Close" at bounding box center [612, 354] width 28 height 28
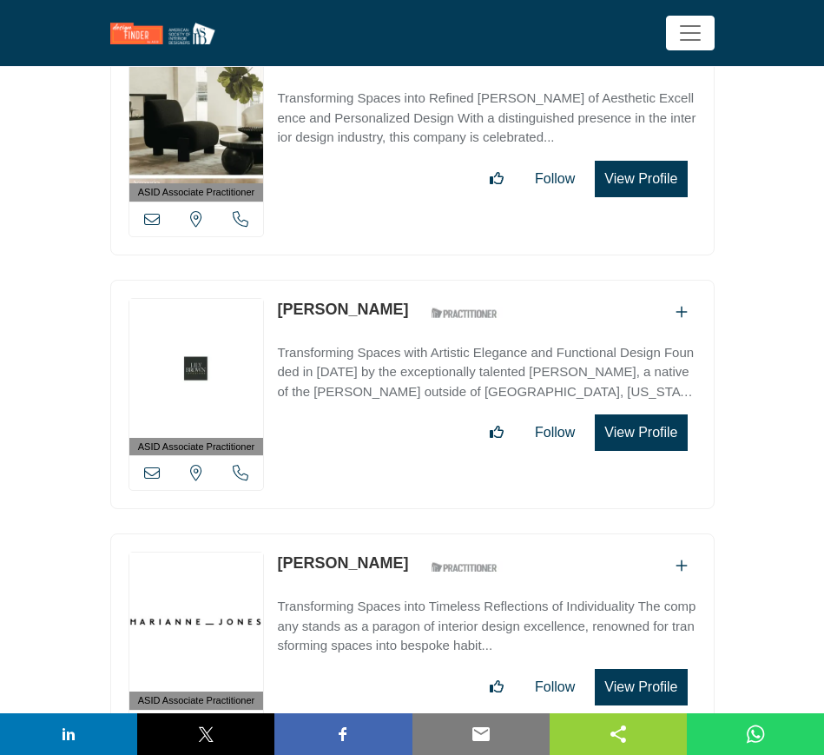
scroll to position [14329, 0]
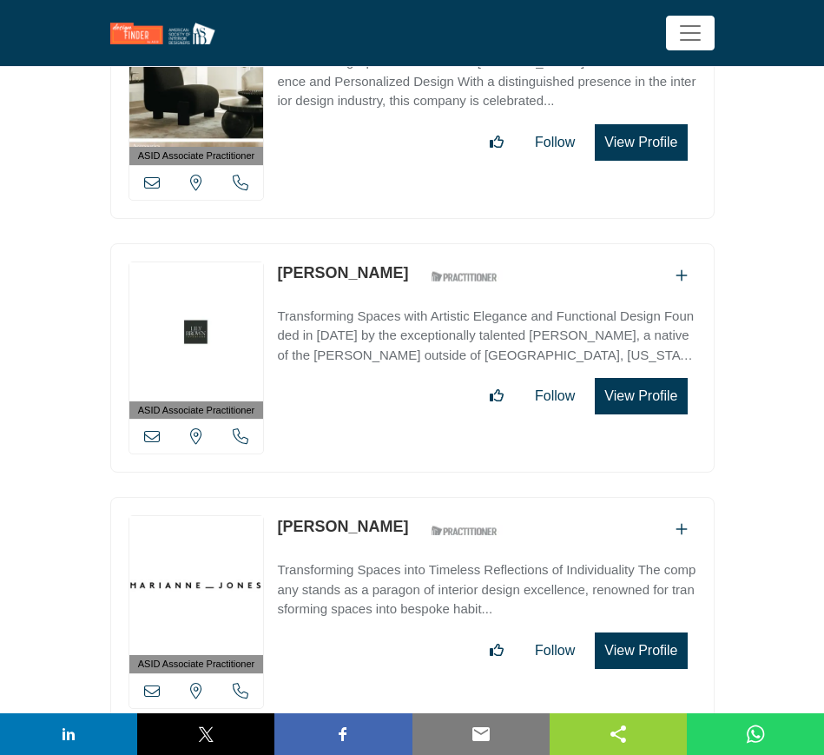
drag, startPoint x: 273, startPoint y: 481, endPoint x: 400, endPoint y: 479, distance: 127.7
click at [400, 497] on div "ASID Associate Practitioner ASID Associate Practitioners have a degree in any m…" at bounding box center [412, 612] width 604 height 230
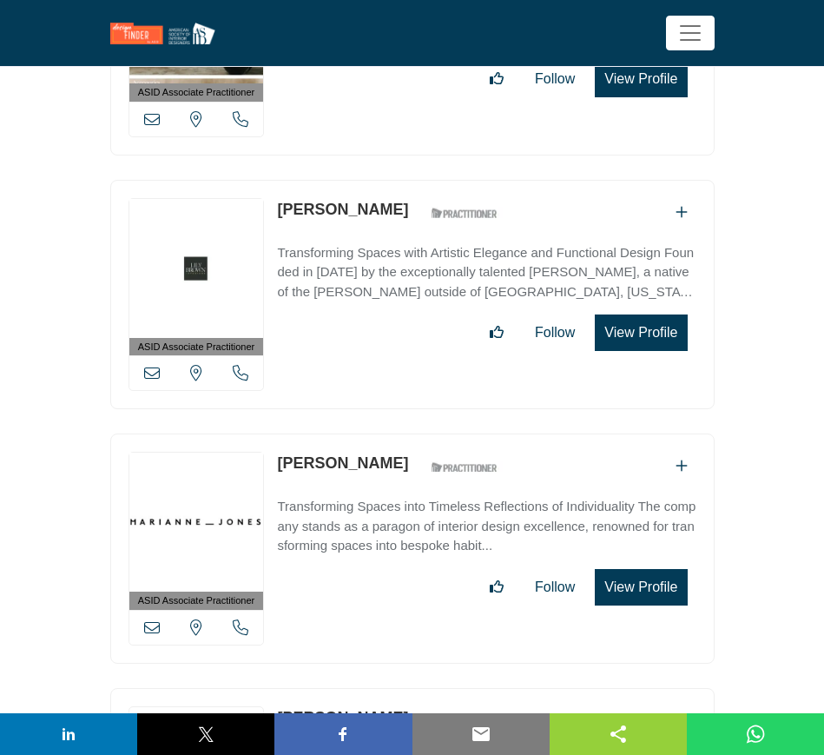
scroll to position [14438, 0]
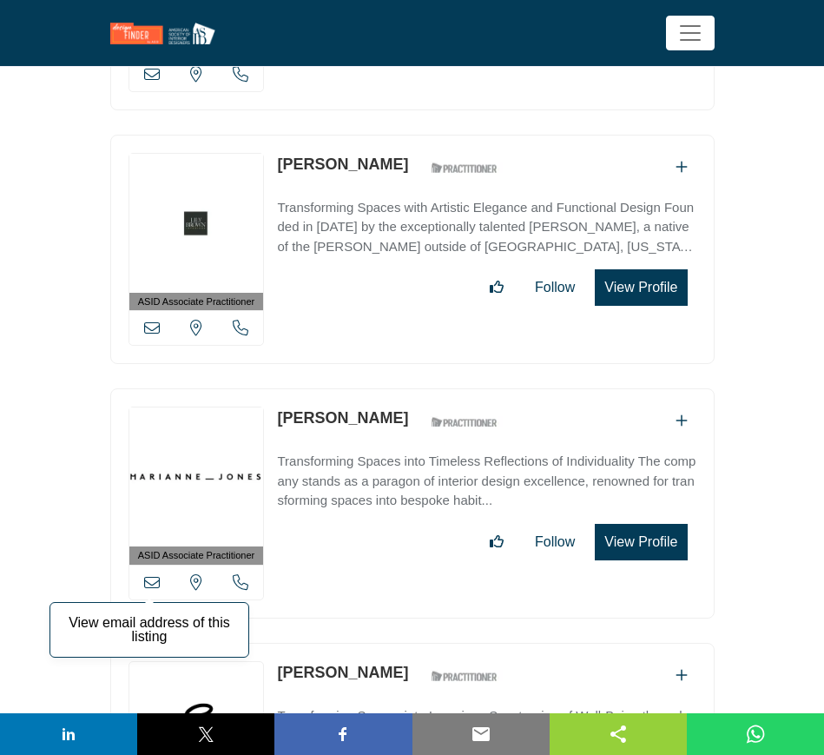
click at [149, 574] on icon at bounding box center [152, 582] width 16 height 16
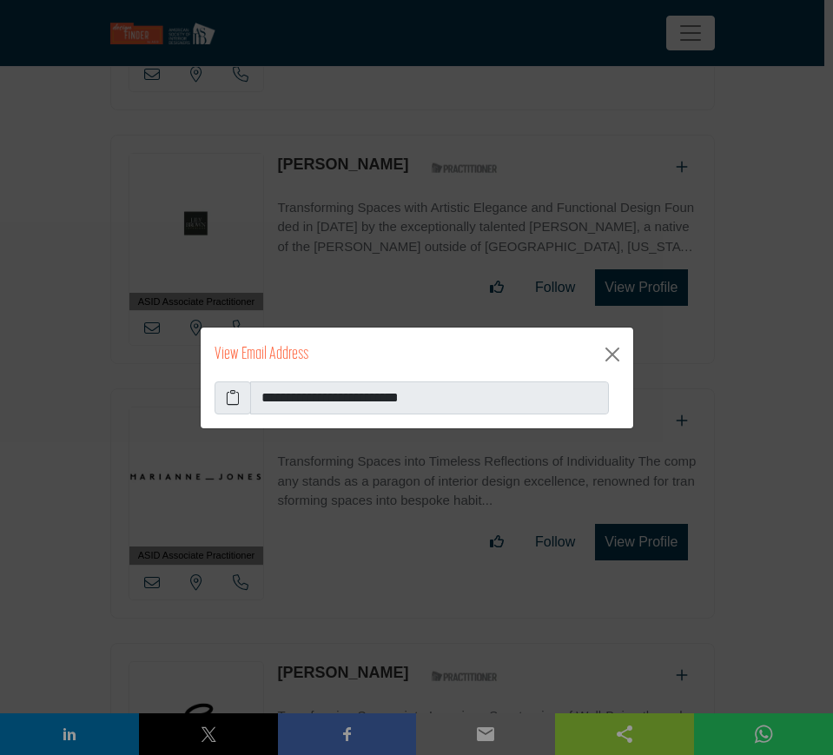
click at [234, 399] on icon at bounding box center [233, 397] width 14 height 21
click at [609, 354] on button "Close" at bounding box center [612, 354] width 28 height 28
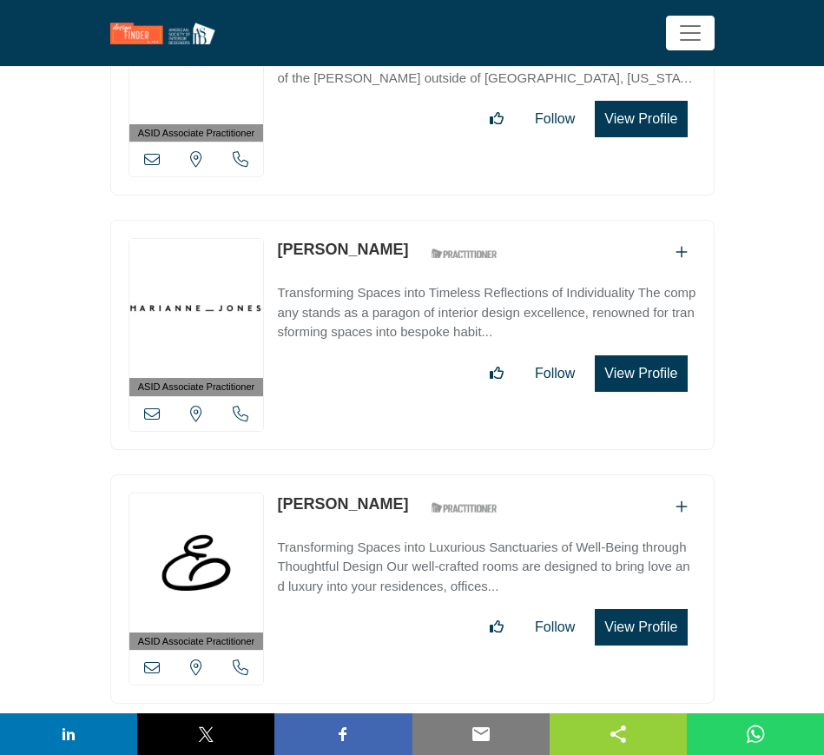
scroll to position [14763, 0]
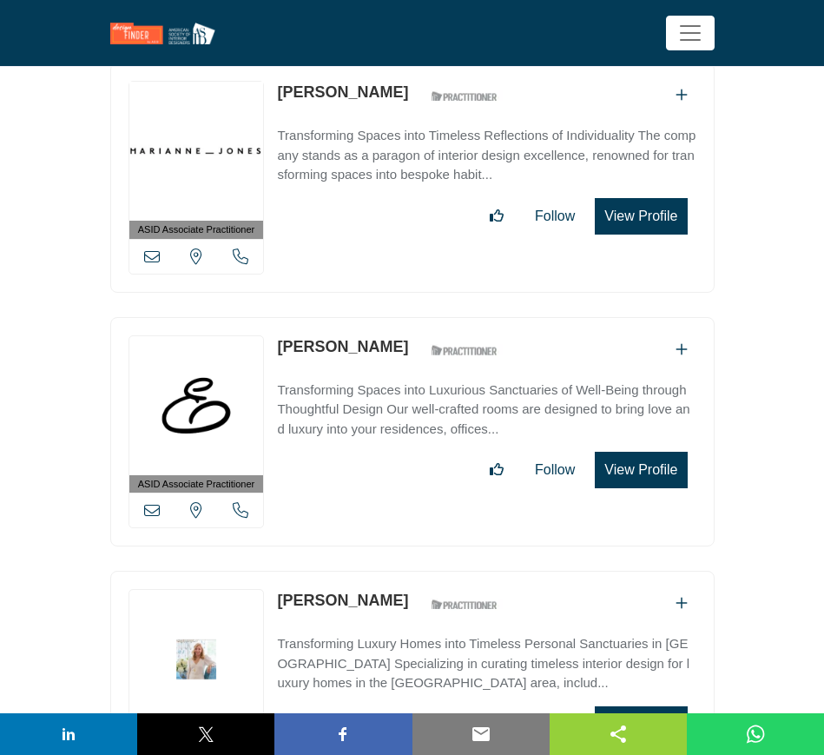
drag, startPoint x: 274, startPoint y: 297, endPoint x: 378, endPoint y: 297, distance: 103.3
click at [378, 317] on div "ASID Associate Practitioner ASID Associate Practitioners have a degree in any m…" at bounding box center [412, 432] width 604 height 230
click at [153, 502] on icon at bounding box center [152, 510] width 16 height 16
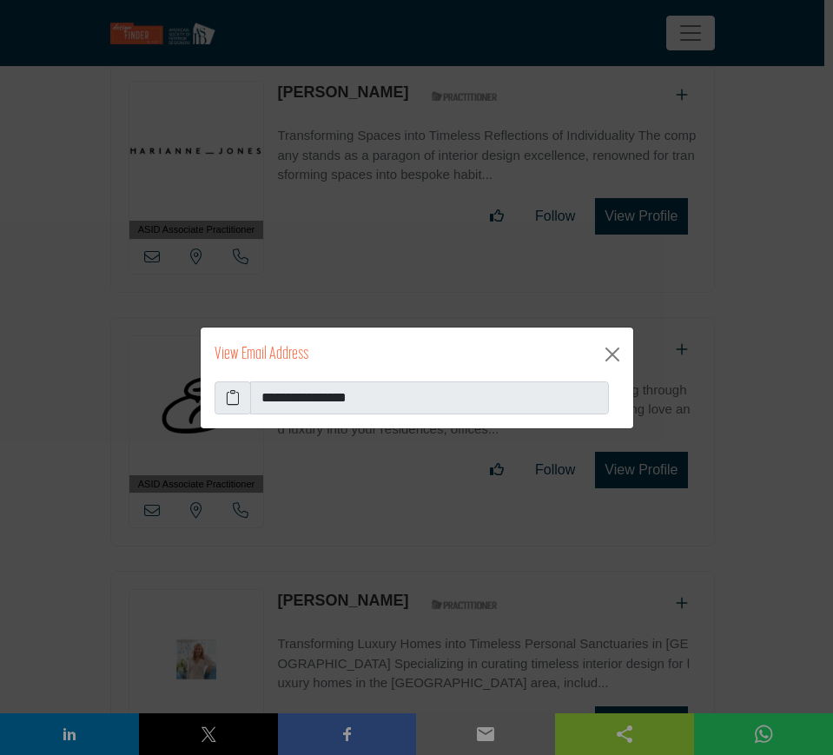
click at [226, 396] on icon at bounding box center [233, 397] width 14 height 21
drag, startPoint x: 611, startPoint y: 353, endPoint x: 602, endPoint y: 360, distance: 11.1
click at [611, 353] on button "Close" at bounding box center [612, 354] width 28 height 28
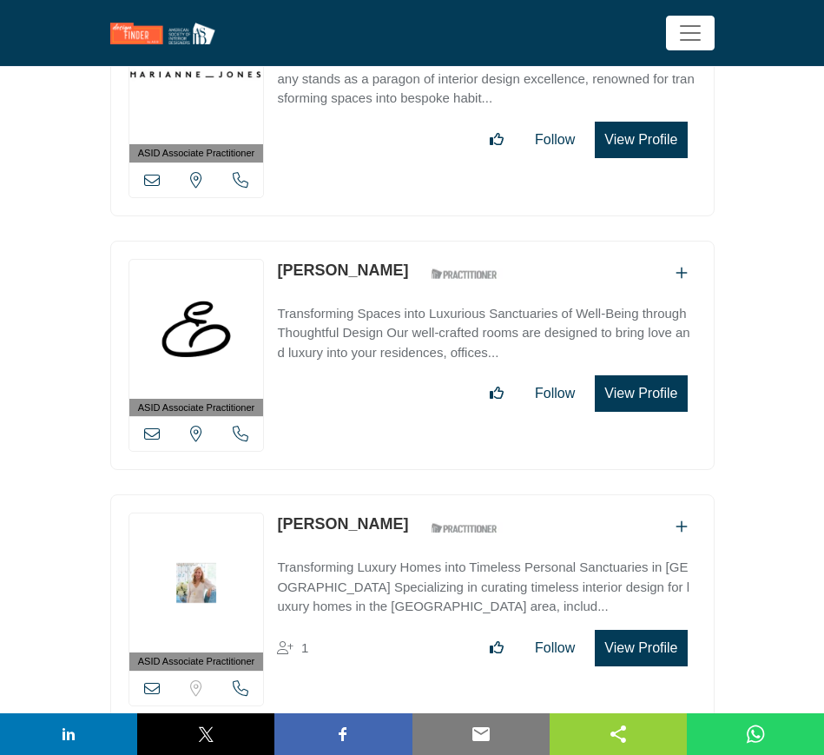
scroll to position [14872, 0]
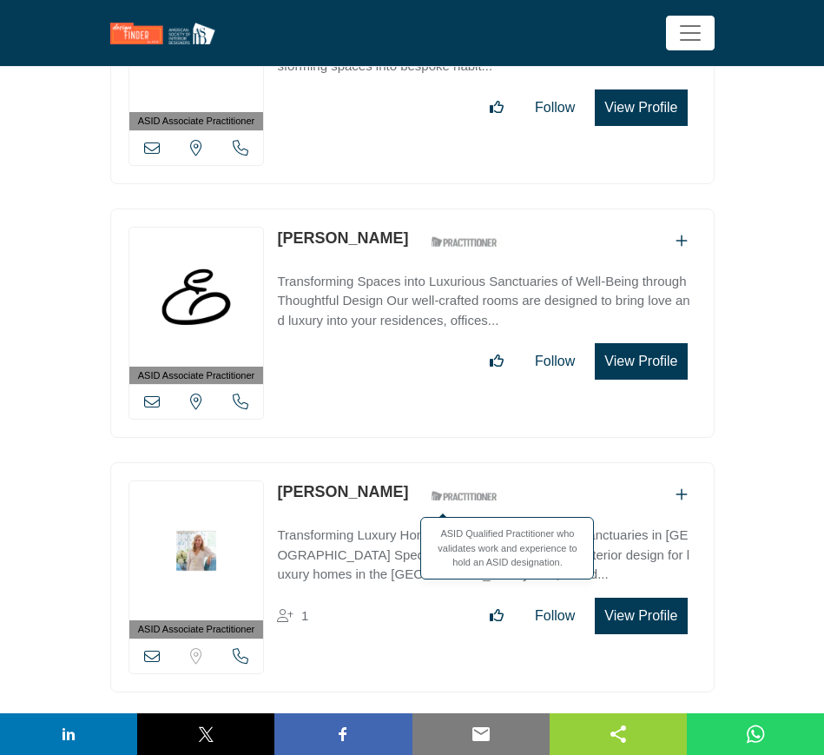
drag, startPoint x: 274, startPoint y: 437, endPoint x: 406, endPoint y: 438, distance: 132.0
click at [406, 462] on div "ASID Associate Practitioner ASID Associate Practitioners have a degree in any m…" at bounding box center [412, 577] width 604 height 230
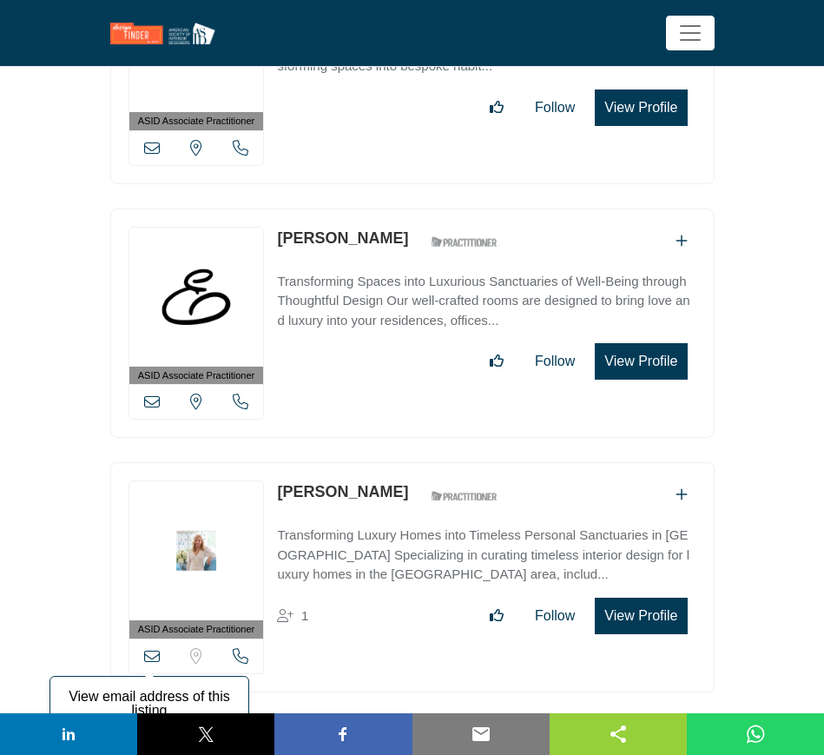
click at [149, 648] on icon at bounding box center [152, 656] width 16 height 16
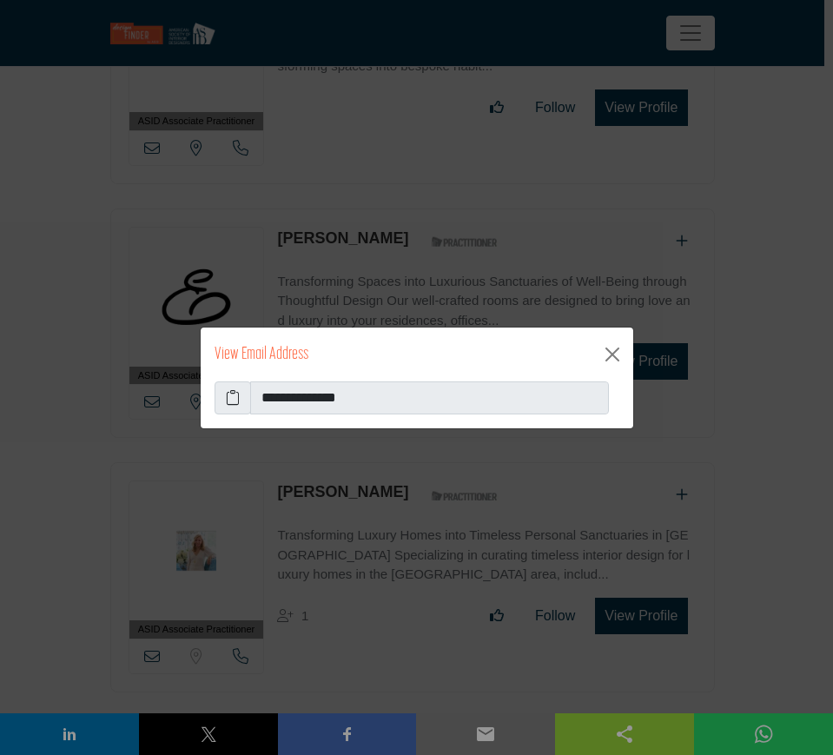
click at [234, 395] on icon at bounding box center [233, 397] width 14 height 21
drag, startPoint x: 609, startPoint y: 353, endPoint x: 535, endPoint y: 407, distance: 91.4
click at [608, 354] on button "Close" at bounding box center [612, 354] width 28 height 28
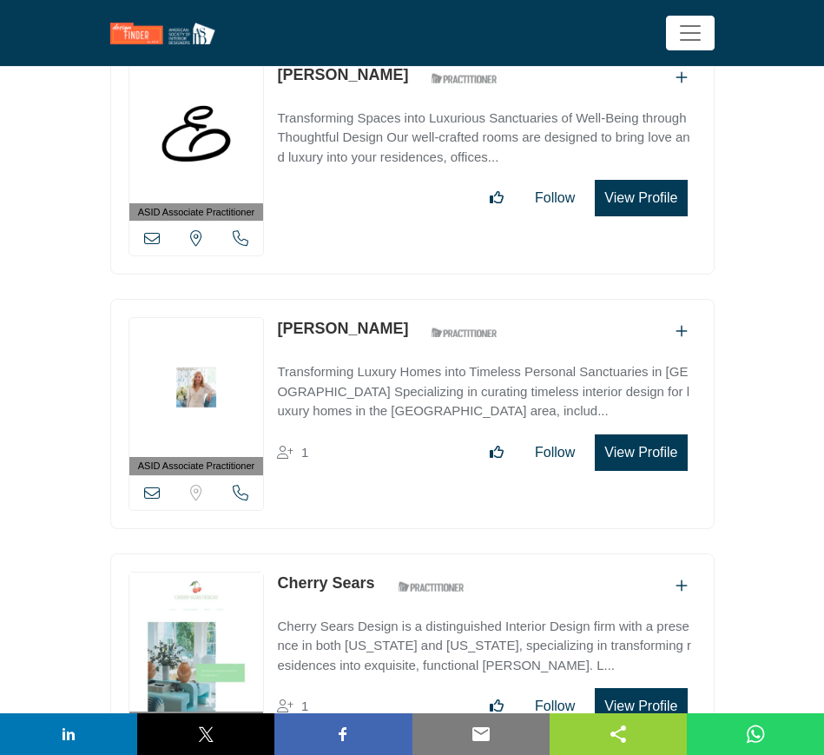
scroll to position [15089, 0]
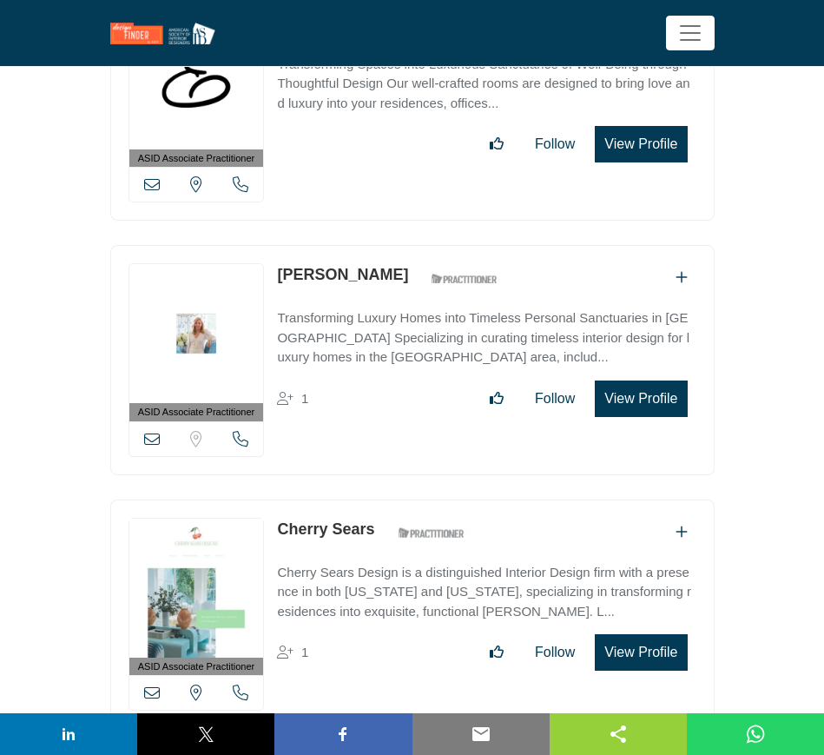
drag, startPoint x: 272, startPoint y: 478, endPoint x: 374, endPoint y: 476, distance: 102.5
click at [374, 499] on div "ASID Associate Practitioner ASID Associate Practitioners have a degree in any m…" at bounding box center [412, 614] width 604 height 230
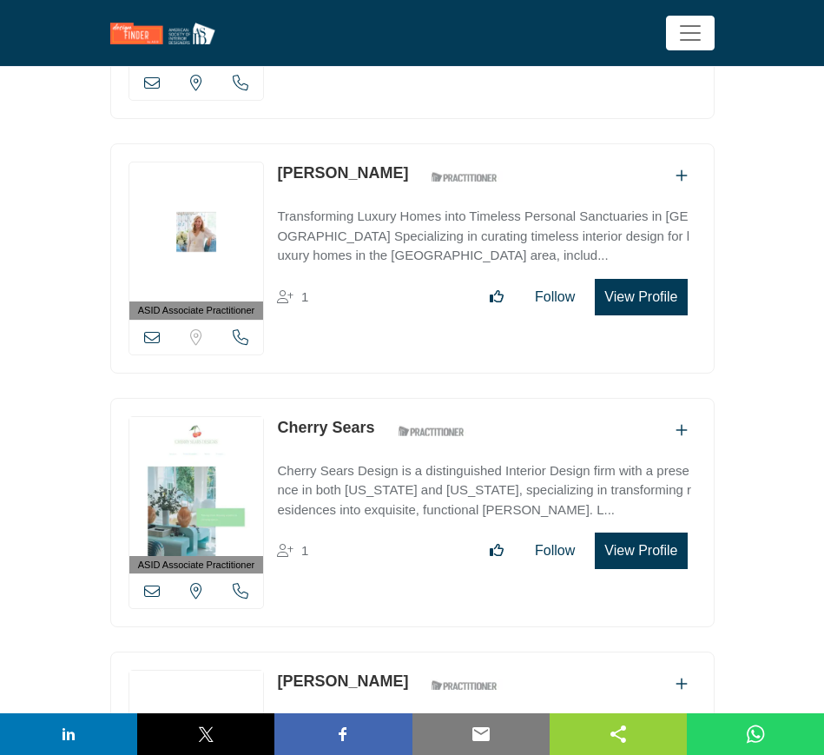
scroll to position [15306, 0]
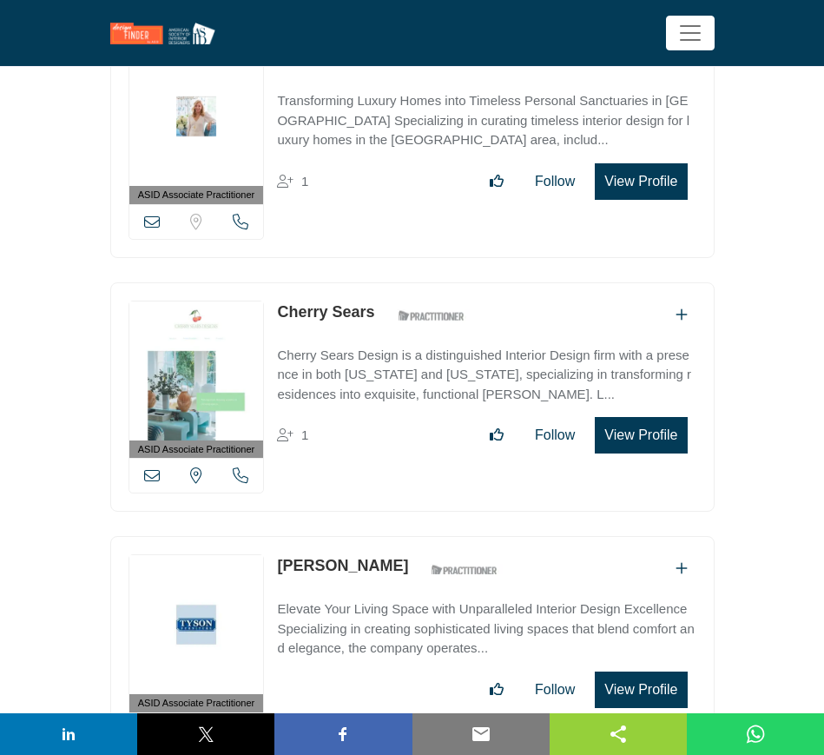
drag, startPoint x: 153, startPoint y: 426, endPoint x: 180, endPoint y: 427, distance: 27.0
click at [153, 467] on icon at bounding box center [152, 475] width 16 height 16
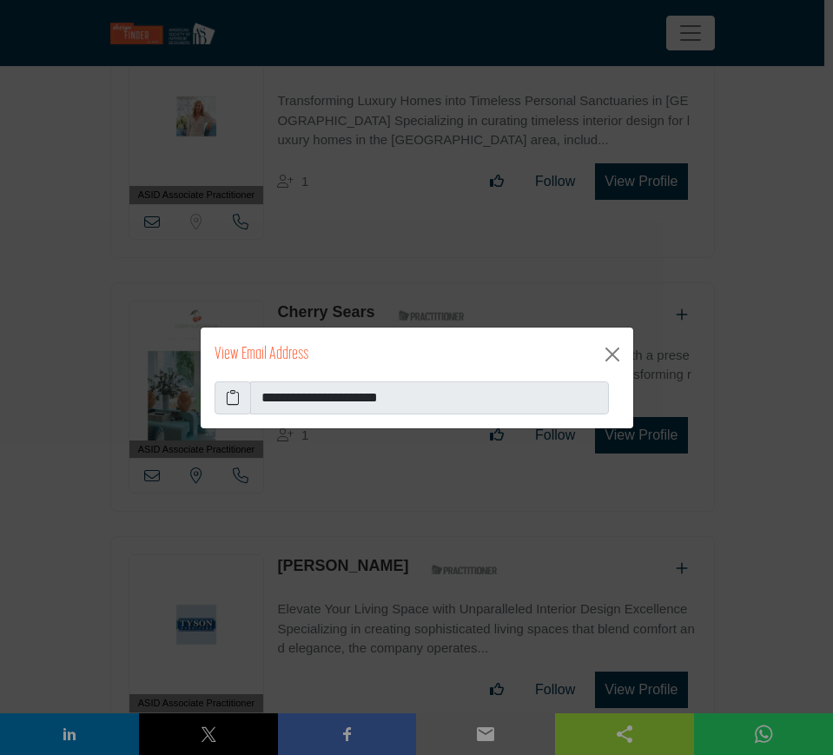
click at [227, 391] on icon at bounding box center [233, 397] width 14 height 21
click at [609, 356] on button "Close" at bounding box center [612, 354] width 28 height 28
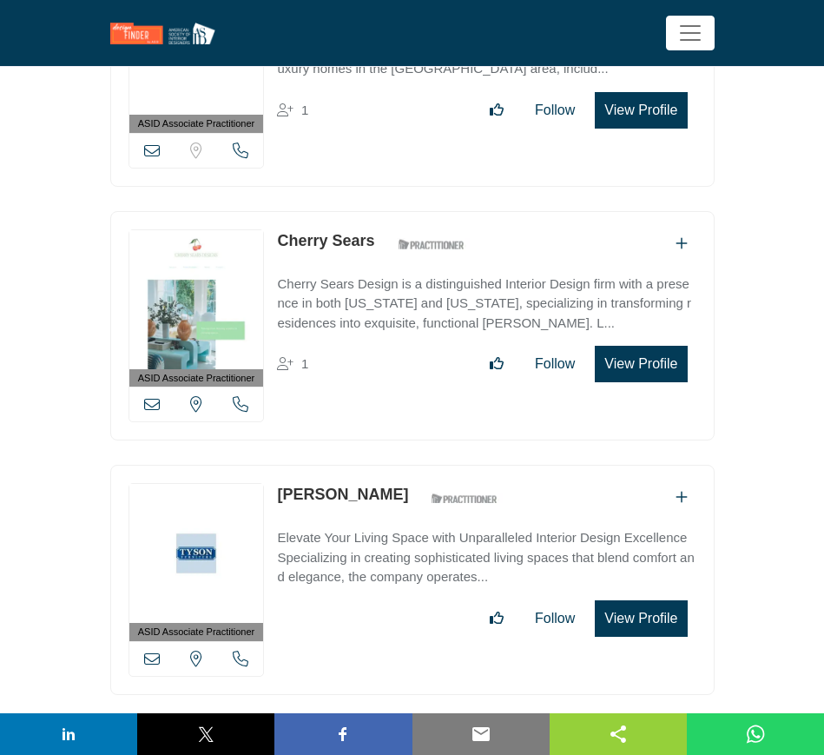
scroll to position [15415, 0]
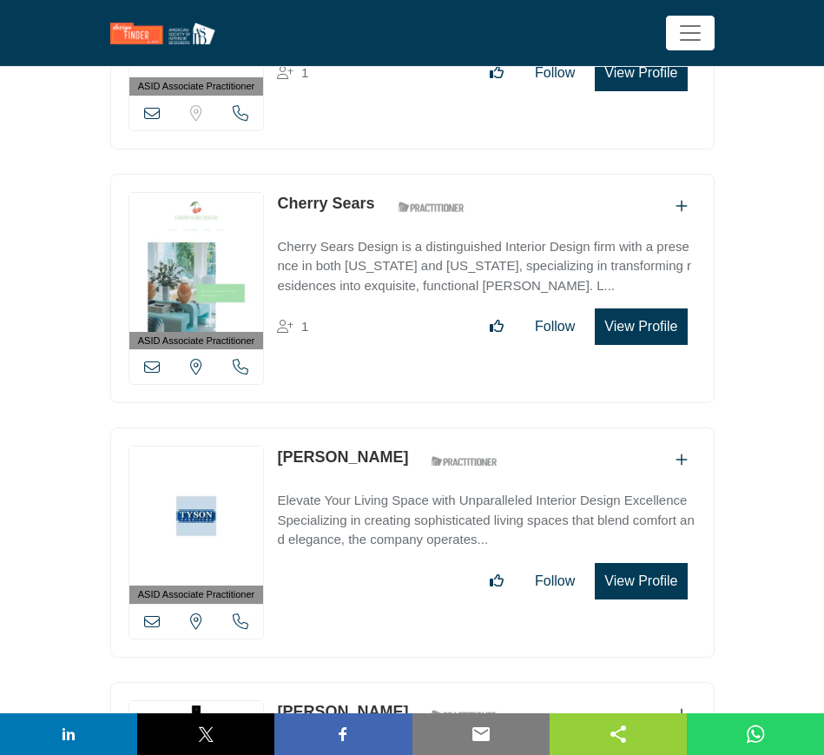
drag, startPoint x: 274, startPoint y: 398, endPoint x: 407, endPoint y: 398, distance: 132.9
click at [407, 427] on div "ASID Associate Practitioner ASID Associate Practitioners have a degree in any m…" at bounding box center [412, 542] width 604 height 230
click at [151, 613] on icon at bounding box center [152, 621] width 16 height 16
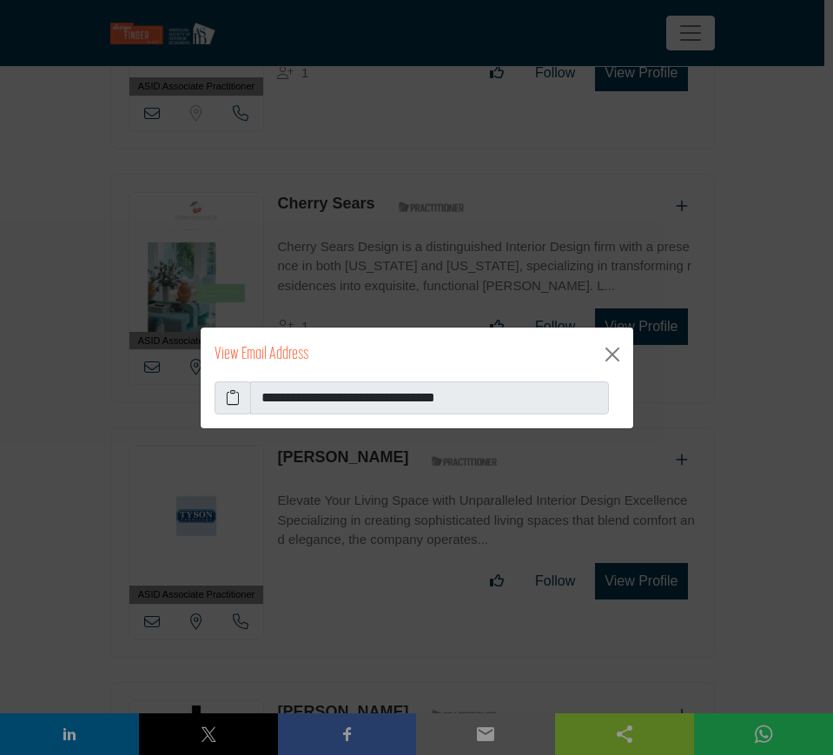
click at [234, 391] on icon at bounding box center [233, 397] width 14 height 21
click at [608, 353] on button "Close" at bounding box center [612, 354] width 28 height 28
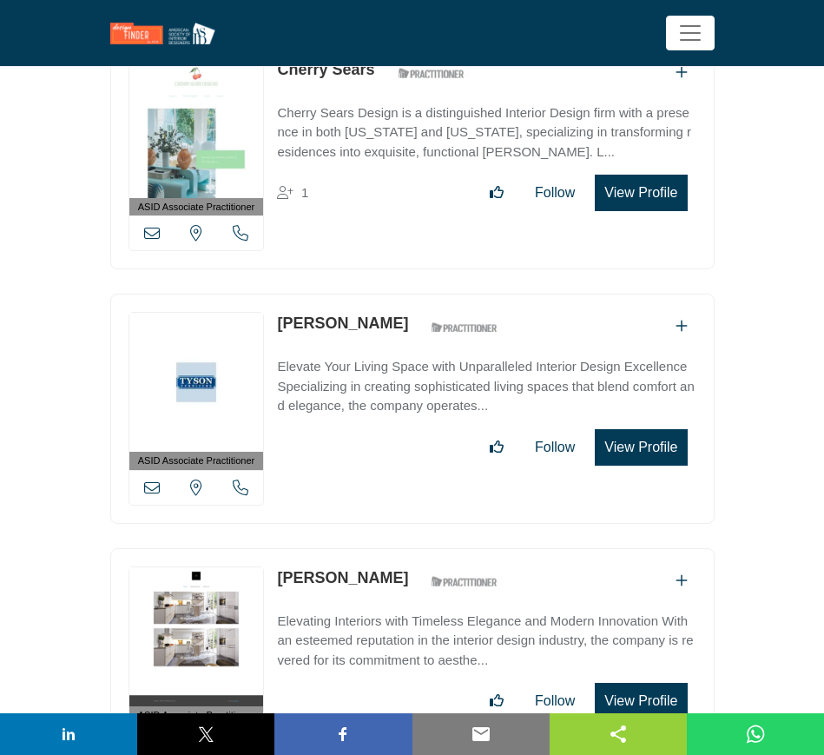
scroll to position [15632, 0]
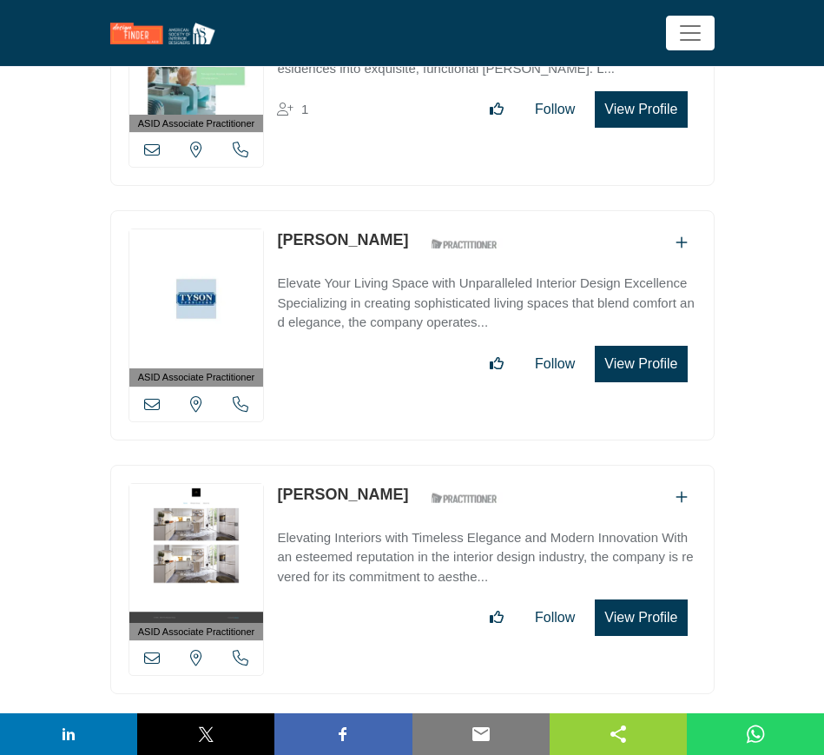
drag, startPoint x: 269, startPoint y: 439, endPoint x: 380, endPoint y: 439, distance: 110.3
click at [380, 465] on div "ASID Associate Practitioner ASID Associate Practitioners have a degree in any m…" at bounding box center [412, 580] width 604 height 230
click at [156, 650] on icon at bounding box center [152, 658] width 16 height 16
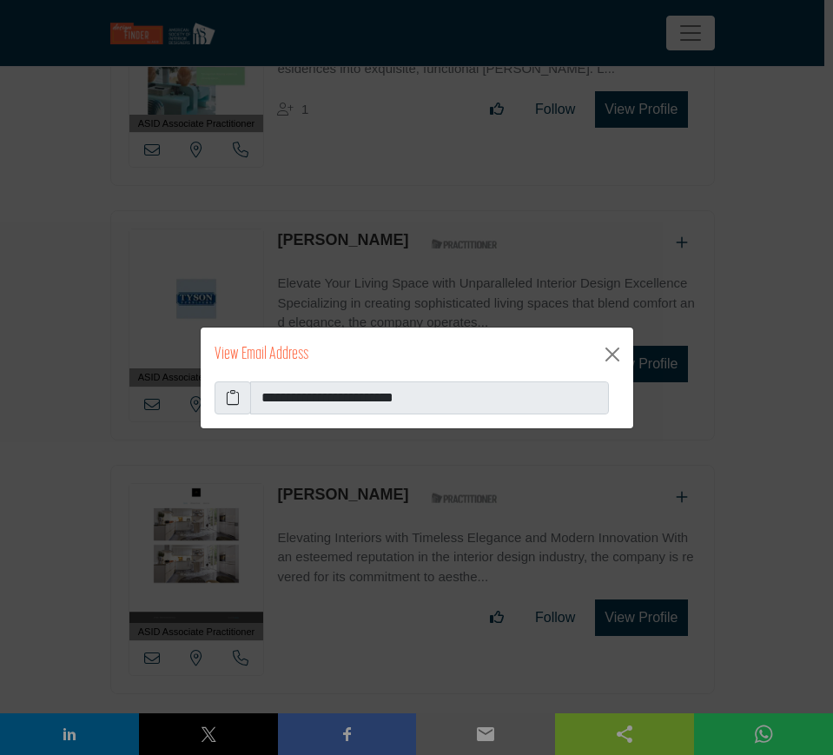
click at [233, 398] on icon at bounding box center [233, 397] width 14 height 21
drag, startPoint x: 614, startPoint y: 353, endPoint x: 549, endPoint y: 366, distance: 66.3
click at [614, 353] on button "Close" at bounding box center [612, 354] width 28 height 28
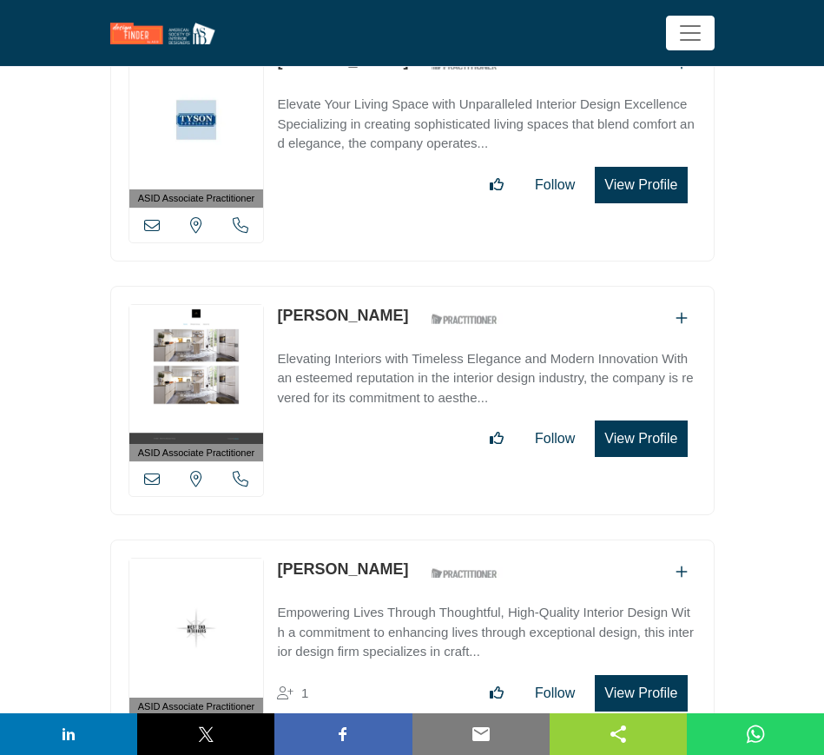
scroll to position [15849, 0]
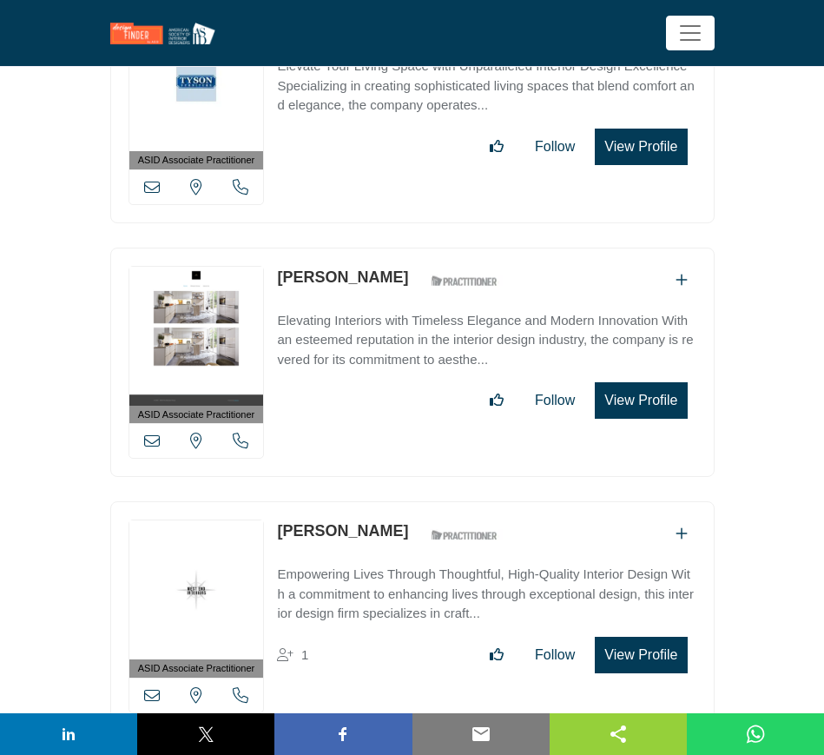
drag, startPoint x: 274, startPoint y: 476, endPoint x: 464, endPoint y: 484, distance: 189.5
click at [464, 501] on div "ASID Associate Practitioner ASID Associate Practitioners have a degree in any m…" at bounding box center [412, 616] width 604 height 230
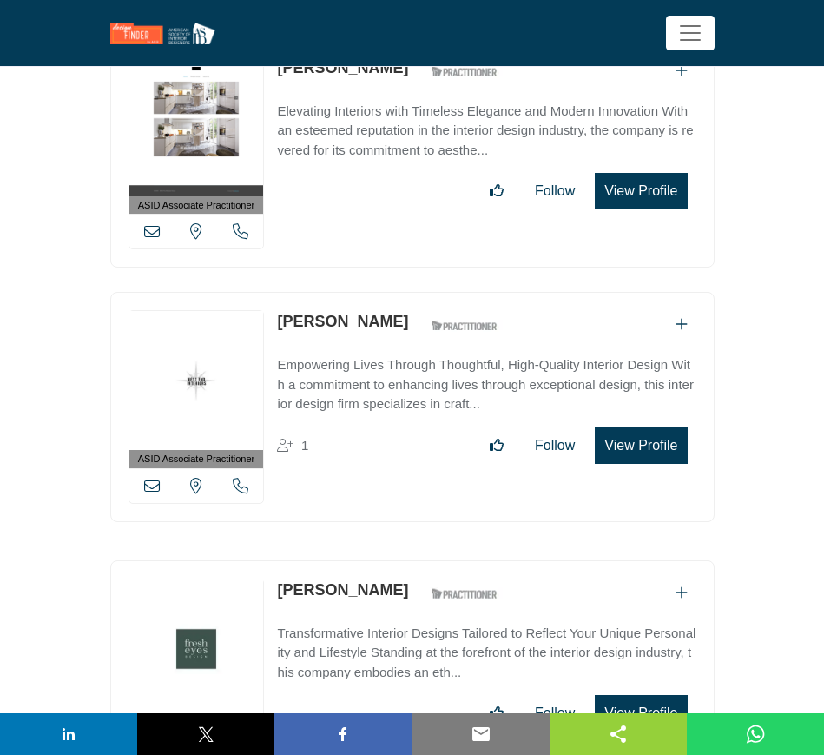
scroll to position [16066, 0]
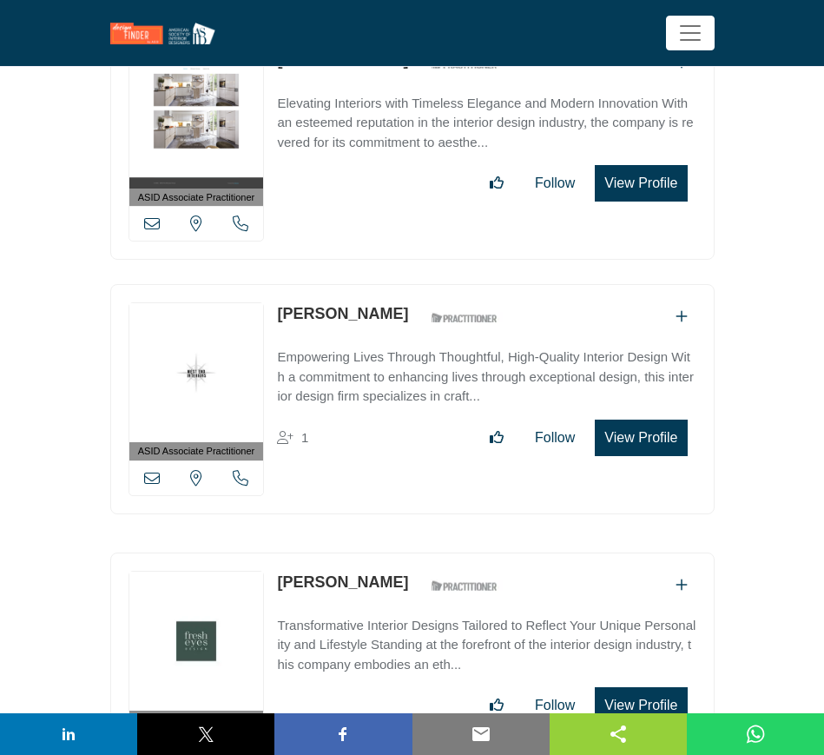
drag, startPoint x: 147, startPoint y: 419, endPoint x: 167, endPoint y: 418, distance: 20.0
click at [147, 470] on icon at bounding box center [152, 478] width 16 height 16
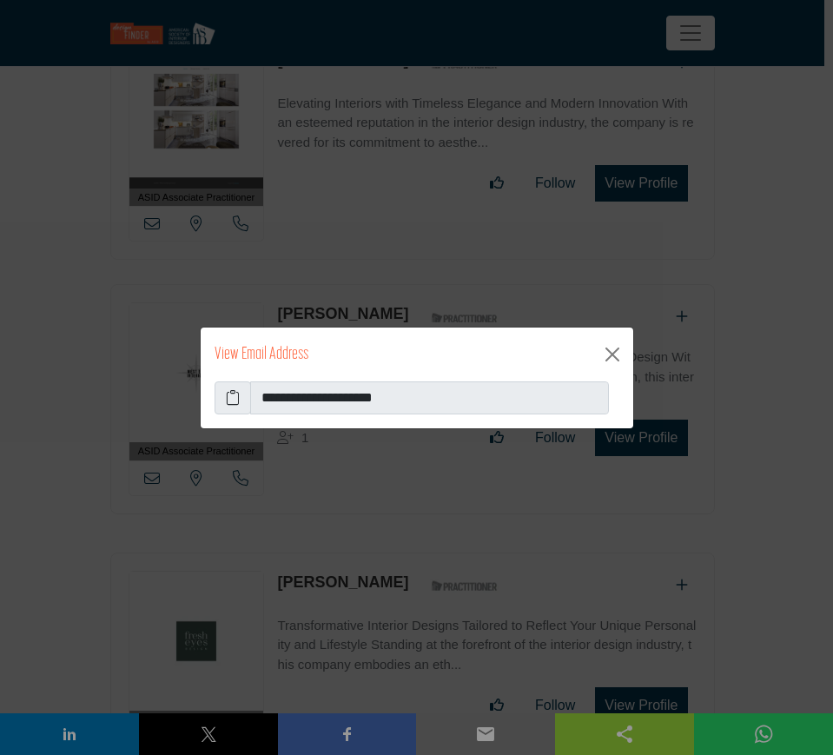
click at [232, 395] on icon at bounding box center [233, 397] width 14 height 21
drag, startPoint x: 615, startPoint y: 355, endPoint x: 545, endPoint y: 368, distance: 71.5
click at [615, 355] on button "Close" at bounding box center [612, 354] width 28 height 28
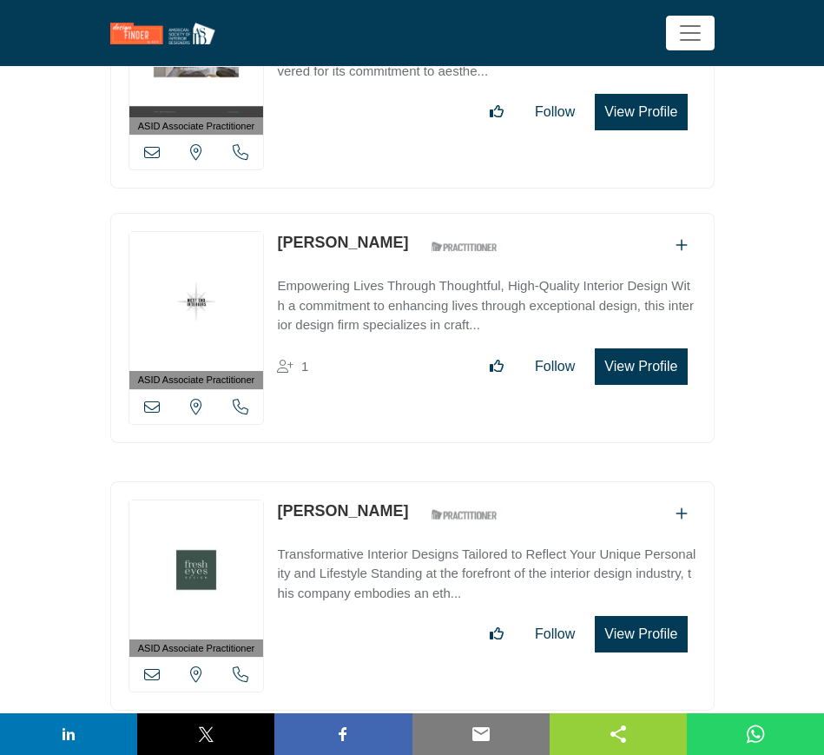
scroll to position [16175, 0]
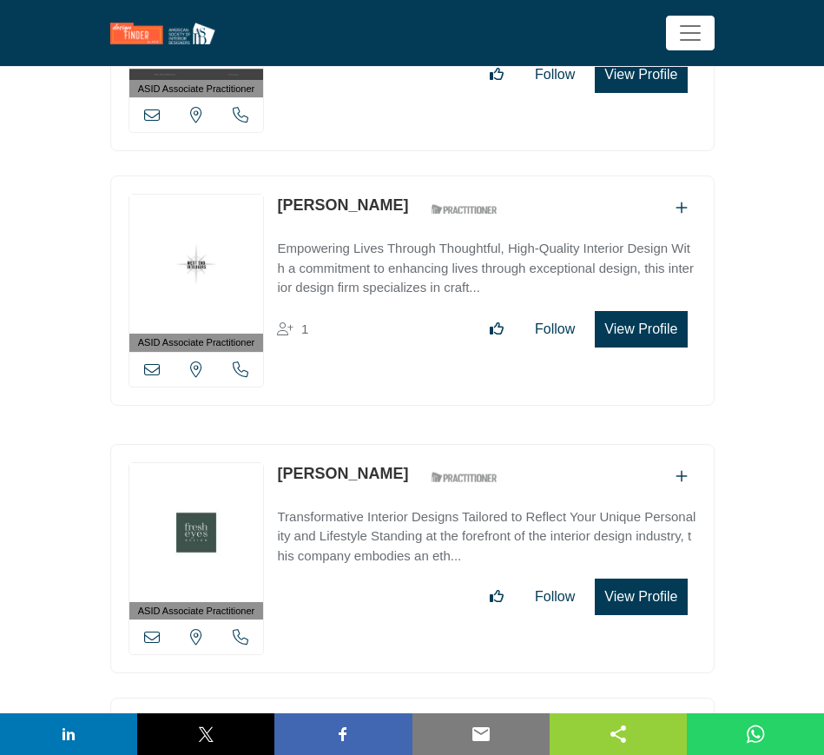
drag, startPoint x: 273, startPoint y: 414, endPoint x: 380, endPoint y: 414, distance: 107.7
click at [380, 444] on div "ASID Associate Practitioner ASID Associate Practitioners have a degree in any m…" at bounding box center [412, 559] width 604 height 230
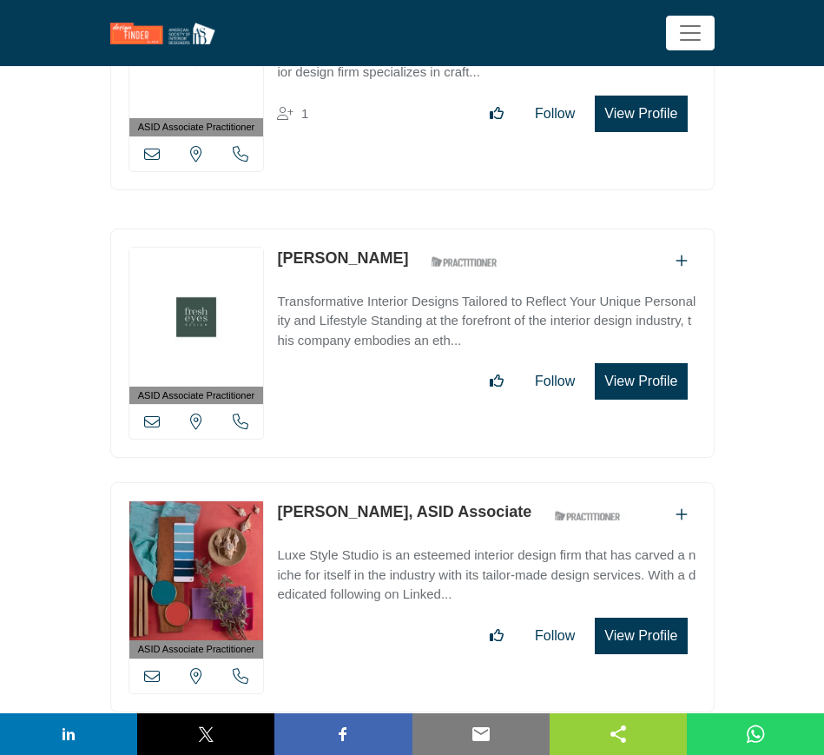
scroll to position [16392, 0]
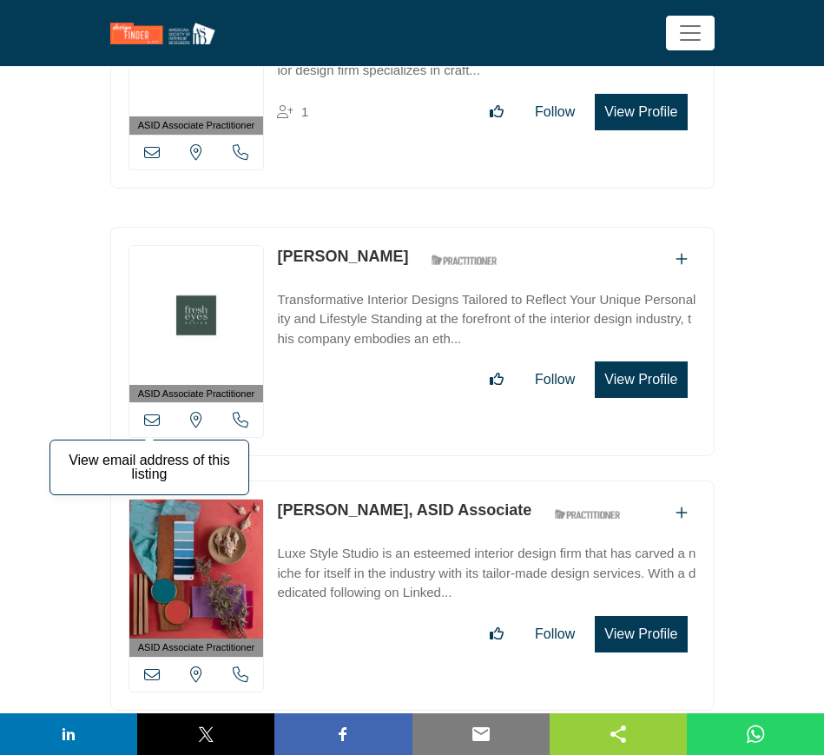
click at [147, 412] on icon at bounding box center [152, 420] width 16 height 16
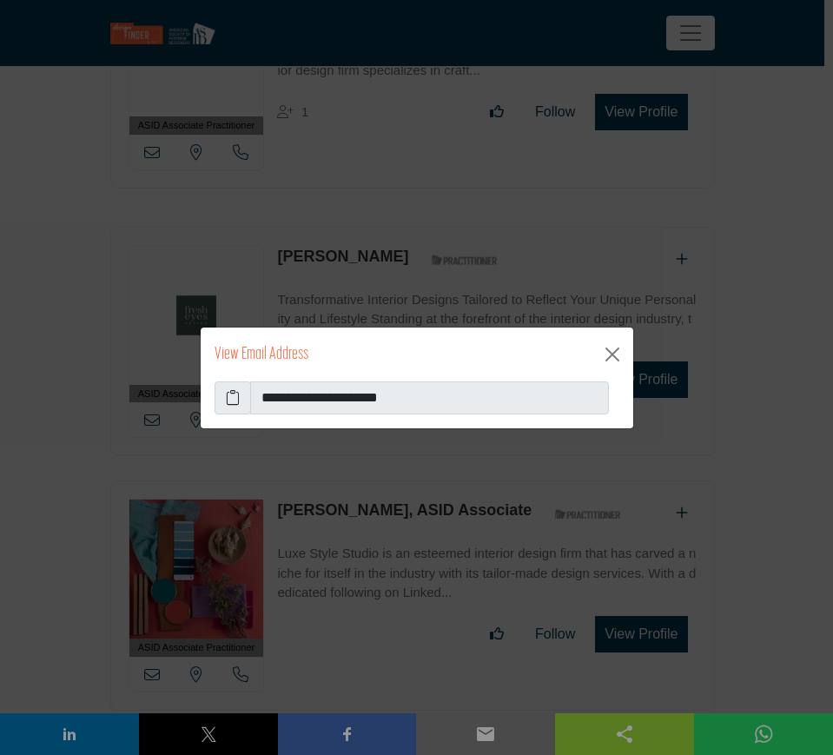
click at [233, 398] on icon at bounding box center [233, 397] width 14 height 21
drag, startPoint x: 613, startPoint y: 353, endPoint x: 340, endPoint y: 357, distance: 272.7
click at [611, 353] on button "Close" at bounding box center [612, 354] width 28 height 28
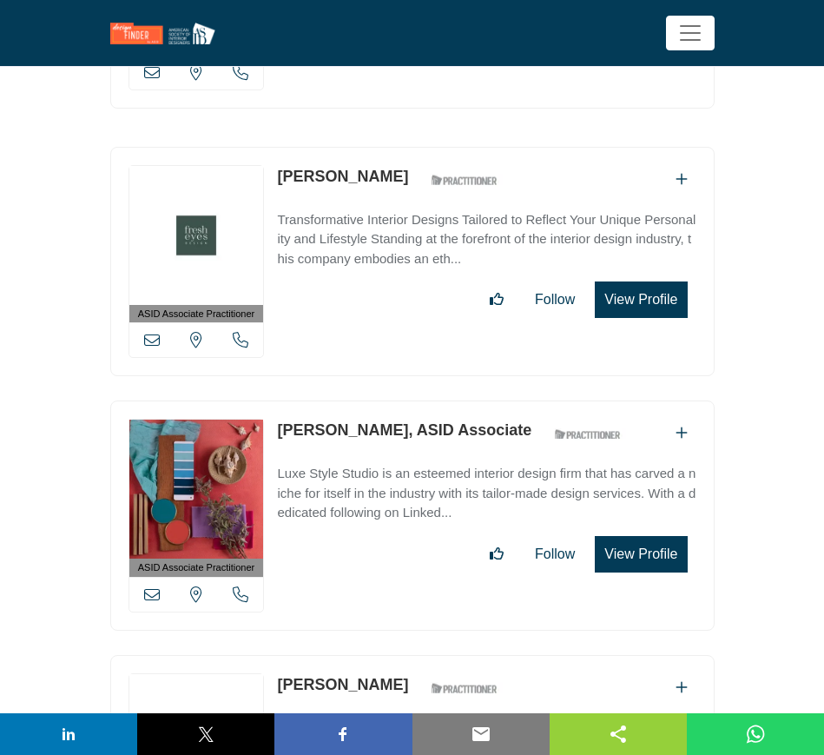
scroll to position [16609, 0]
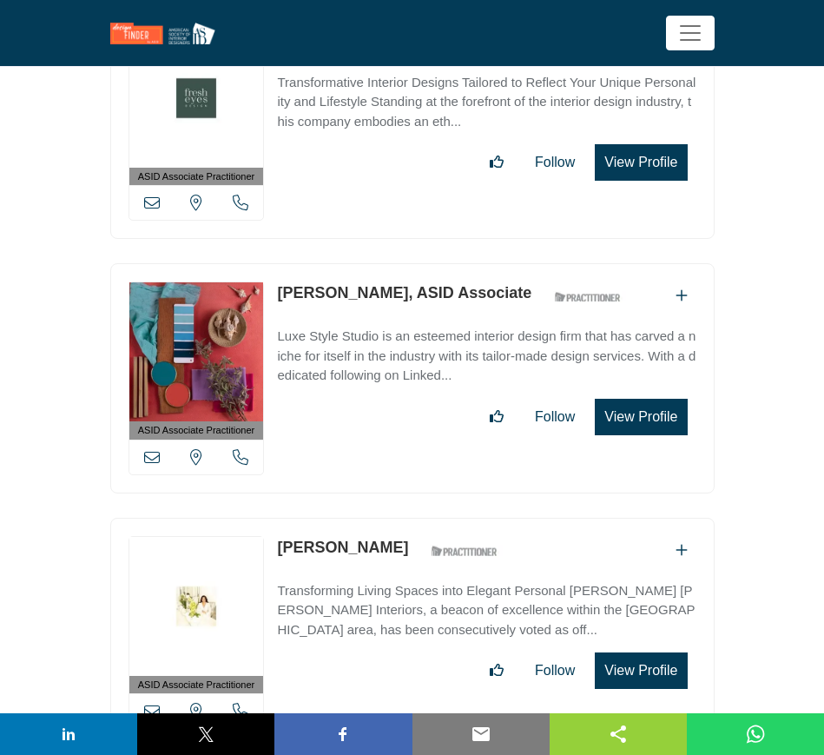
drag, startPoint x: 274, startPoint y: 238, endPoint x: 406, endPoint y: 241, distance: 131.2
click at [406, 263] on div "ASID Associate Practitioner ASID Associate Practitioners have a degree in any m…" at bounding box center [412, 378] width 604 height 230
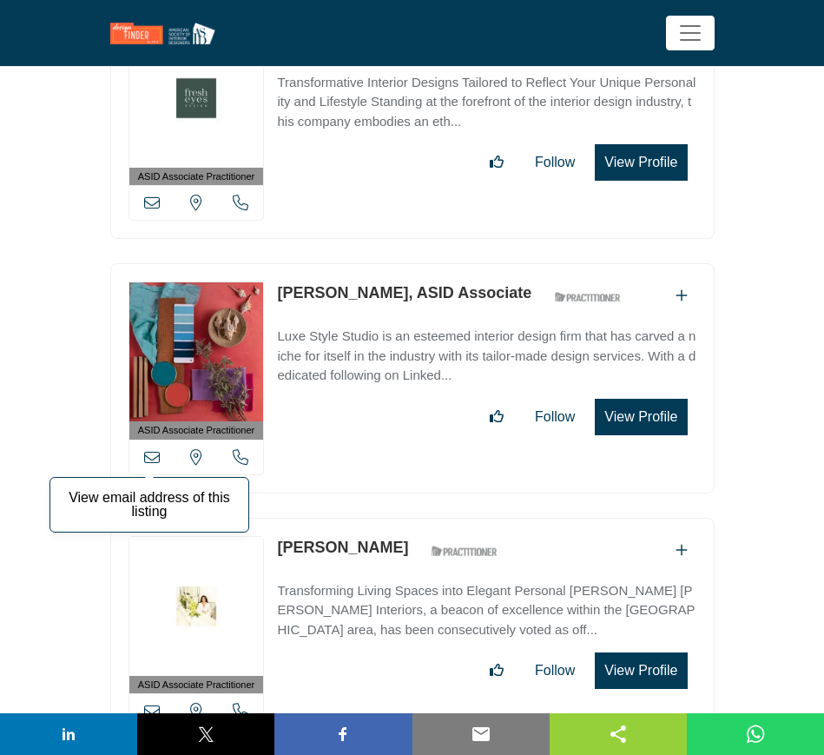
click at [152, 449] on icon at bounding box center [152, 457] width 16 height 16
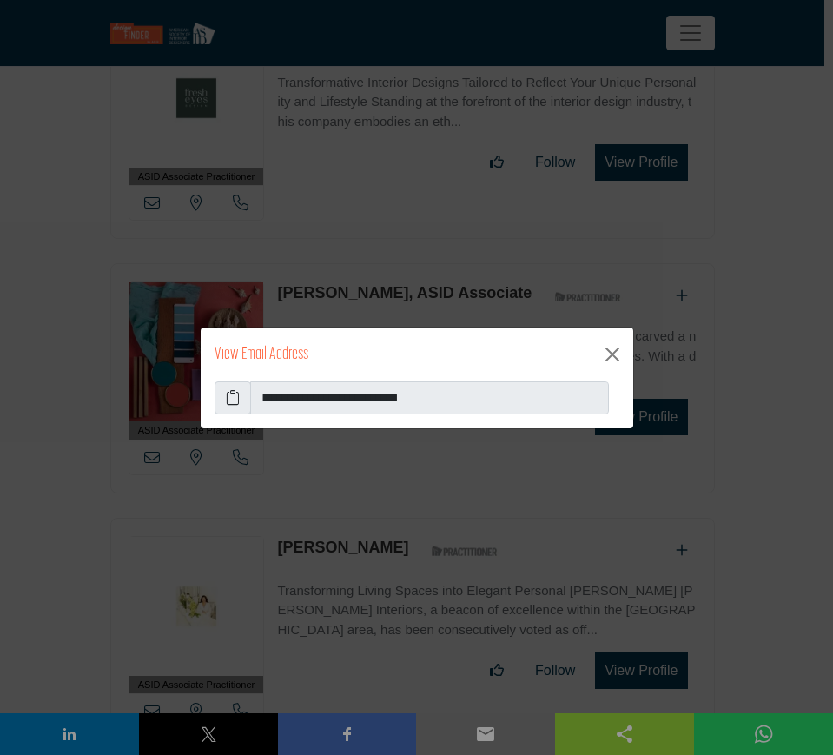
drag, startPoint x: 232, startPoint y: 392, endPoint x: 386, endPoint y: 419, distance: 156.1
click at [240, 392] on span at bounding box center [233, 397] width 36 height 33
drag, startPoint x: 233, startPoint y: 395, endPoint x: 279, endPoint y: 404, distance: 46.8
click at [234, 396] on icon at bounding box center [233, 397] width 14 height 21
click at [616, 354] on button "Close" at bounding box center [612, 354] width 28 height 28
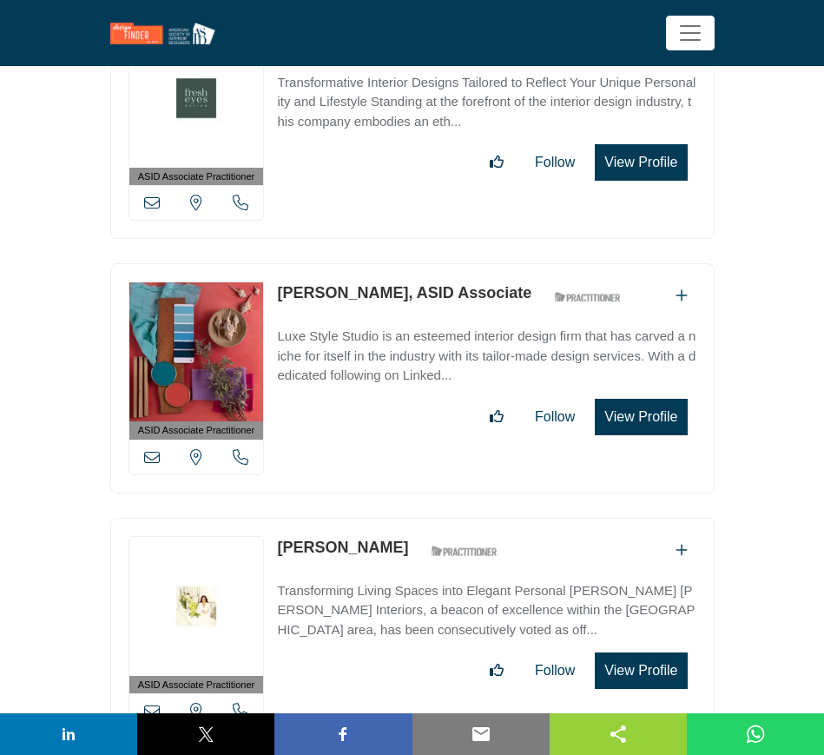
drag, startPoint x: 274, startPoint y: 489, endPoint x: 430, endPoint y: 486, distance: 156.3
click at [430, 518] on div "ASID Associate Practitioner ASID Associate Practitioners have a degree in any m…" at bounding box center [412, 633] width 604 height 230
click at [150, 703] on icon at bounding box center [152, 711] width 16 height 16
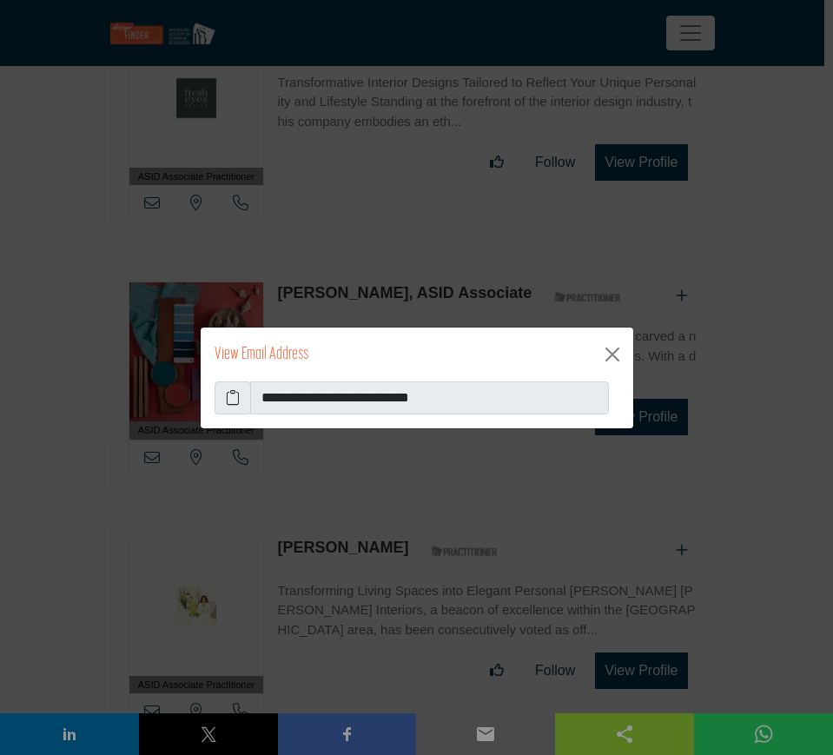
click at [229, 398] on icon at bounding box center [233, 397] width 14 height 21
click at [612, 351] on button "Close" at bounding box center [612, 354] width 28 height 28
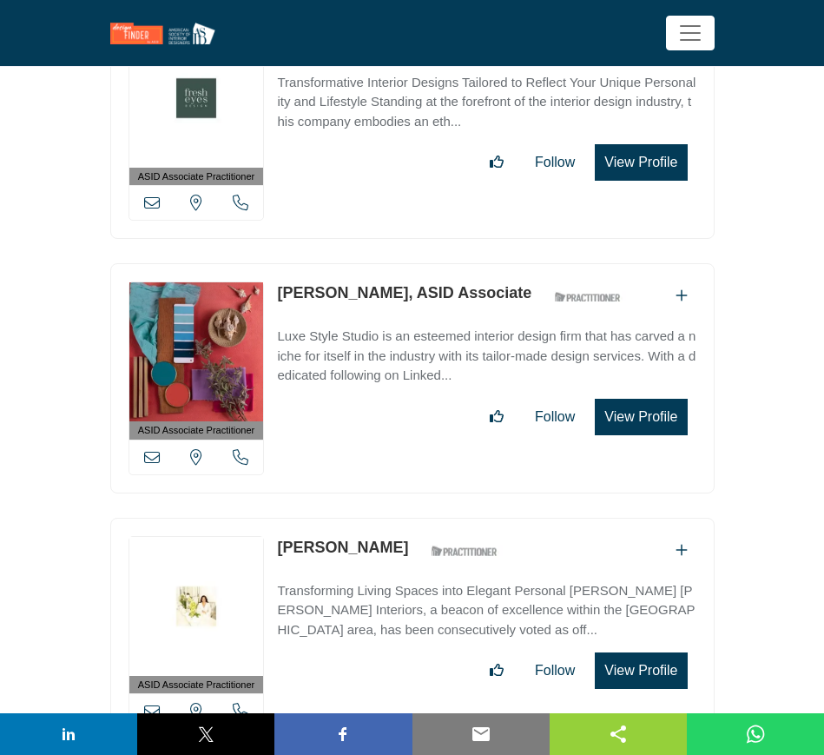
scroll to position [16826, 0]
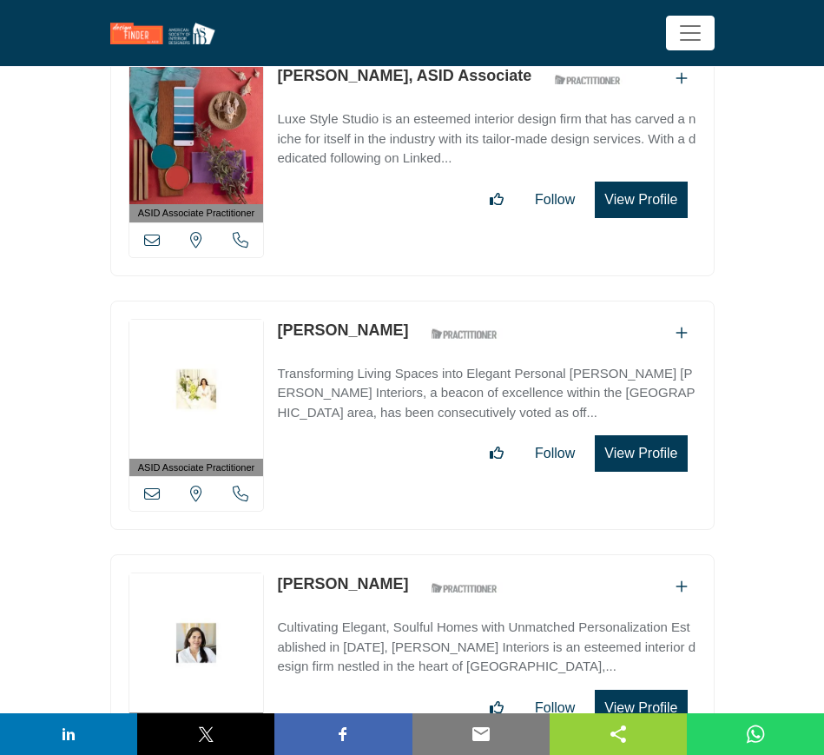
drag, startPoint x: 267, startPoint y: 525, endPoint x: 373, endPoint y: 525, distance: 105.9
click at [373, 554] on div "ASID Associate Practitioner ASID Associate Practitioners have a degree in any m…" at bounding box center [412, 669] width 604 height 230
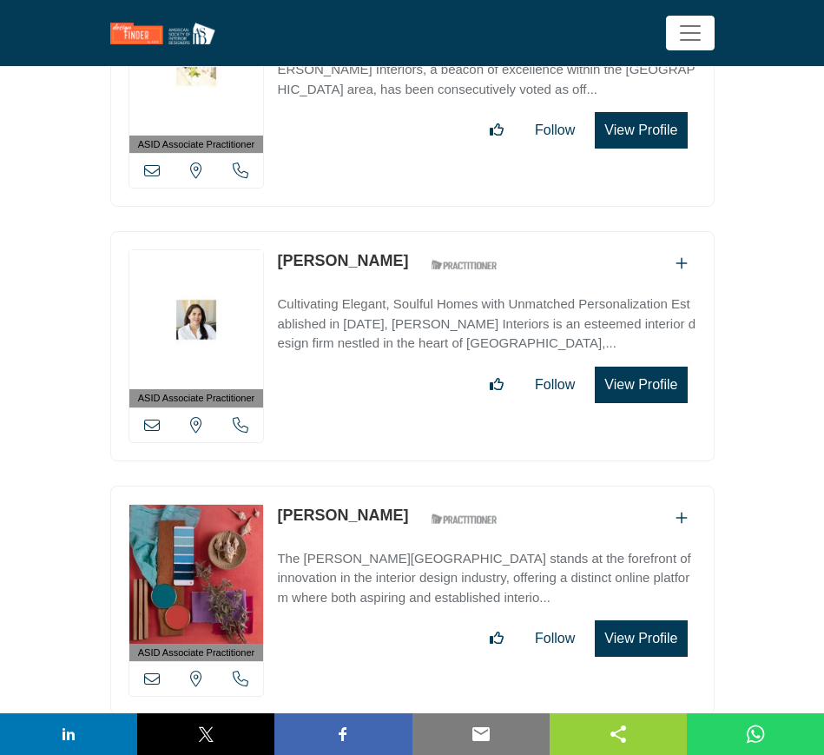
scroll to position [17152, 0]
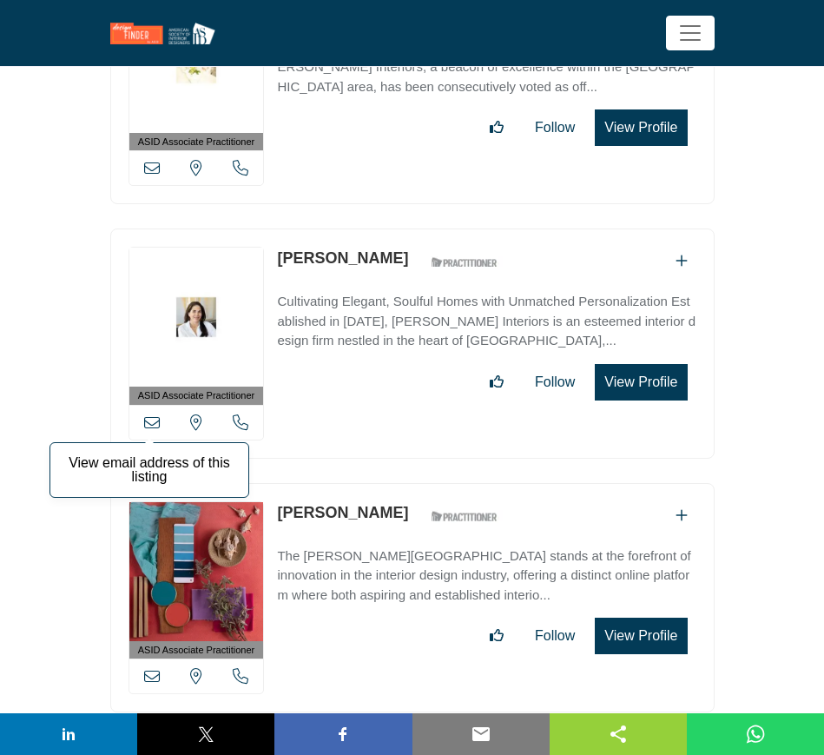
click at [149, 414] on icon at bounding box center [152, 422] width 16 height 16
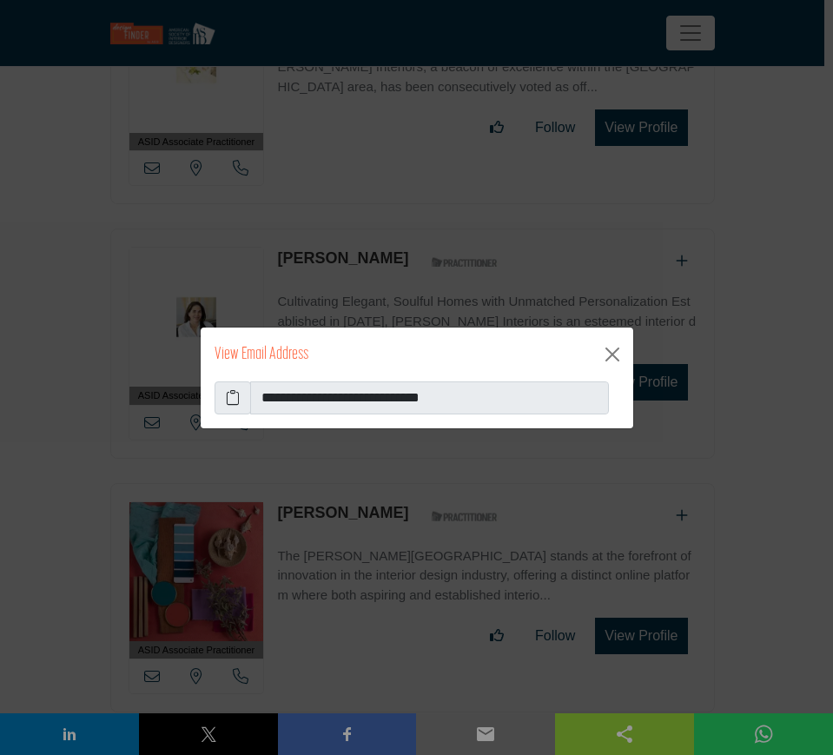
click at [232, 395] on icon at bounding box center [233, 397] width 14 height 21
click at [614, 358] on button "Close" at bounding box center [612, 354] width 28 height 28
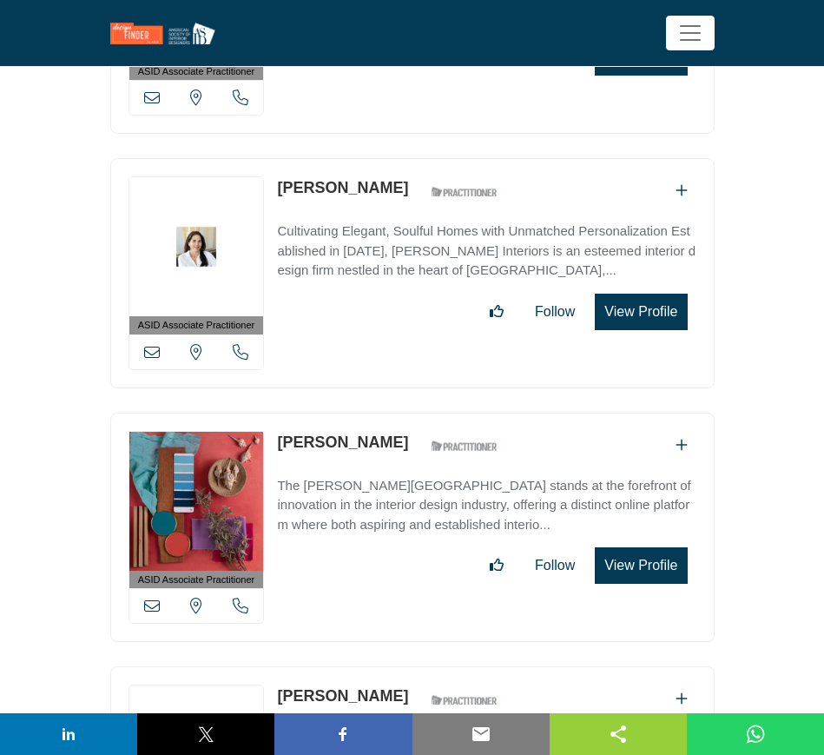
scroll to position [17260, 0]
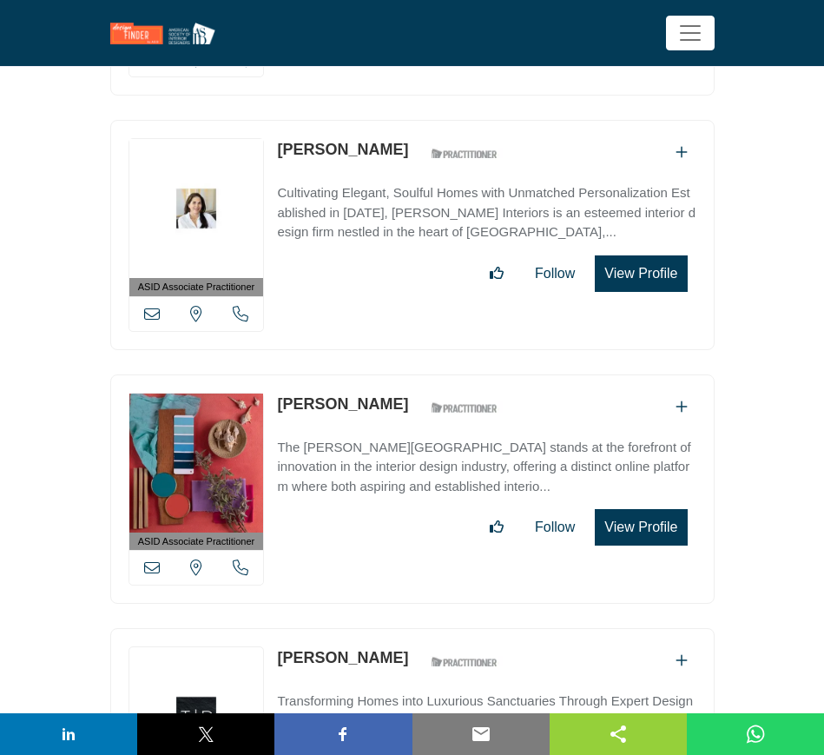
drag, startPoint x: 276, startPoint y: 347, endPoint x: 406, endPoint y: 350, distance: 129.4
click at [406, 374] on div "ASID Associate Practitioner ASID Associate Practitioners have a degree in any m…" at bounding box center [412, 489] width 604 height 230
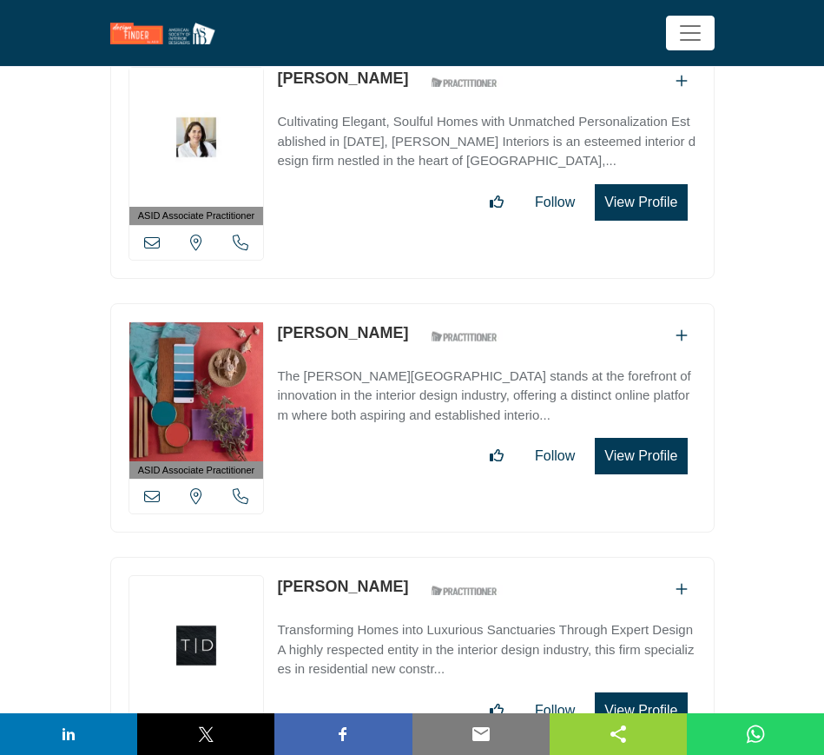
scroll to position [17369, 0]
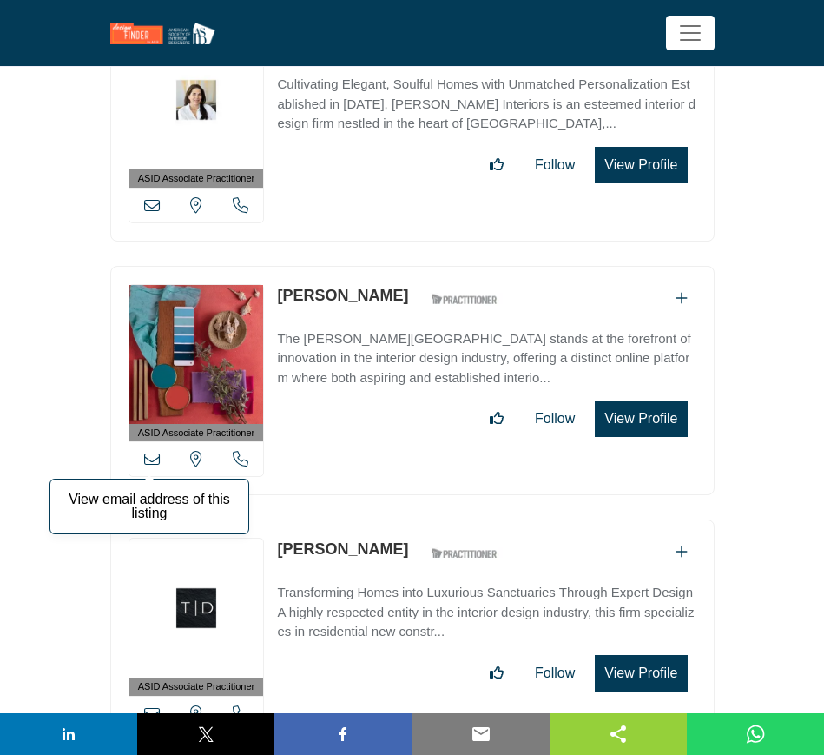
click at [154, 451] on icon at bounding box center [152, 459] width 16 height 16
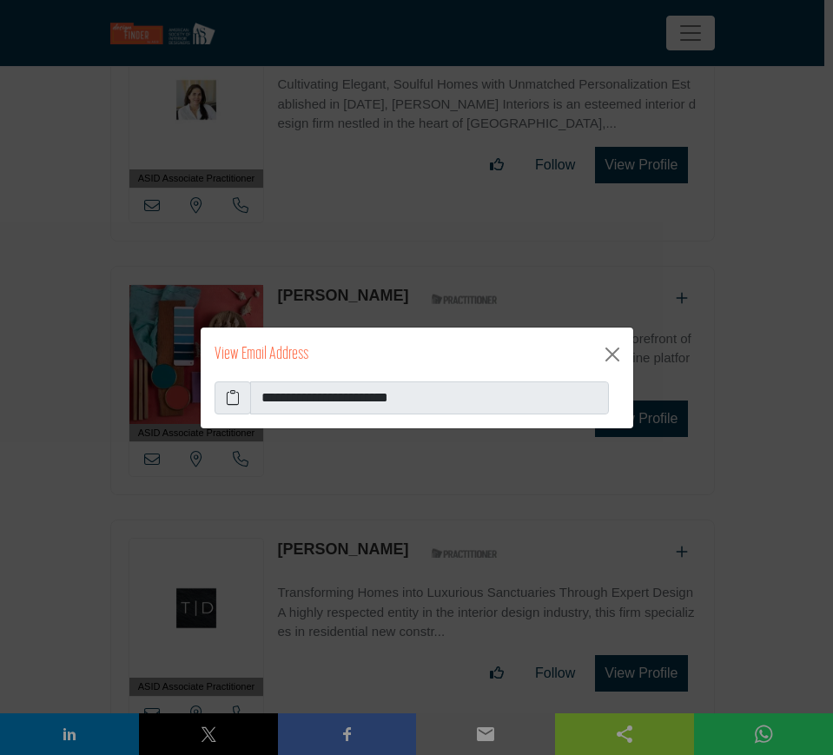
click at [231, 396] on icon at bounding box center [233, 397] width 14 height 21
click at [237, 393] on icon at bounding box center [233, 397] width 14 height 21
click at [611, 348] on button "Close" at bounding box center [612, 354] width 28 height 28
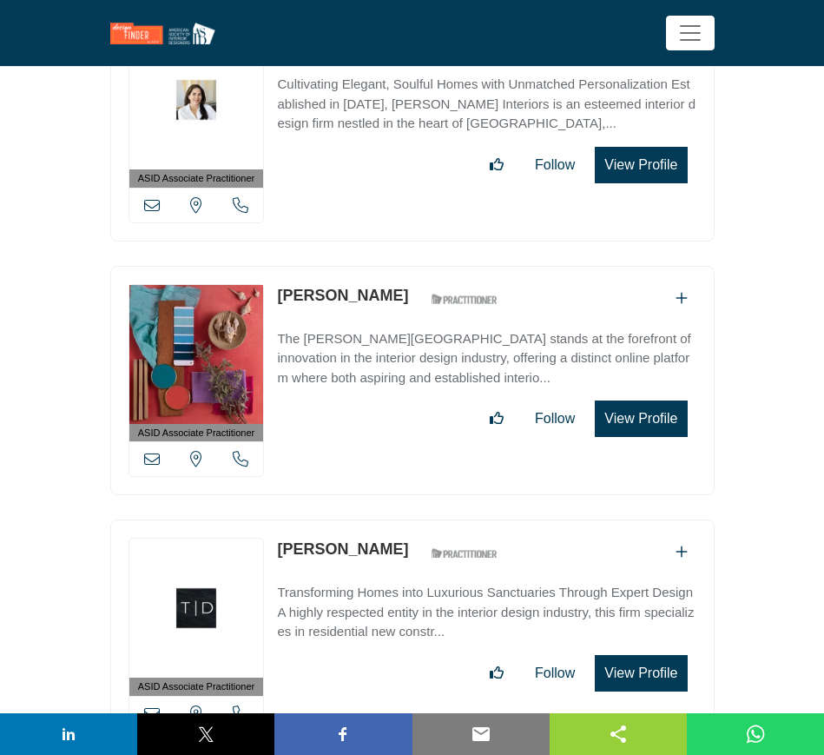
drag, startPoint x: 276, startPoint y: 485, endPoint x: 397, endPoint y: 491, distance: 120.8
click at [397, 519] on div "ASID Associate Practitioner ASID Associate Practitioners have a degree in any m…" at bounding box center [412, 634] width 604 height 230
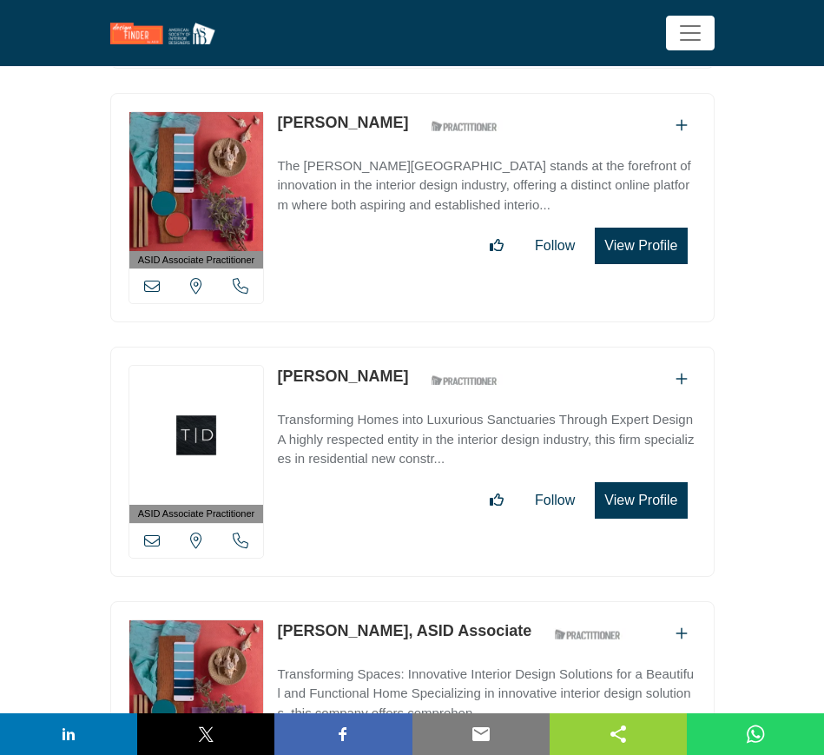
scroll to position [17586, 0]
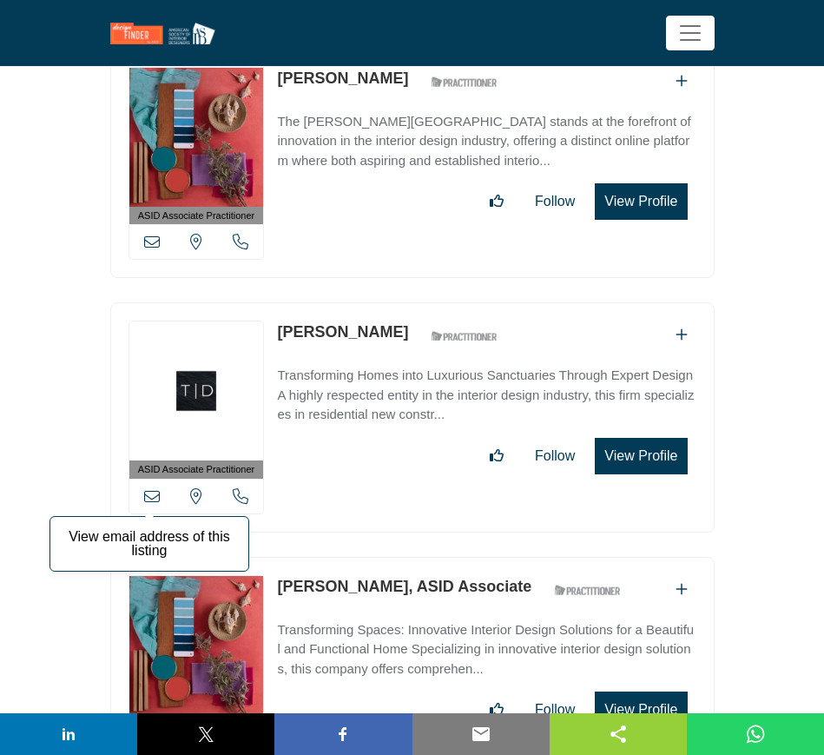
click at [150, 488] on icon at bounding box center [152, 496] width 16 height 16
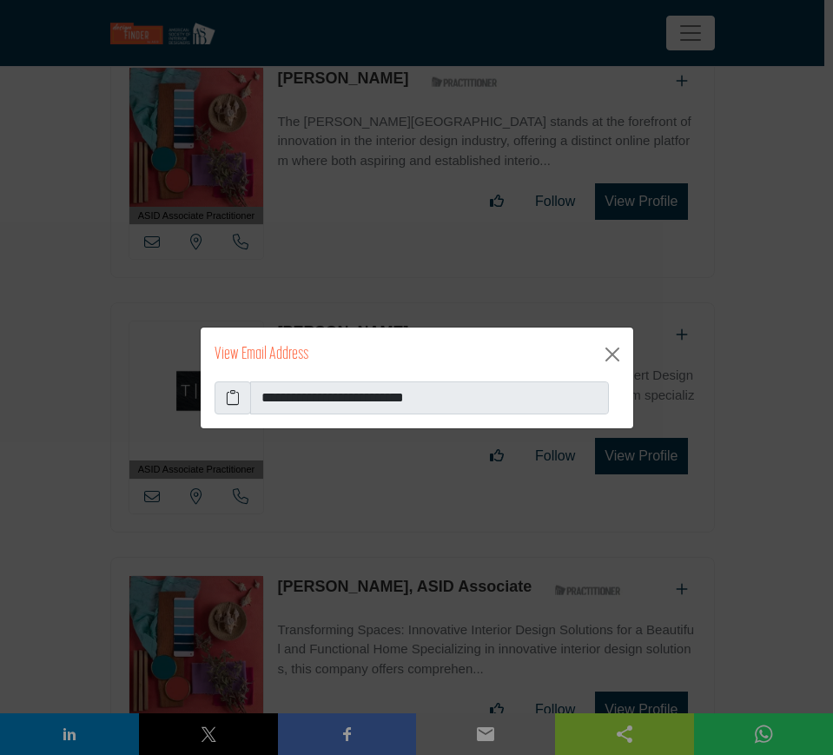
click at [234, 399] on icon at bounding box center [233, 397] width 14 height 21
click at [608, 356] on button "Close" at bounding box center [612, 354] width 28 height 28
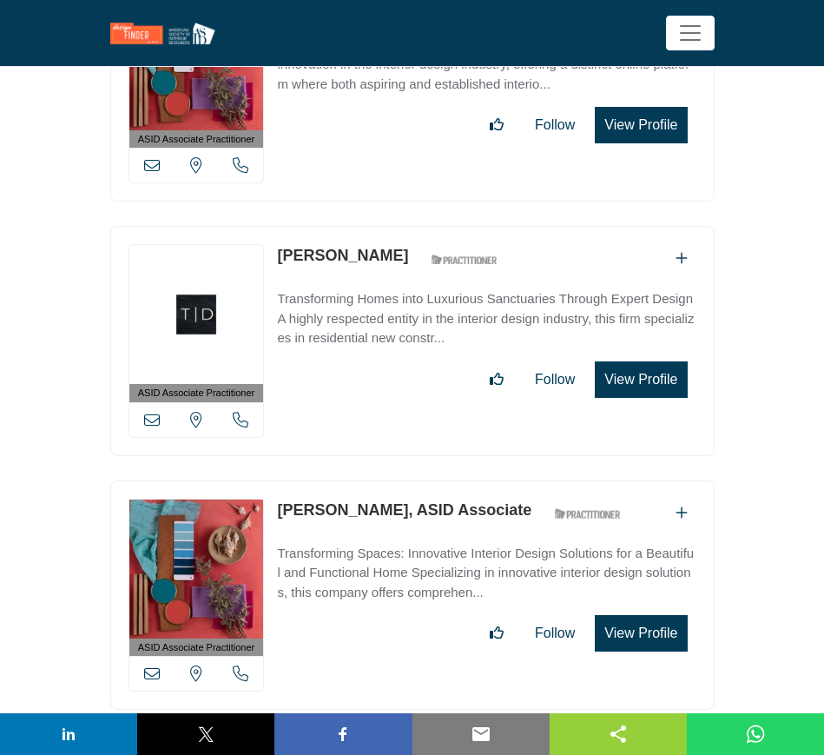
scroll to position [17694, 0]
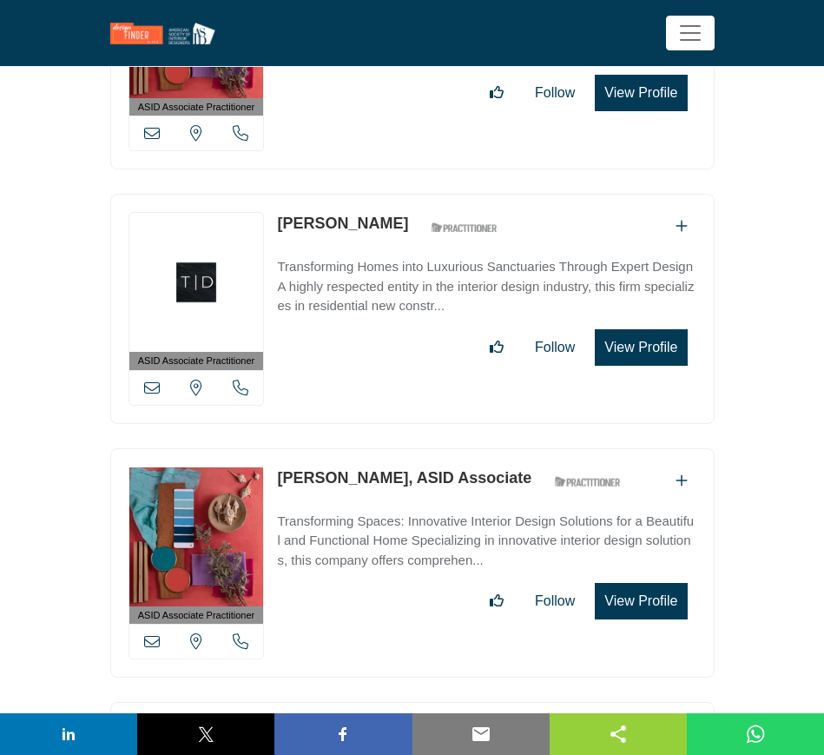
drag, startPoint x: 274, startPoint y: 409, endPoint x: 380, endPoint y: 410, distance: 106.0
click at [380, 448] on div "ASID Associate Practitioner ASID Associate Practitioners have a degree in any m…" at bounding box center [412, 563] width 604 height 230
drag, startPoint x: 63, startPoint y: 393, endPoint x: 252, endPoint y: 419, distance: 191.0
drag, startPoint x: 274, startPoint y: 417, endPoint x: 383, endPoint y: 417, distance: 108.6
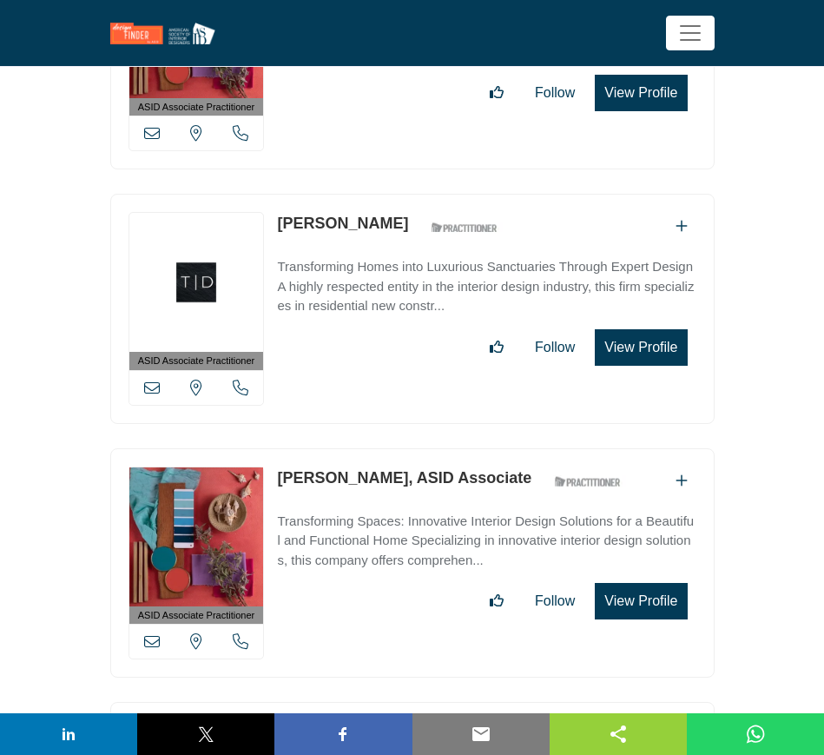
click at [383, 448] on div "ASID Associate Practitioner ASID Associate Practitioners have a degree in any m…" at bounding box center [412, 563] width 604 height 230
click at [149, 633] on icon at bounding box center [152, 641] width 16 height 16
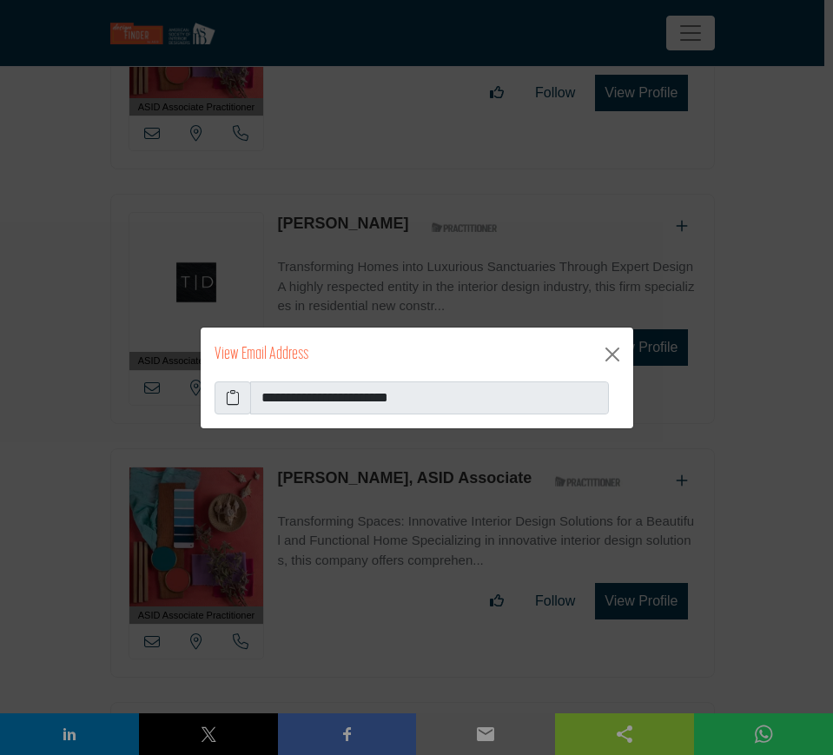
click at [235, 395] on icon at bounding box center [233, 397] width 14 height 21
click at [612, 356] on button "Close" at bounding box center [612, 354] width 28 height 28
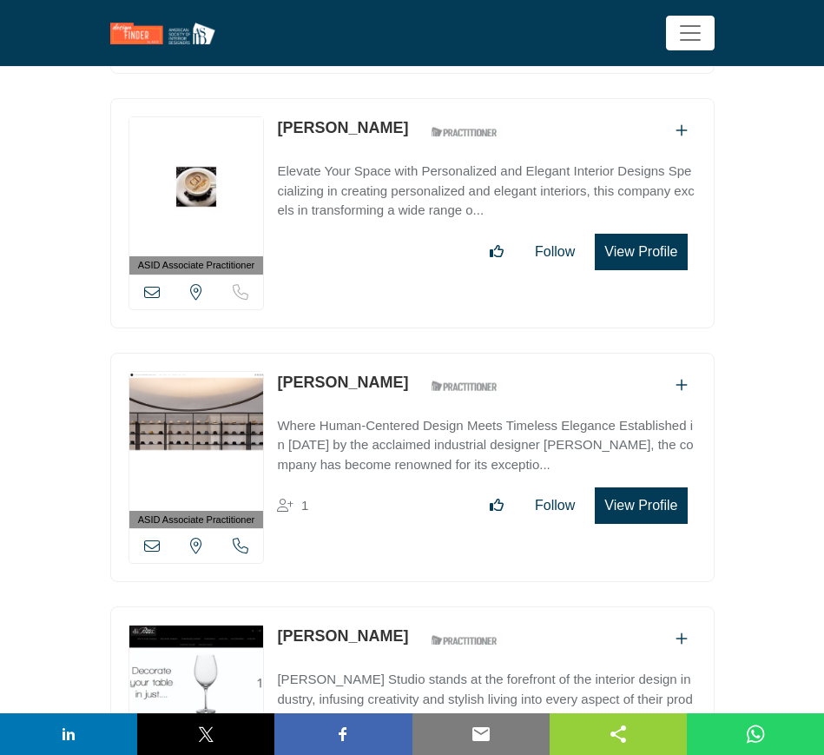
scroll to position [26379, 0]
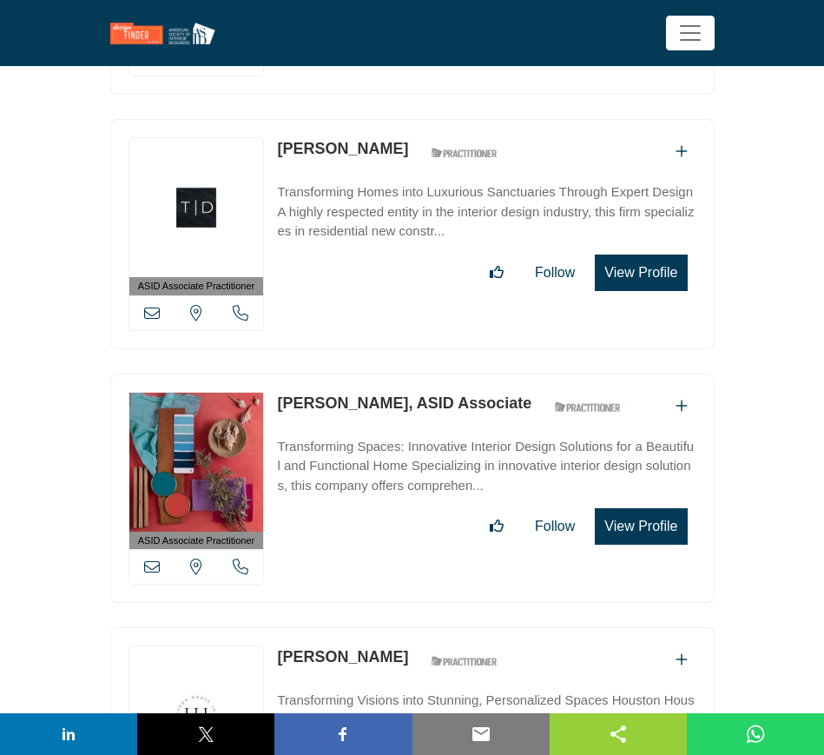
scroll to position [17694, 0]
